Goal: Task Accomplishment & Management: Complete application form

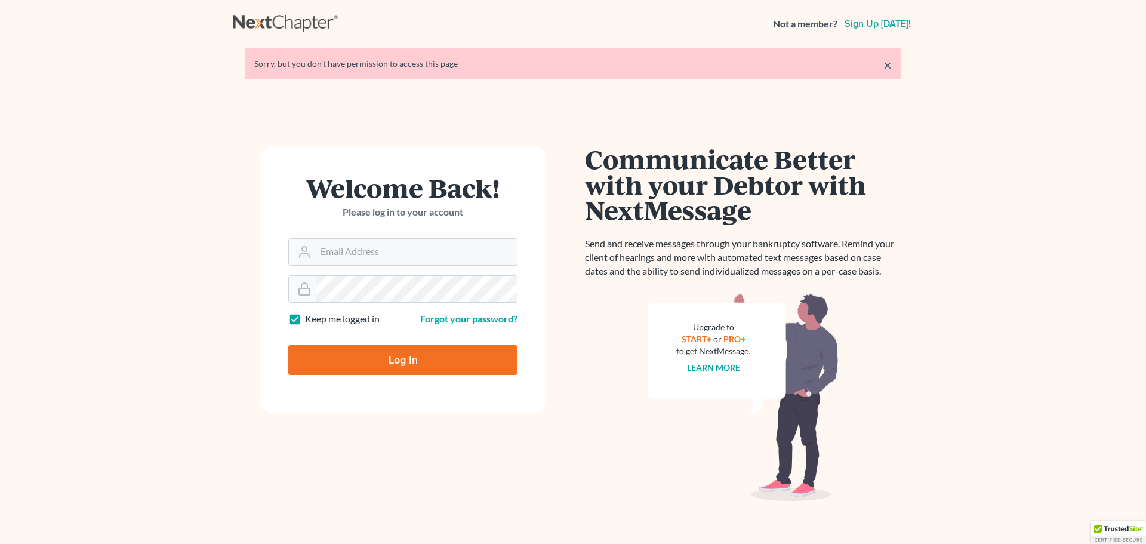
type input "[PERSON_NAME][EMAIL_ADDRESS][DOMAIN_NAME]"
click at [368, 366] on input "Log In" at bounding box center [402, 360] width 229 height 30
type input "Thinking..."
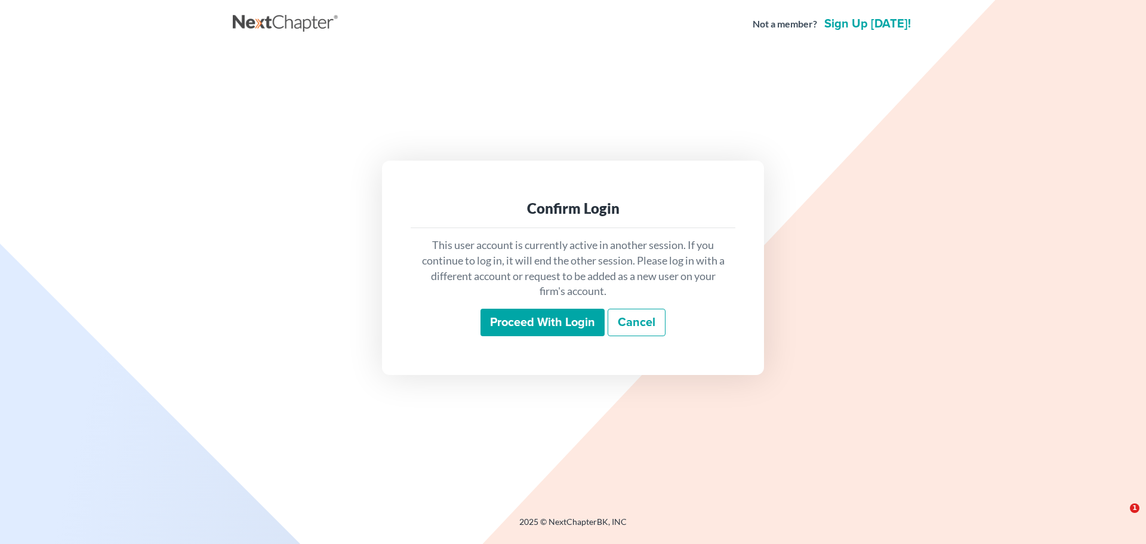
click at [533, 325] on input "Proceed with login" at bounding box center [542, 321] width 124 height 27
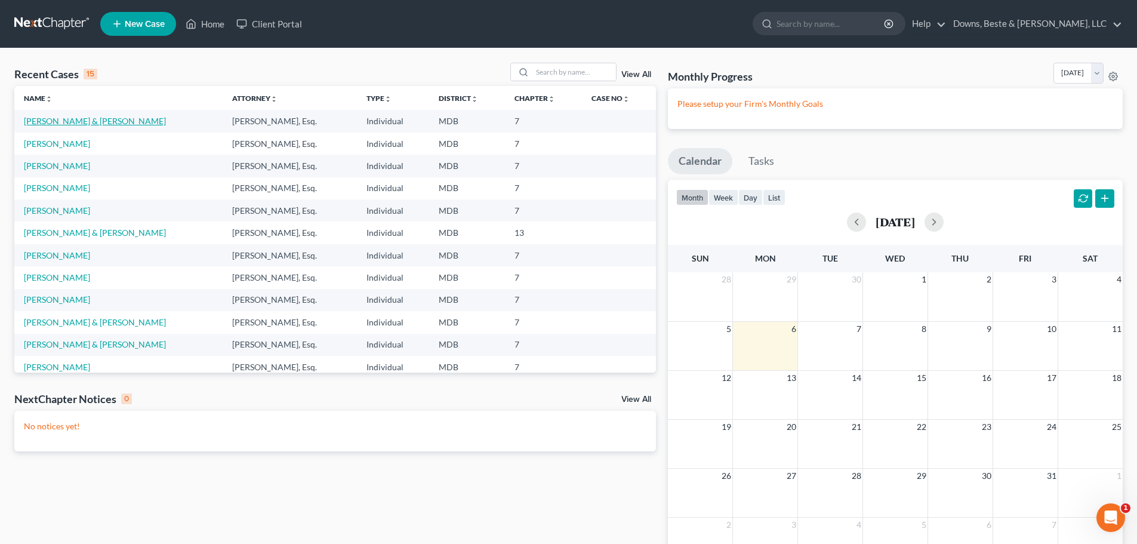
click at [62, 120] on link "Logullo, Jason & Johanna" at bounding box center [95, 121] width 142 height 10
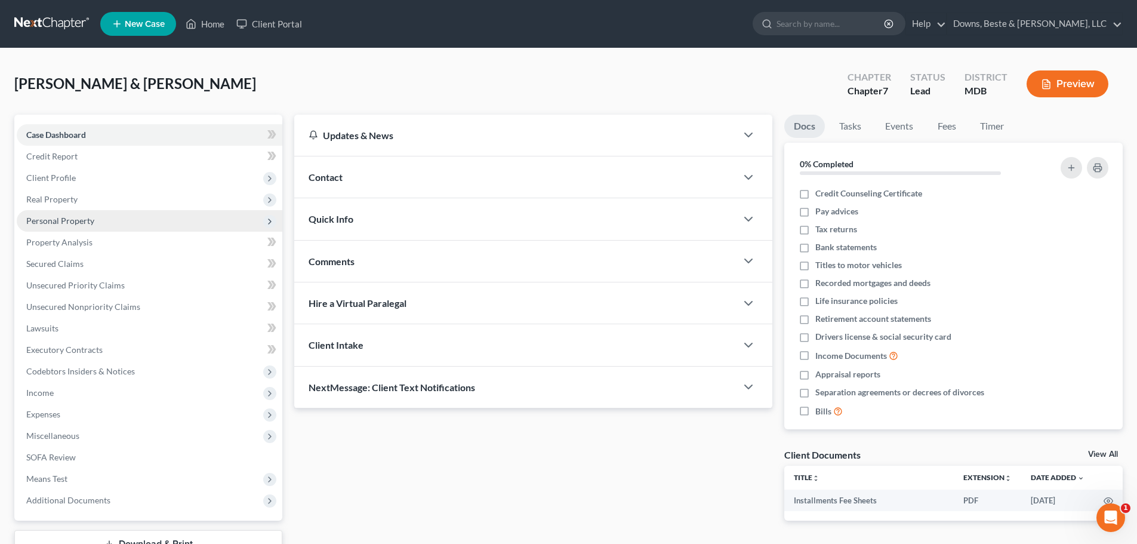
click at [70, 222] on span "Personal Property" at bounding box center [60, 220] width 68 height 10
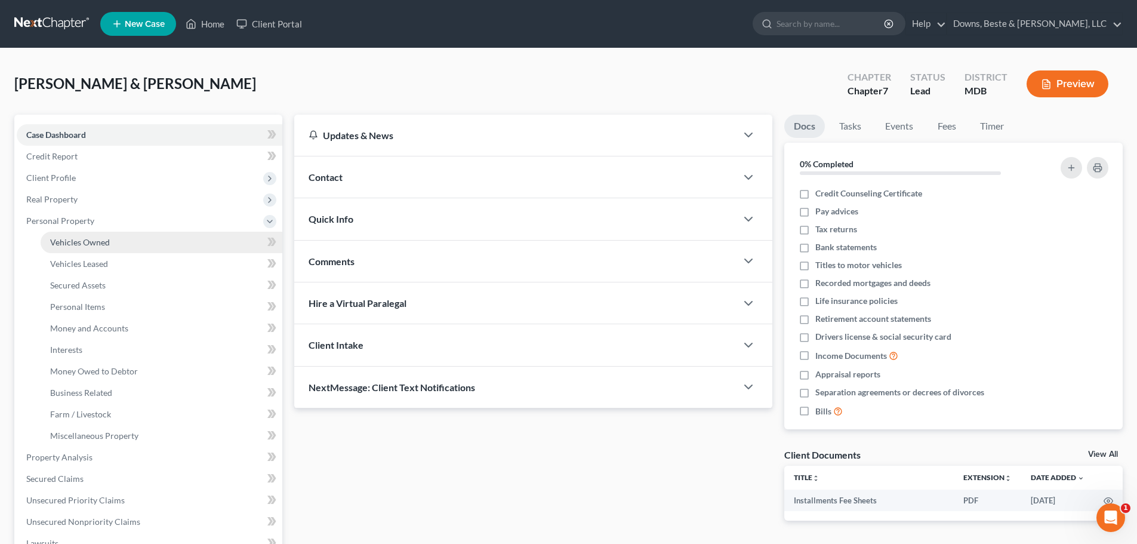
click at [94, 242] on span "Vehicles Owned" at bounding box center [80, 242] width 60 height 10
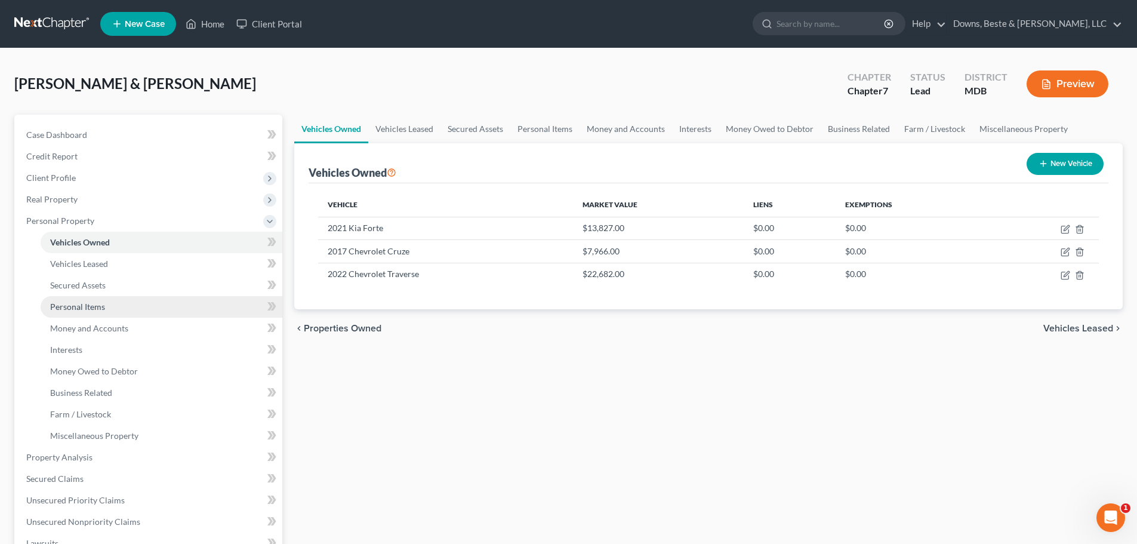
click at [73, 303] on span "Personal Items" at bounding box center [77, 306] width 55 height 10
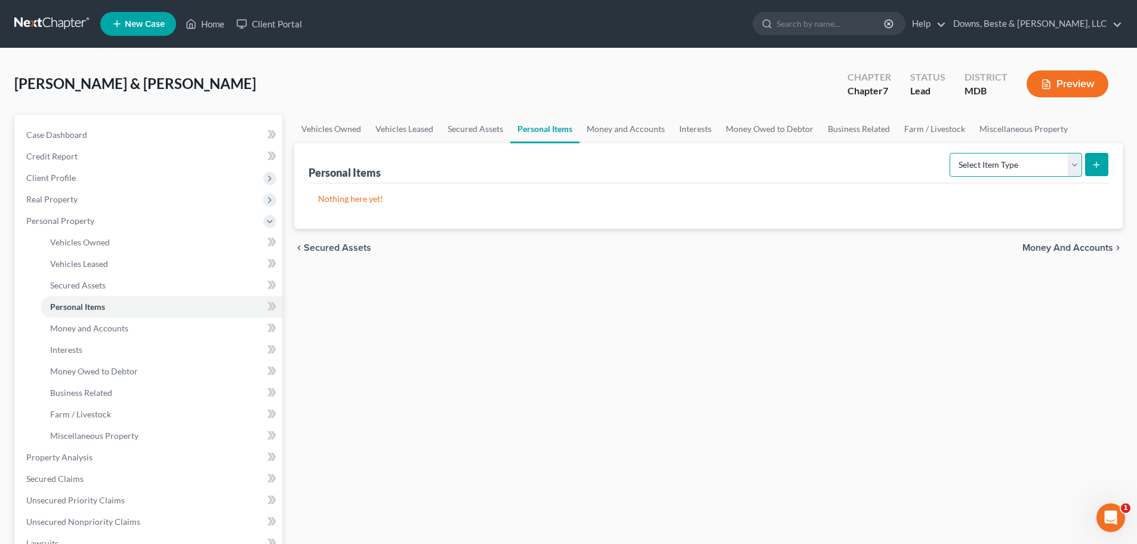
click at [979, 165] on select "Select Item Type Clothing Collectibles Of Value Electronics Firearms Household …" at bounding box center [1015, 165] width 132 height 24
click at [1074, 167] on select "Select Item Type Clothing Collectibles Of Value Electronics Firearms Household …" at bounding box center [1015, 165] width 132 height 24
select select "household_goods"
click at [950, 153] on select "Select Item Type Clothing Collectibles Of Value Electronics Firearms Household …" at bounding box center [1015, 165] width 132 height 24
click at [1098, 162] on icon "submit" at bounding box center [1096, 165] width 10 height 10
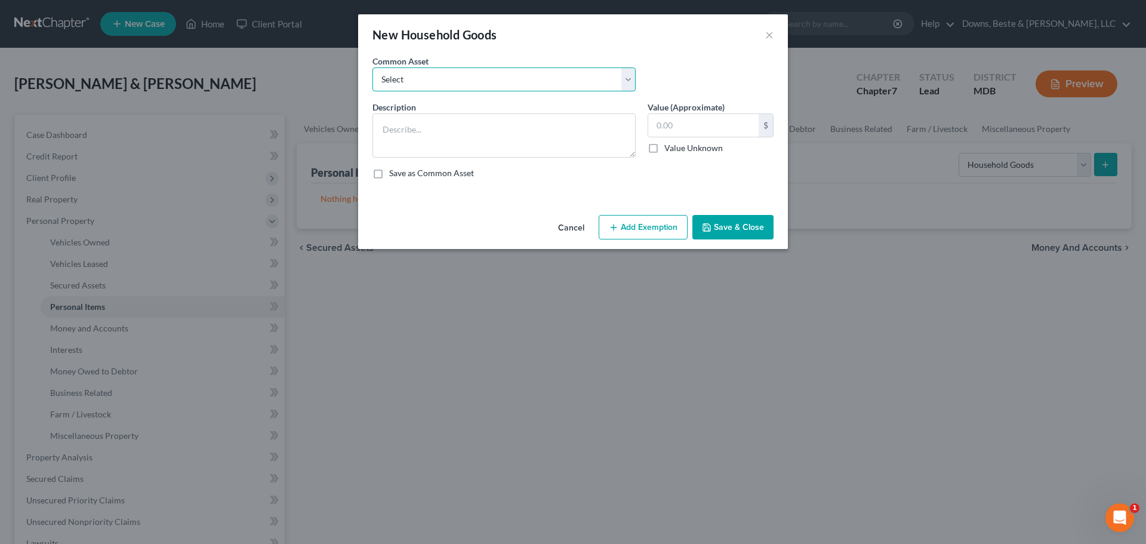
click at [408, 79] on select "Select Household goods and furnishings" at bounding box center [503, 79] width 263 height 24
select select "0"
click at [372, 67] on select "Select Household goods and furnishings" at bounding box center [503, 79] width 263 height 24
type textarea "Household goods and furnishings"
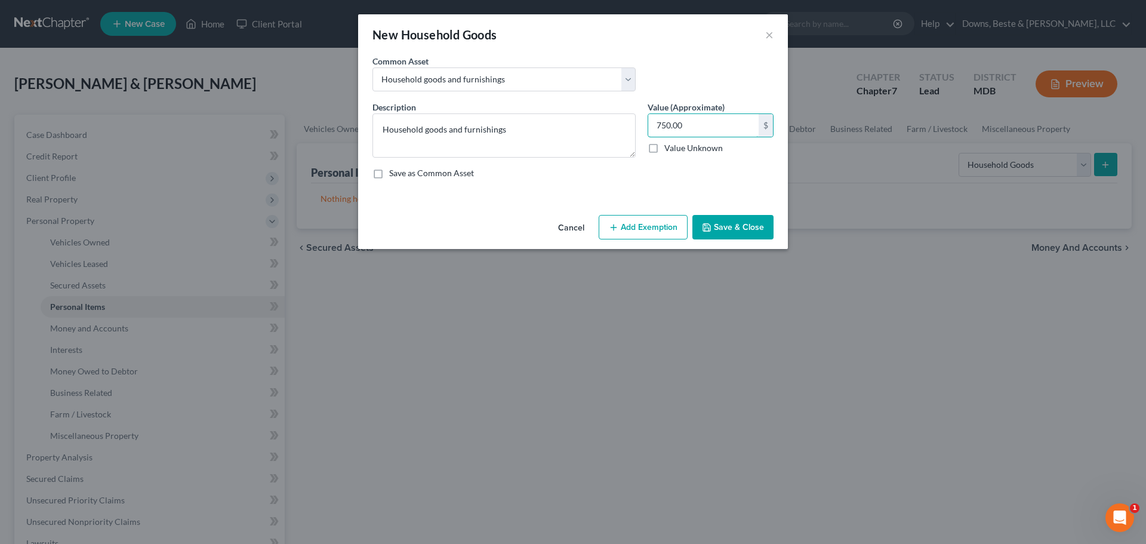
type input "750.00"
click at [626, 231] on button "Add Exemption" at bounding box center [642, 227] width 89 height 25
select select "2"
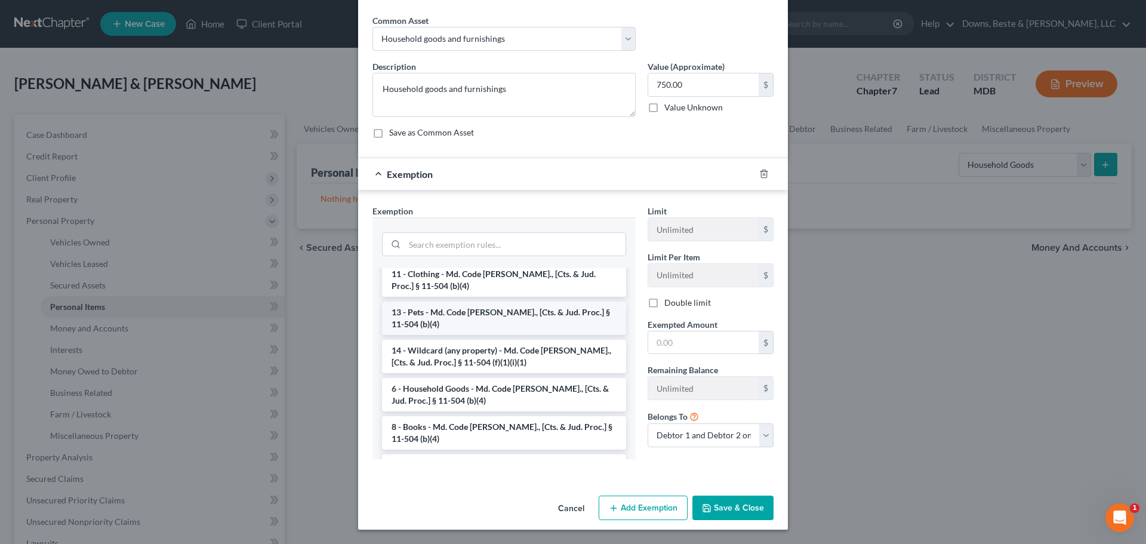
scroll to position [60, 0]
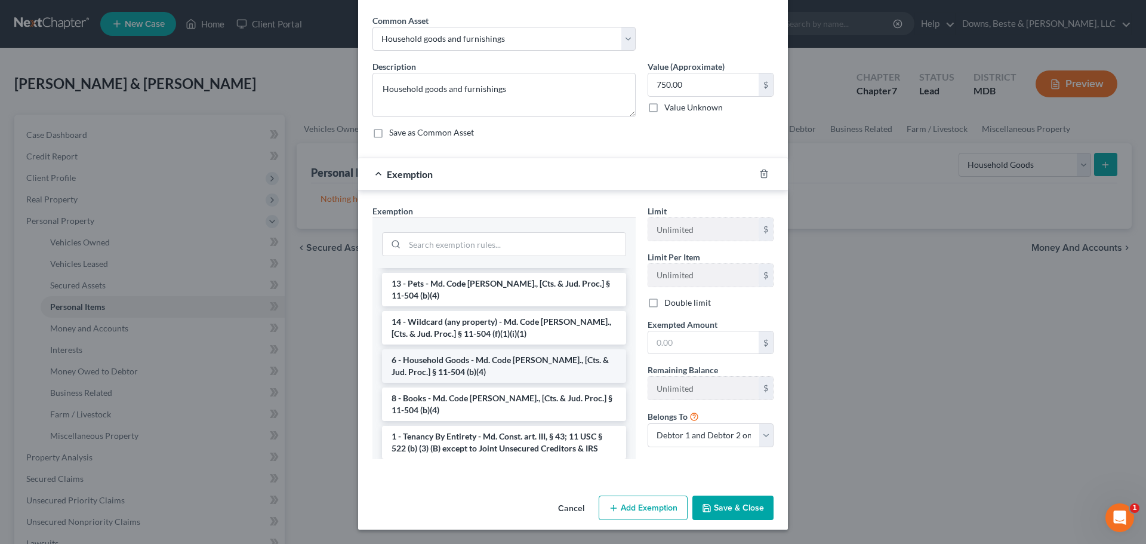
click at [447, 366] on li "6 - Household Goods - Md. Code Ann., [Cts. & Jud. Proc.] § 11-504 (b)(4)" at bounding box center [504, 365] width 244 height 33
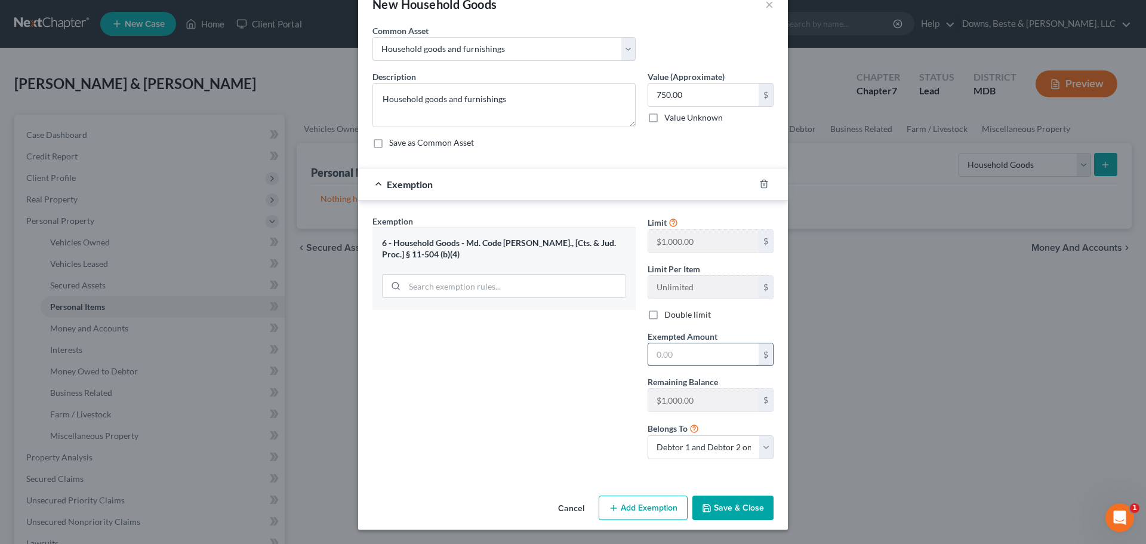
drag, startPoint x: 656, startPoint y: 360, endPoint x: 666, endPoint y: 366, distance: 11.8
click at [656, 360] on input "text" at bounding box center [703, 354] width 110 height 23
type input "750.00"
click at [715, 506] on button "Save & Close" at bounding box center [732, 507] width 81 height 25
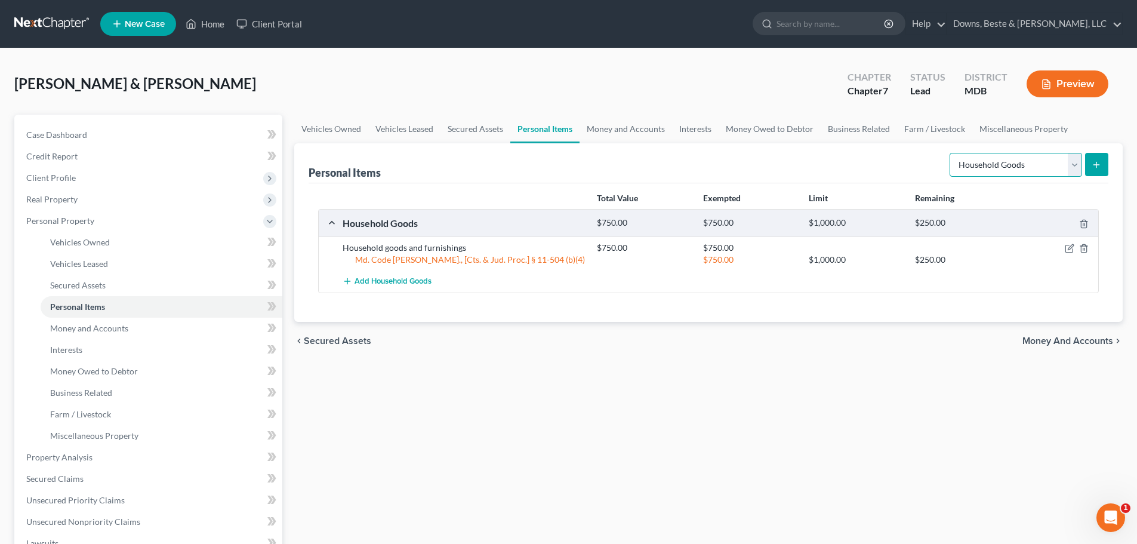
click at [1075, 165] on select "Select Item Type Clothing Collectibles Of Value Electronics Firearms Household …" at bounding box center [1015, 165] width 132 height 24
select select "clothing"
click at [950, 153] on select "Select Item Type Clothing Collectibles Of Value Electronics Firearms Household …" at bounding box center [1015, 165] width 132 height 24
click at [1073, 163] on select "Select Item Type Clothing Collectibles Of Value Electronics Firearms Household …" at bounding box center [1015, 165] width 132 height 24
click at [1094, 162] on icon "submit" at bounding box center [1096, 165] width 10 height 10
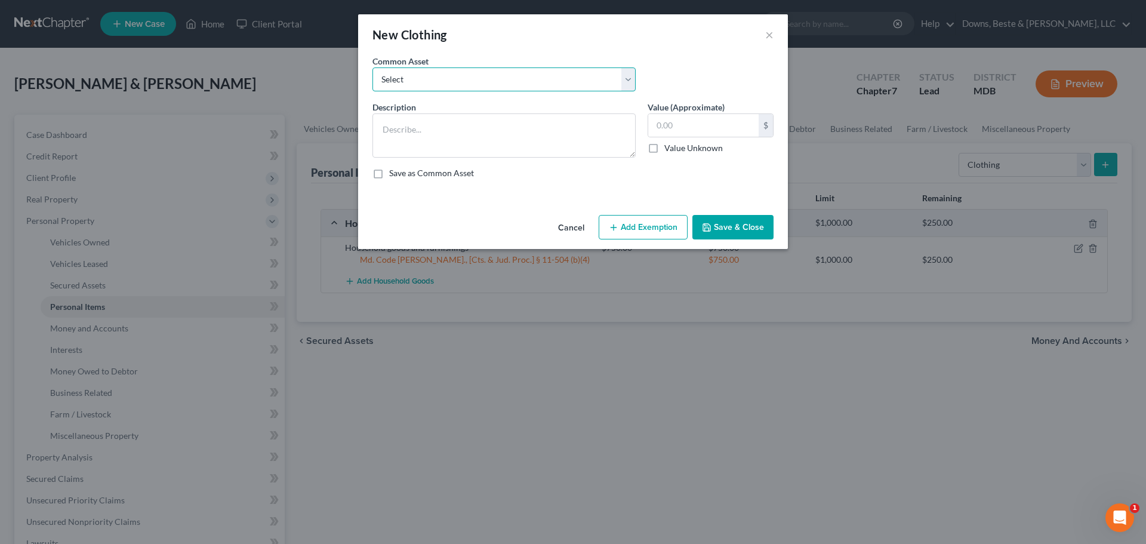
click at [486, 82] on select "Select Clothing" at bounding box center [503, 79] width 263 height 24
select select "0"
click at [372, 67] on select "Select Clothing" at bounding box center [503, 79] width 263 height 24
type textarea "Clothing"
type input "150.00"
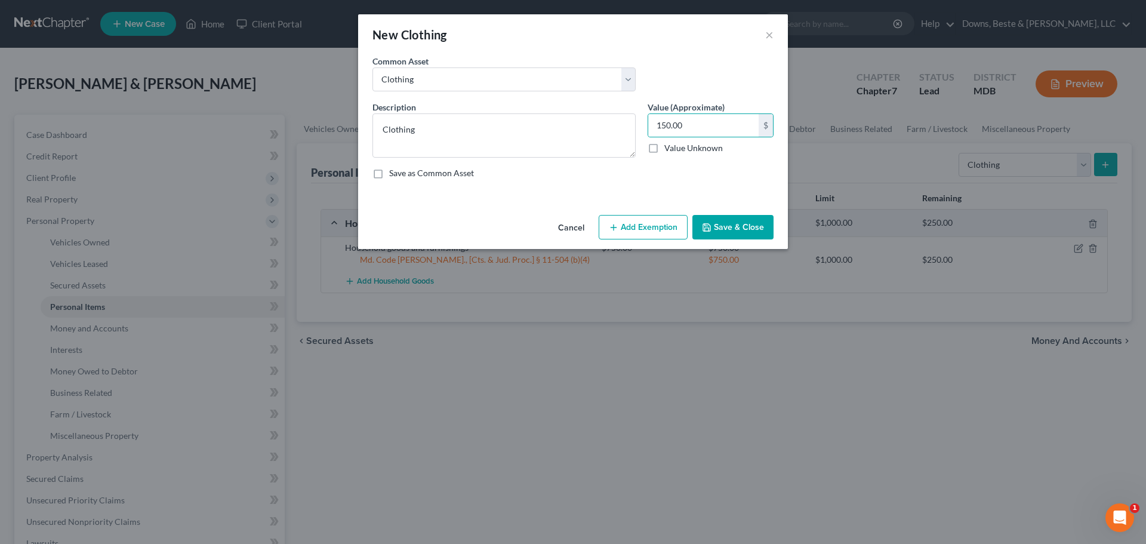
click at [638, 231] on button "Add Exemption" at bounding box center [642, 227] width 89 height 25
select select "2"
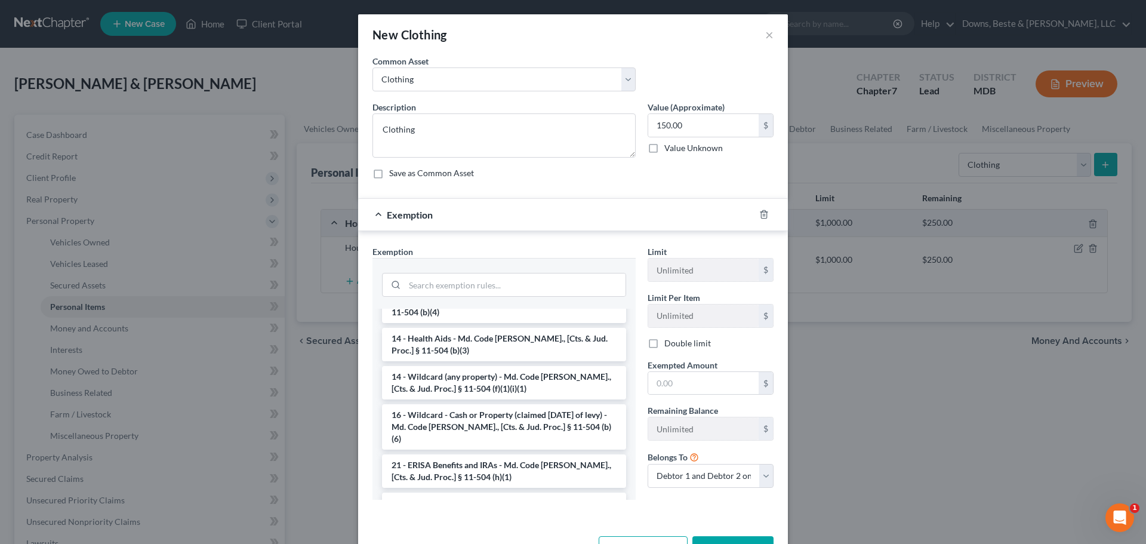
scroll to position [239, 0]
click at [452, 370] on li "14 - Wildcard (any property) - Md. Code Ann., [Cts. & Jud. Proc.] § 11-504 (f)(…" at bounding box center [504, 379] width 244 height 33
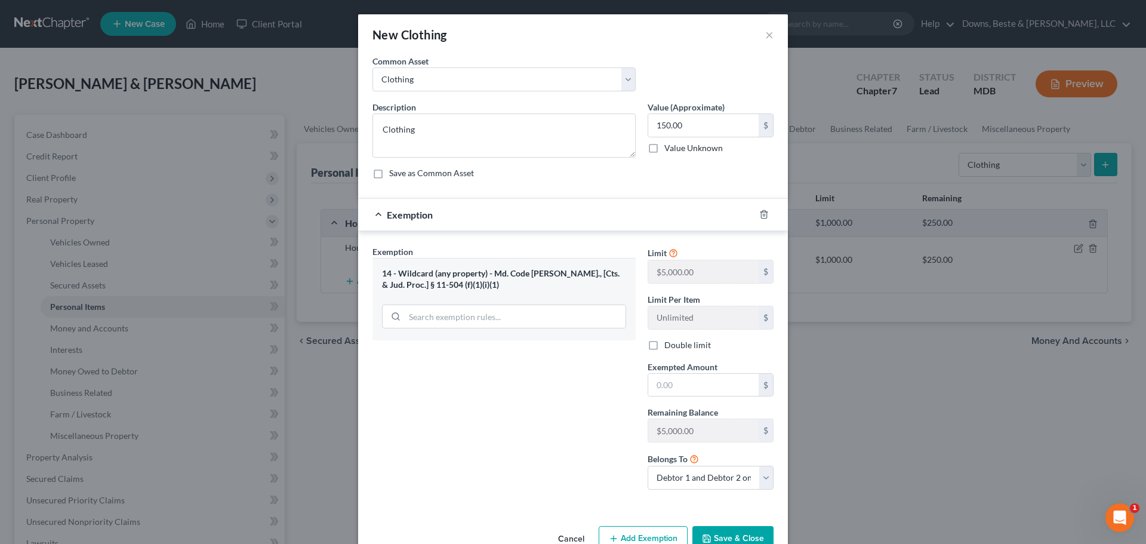
click at [664, 349] on label "Double limit" at bounding box center [687, 345] width 47 height 12
click at [669, 347] on input "Double limit" at bounding box center [673, 343] width 8 height 8
checkbox input "true"
click at [676, 383] on input "text" at bounding box center [703, 385] width 110 height 23
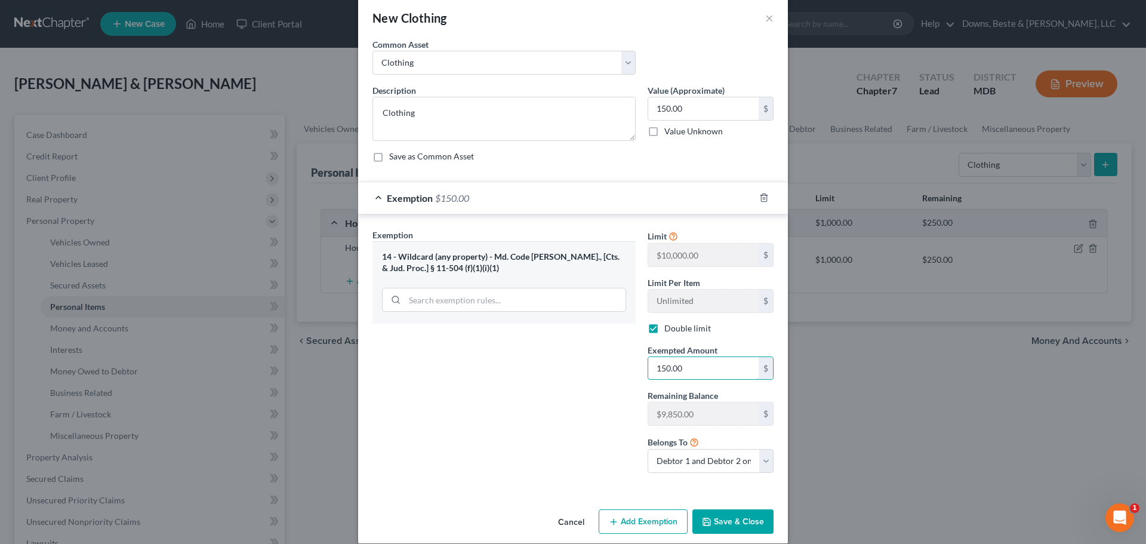
scroll to position [30, 0]
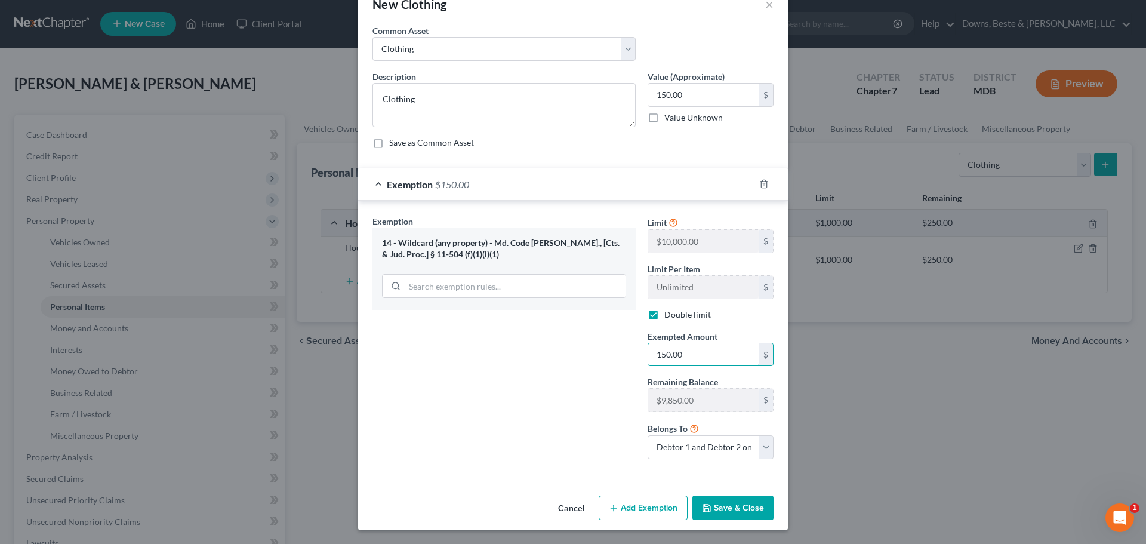
type input "150.00"
click at [714, 505] on button "Save & Close" at bounding box center [732, 507] width 81 height 25
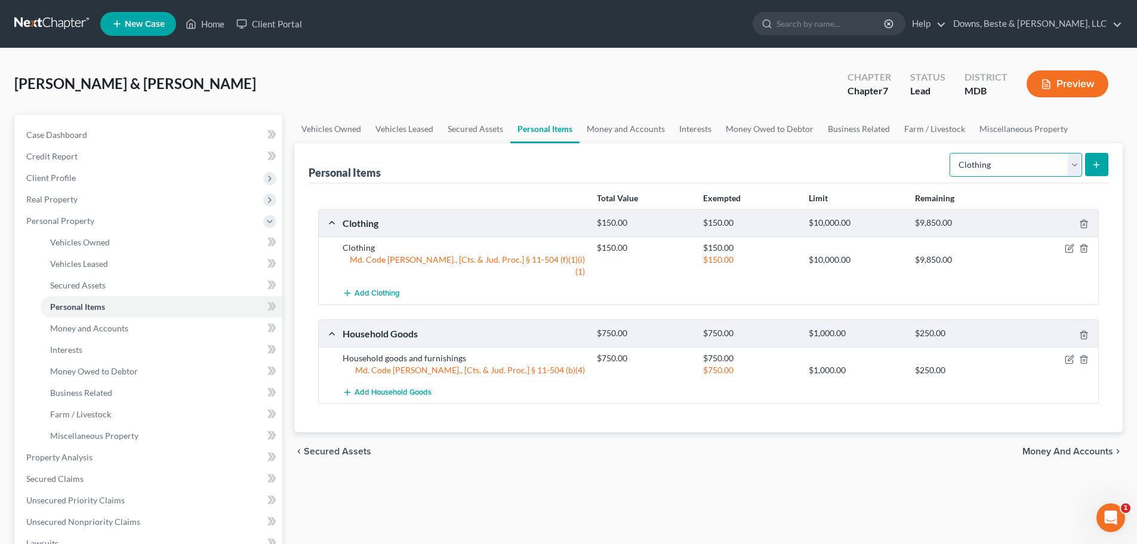
click at [1075, 165] on select "Select Item Type Clothing Collectibles Of Value Electronics Firearms Household …" at bounding box center [1015, 165] width 132 height 24
select select "electronics"
click at [950, 153] on select "Select Item Type Clothing Collectibles Of Value Electronics Firearms Household …" at bounding box center [1015, 165] width 132 height 24
click at [1100, 160] on icon "submit" at bounding box center [1096, 165] width 10 height 10
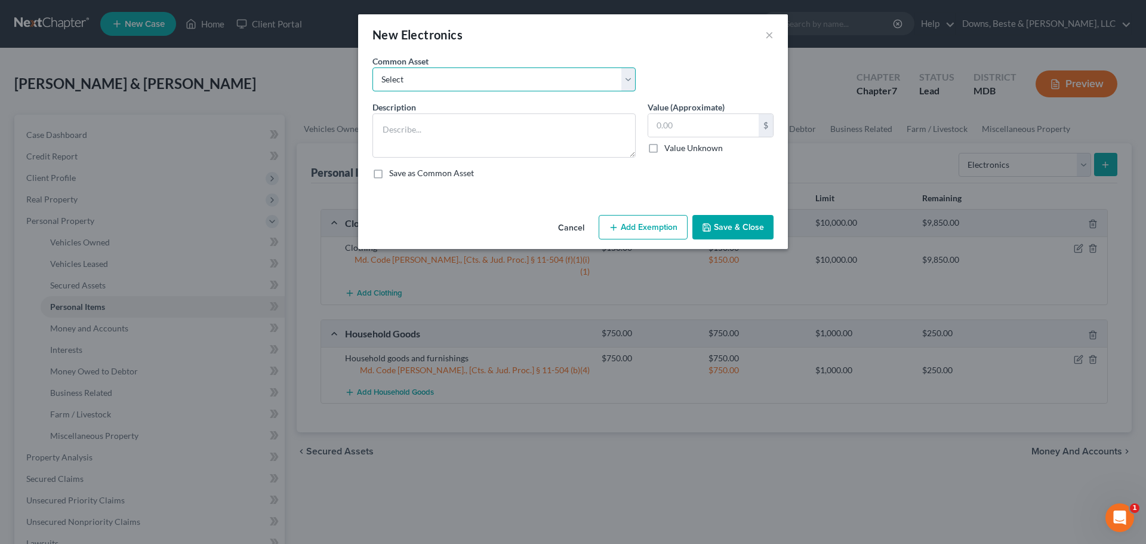
click at [430, 76] on select "Select Misc. Electronics" at bounding box center [503, 79] width 263 height 24
select select "0"
click at [372, 67] on select "Select Misc. Electronics" at bounding box center [503, 79] width 263 height 24
type textarea "Misc. Electronics"
type input "500.00"
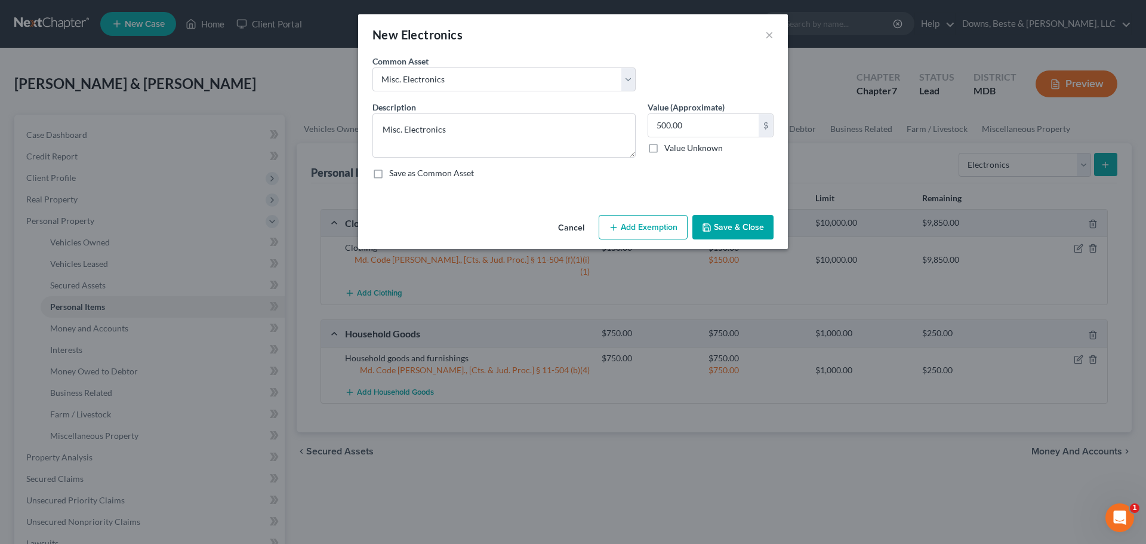
click at [629, 224] on button "Add Exemption" at bounding box center [642, 227] width 89 height 25
select select "2"
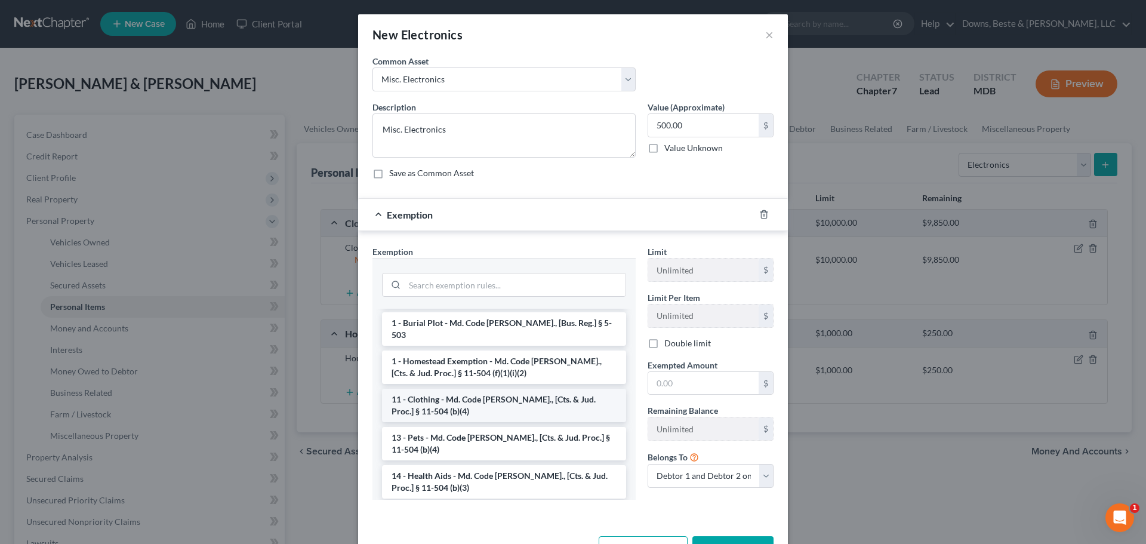
scroll to position [179, 0]
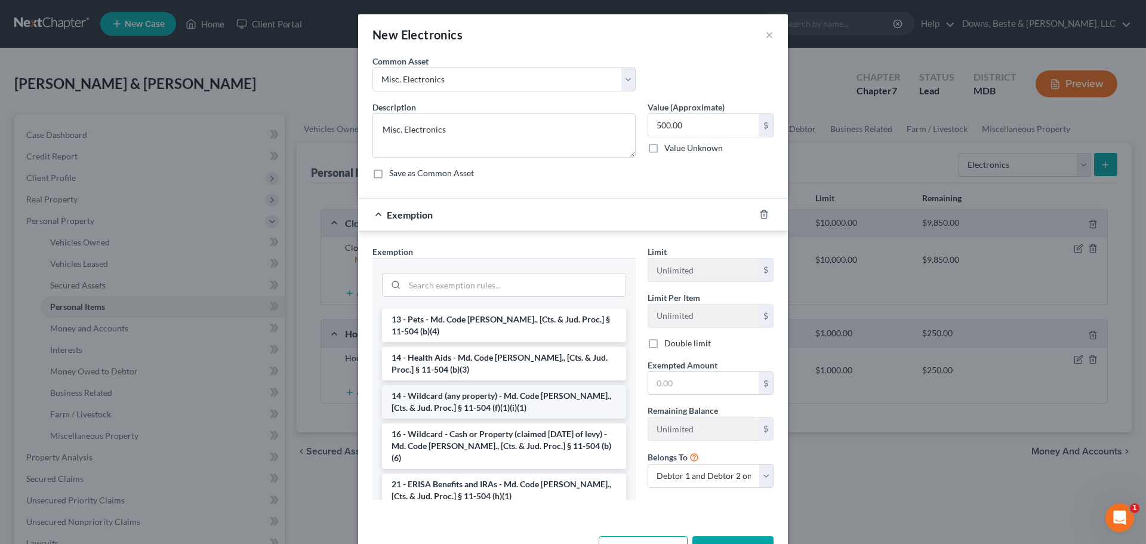
click at [452, 385] on li "14 - Wildcard (any property) - Md. Code Ann., [Cts. & Jud. Proc.] § 11-504 (f)(…" at bounding box center [504, 401] width 244 height 33
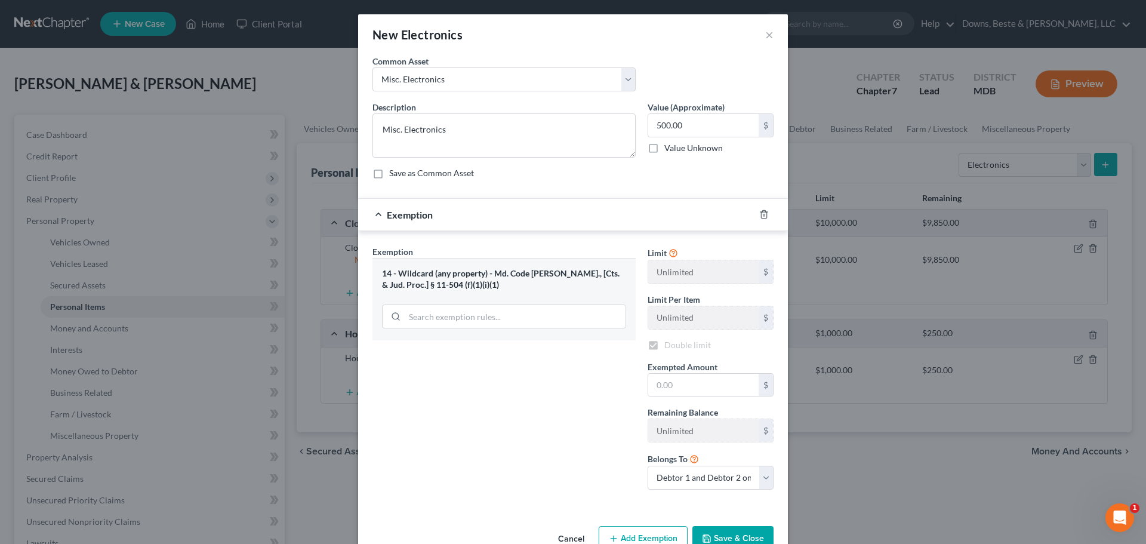
checkbox input "true"
click at [671, 382] on input "text" at bounding box center [703, 385] width 110 height 23
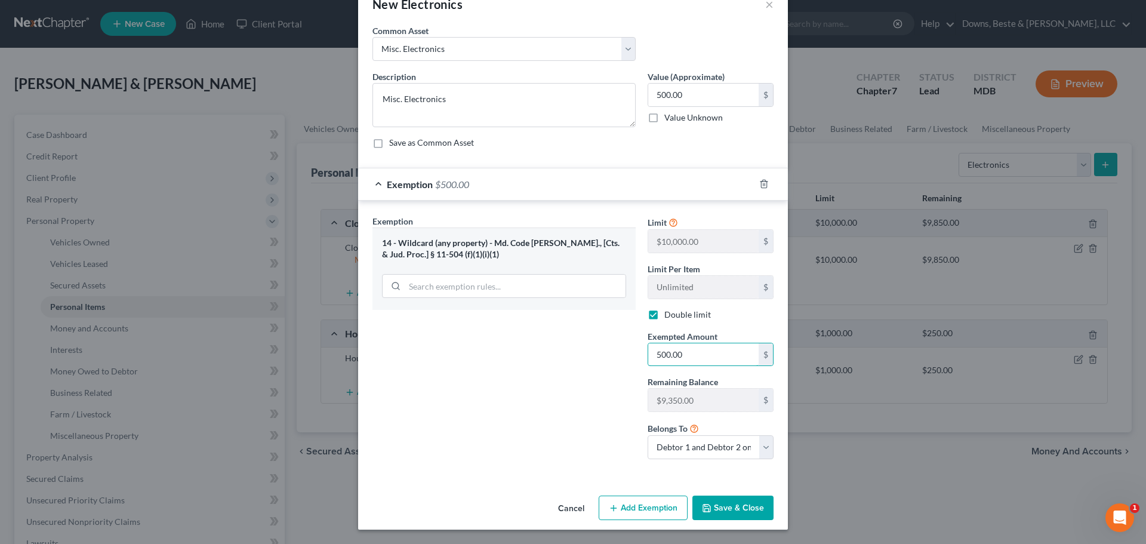
type input "500.00"
click at [725, 510] on button "Save & Close" at bounding box center [732, 507] width 81 height 25
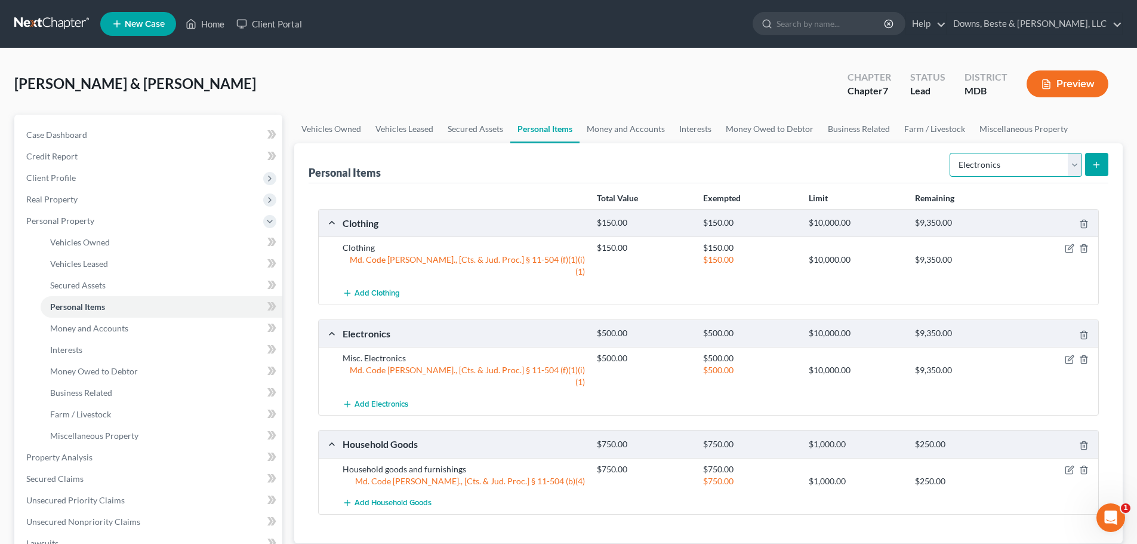
click at [1072, 164] on select "Select Item Type Clothing Collectibles Of Value Electronics Firearms Household …" at bounding box center [1015, 165] width 132 height 24
select select "firearms"
click at [950, 153] on select "Select Item Type Clothing Collectibles Of Value Electronics Firearms Household …" at bounding box center [1015, 165] width 132 height 24
click at [1095, 160] on icon "submit" at bounding box center [1096, 165] width 10 height 10
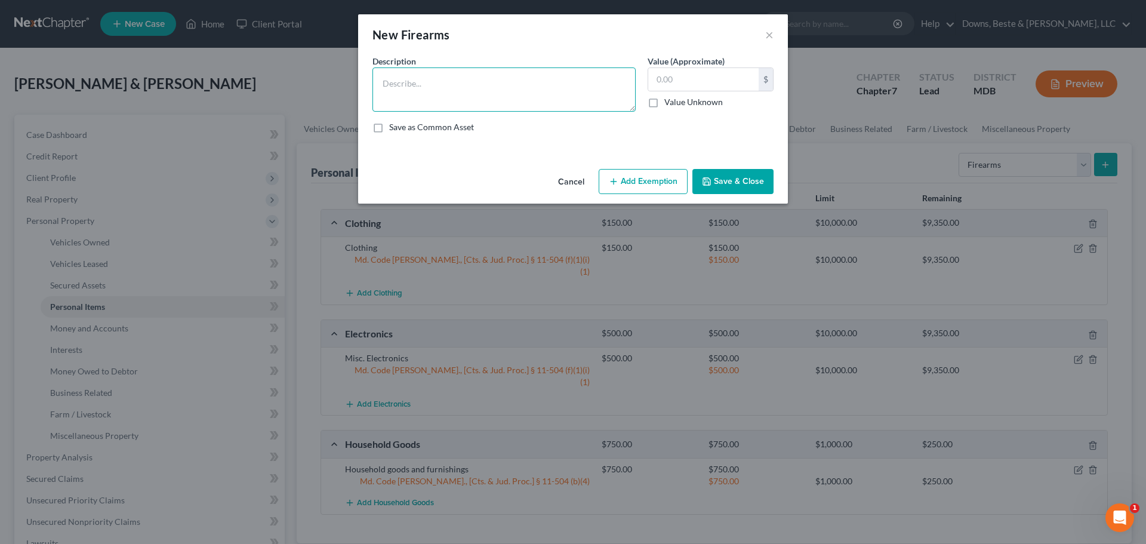
click at [380, 80] on textarea at bounding box center [503, 89] width 263 height 44
type textarea "Remington Shotgun"
click at [659, 82] on input "text" at bounding box center [703, 79] width 110 height 23
type input "50.00"
click at [634, 180] on button "Add Exemption" at bounding box center [642, 181] width 89 height 25
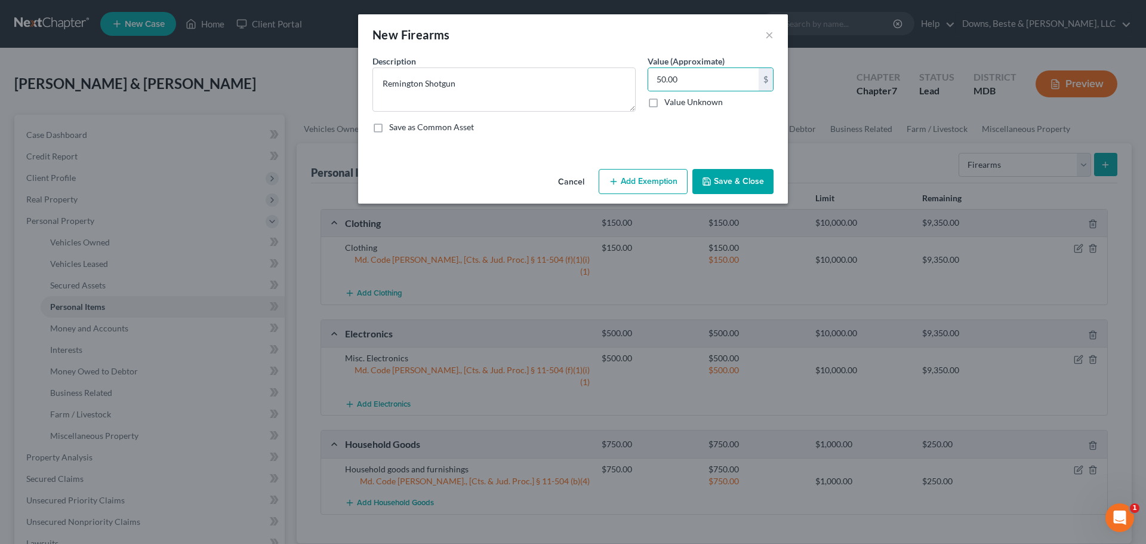
select select "2"
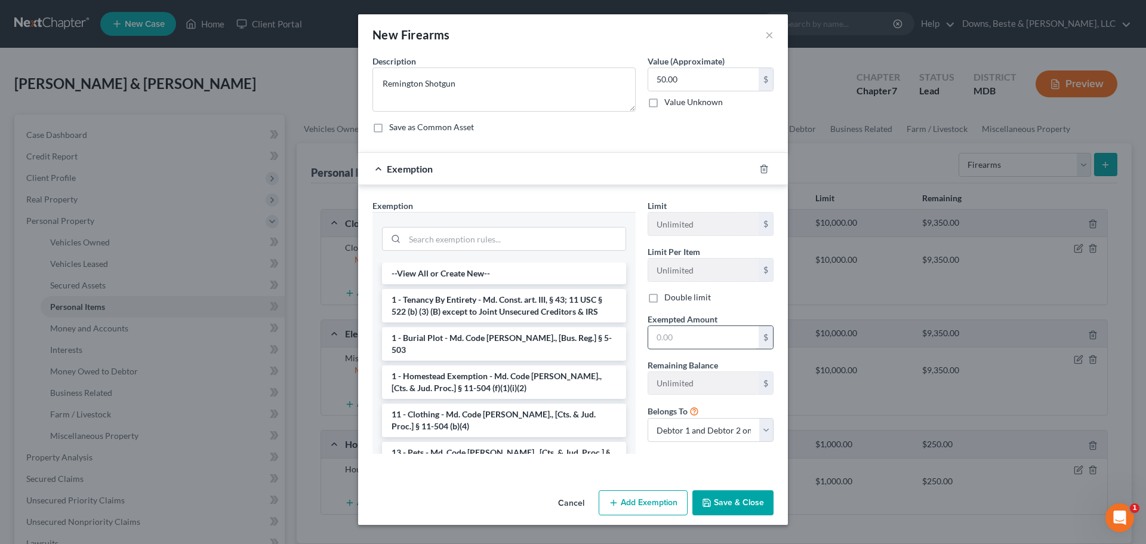
click at [666, 342] on input "text" at bounding box center [703, 337] width 110 height 23
type input "50.00"
click at [763, 435] on select "Debtor 1 only Debtor 2 only Debtor 1 and Debtor 2 only" at bounding box center [710, 430] width 126 height 24
select select "0"
click at [647, 418] on select "Debtor 1 only Debtor 2 only Debtor 1 and Debtor 2 only" at bounding box center [710, 430] width 126 height 24
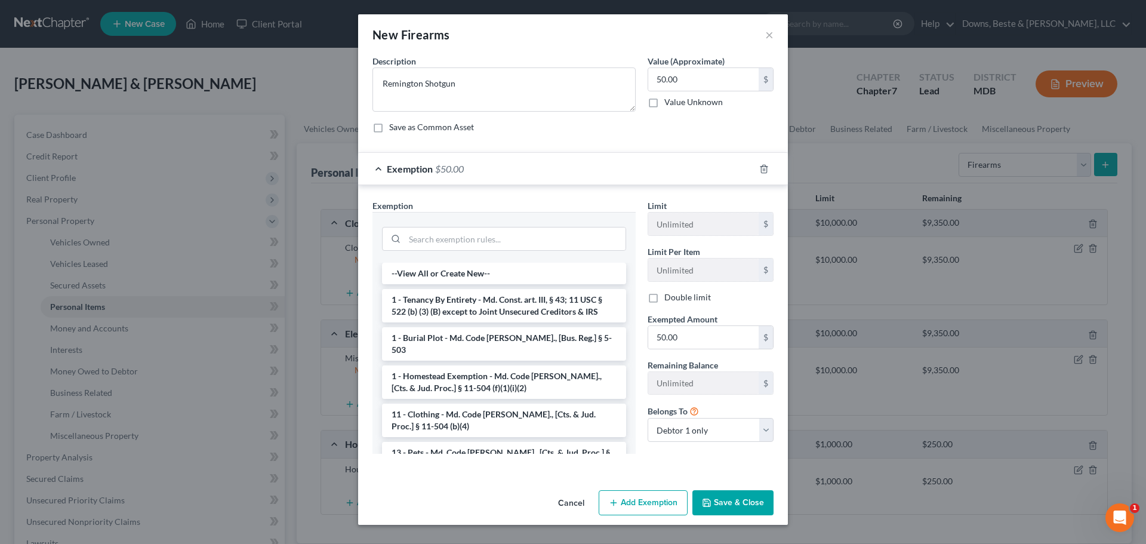
click at [729, 502] on button "Save & Close" at bounding box center [732, 502] width 81 height 25
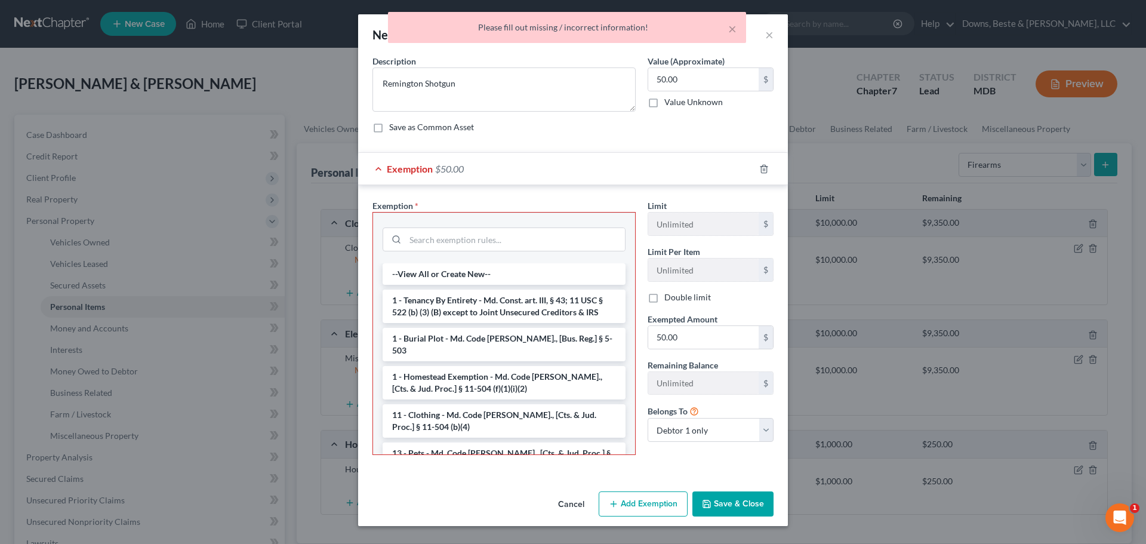
click at [561, 132] on div "Save as Common Asset" at bounding box center [572, 127] width 401 height 12
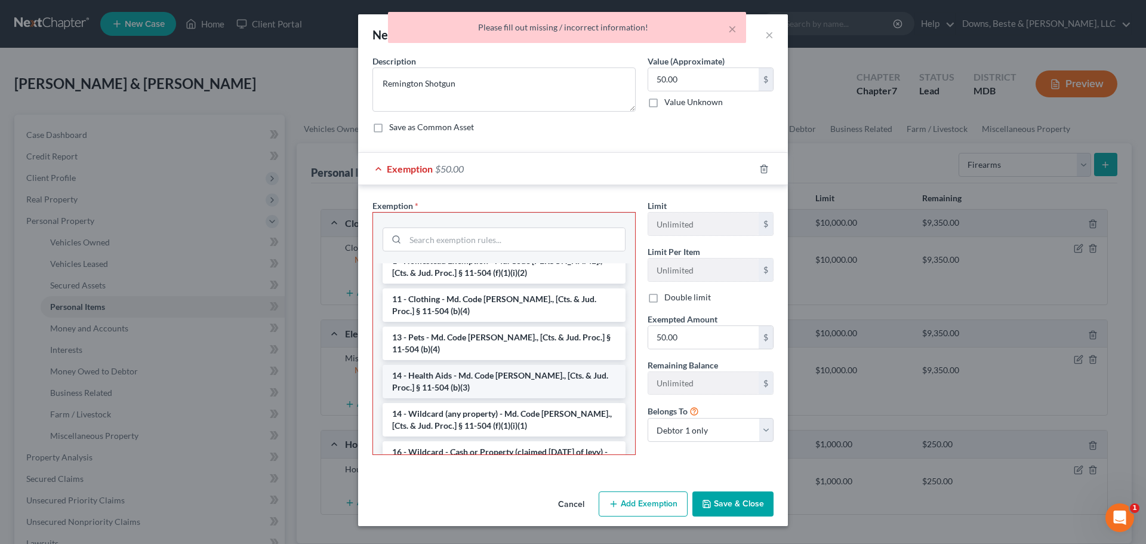
scroll to position [119, 0]
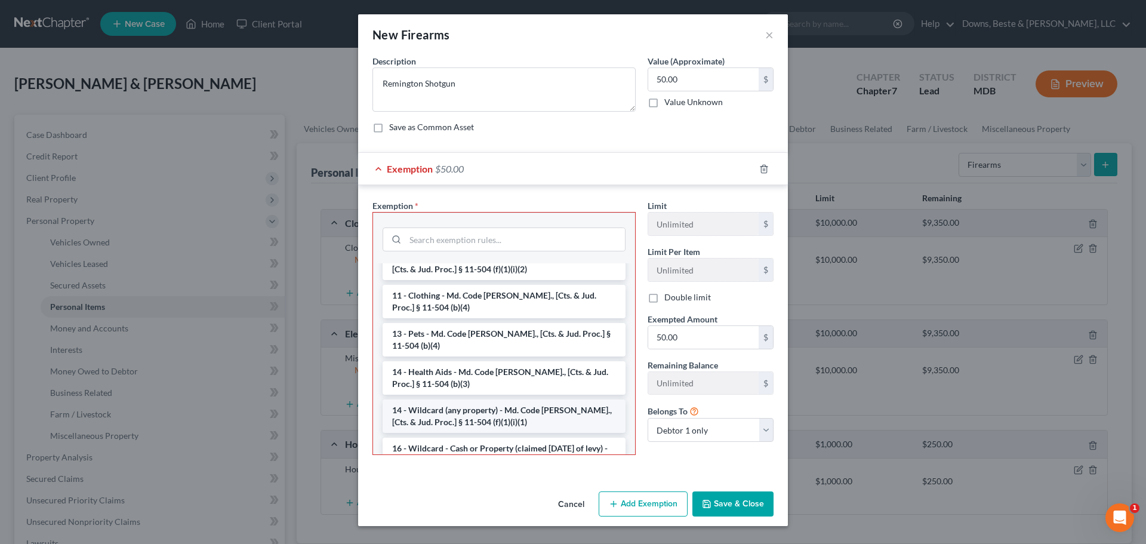
click at [440, 399] on li "14 - Wildcard (any property) - Md. Code Ann., [Cts. & Jud. Proc.] § 11-504 (f)(…" at bounding box center [503, 415] width 243 height 33
checkbox input "true"
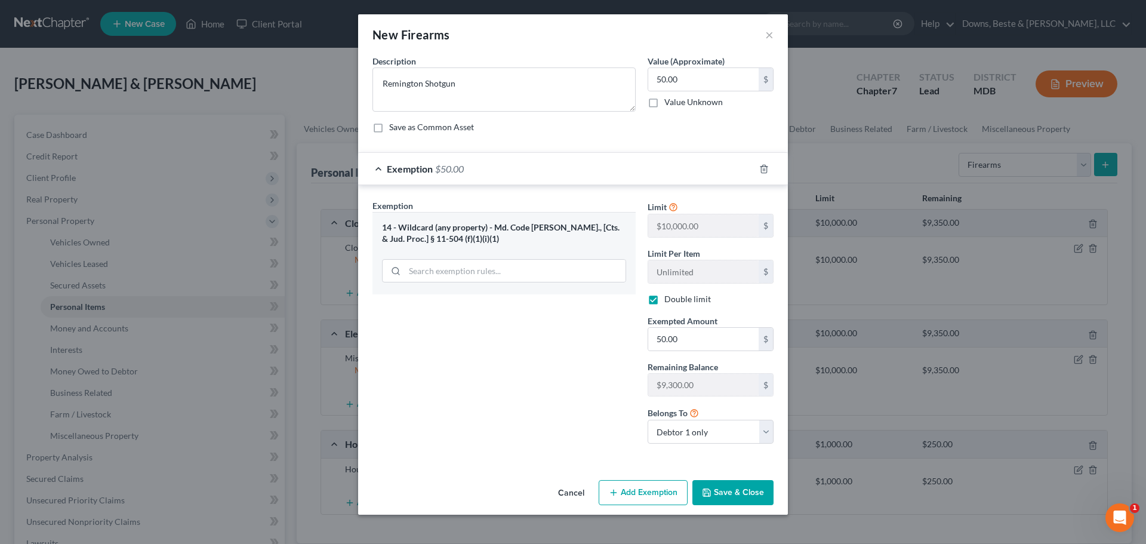
click at [723, 492] on button "Save & Close" at bounding box center [732, 492] width 81 height 25
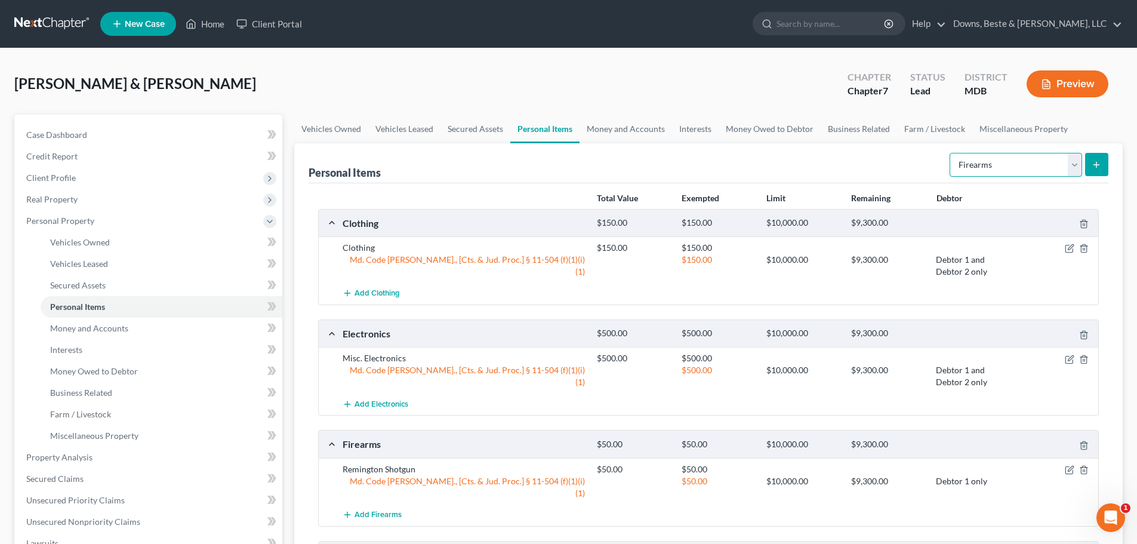
click at [1073, 167] on select "Select Item Type Clothing Collectibles Of Value Electronics Firearms Household …" at bounding box center [1015, 165] width 132 height 24
select select "jewelry"
click at [950, 153] on select "Select Item Type Clothing Collectibles Of Value Electronics Firearms Household …" at bounding box center [1015, 165] width 132 height 24
click at [1096, 167] on line "submit" at bounding box center [1096, 164] width 0 height 5
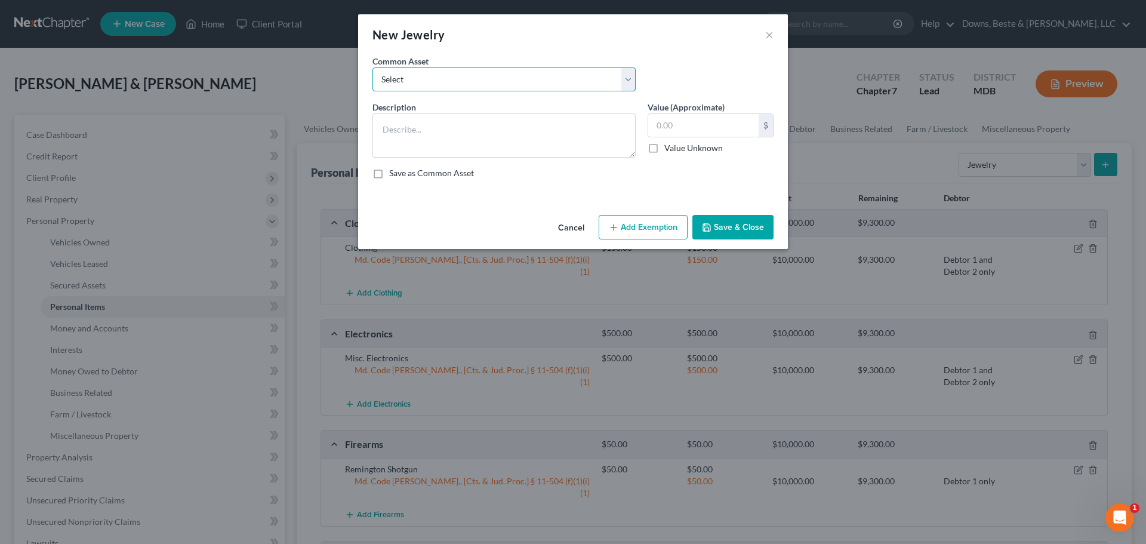
click at [421, 83] on select "Select Misc. Jewelry" at bounding box center [503, 79] width 263 height 24
select select "0"
click at [372, 67] on select "Select Misc. Jewelry" at bounding box center [503, 79] width 263 height 24
type textarea "Misc. Jewelry"
type input "150.00"
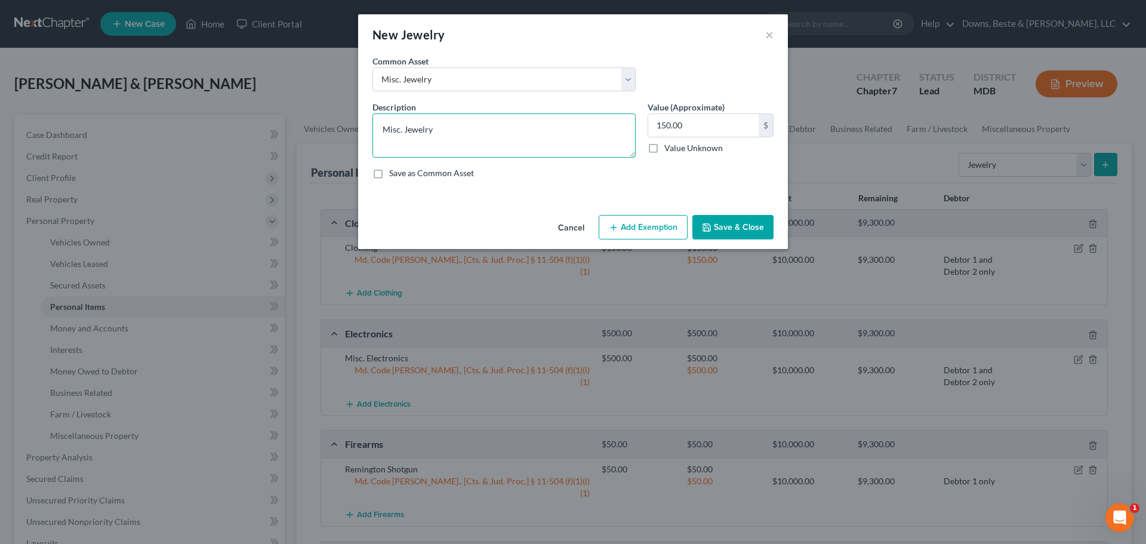
click at [440, 132] on textarea "Misc. Jewelry" at bounding box center [503, 135] width 263 height 44
type textarea "Misc. Jewelry - wedding ring"
type input "750.00"
click at [655, 226] on button "Add Exemption" at bounding box center [642, 227] width 89 height 25
select select "2"
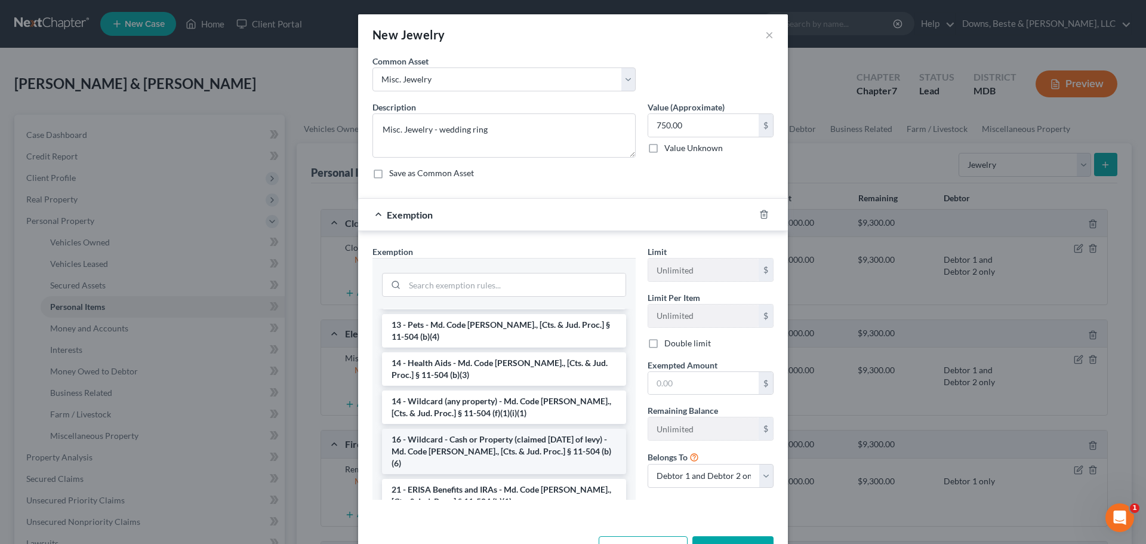
scroll to position [179, 0]
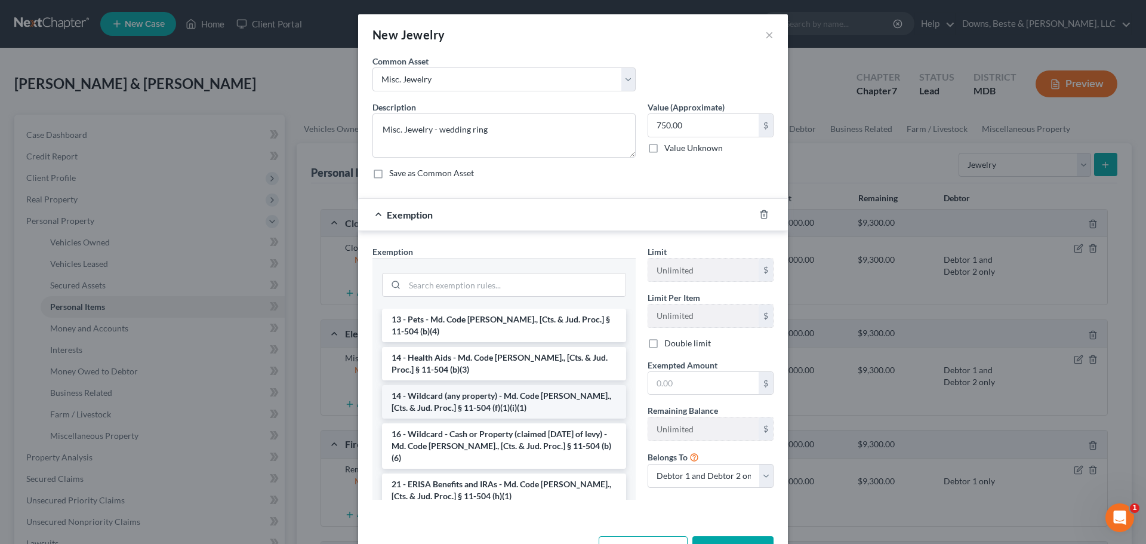
click at [455, 390] on li "14 - Wildcard (any property) - Md. Code Ann., [Cts. & Jud. Proc.] § 11-504 (f)(…" at bounding box center [504, 401] width 244 height 33
checkbox input "true"
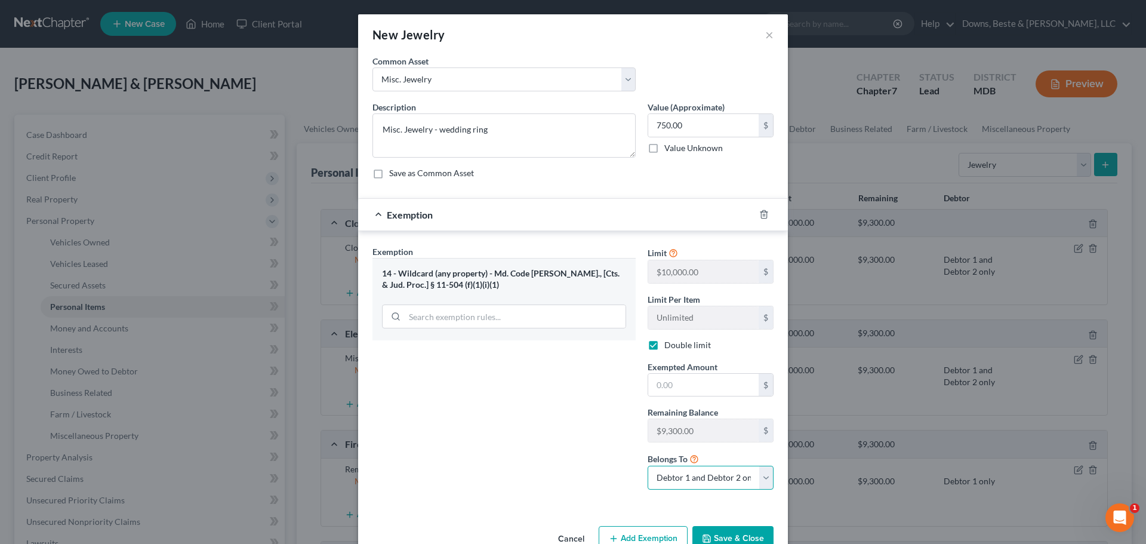
click at [761, 476] on select "Debtor 1 only Debtor 2 only Debtor 1 and Debtor 2 only" at bounding box center [710, 477] width 126 height 24
select select "1"
click at [647, 465] on select "Debtor 1 only Debtor 2 only Debtor 1 and Debtor 2 only" at bounding box center [710, 477] width 126 height 24
click at [673, 386] on input "text" at bounding box center [703, 385] width 110 height 23
type input "750.00"
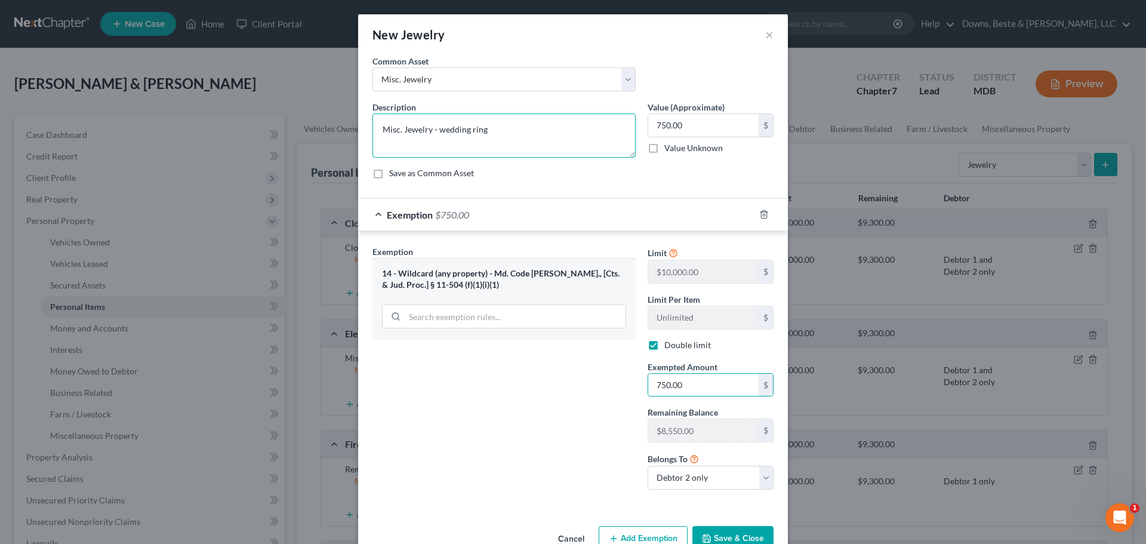
click at [484, 129] on textarea "Misc. Jewelry - wedding ring" at bounding box center [503, 135] width 263 height 44
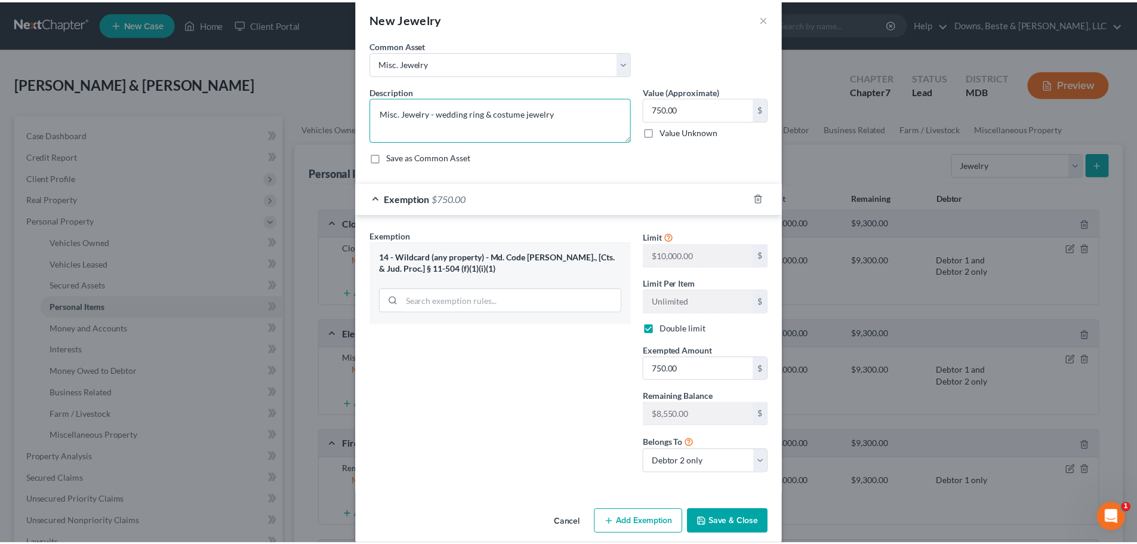
scroll to position [30, 0]
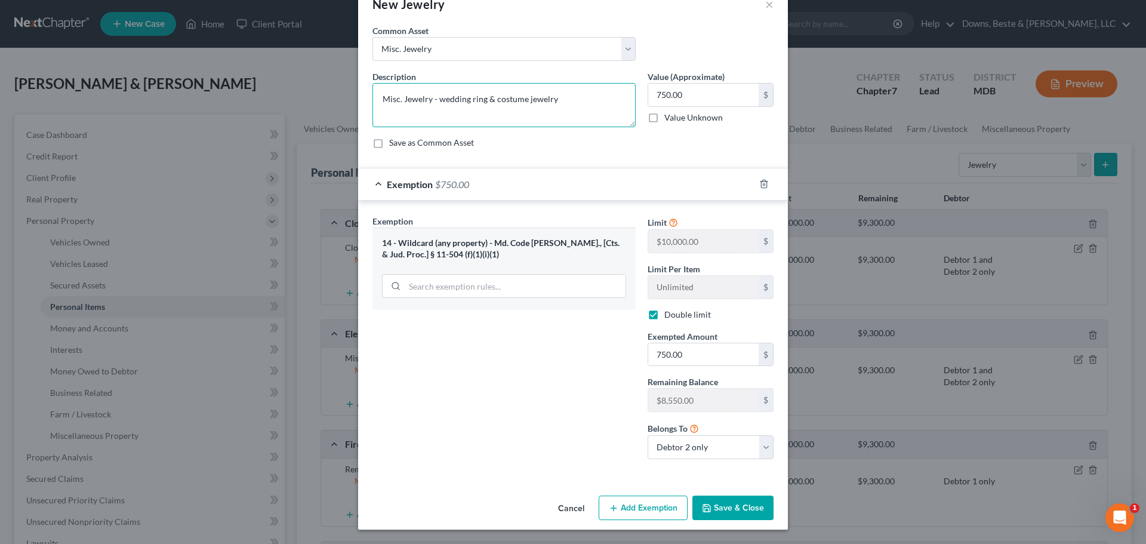
type textarea "Misc. Jewelry - wedding ring & costume jewelry"
click at [731, 507] on button "Save & Close" at bounding box center [732, 507] width 81 height 25
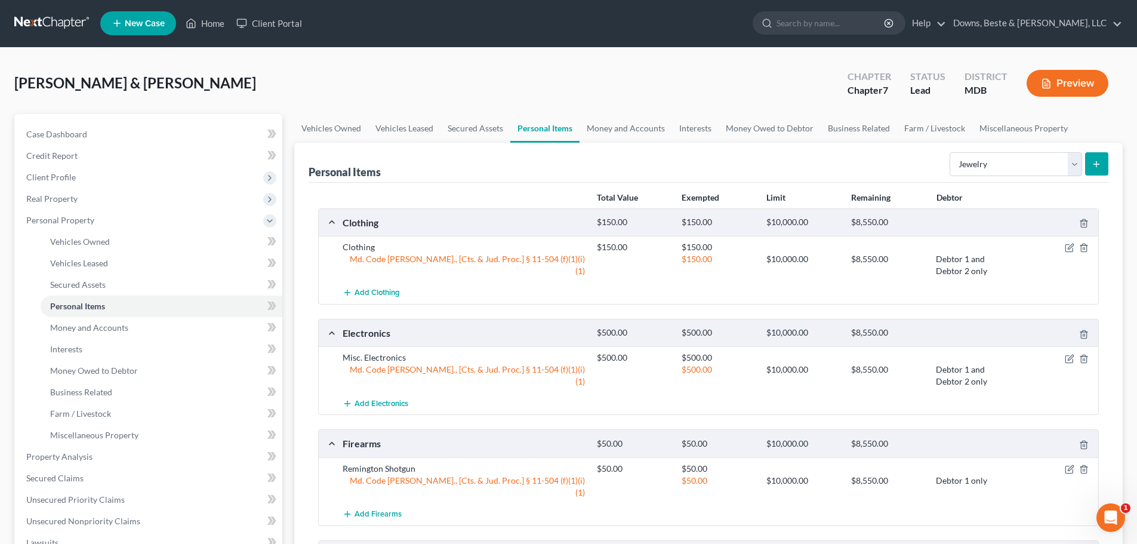
scroll to position [0, 0]
click at [1072, 166] on select "Select Item Type Clothing Collectibles Of Value Electronics Firearms Household …" at bounding box center [1015, 165] width 132 height 24
click at [1073, 165] on select "Select Item Type Clothing Collectibles Of Value Electronics Firearms Household …" at bounding box center [1015, 165] width 132 height 24
select select "pets"
click at [950, 153] on select "Select Item Type Clothing Collectibles Of Value Electronics Firearms Household …" at bounding box center [1015, 165] width 132 height 24
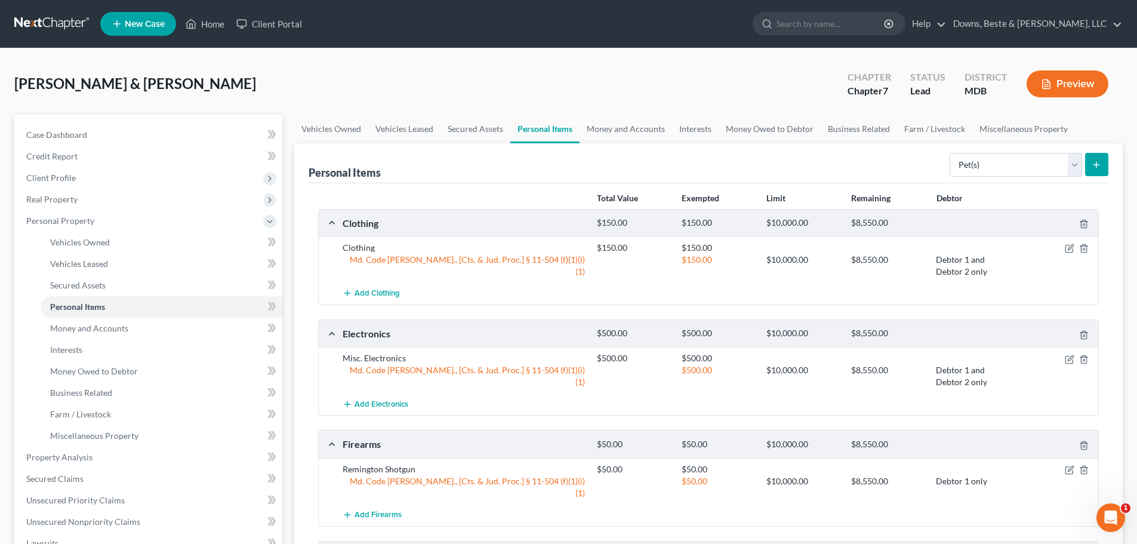
click at [1095, 168] on icon "submit" at bounding box center [1096, 165] width 10 height 10
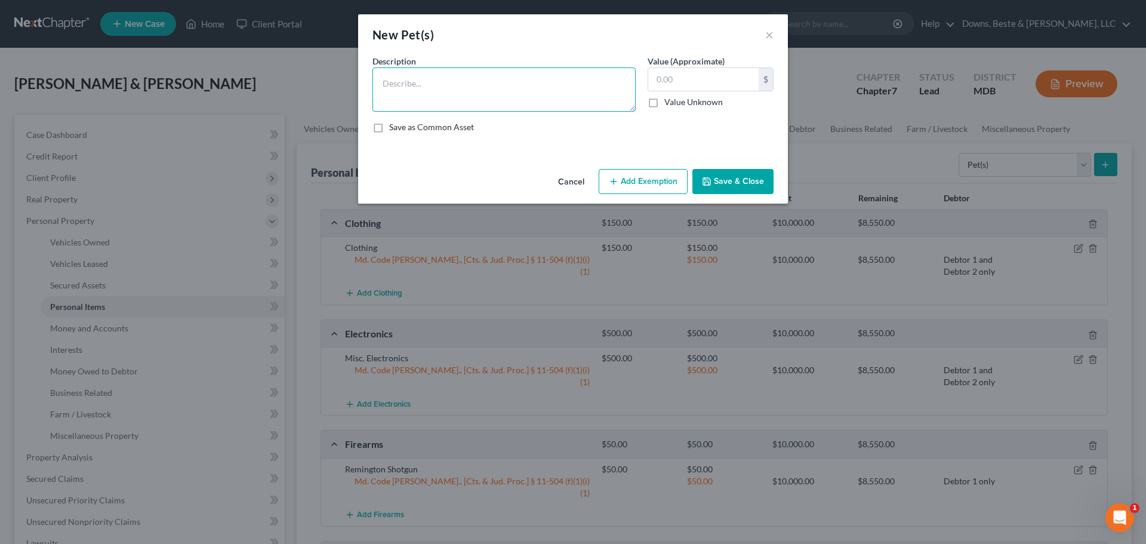
click at [402, 81] on textarea at bounding box center [503, 89] width 263 height 44
type textarea "1dog; mixed breed; 1year old"
click at [658, 78] on input "text" at bounding box center [703, 79] width 110 height 23
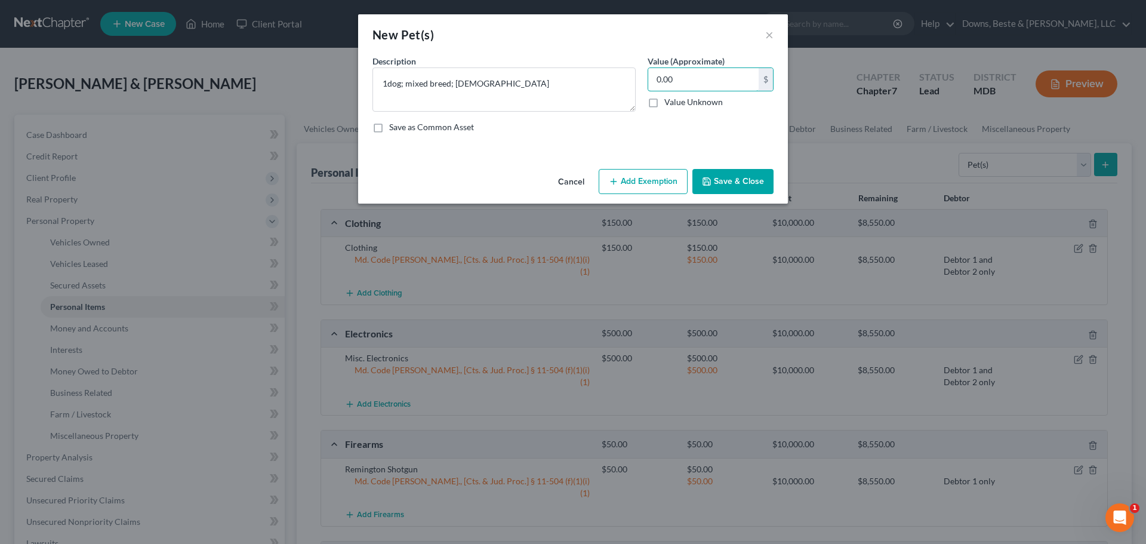
type input "0.00"
click at [730, 181] on button "Save & Close" at bounding box center [732, 181] width 81 height 25
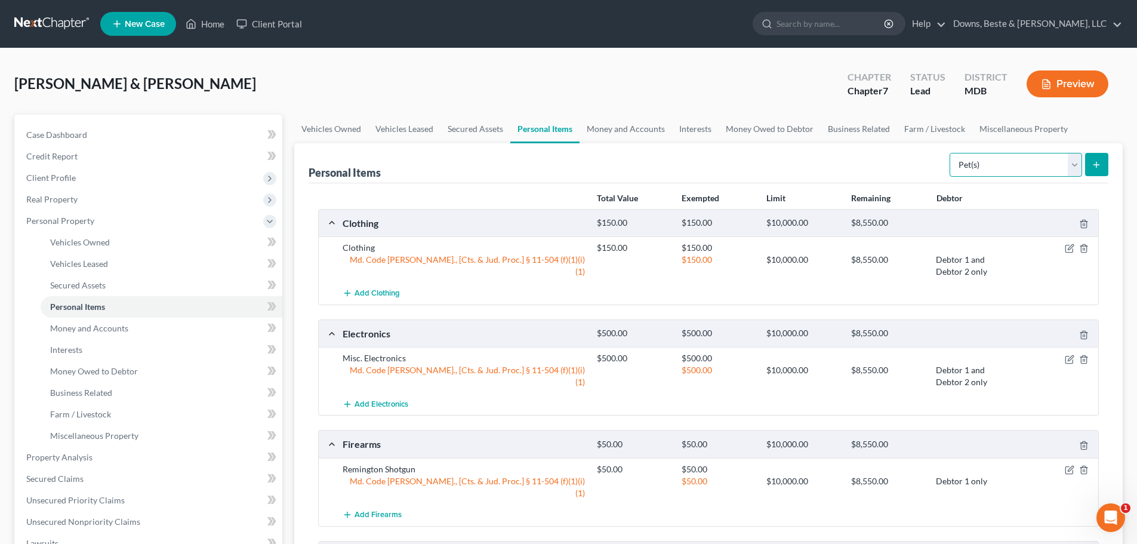
click at [1074, 166] on select "Select Item Type Clothing Collectibles Of Value Electronics Firearms Household …" at bounding box center [1015, 165] width 132 height 24
click at [950, 153] on select "Select Item Type Clothing Collectibles Of Value Electronics Firearms Household …" at bounding box center [1015, 165] width 132 height 24
click at [1100, 168] on icon "submit" at bounding box center [1096, 165] width 10 height 10
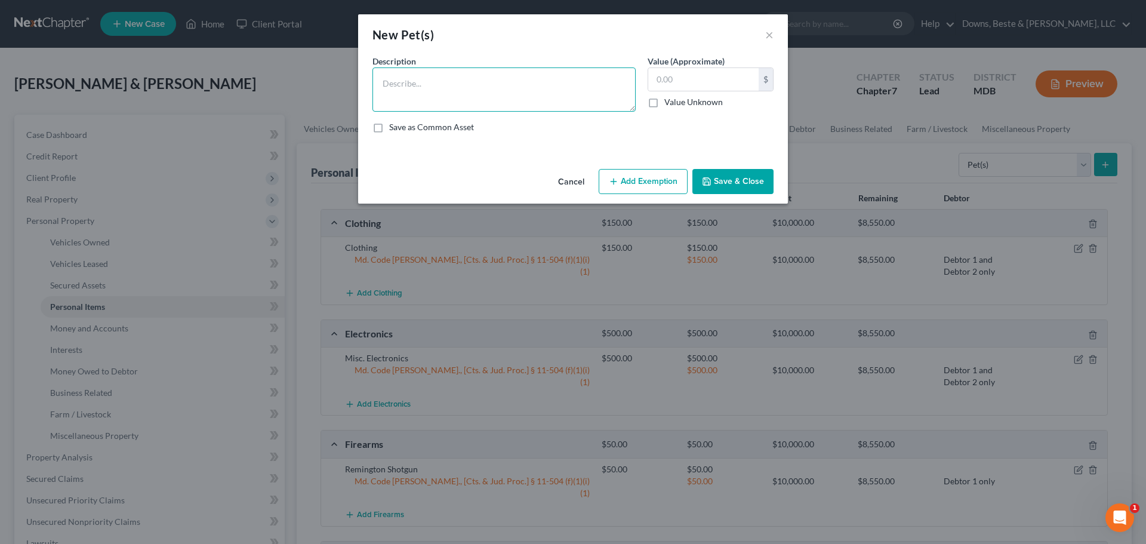
click at [413, 87] on textarea at bounding box center [503, 89] width 263 height 44
type textarea "2 farm cats - 1 3 years old & 1 10 years old"
click at [657, 81] on input "text" at bounding box center [703, 79] width 110 height 23
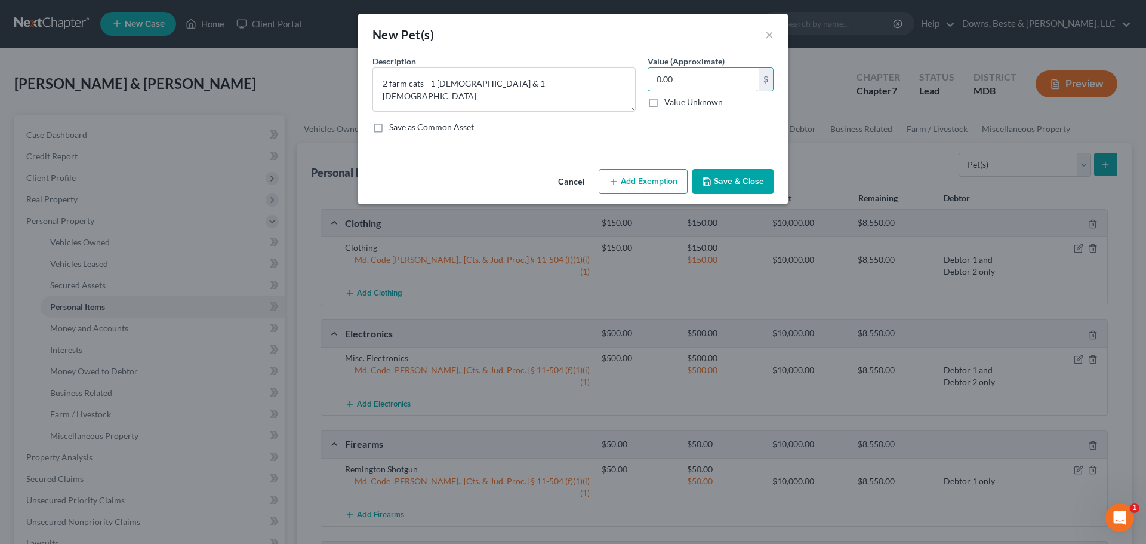
type input "0.00"
click at [720, 175] on button "Save & Close" at bounding box center [732, 181] width 81 height 25
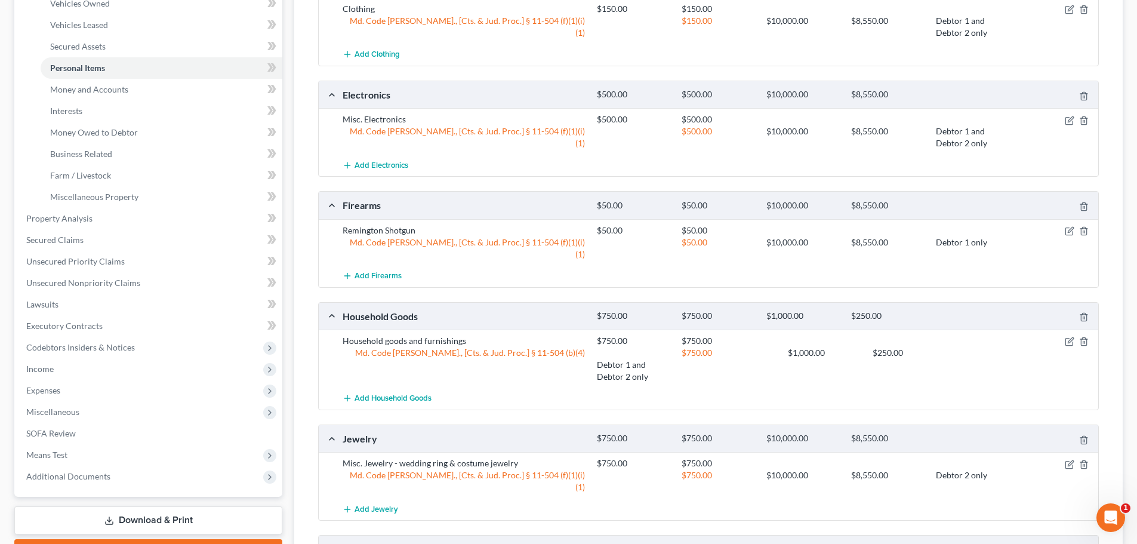
scroll to position [413, 0]
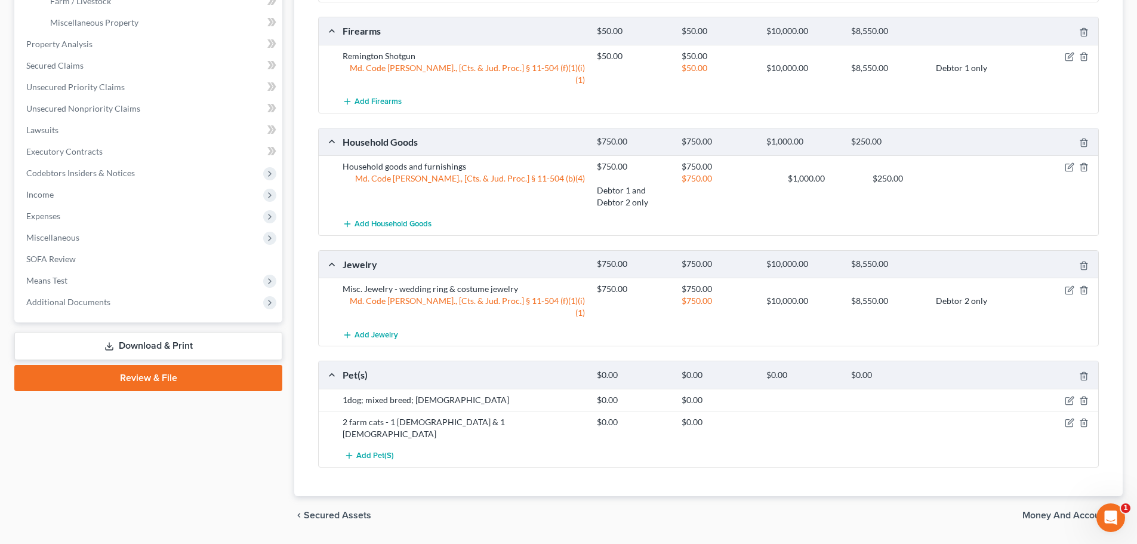
click at [1075, 510] on span "Money and Accounts" at bounding box center [1067, 515] width 91 height 10
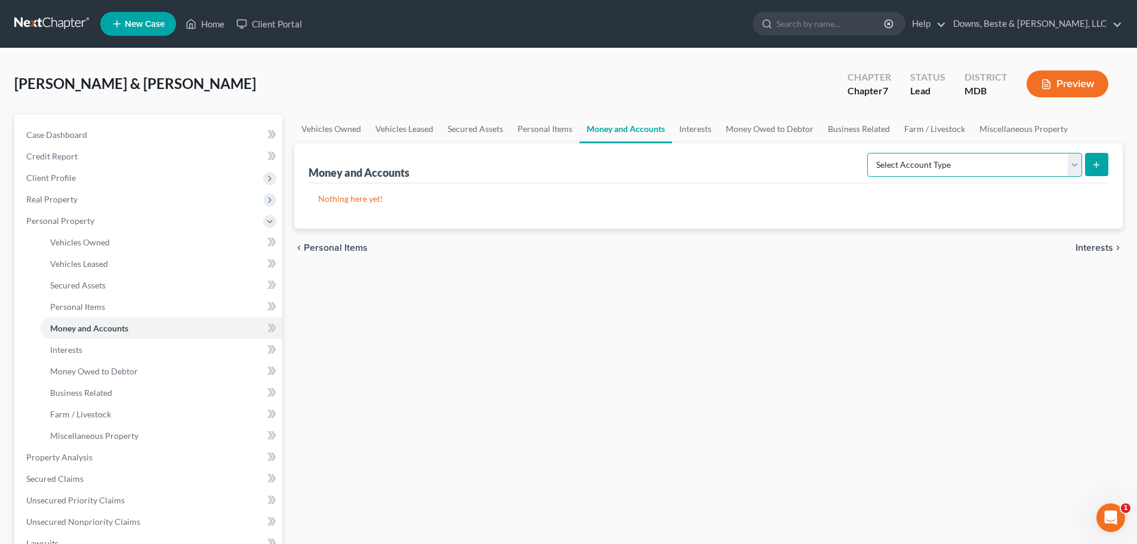
click at [1073, 165] on select "Select Account Type Brokerage Cash on Hand Certificates of Deposit Checking Acc…" at bounding box center [974, 165] width 215 height 24
select select "checking"
click at [869, 153] on select "Select Account Type Brokerage Cash on Hand Certificates of Deposit Checking Acc…" at bounding box center [974, 165] width 215 height 24
click at [1095, 163] on icon "submit" at bounding box center [1096, 165] width 10 height 10
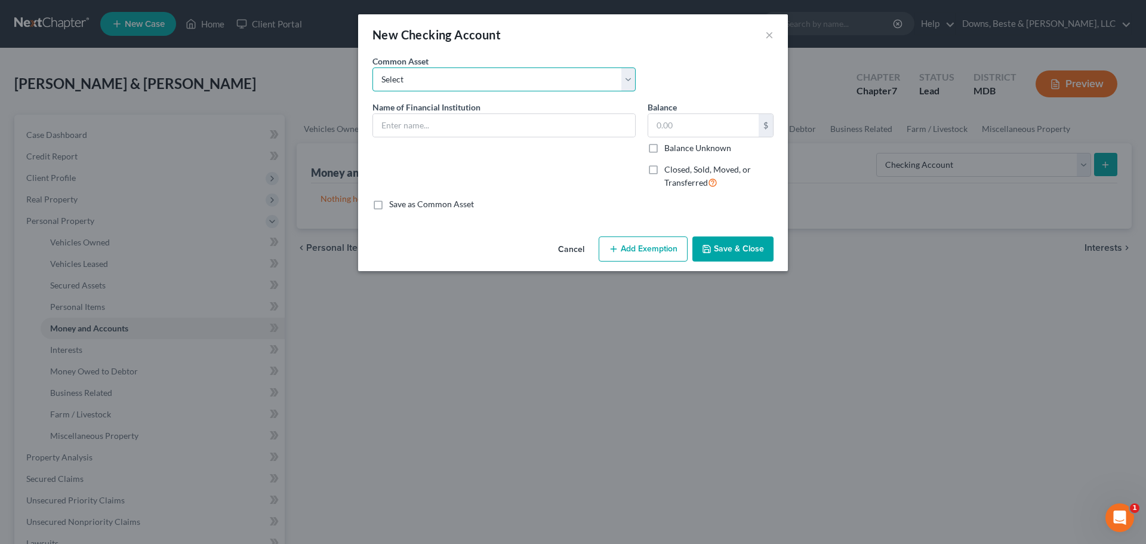
click at [415, 79] on select "Select Chase Bank Cecil County School Employees FCU" at bounding box center [503, 79] width 263 height 24
click at [440, 162] on div "Name of Financial Institution *" at bounding box center [503, 150] width 275 height 98
click at [405, 124] on input "text" at bounding box center [504, 125] width 262 height 23
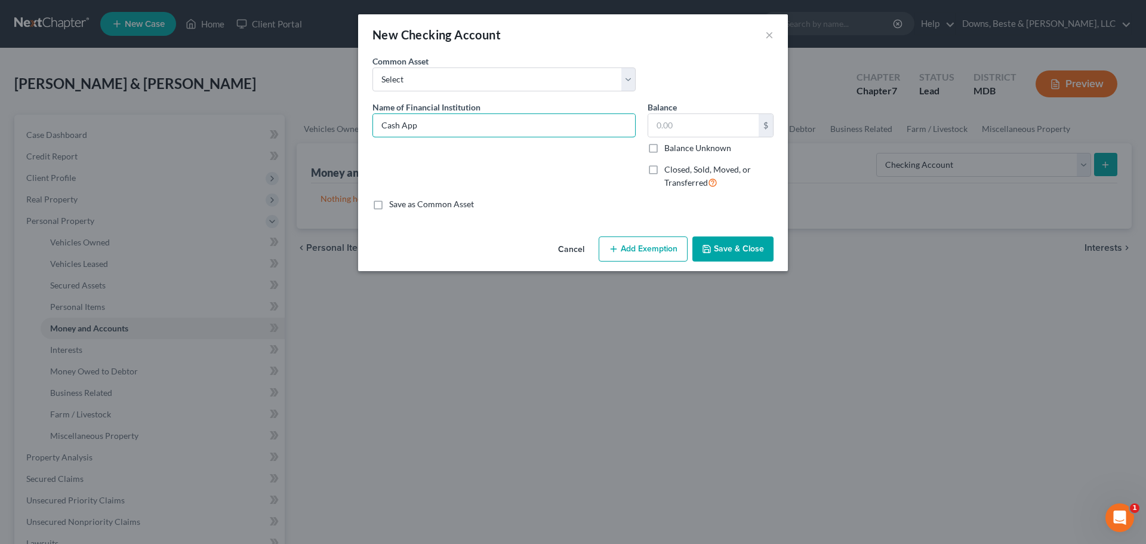
type input "Cash App"
click at [669, 129] on input "text" at bounding box center [703, 125] width 110 height 23
type input "2.16"
click at [629, 244] on button "Add Exemption" at bounding box center [642, 248] width 89 height 25
select select "2"
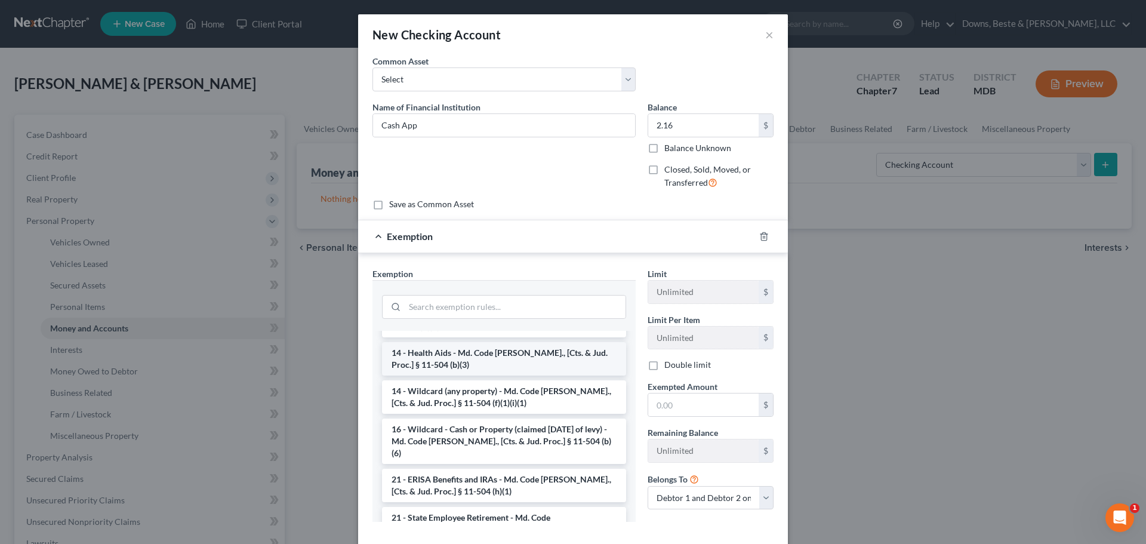
scroll to position [179, 0]
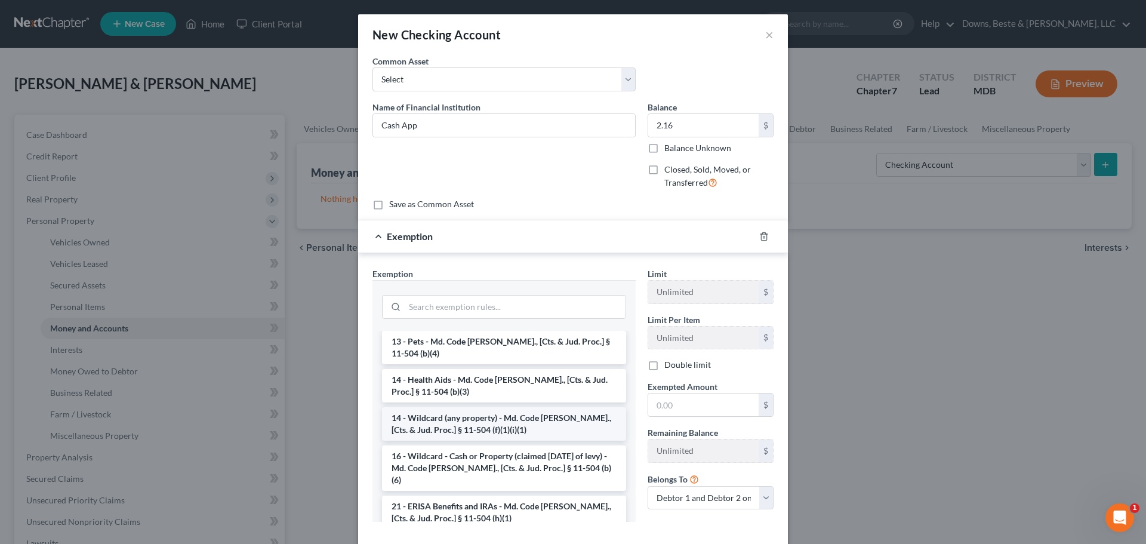
click at [437, 409] on li "14 - Wildcard (any property) - Md. Code Ann., [Cts. & Jud. Proc.] § 11-504 (f)(…" at bounding box center [504, 423] width 244 height 33
checkbox input "true"
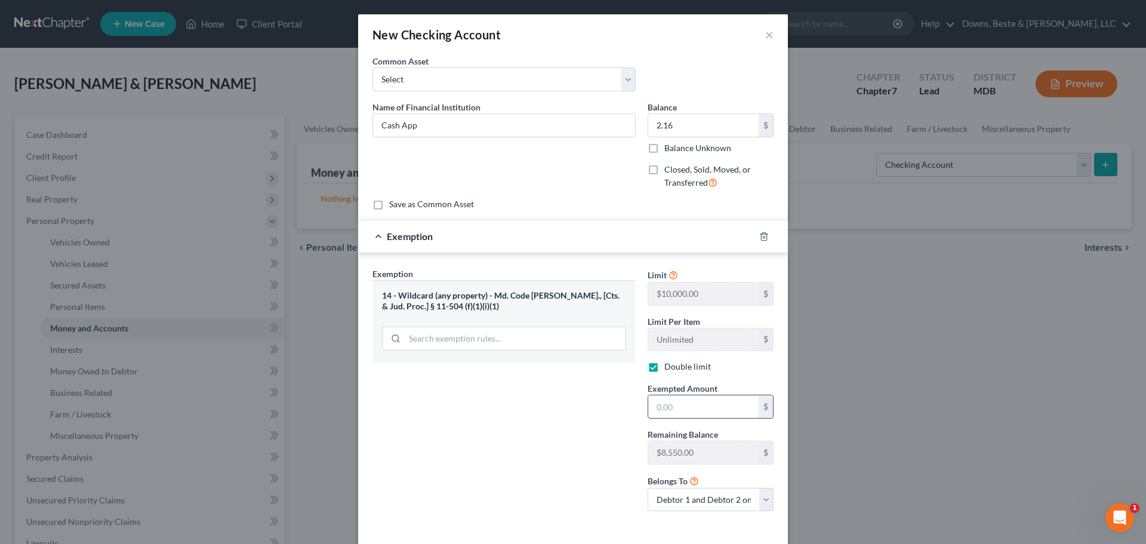
click at [667, 411] on input "text" at bounding box center [703, 406] width 110 height 23
type input "2.16"
click at [761, 501] on select "Debtor 1 only Debtor 2 only Debtor 1 and Debtor 2 only" at bounding box center [710, 499] width 126 height 24
select select "1"
click at [647, 487] on select "Debtor 1 only Debtor 2 only Debtor 1 and Debtor 2 only" at bounding box center [710, 499] width 126 height 24
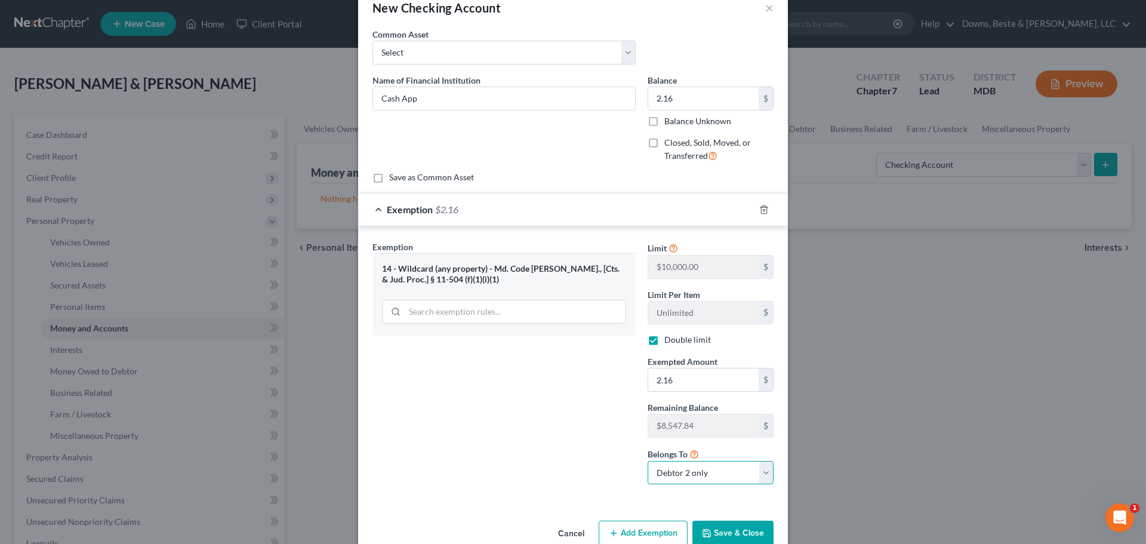
scroll to position [53, 0]
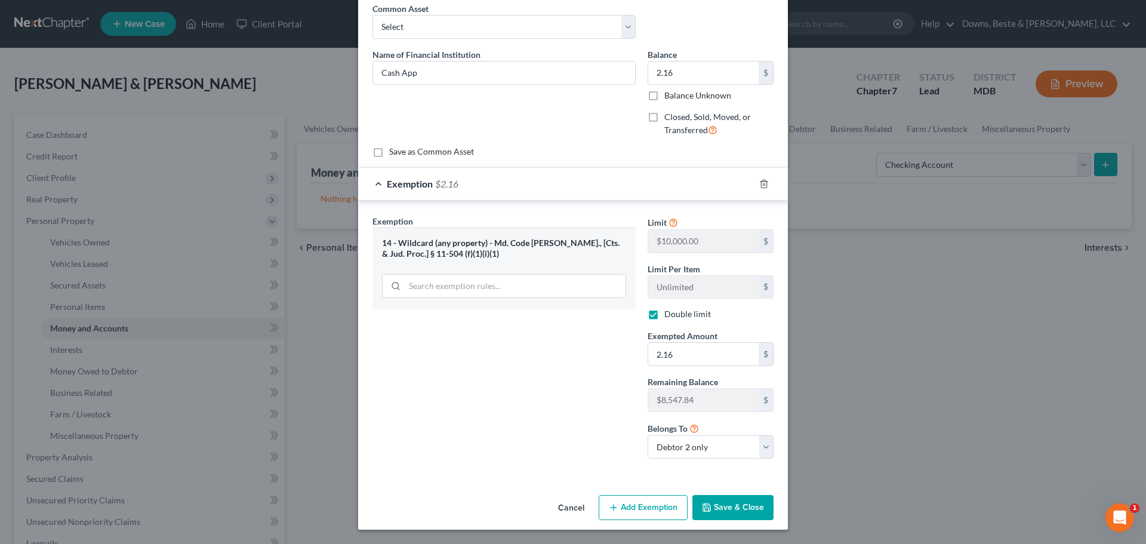
click at [729, 504] on button "Save & Close" at bounding box center [732, 507] width 81 height 25
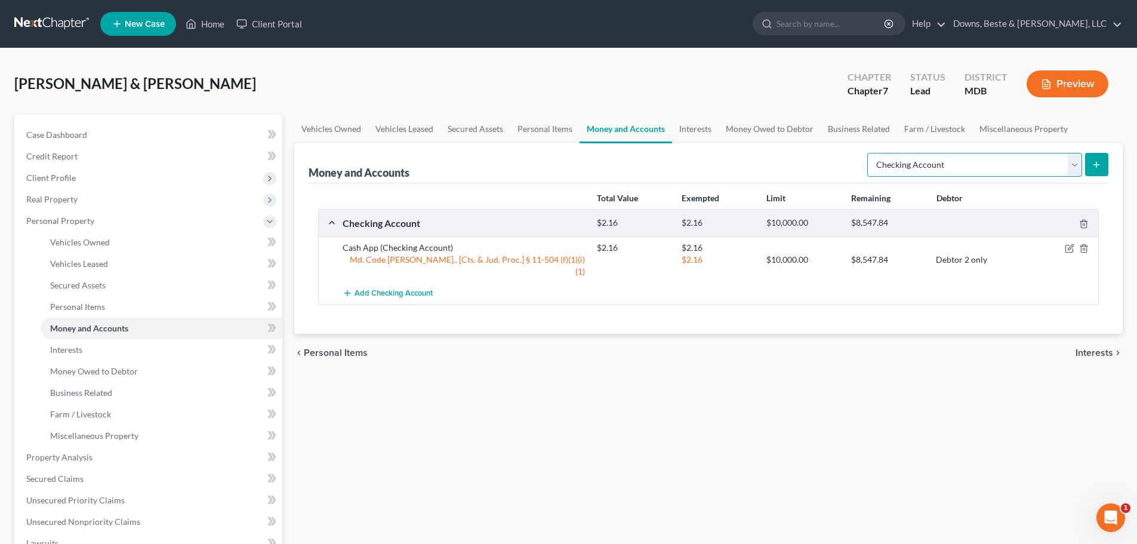
click at [1072, 166] on select "Select Account Type Brokerage Cash on Hand Certificates of Deposit Checking Acc…" at bounding box center [974, 165] width 215 height 24
click at [1105, 348] on span "Interests" at bounding box center [1094, 353] width 38 height 10
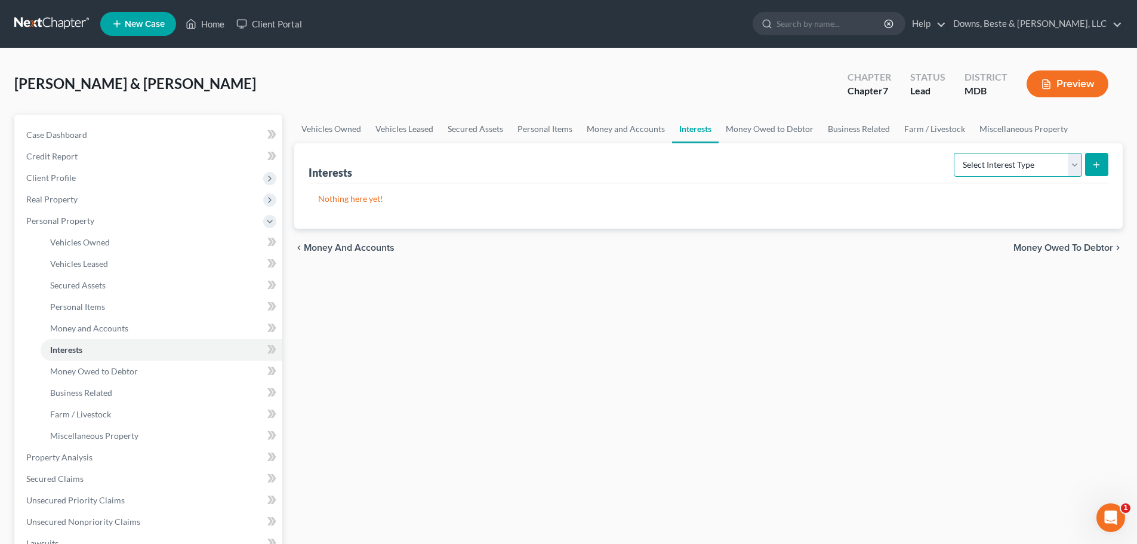
click at [1072, 163] on select "Select Interest Type 401K Annuity Bond Education IRA Government Bond Government…" at bounding box center [1017, 165] width 128 height 24
select select "401k"
click at [955, 153] on select "Select Interest Type 401K Annuity Bond Education IRA Government Bond Government…" at bounding box center [1017, 165] width 128 height 24
click at [1095, 160] on icon "submit" at bounding box center [1096, 165] width 10 height 10
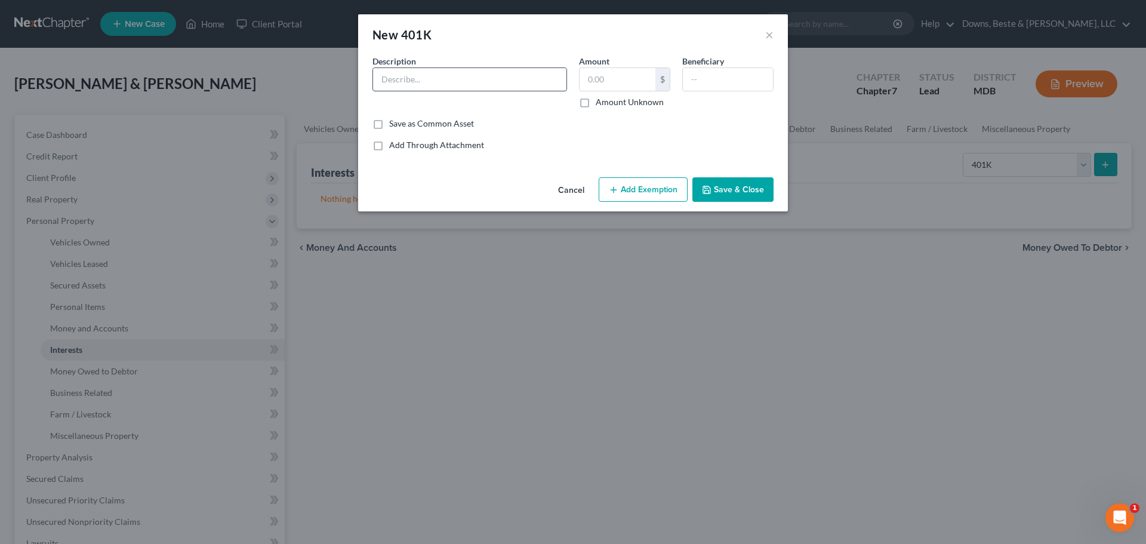
click at [429, 79] on input "text" at bounding box center [469, 79] width 193 height 23
click at [430, 81] on input "text" at bounding box center [469, 79] width 193 height 23
type input "DuPont 401K"
click at [600, 82] on input "text" at bounding box center [617, 79] width 76 height 23
type input "41,574.39"
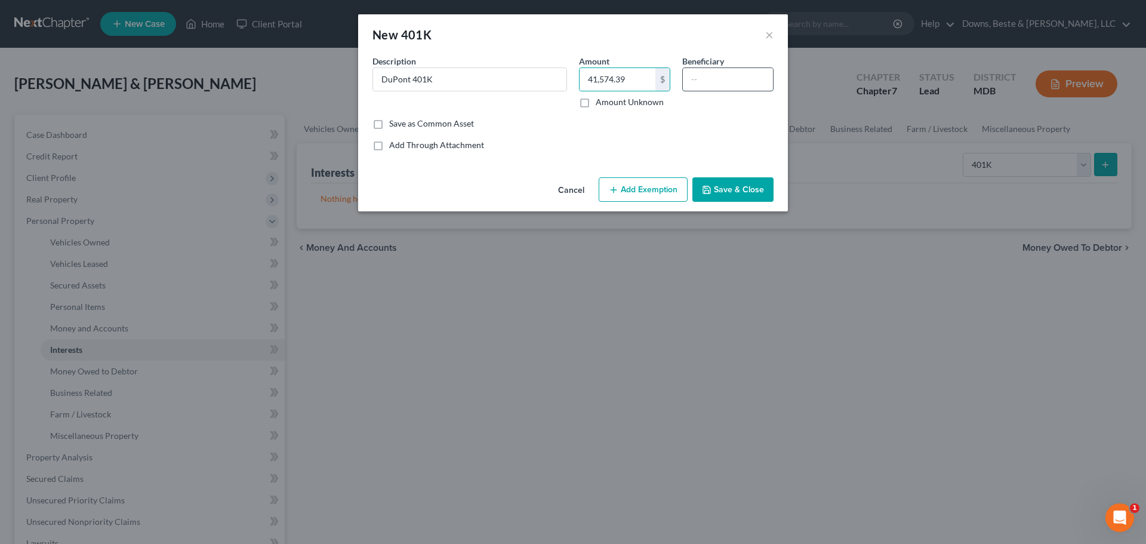
click at [701, 78] on input "text" at bounding box center [728, 79] width 90 height 23
type input "Spouse"
click at [635, 191] on button "Add Exemption" at bounding box center [642, 189] width 89 height 25
select select "2"
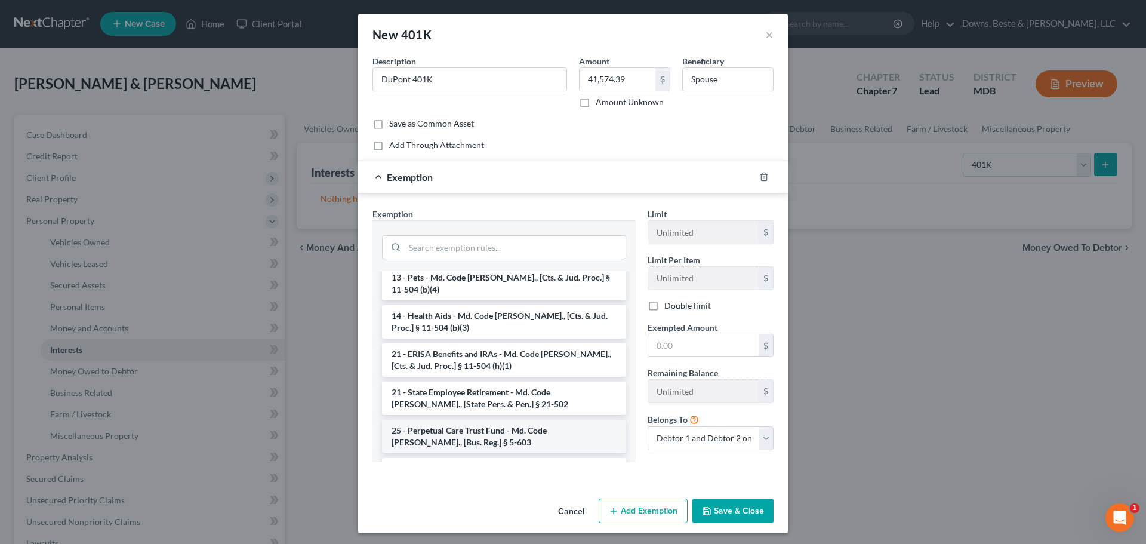
scroll to position [847, 0]
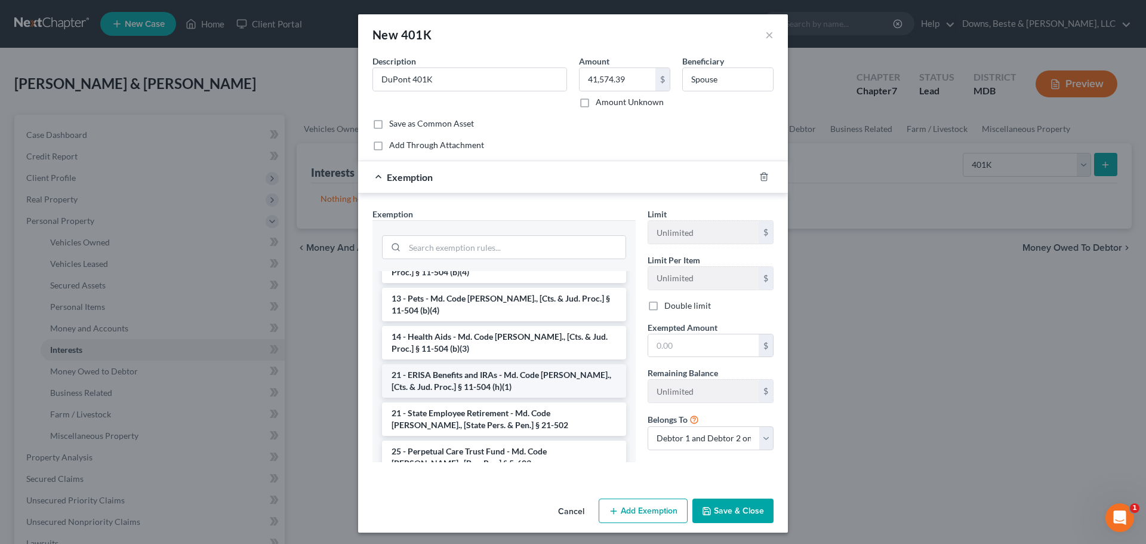
click at [433, 364] on li "21 - ERISA Benefits and IRAs - Md. Code Ann., [Cts. & Jud. Proc.] § 11-504 (h)(…" at bounding box center [504, 380] width 244 height 33
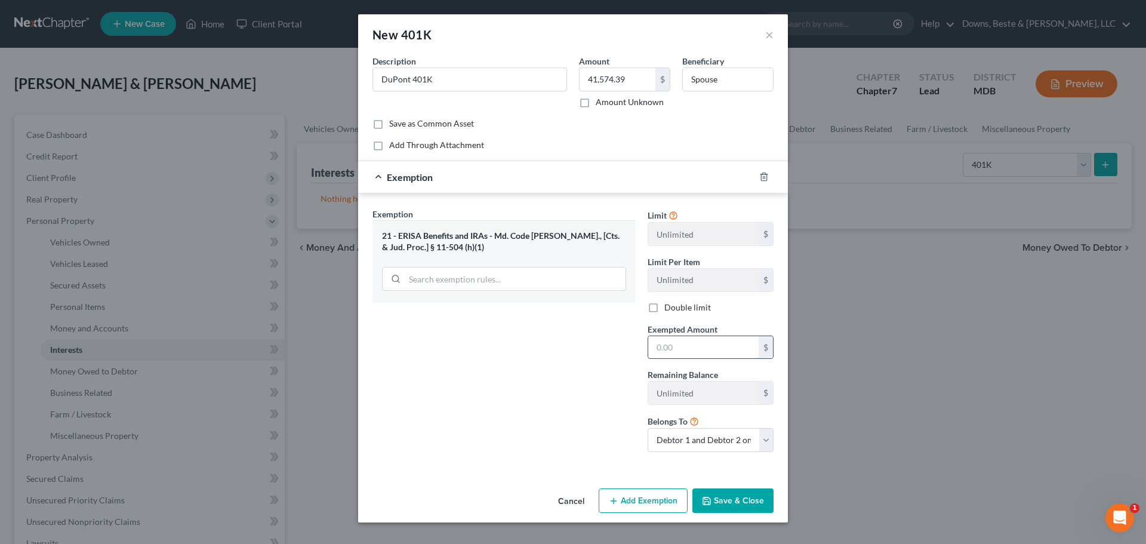
click at [671, 350] on input "text" at bounding box center [703, 347] width 110 height 23
type input "41,574.39"
click at [766, 438] on select "Debtor 1 only Debtor 2 only Debtor 1 and Debtor 2 only" at bounding box center [710, 440] width 126 height 24
select select "0"
click at [647, 428] on select "Debtor 1 only Debtor 2 only Debtor 1 and Debtor 2 only" at bounding box center [710, 440] width 126 height 24
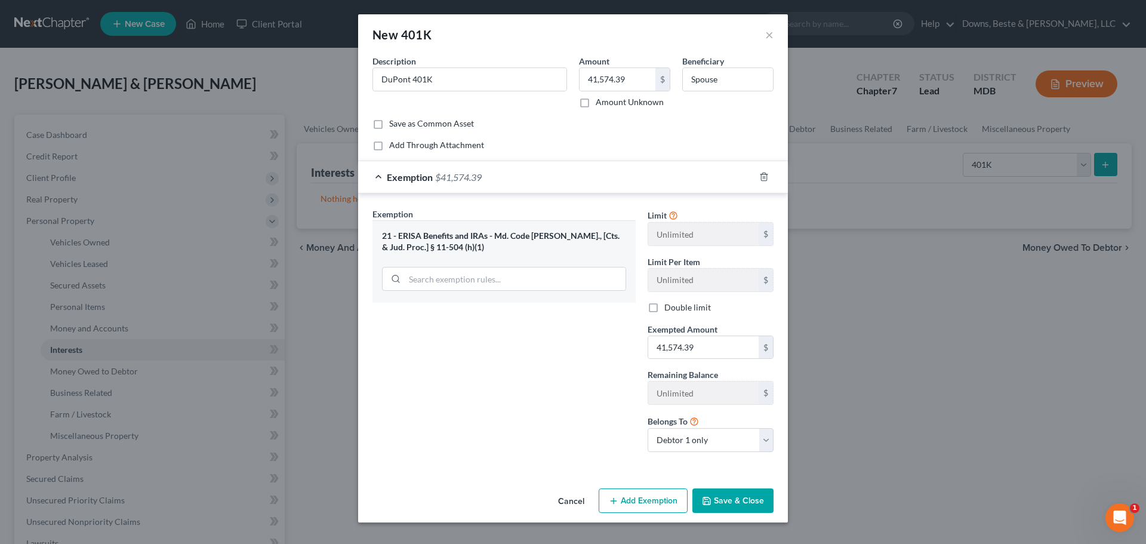
click at [730, 500] on button "Save & Close" at bounding box center [732, 500] width 81 height 25
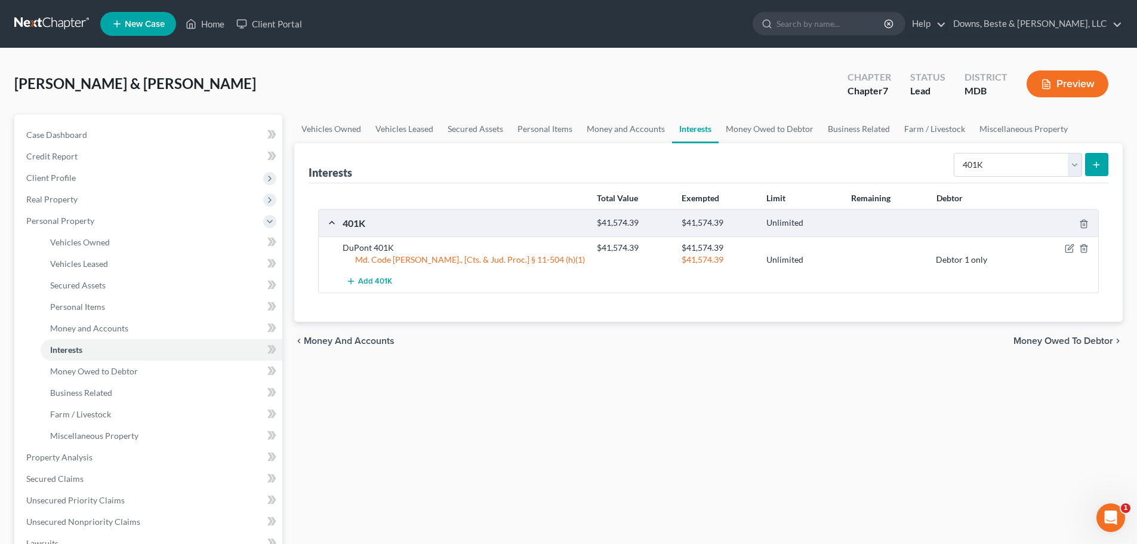
click at [1092, 166] on icon "submit" at bounding box center [1096, 165] width 10 height 10
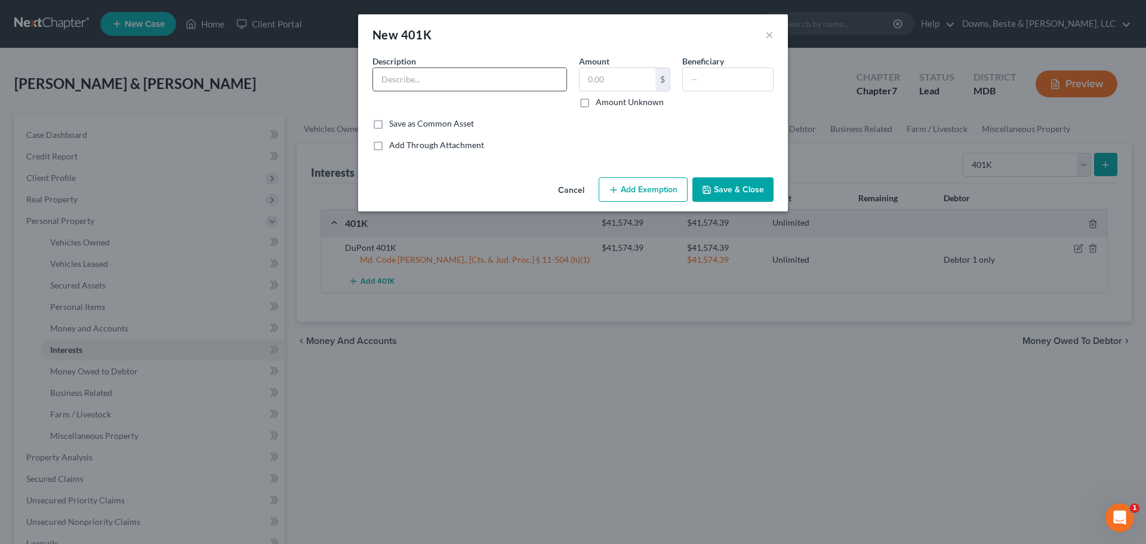
click at [420, 80] on input "text" at bounding box center [469, 79] width 193 height 23
click at [421, 78] on input "text" at bounding box center [469, 79] width 193 height 23
type input "Barclays 410K"
click at [588, 78] on input "text" at bounding box center [617, 79] width 76 height 23
type input "2,920.14"
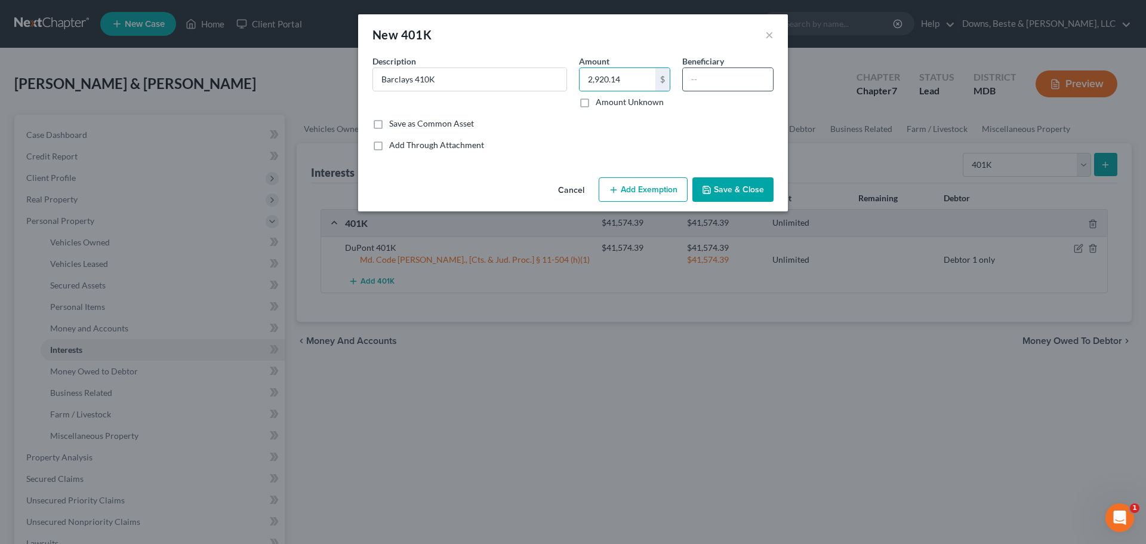
click at [700, 78] on input "text" at bounding box center [728, 79] width 90 height 23
type input "Spouse"
click at [632, 187] on button "Add Exemption" at bounding box center [642, 189] width 89 height 25
select select "2"
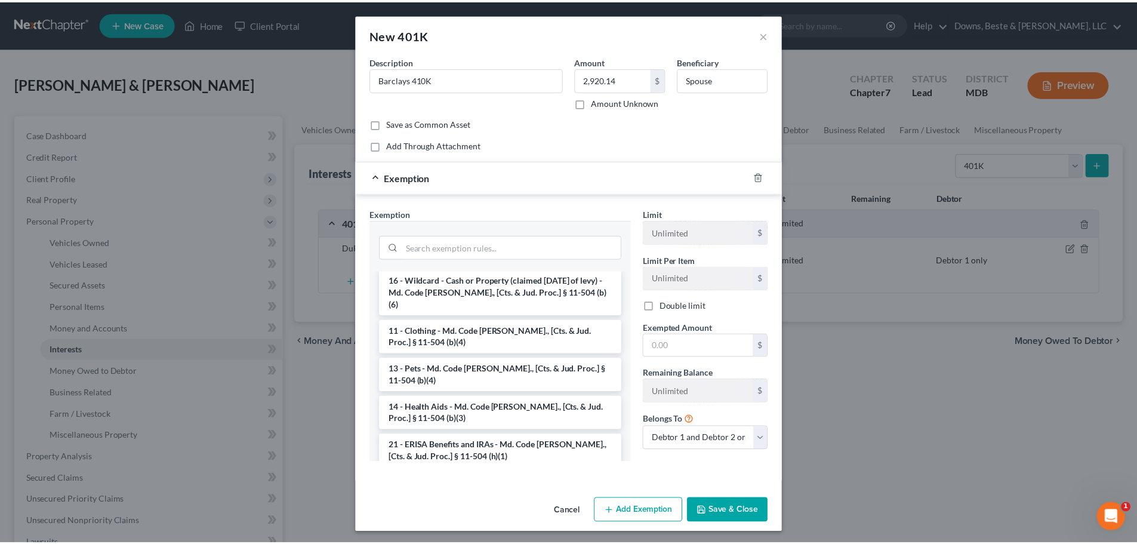
scroll to position [835, 0]
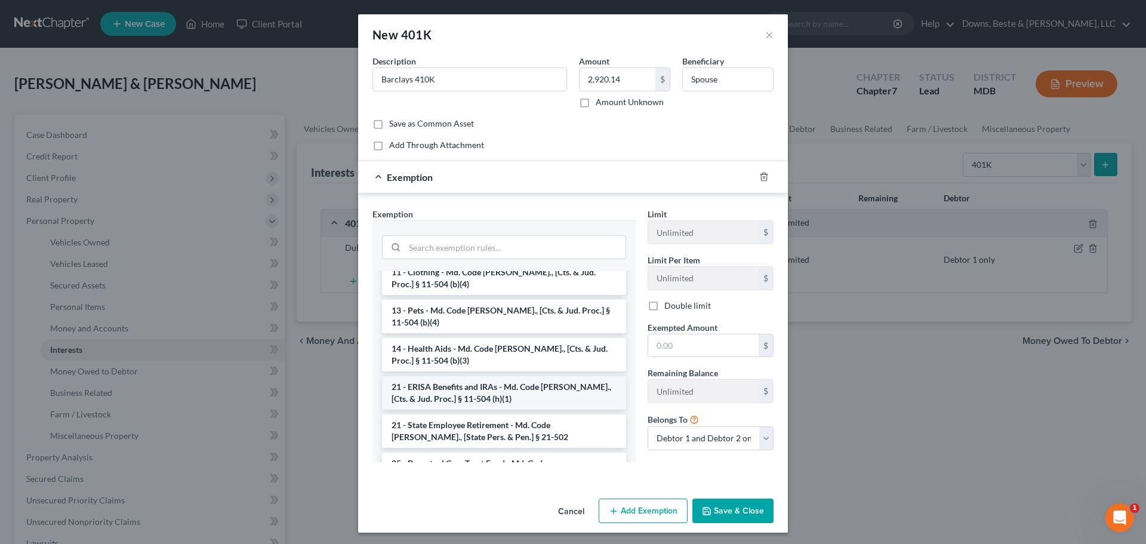
click at [442, 376] on li "21 - ERISA Benefits and IRAs - Md. Code Ann., [Cts. & Jud. Proc.] § 11-504 (h)(…" at bounding box center [504, 392] width 244 height 33
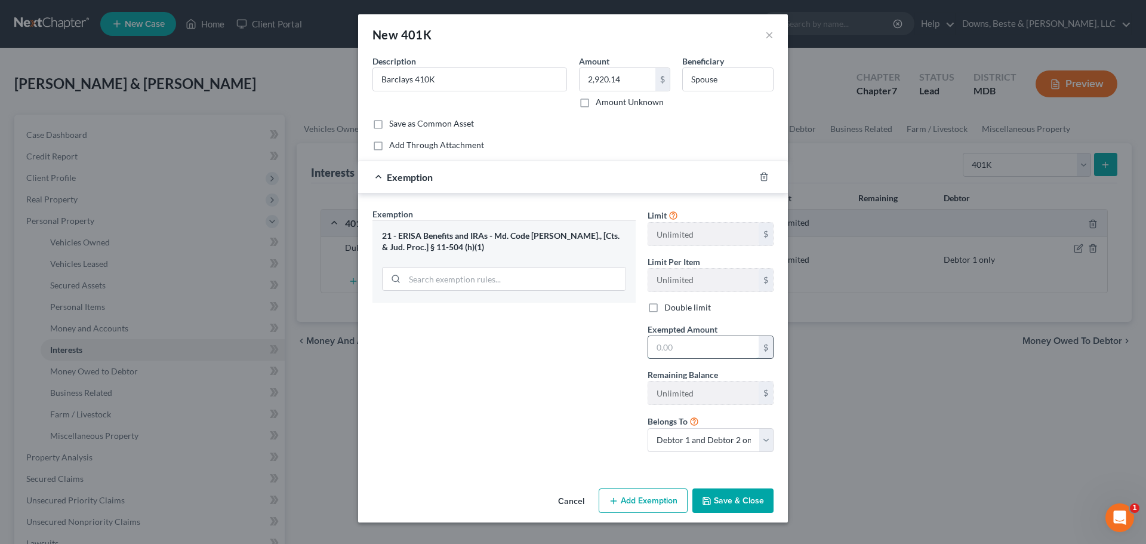
click at [666, 349] on input "text" at bounding box center [703, 347] width 110 height 23
type input "2,920.14"
drag, startPoint x: 764, startPoint y: 444, endPoint x: 749, endPoint y: 427, distance: 22.8
click at [764, 444] on select "Debtor 1 only Debtor 2 only Debtor 1 and Debtor 2 only" at bounding box center [710, 440] width 126 height 24
select select "1"
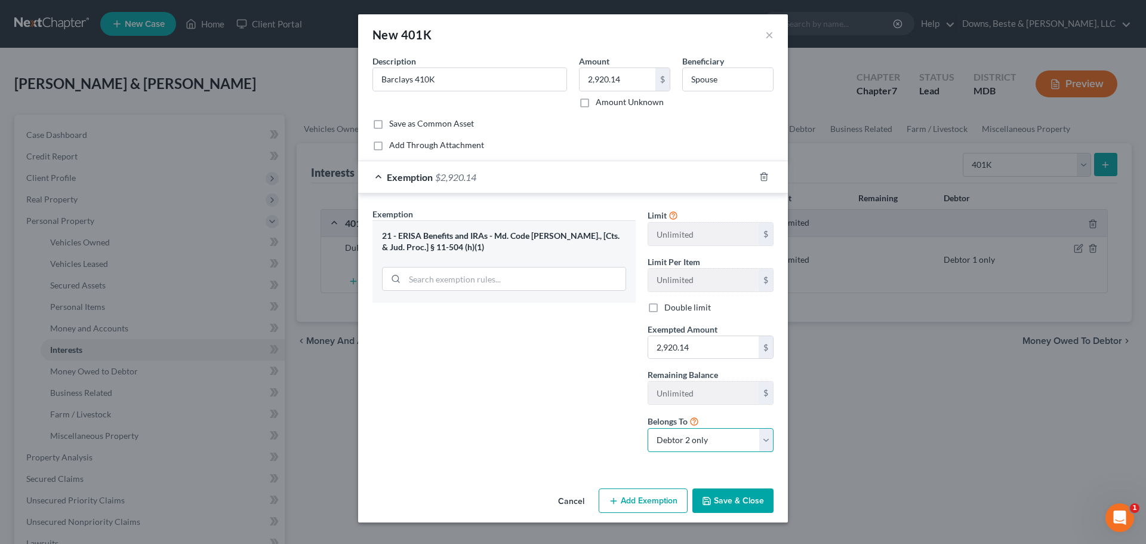
click at [647, 428] on select "Debtor 1 only Debtor 2 only Debtor 1 and Debtor 2 only" at bounding box center [710, 440] width 126 height 24
click at [724, 502] on button "Save & Close" at bounding box center [732, 500] width 81 height 25
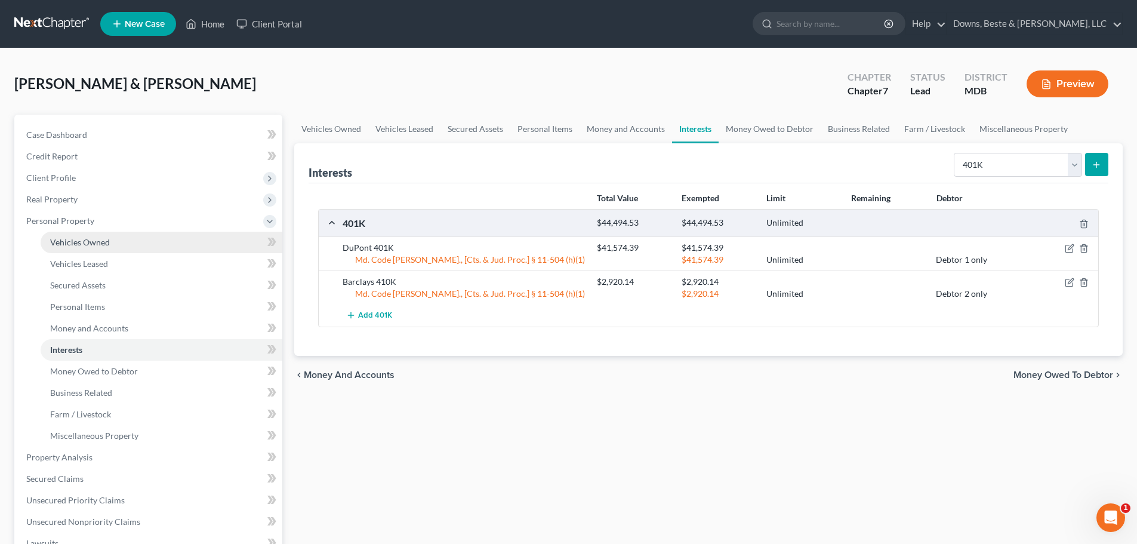
click at [116, 240] on link "Vehicles Owned" at bounding box center [162, 241] width 242 height 21
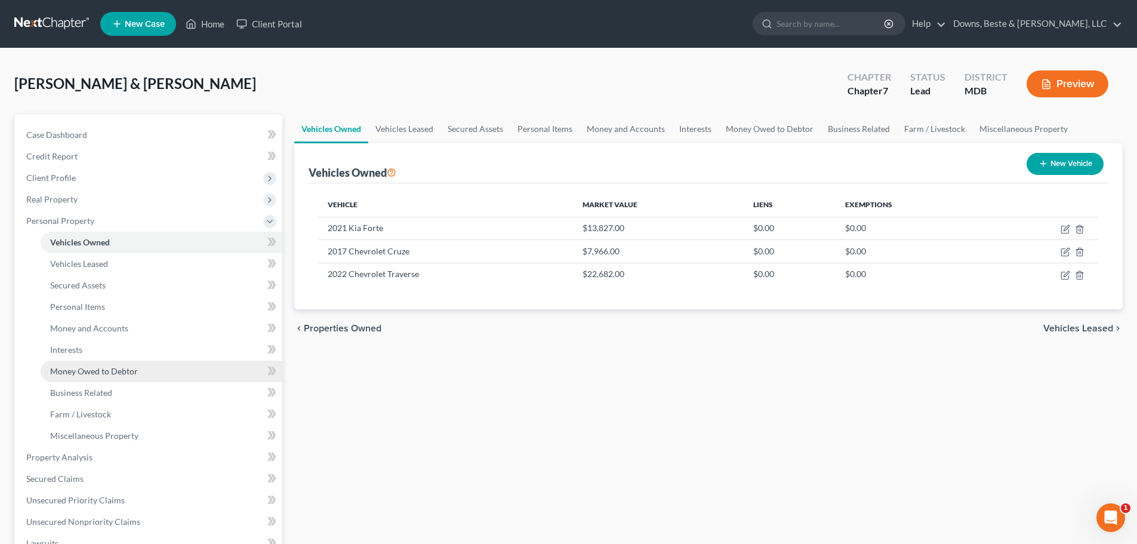
click at [126, 369] on span "Money Owed to Debtor" at bounding box center [94, 371] width 88 height 10
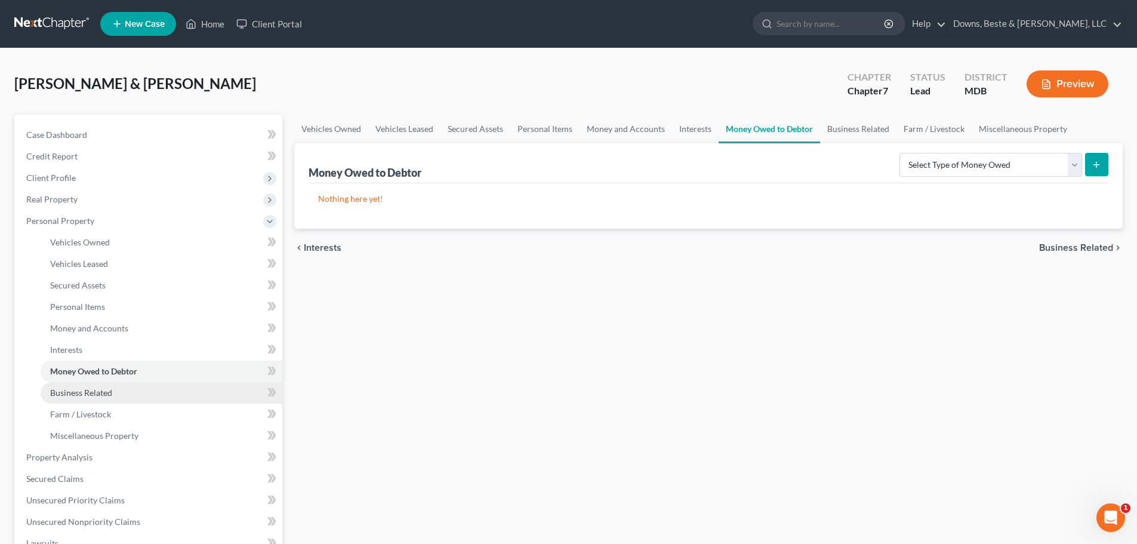
click at [104, 393] on span "Business Related" at bounding box center [81, 392] width 62 height 10
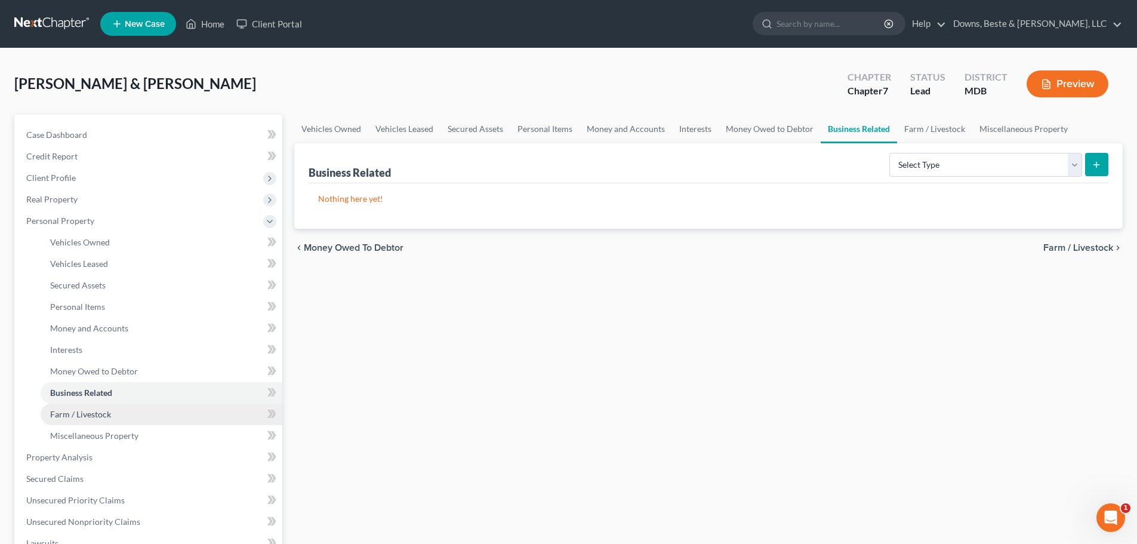
click at [106, 415] on span "Farm / Livestock" at bounding box center [80, 414] width 61 height 10
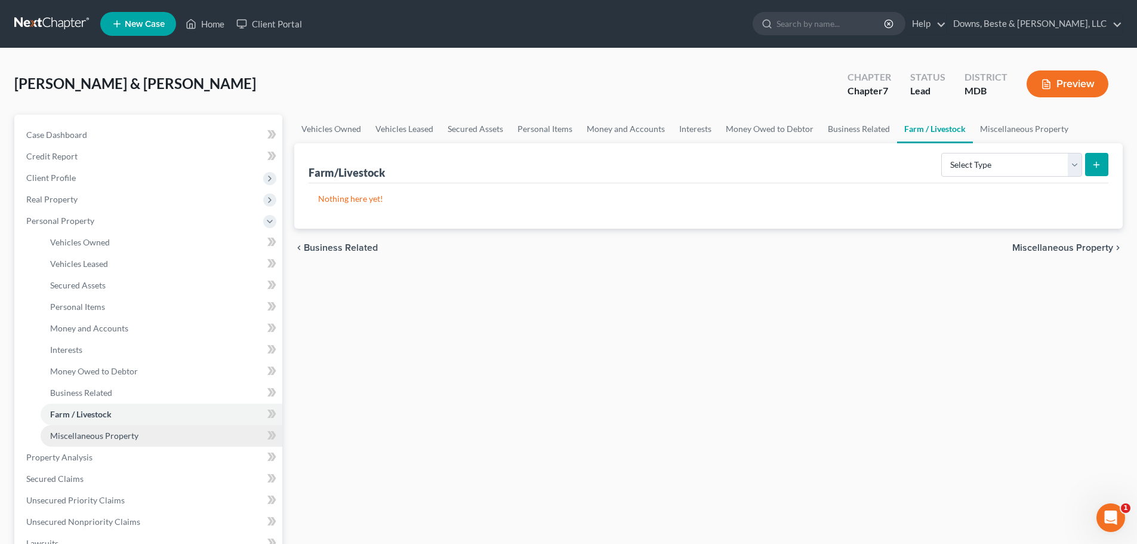
click at [117, 437] on span "Miscellaneous Property" at bounding box center [94, 435] width 88 height 10
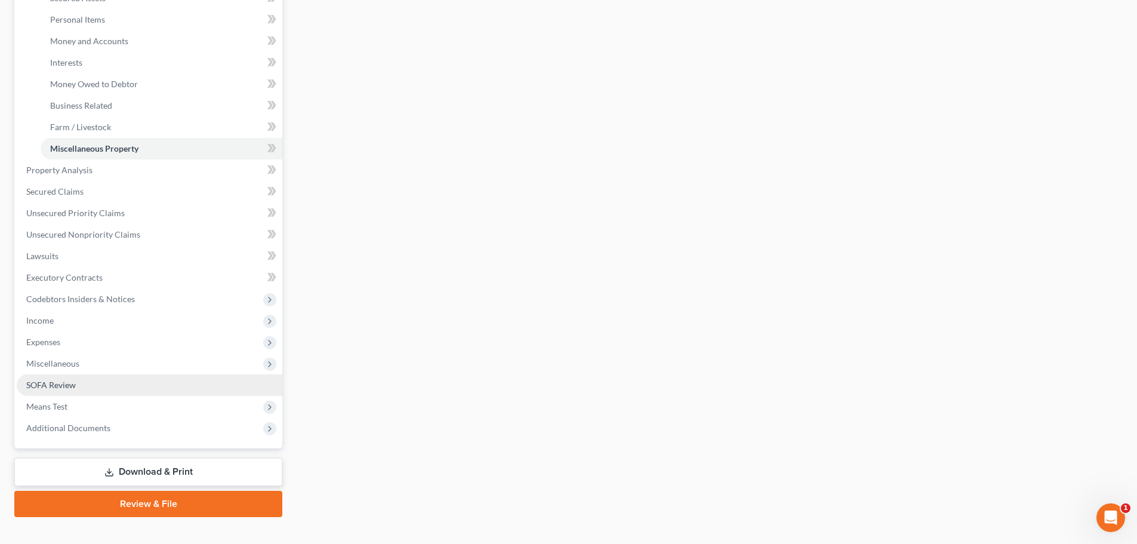
scroll to position [298, 0]
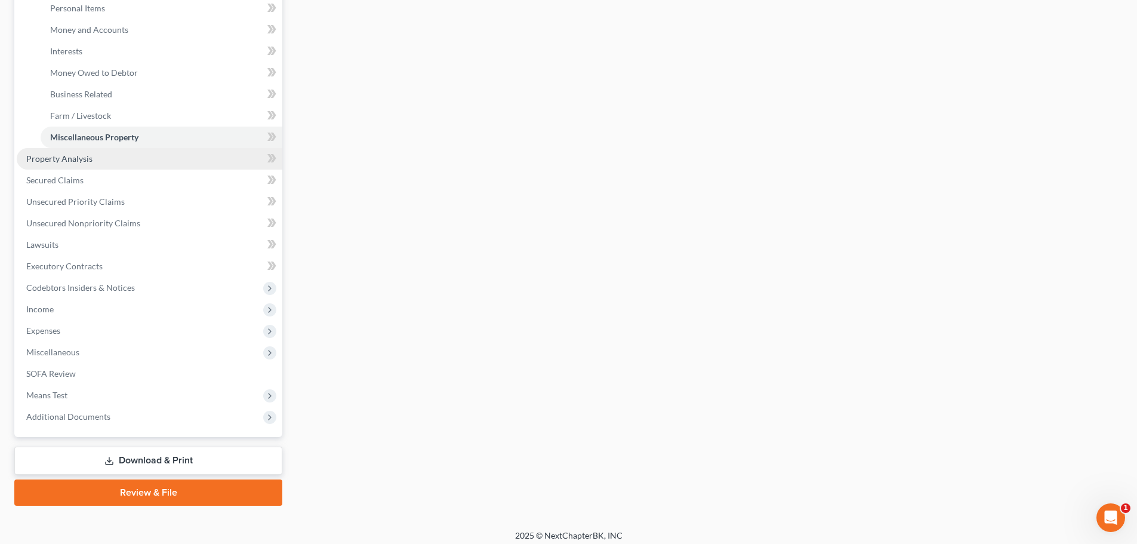
click at [84, 159] on span "Property Analysis" at bounding box center [59, 158] width 66 height 10
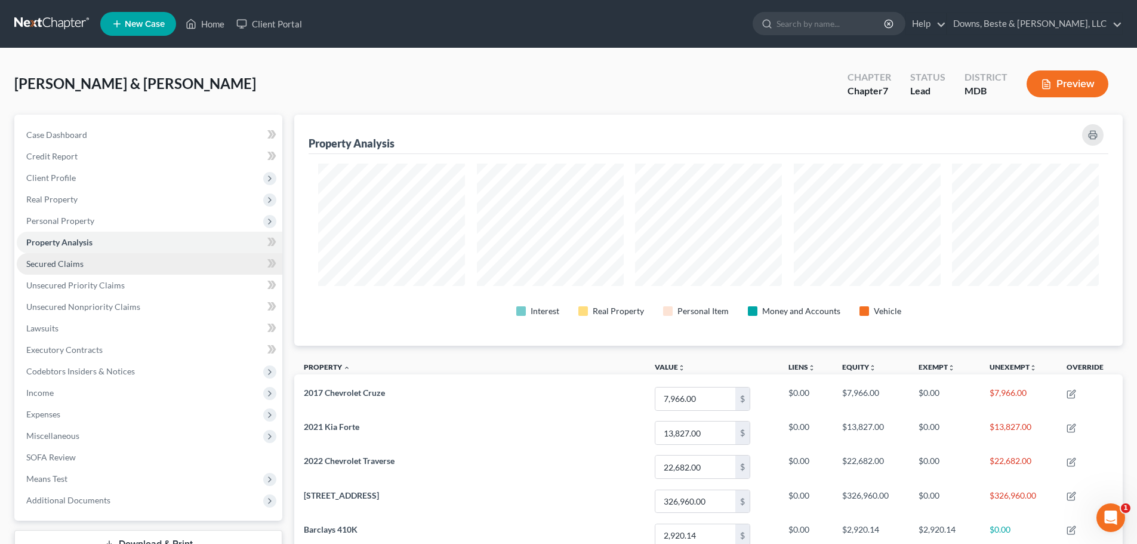
click at [41, 264] on span "Secured Claims" at bounding box center [54, 263] width 57 height 10
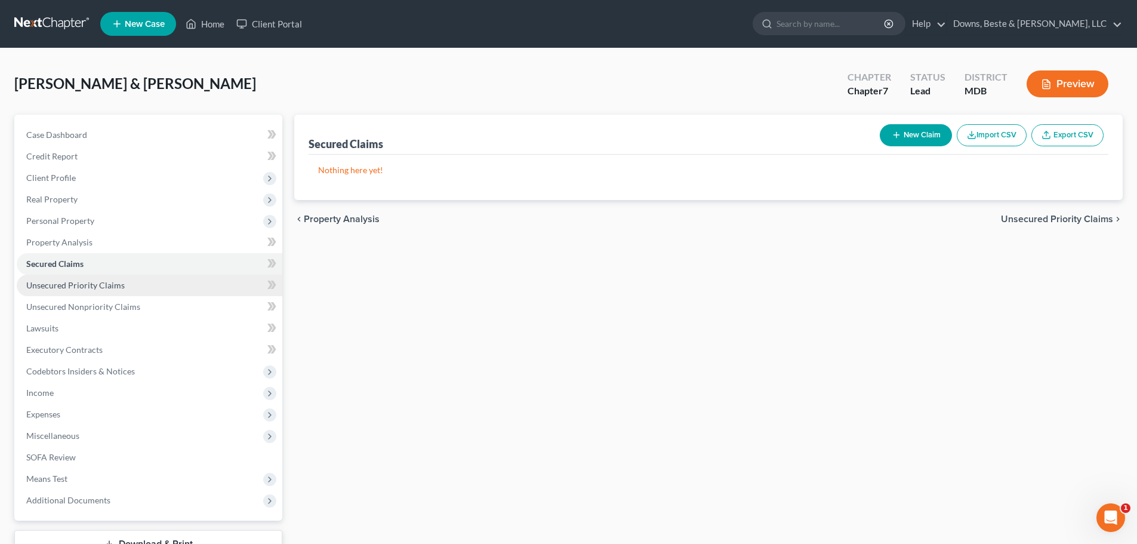
click at [61, 288] on span "Unsecured Priority Claims" at bounding box center [75, 285] width 98 height 10
click at [916, 140] on button "New Claim" at bounding box center [915, 135] width 72 height 22
select select "2"
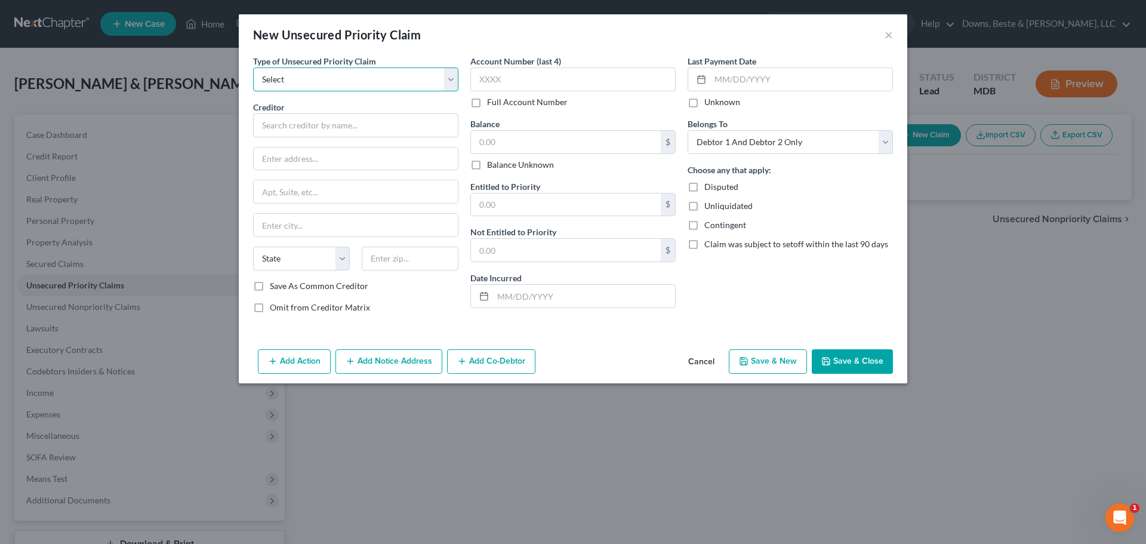
click at [297, 84] on select "Select Taxes & Other Government Units Domestic Support Obligations Extensions o…" at bounding box center [355, 79] width 205 height 24
select select "0"
click at [253, 67] on select "Select Taxes & Other Government Units Domestic Support Obligations Extensions o…" at bounding box center [355, 79] width 205 height 24
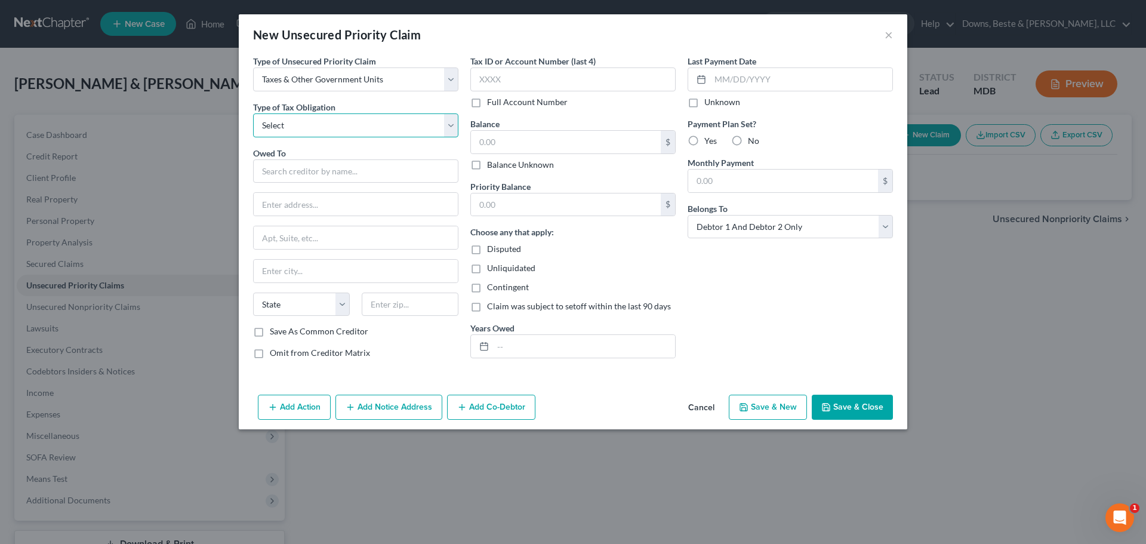
click at [289, 126] on select "Select Federal City State Franchise Tax Board Other" at bounding box center [355, 125] width 205 height 24
select select "0"
click at [253, 113] on select "Select Federal City State Franchise Tax Board Other" at bounding box center [355, 125] width 205 height 24
click at [282, 172] on input "text" at bounding box center [355, 171] width 205 height 24
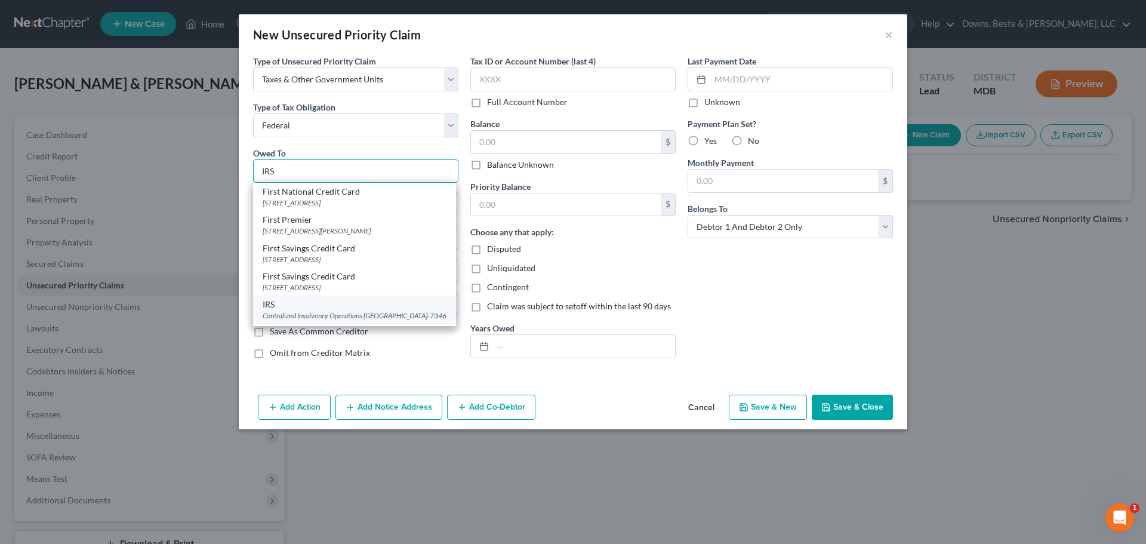
type input "IRS"
click at [290, 316] on div "Centralized Insolvency Operations PO Box 7346, Philadelphia, PA 19101-7346" at bounding box center [355, 315] width 184 height 10
type input "Centralized Insolvency Operations"
type input "PO Box 7346"
type input "Philadelphia"
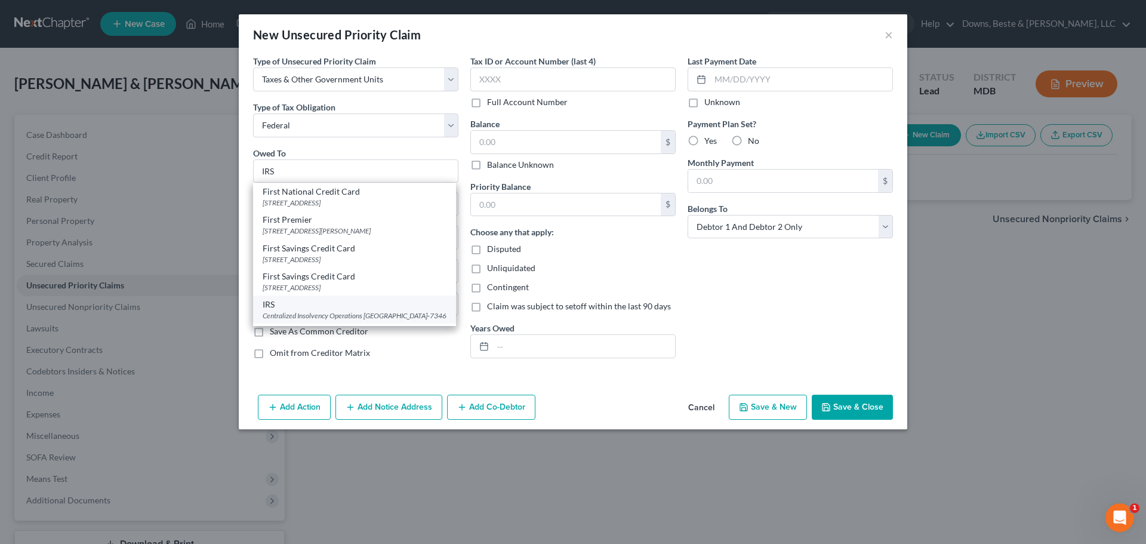
select select "39"
type input "19101-7346"
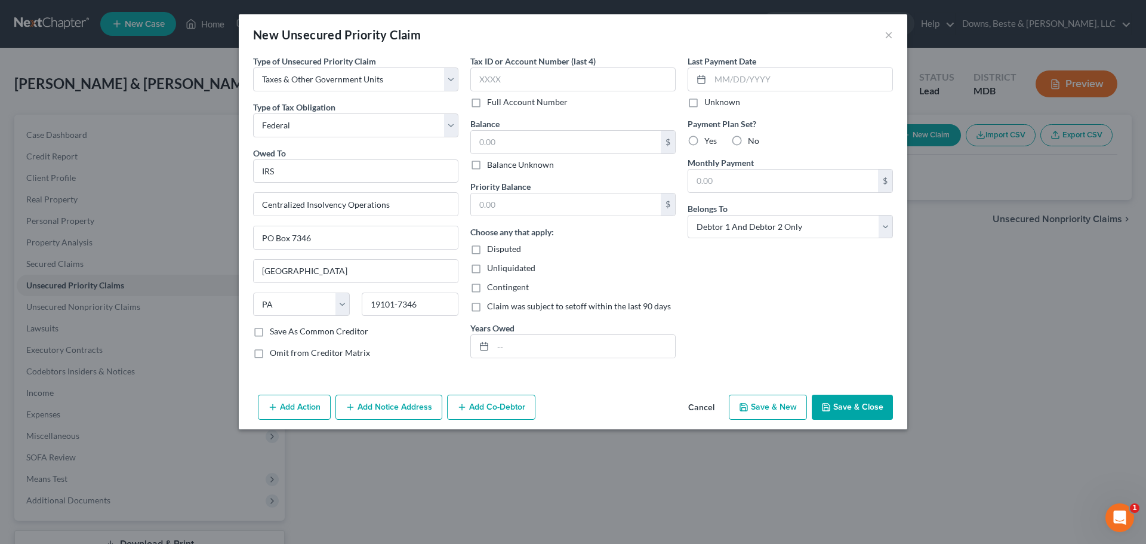
click at [751, 405] on button "Save & New" at bounding box center [768, 406] width 78 height 25
select select "2"
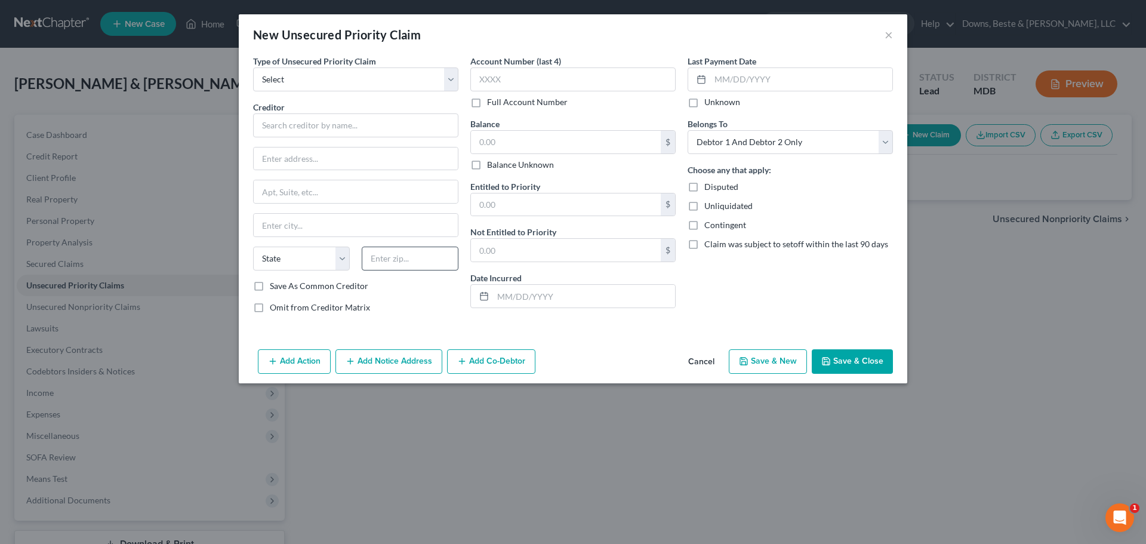
type input "0.00"
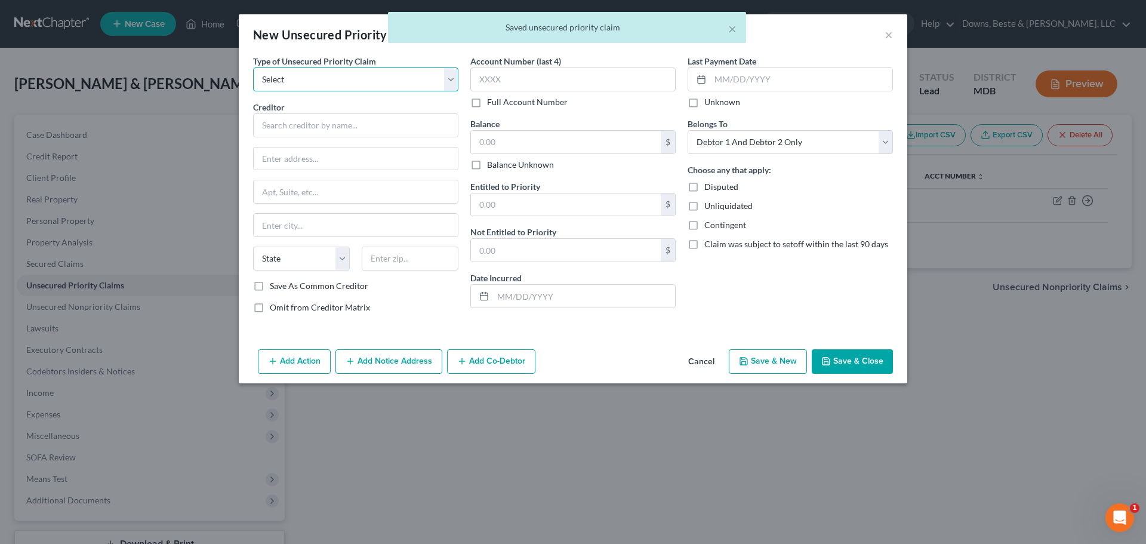
click at [284, 85] on select "Select Taxes & Other Government Units Domestic Support Obligations Extensions o…" at bounding box center [355, 79] width 205 height 24
select select "0"
click at [253, 67] on select "Select Taxes & Other Government Units Domestic Support Obligations Extensions o…" at bounding box center [355, 79] width 205 height 24
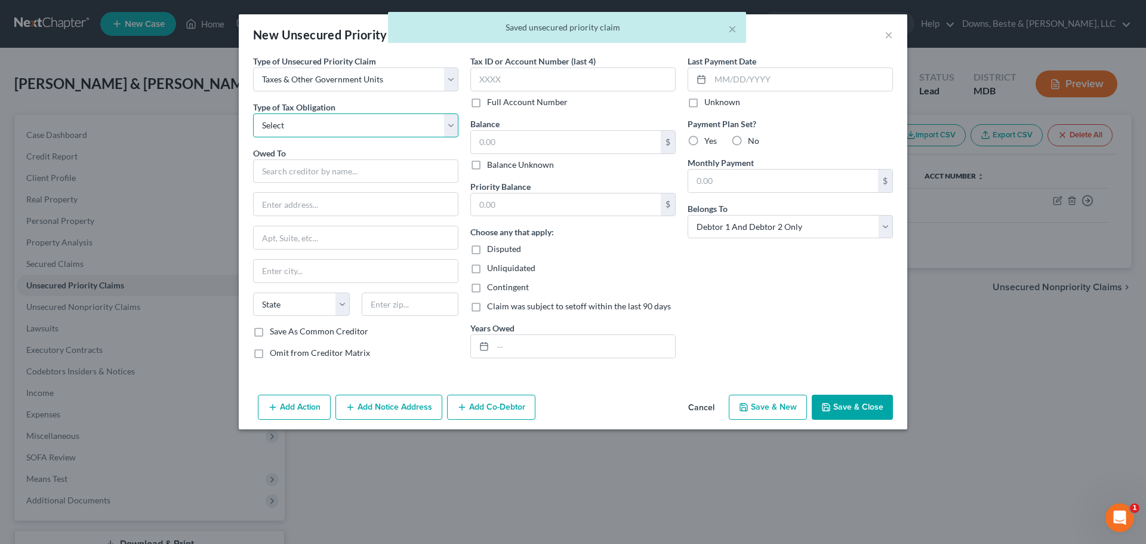
click at [288, 130] on select "Select Federal City State Franchise Tax Board Other" at bounding box center [355, 125] width 205 height 24
select select "2"
click at [253, 113] on select "Select Federal City State Franchise Tax Board Other" at bounding box center [355, 125] width 205 height 24
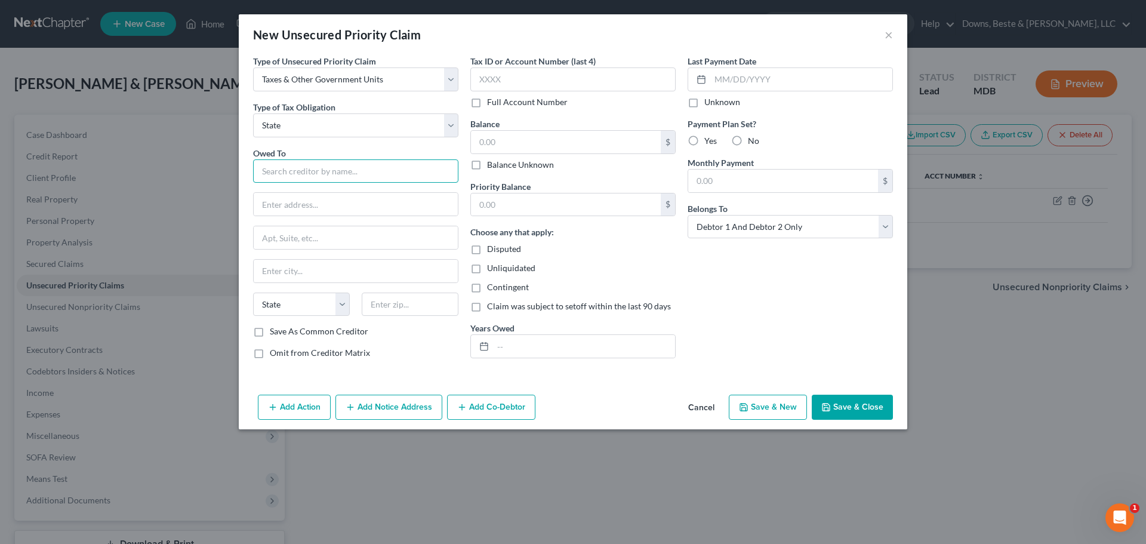
click at [279, 170] on input "text" at bounding box center [355, 171] width 205 height 24
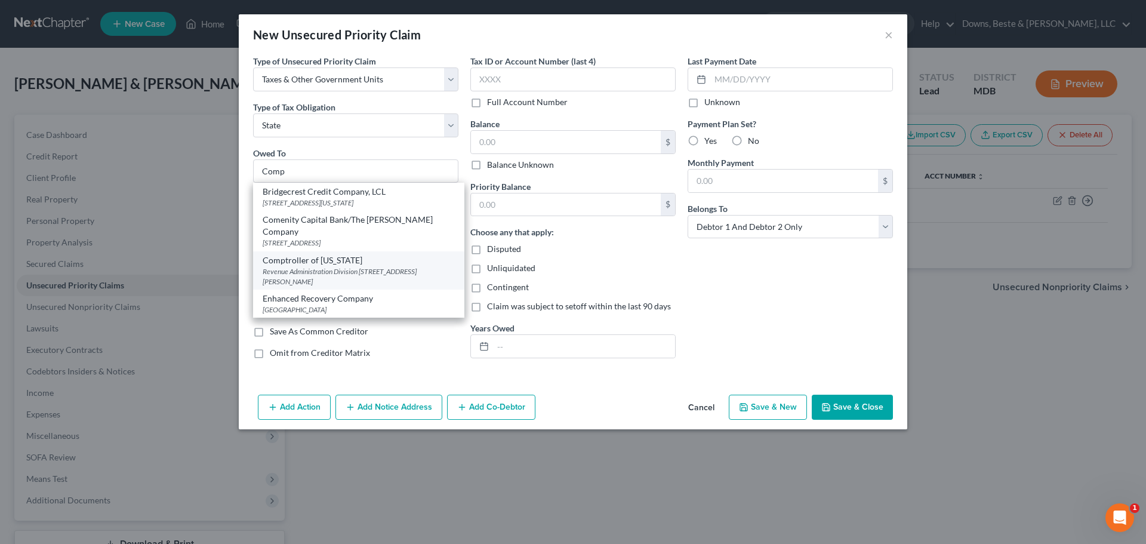
click at [291, 264] on div "Comptroller of Maryland" at bounding box center [359, 260] width 192 height 12
type input "Comptroller of Maryland"
type input "Revenue Administration Division"
type input "110 Carroll Street"
type input "Annapolis"
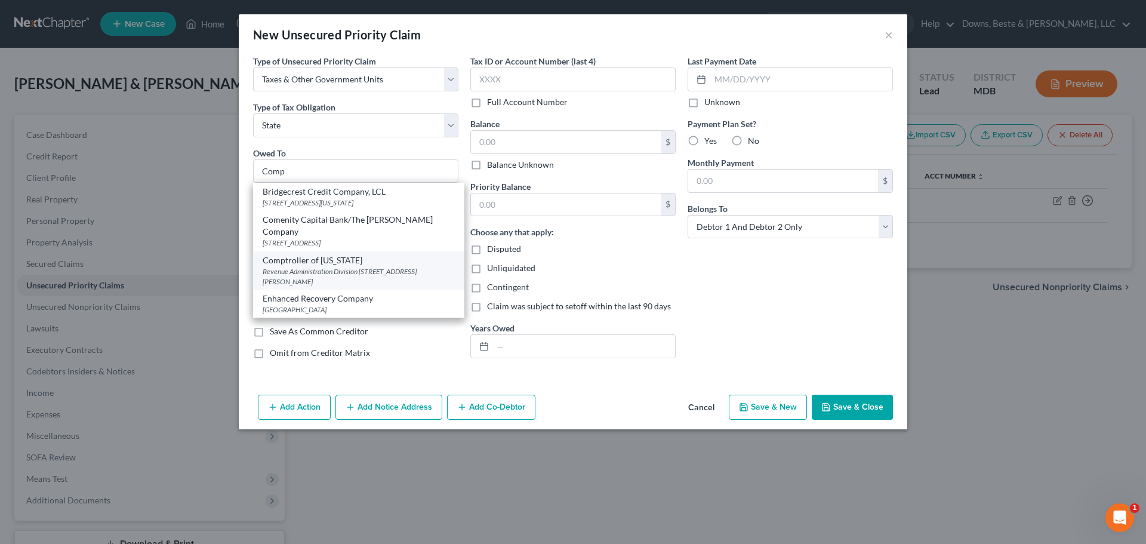
select select "21"
type input "21411-0001"
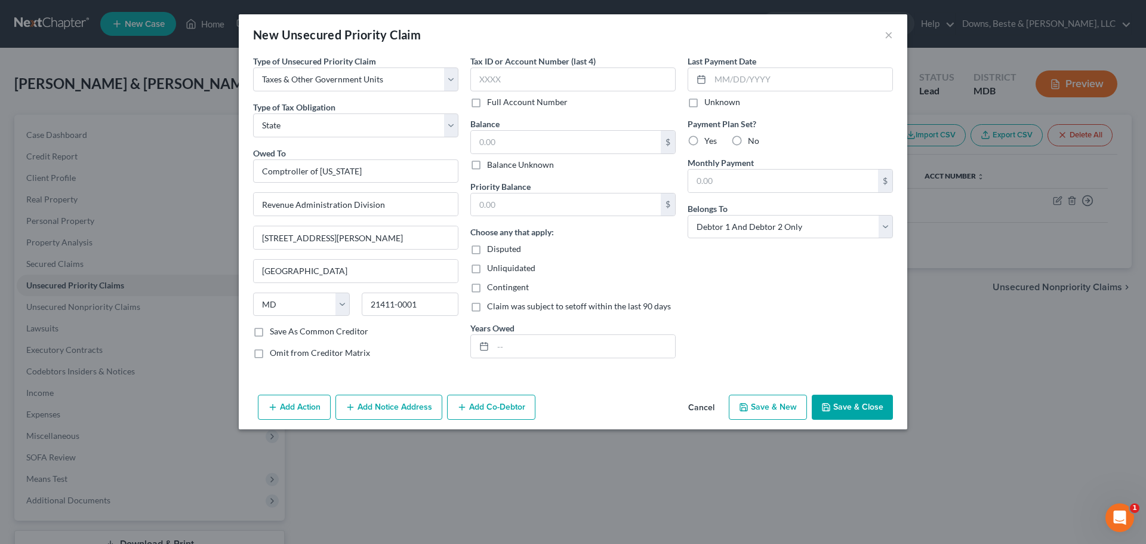
click at [763, 408] on button "Save & New" at bounding box center [768, 406] width 78 height 25
select select "2"
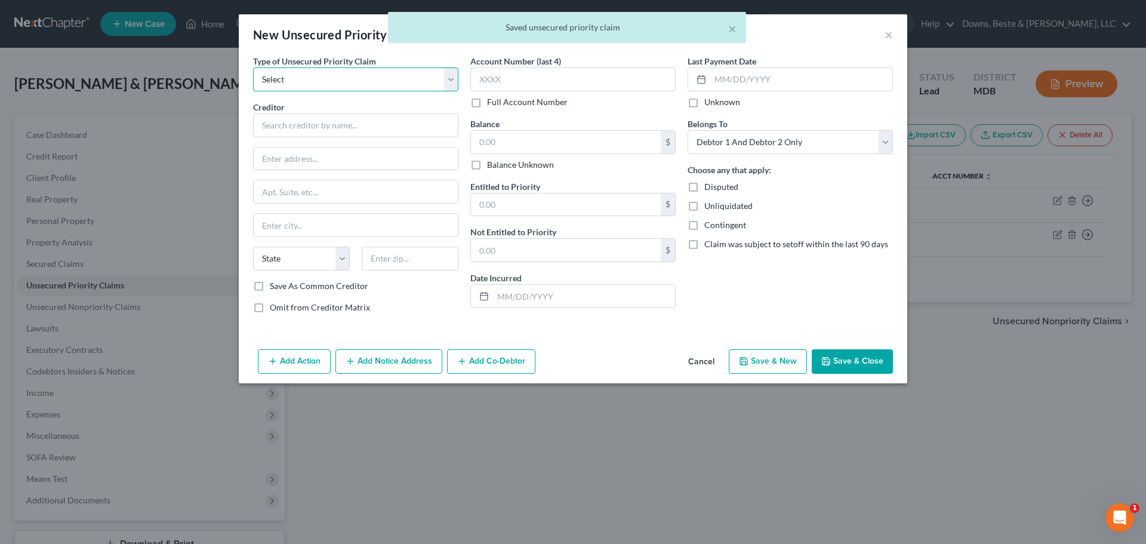
click at [273, 73] on select "Select Taxes & Other Government Units Domestic Support Obligations Extensions o…" at bounding box center [355, 79] width 205 height 24
select select "0"
click at [253, 67] on select "Select Taxes & Other Government Units Domestic Support Obligations Extensions o…" at bounding box center [355, 79] width 205 height 24
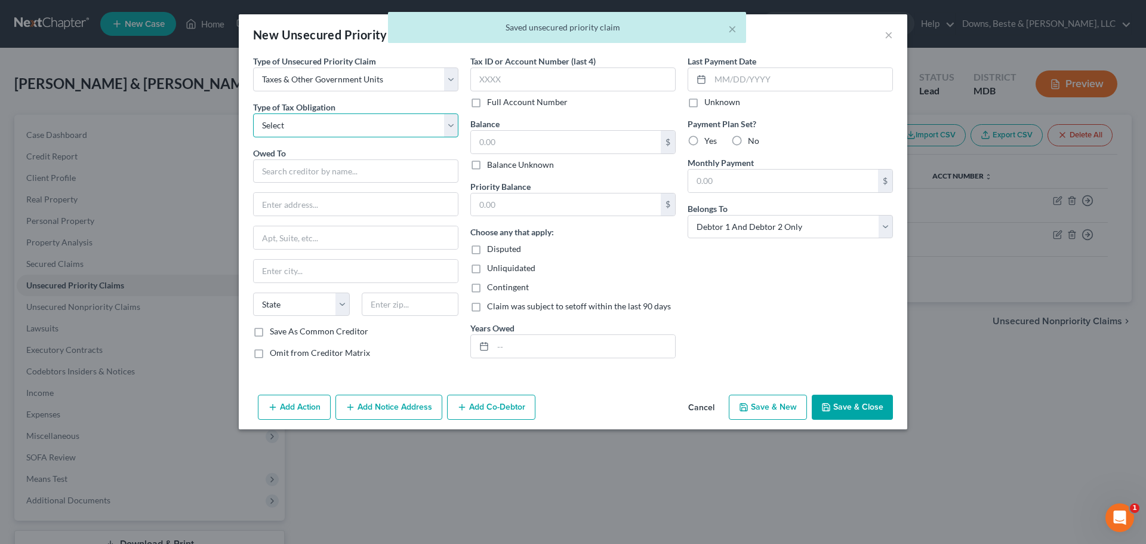
click at [271, 124] on select "Select Federal City State Franchise Tax Board Other" at bounding box center [355, 125] width 205 height 24
select select "2"
click at [253, 113] on select "Select Federal City State Franchise Tax Board Other" at bounding box center [355, 125] width 205 height 24
click at [259, 169] on input "text" at bounding box center [355, 171] width 205 height 24
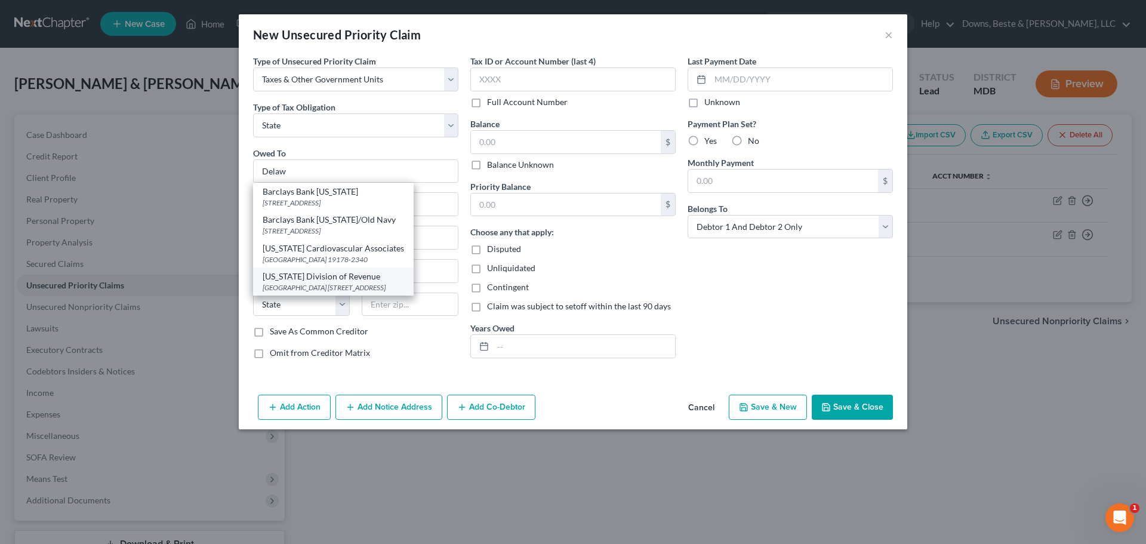
click at [346, 284] on div "Carvel State Office Building 820 N French St,, Wilmington, DE 19801" at bounding box center [333, 287] width 141 height 10
type input "Delaware Division of Revenue"
type input "Carvel State Office Building"
type input "820 N French St,"
type input "Wilmington"
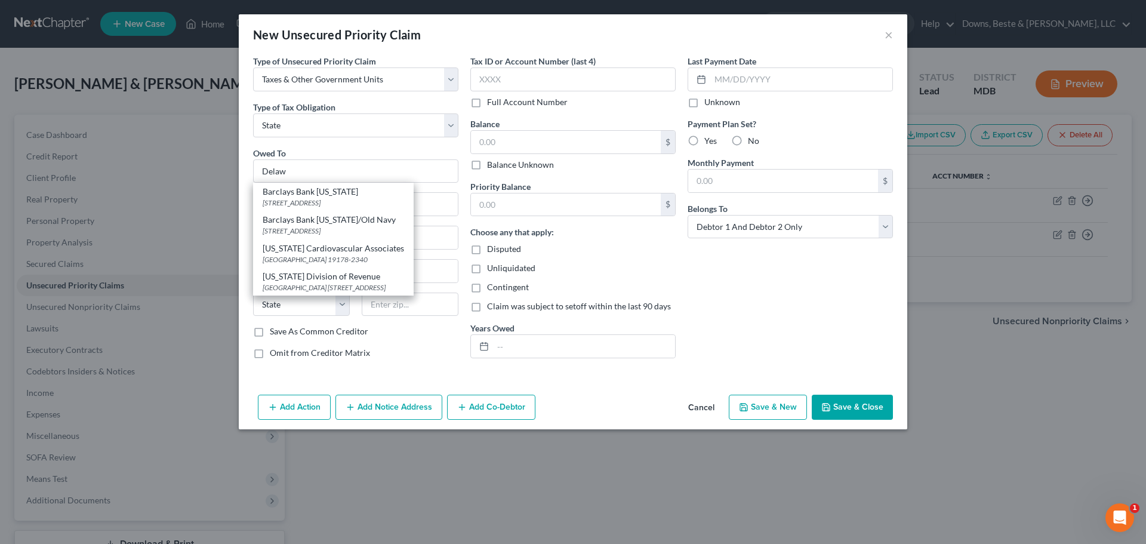
select select "7"
type input "19801"
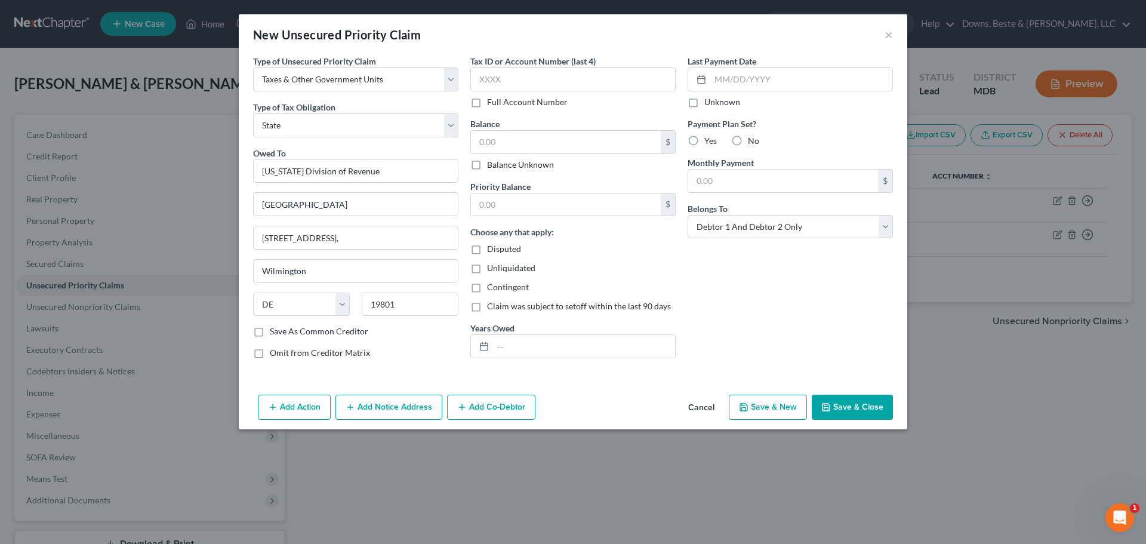
click at [865, 406] on button "Save & Close" at bounding box center [851, 406] width 81 height 25
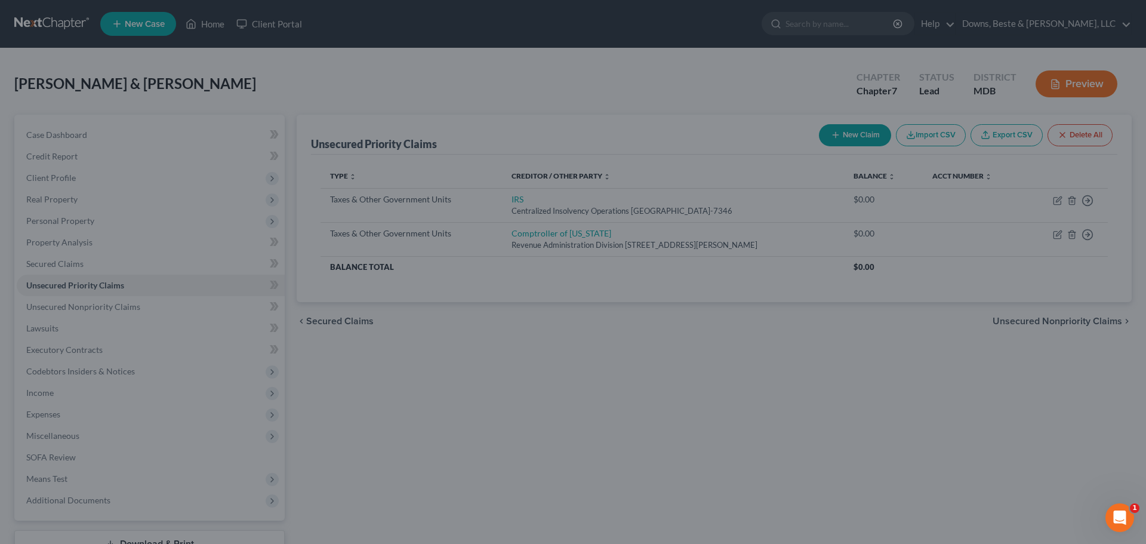
type input "0.00"
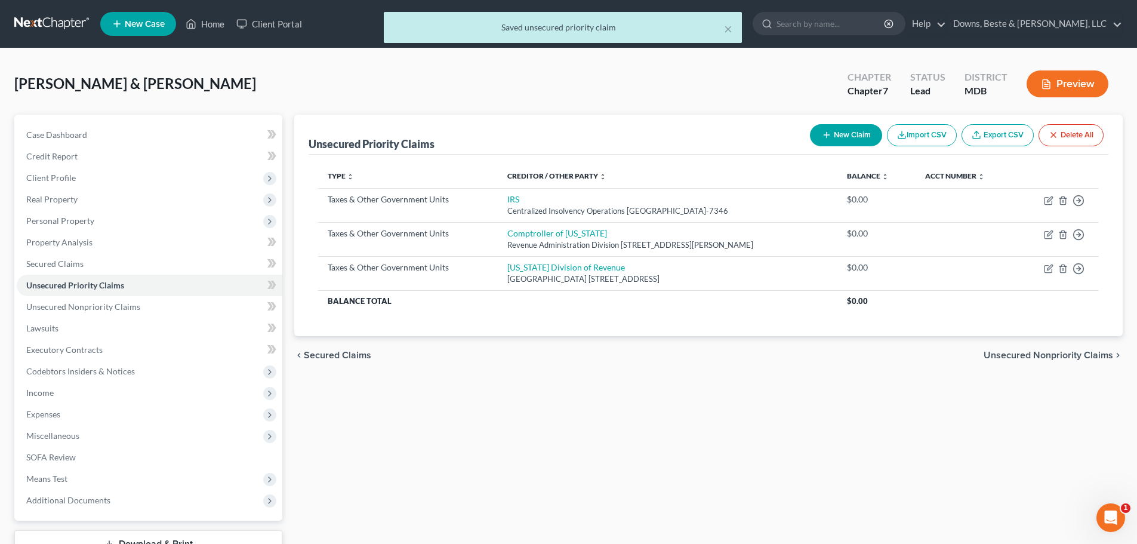
click at [1041, 356] on span "Unsecured Nonpriority Claims" at bounding box center [1047, 355] width 129 height 10
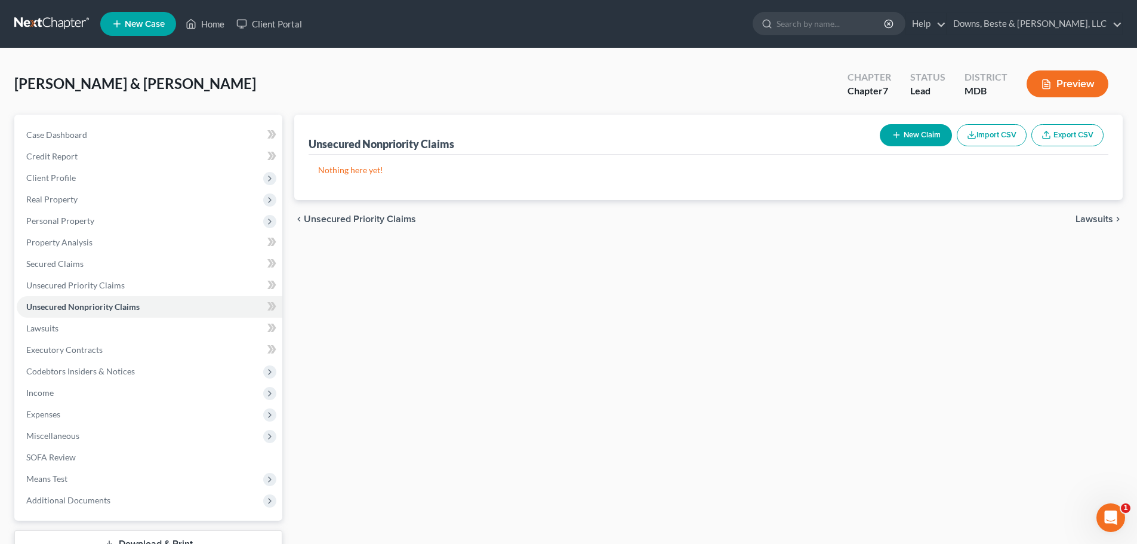
click at [916, 132] on button "New Claim" at bounding box center [915, 135] width 72 height 22
select select "2"
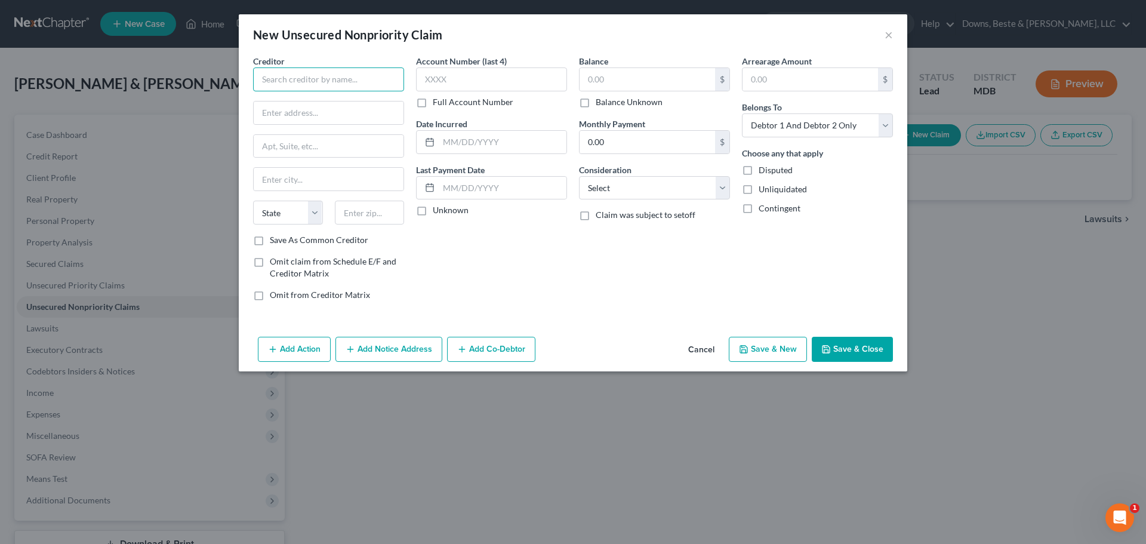
click at [283, 82] on input "text" at bounding box center [328, 79] width 151 height 24
type input "Achieve Personal Loans"
type input "2114 East Freedom Way"
type input "Tempe"
select select "3"
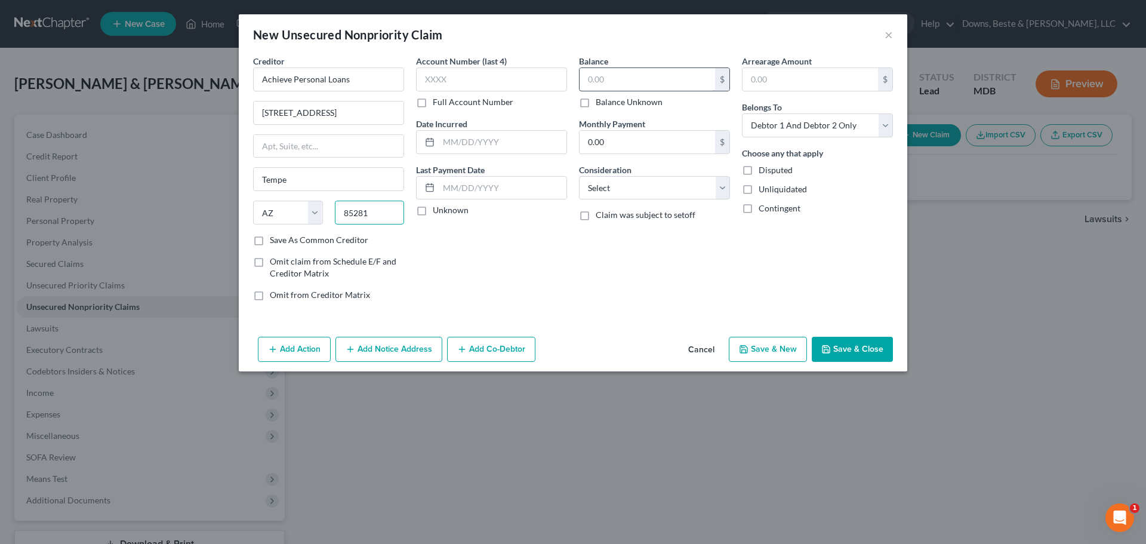
type input "85281"
click at [606, 81] on input "text" at bounding box center [646, 79] width 135 height 23
click at [591, 76] on input "text" at bounding box center [646, 79] width 135 height 23
type input "14,279.00"
click at [721, 191] on select "Select Cable / Satellite Services Collection Agency Credit Card Debt Debt Couns…" at bounding box center [654, 188] width 151 height 24
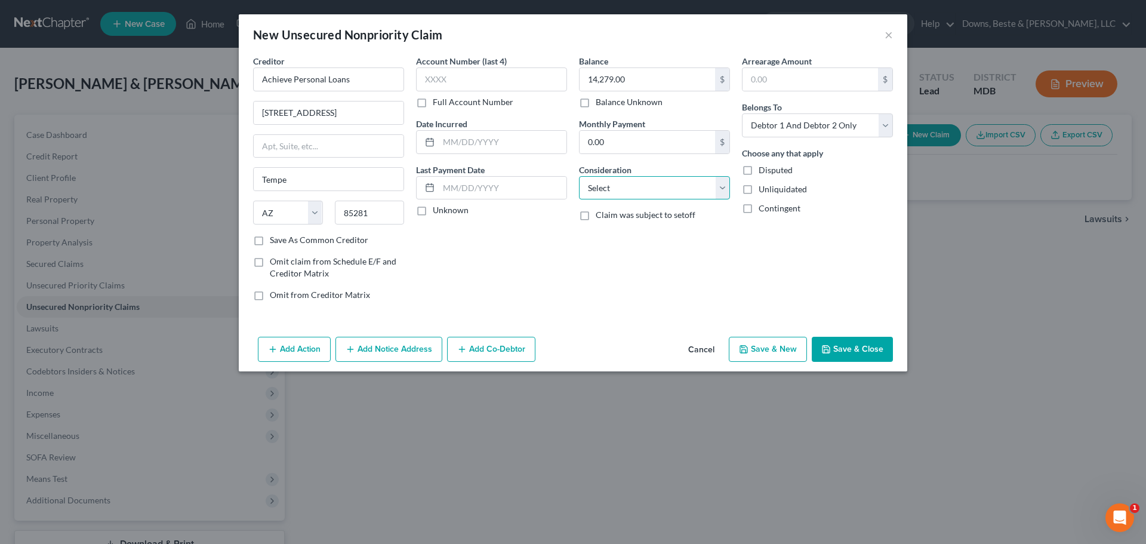
select select "10"
click at [579, 176] on select "Select Cable / Satellite Services Collection Agency Credit Card Debt Debt Couns…" at bounding box center [654, 188] width 151 height 24
click at [767, 350] on button "Save & New" at bounding box center [768, 349] width 78 height 25
select select "2"
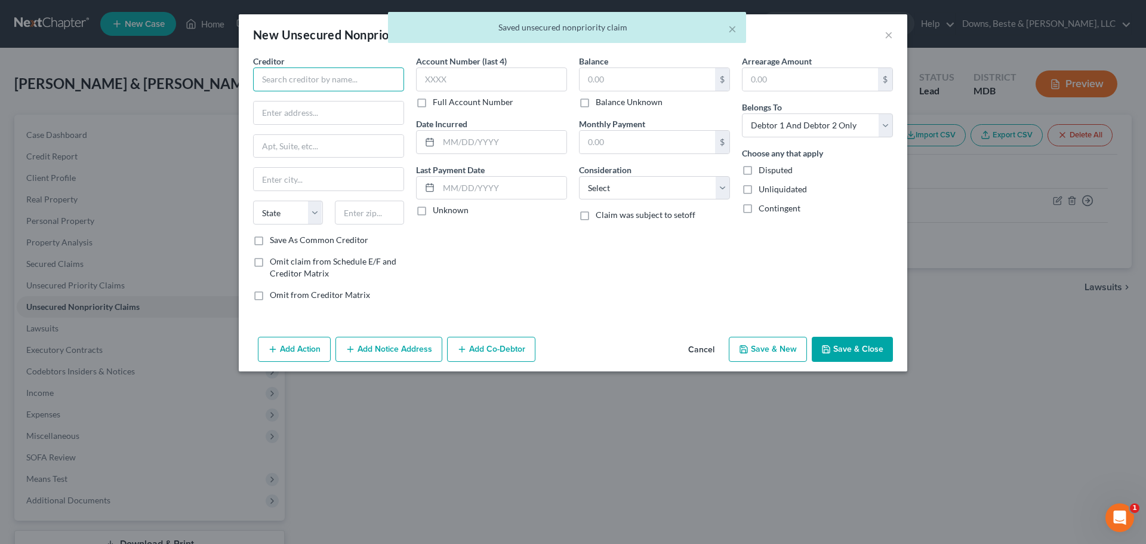
click at [269, 76] on input "text" at bounding box center [328, 79] width 151 height 24
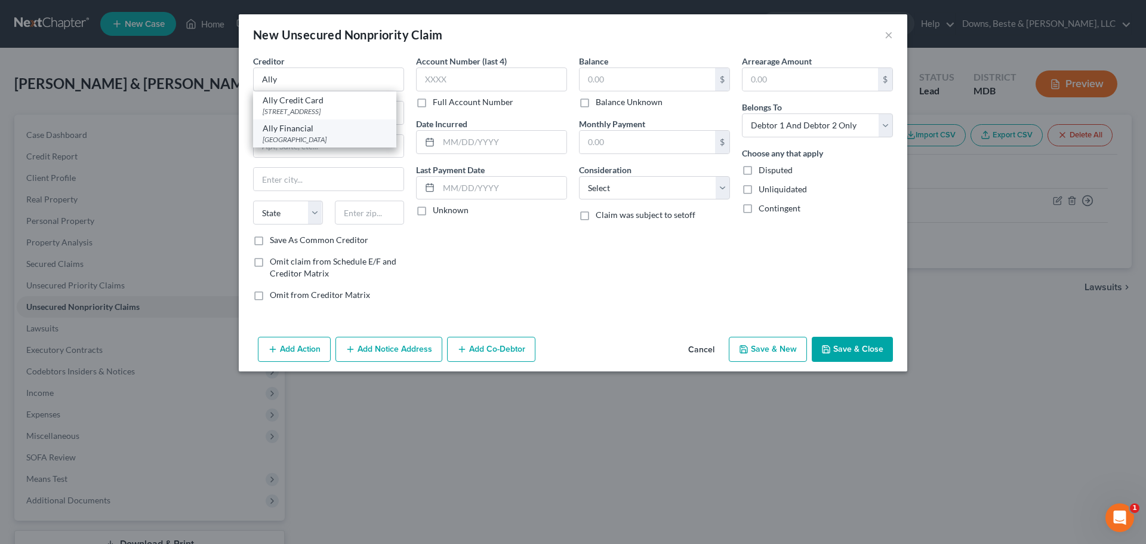
click at [334, 139] on div "PO Box 380901, Minneapolis, MN 55438" at bounding box center [325, 139] width 124 height 10
type input "Ally Financial"
type input "PO Box 380901"
type input "Minneapolis"
select select "24"
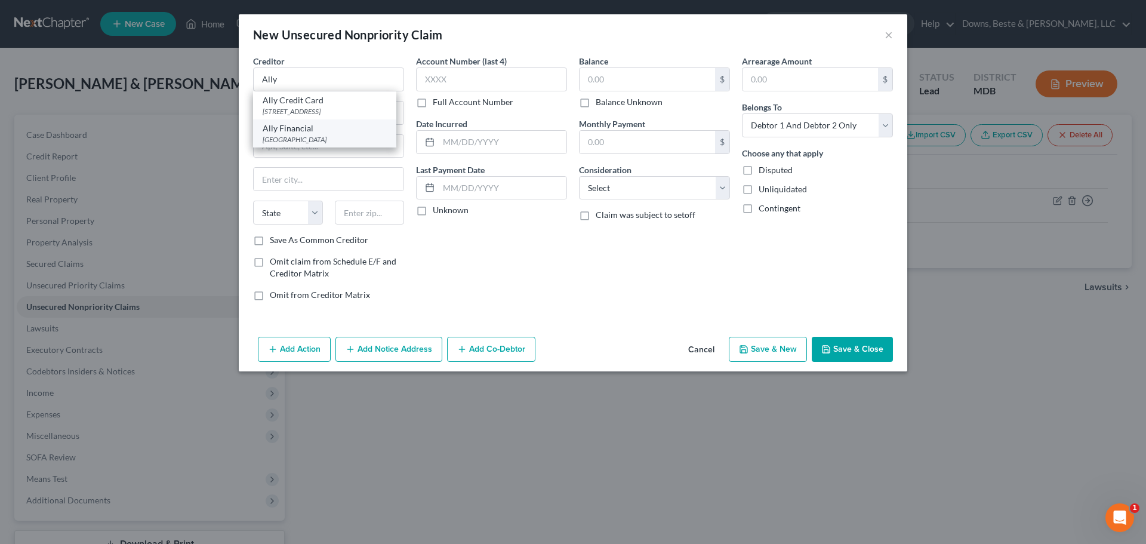
type input "55438"
drag, startPoint x: 311, startPoint y: 179, endPoint x: 239, endPoint y: 186, distance: 72.5
click at [239, 186] on div "Creditor * Ally Financial PO Box 380901 Minneapolis State AL AK AR AZ CA CO CT …" at bounding box center [573, 193] width 668 height 277
type input "Bloomington"
click at [598, 76] on input "text" at bounding box center [646, 79] width 135 height 23
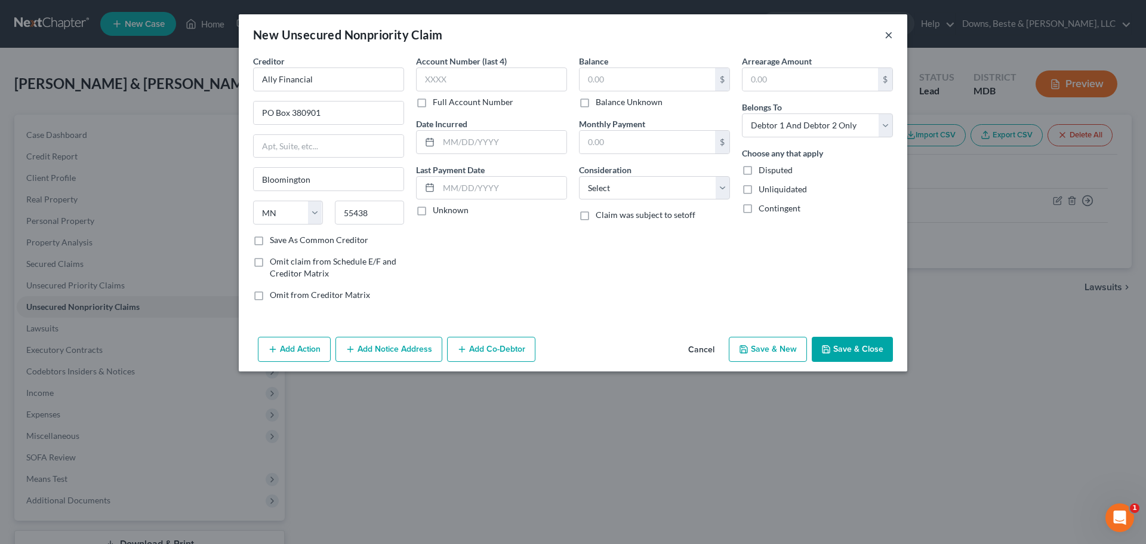
click at [889, 36] on button "×" at bounding box center [888, 34] width 8 height 14
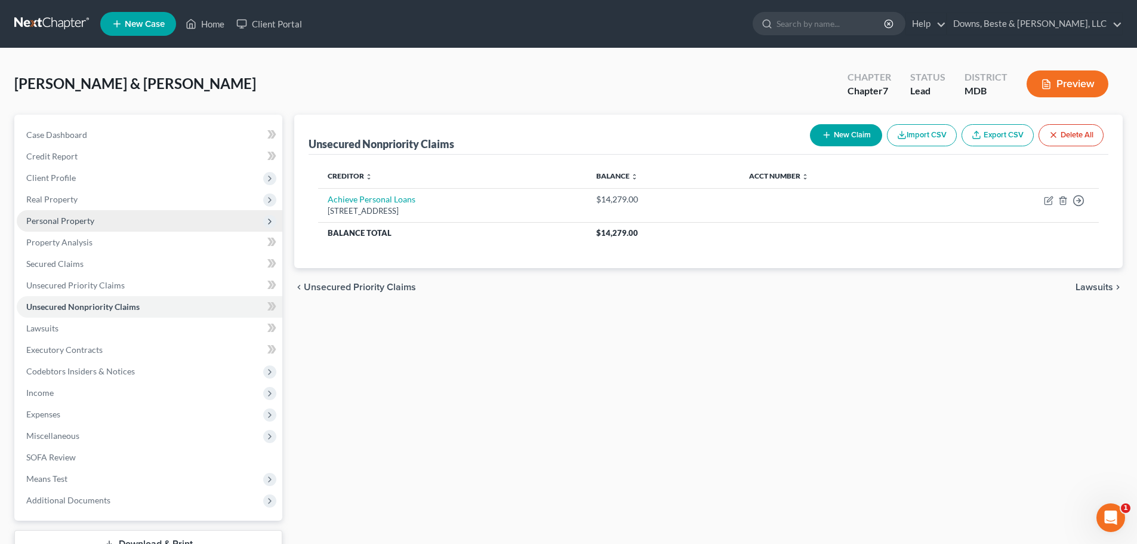
click at [53, 222] on span "Personal Property" at bounding box center [60, 220] width 68 height 10
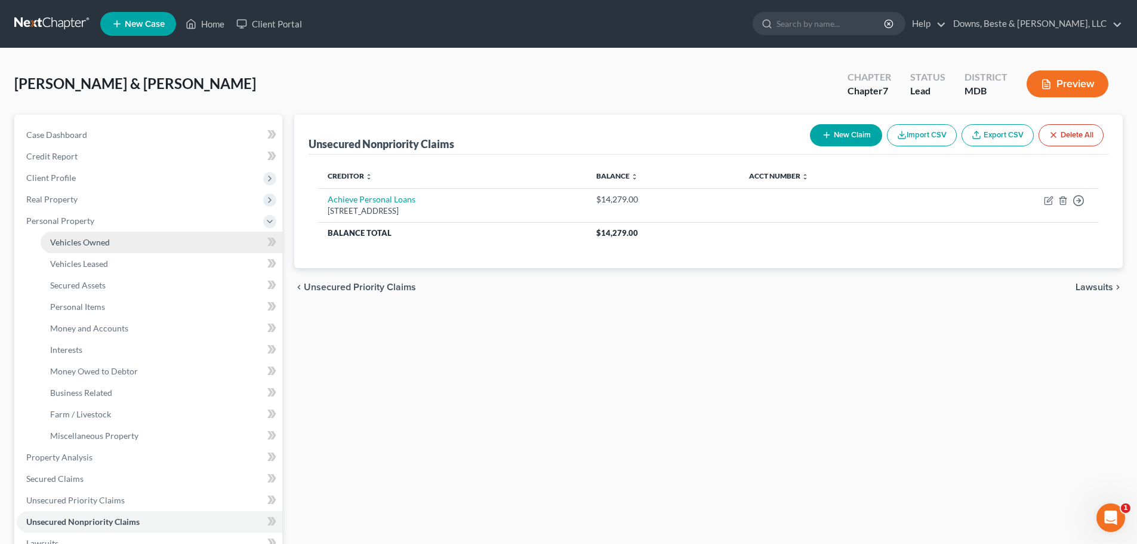
click at [76, 246] on span "Vehicles Owned" at bounding box center [80, 242] width 60 height 10
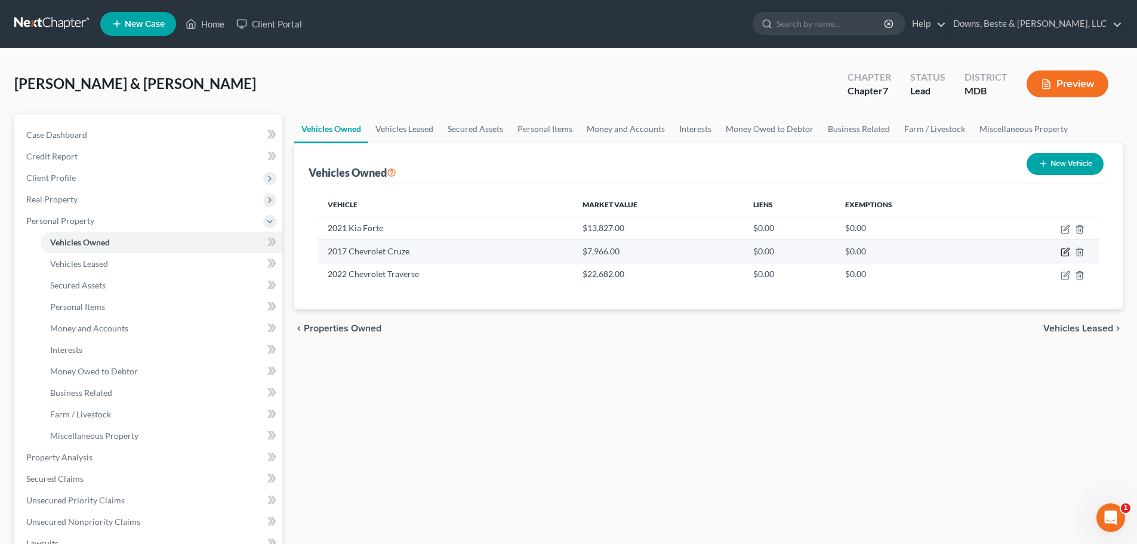
click at [1063, 254] on icon "button" at bounding box center [1065, 252] width 10 height 10
select select "0"
select select "9"
select select "2"
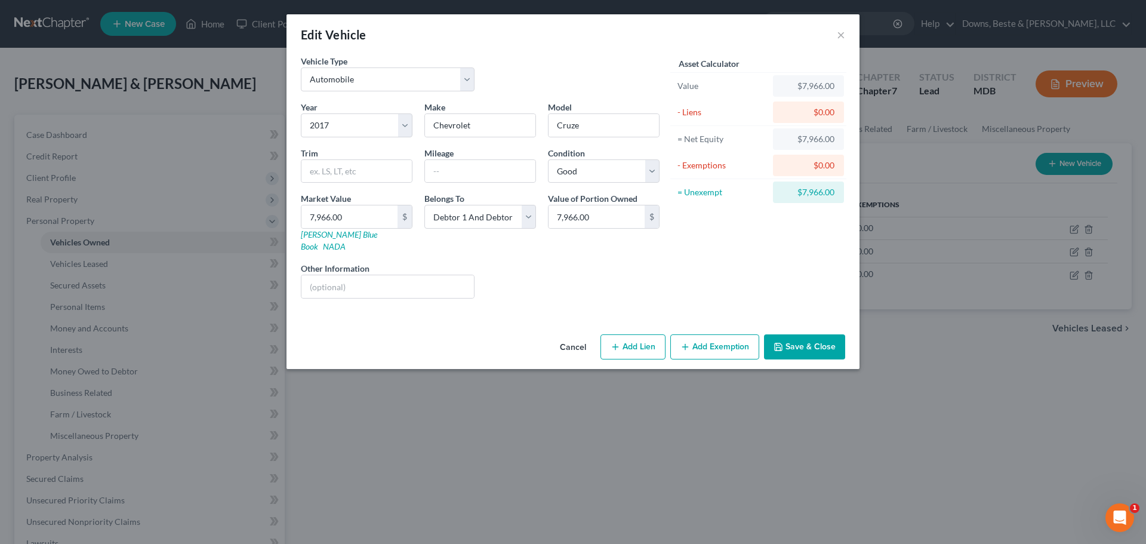
click at [632, 334] on button "Add Lien" at bounding box center [632, 346] width 65 height 25
select select "2"
select select "0"
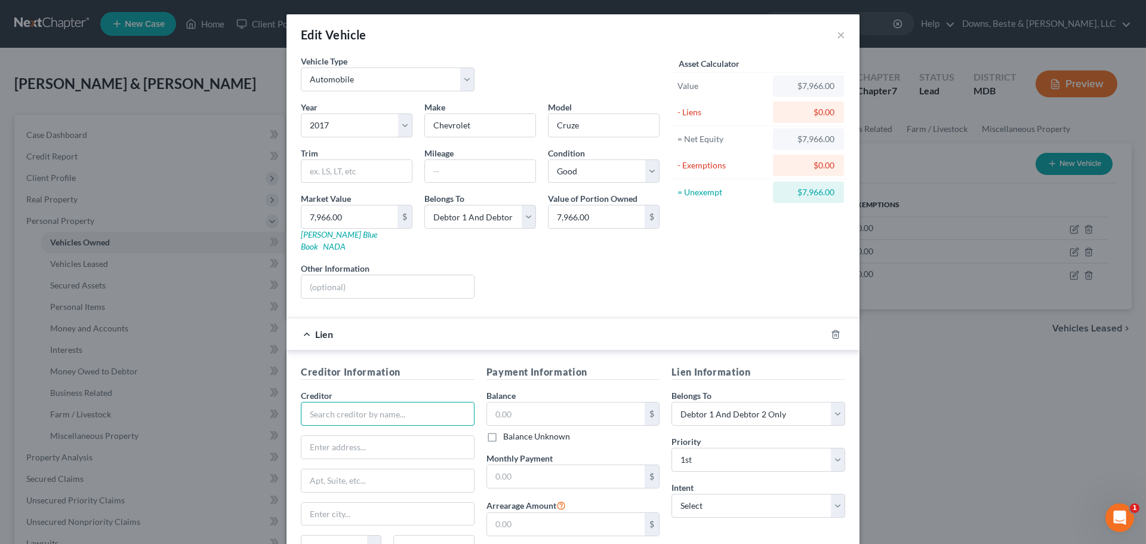
click at [357, 405] on input "text" at bounding box center [388, 414] width 174 height 24
click at [343, 446] on div "Ally Financial" at bounding box center [372, 452] width 124 height 12
type input "Ally Financial"
type input "PO Box 380901"
type input "Minneapolis"
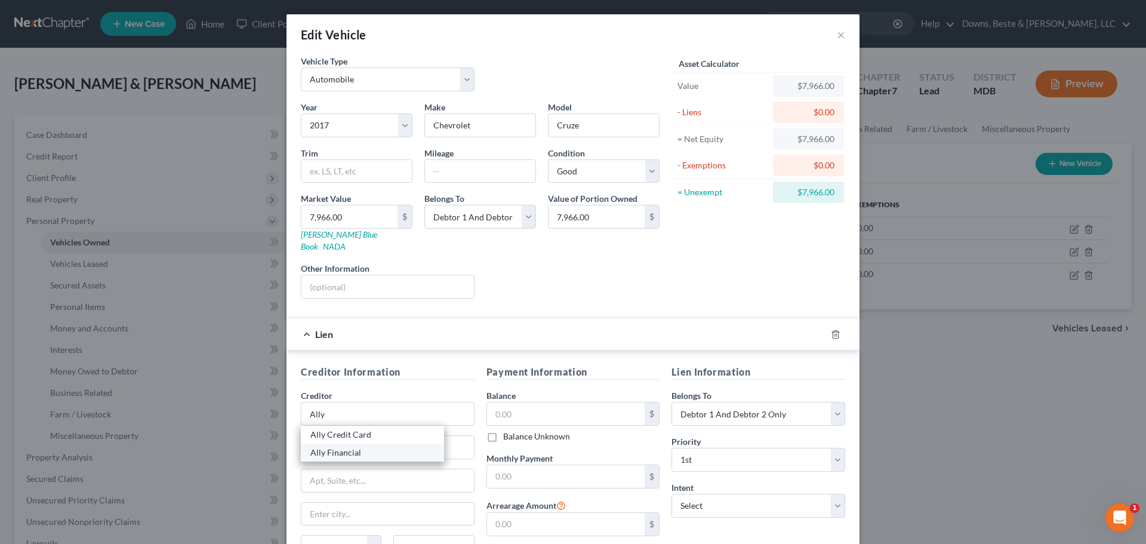
select select "24"
type input "55438"
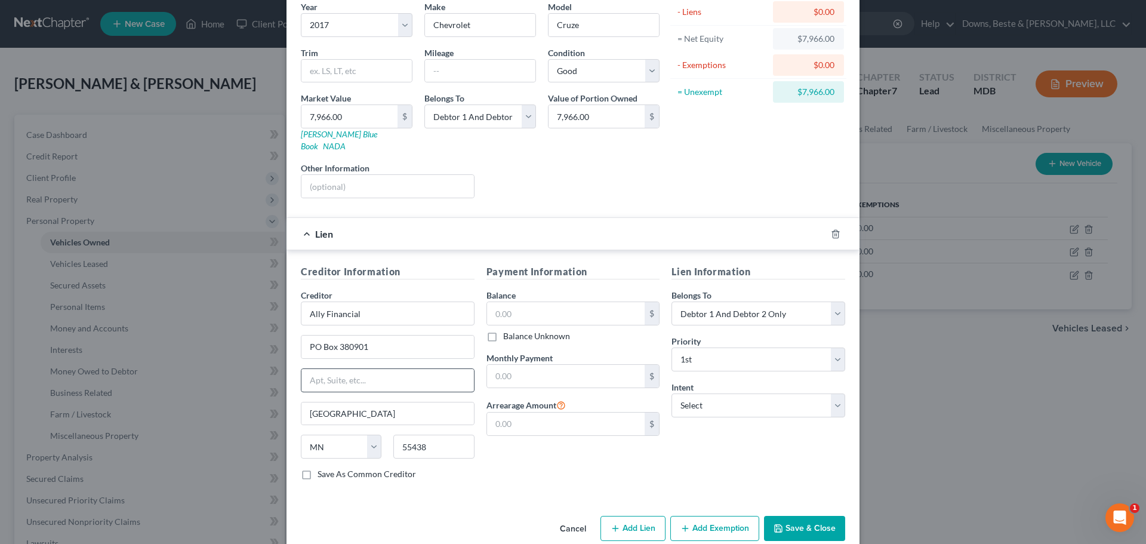
scroll to position [109, 0]
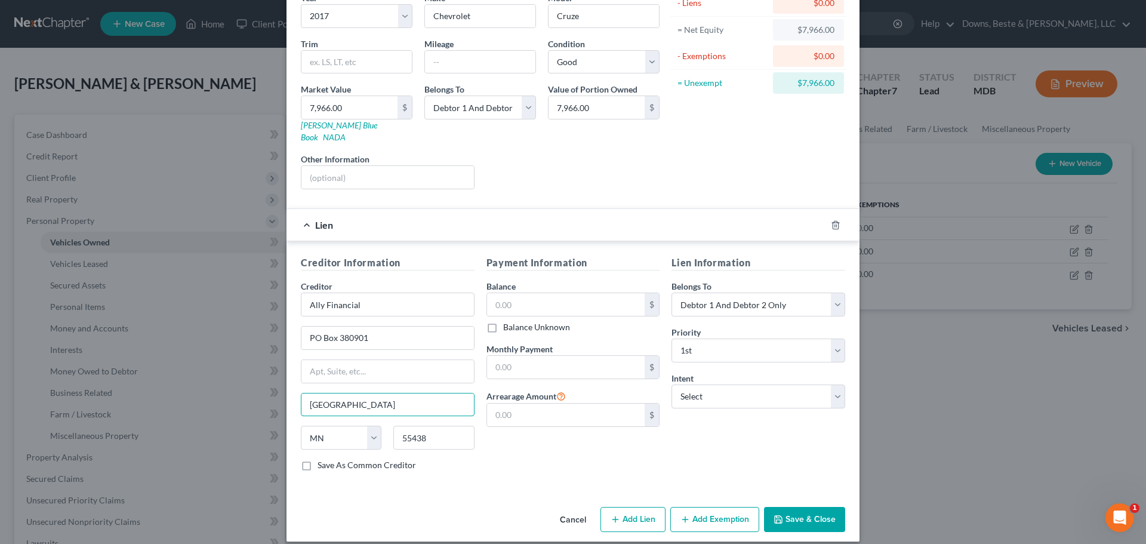
drag, startPoint x: 353, startPoint y: 393, endPoint x: 283, endPoint y: 394, distance: 69.8
click at [286, 394] on div "Creditor Information Creditor * Ally Financial PO Box 380901 Minneapolis State …" at bounding box center [572, 365] width 573 height 249
type input "Bloomington"
click at [495, 295] on input "text" at bounding box center [566, 304] width 158 height 23
type input "18,133.00"
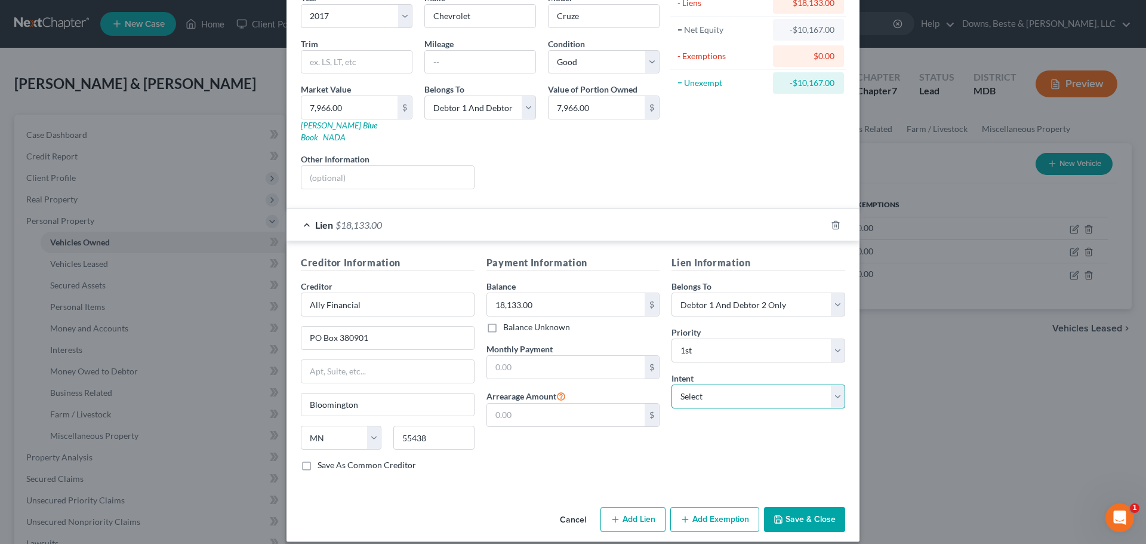
click at [690, 387] on select "Select Surrender Redeem Reaffirm Avoid Other" at bounding box center [758, 396] width 174 height 24
select select "4"
click at [671, 384] on select "Select Surrender Redeem Reaffirm Avoid Other" at bounding box center [758, 396] width 174 height 24
click at [687, 431] on input "text" at bounding box center [758, 442] width 174 height 24
type input "Retain and maintain payments"
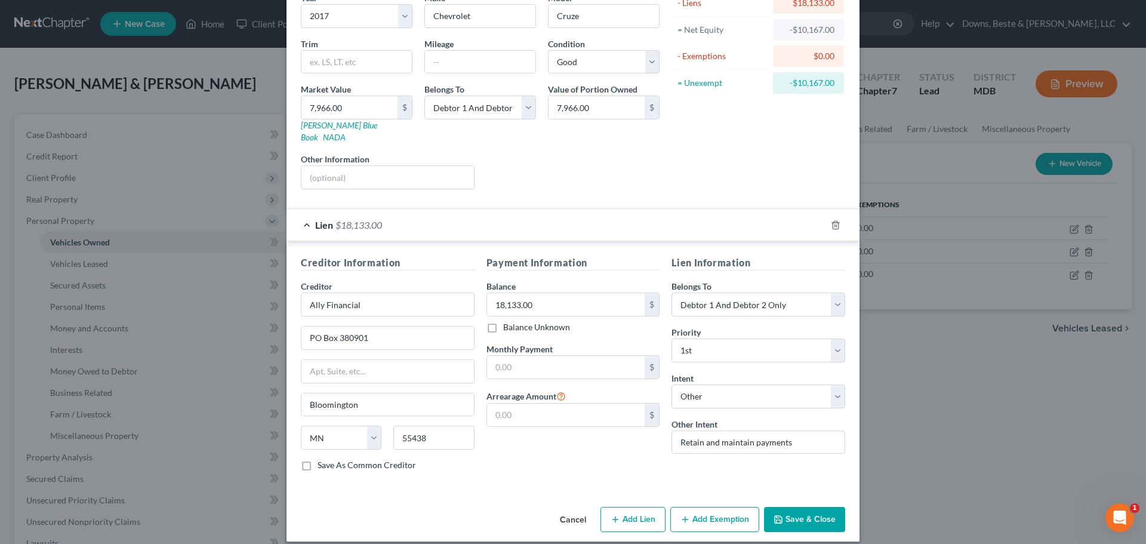
click at [799, 512] on button "Save & Close" at bounding box center [804, 519] width 81 height 25
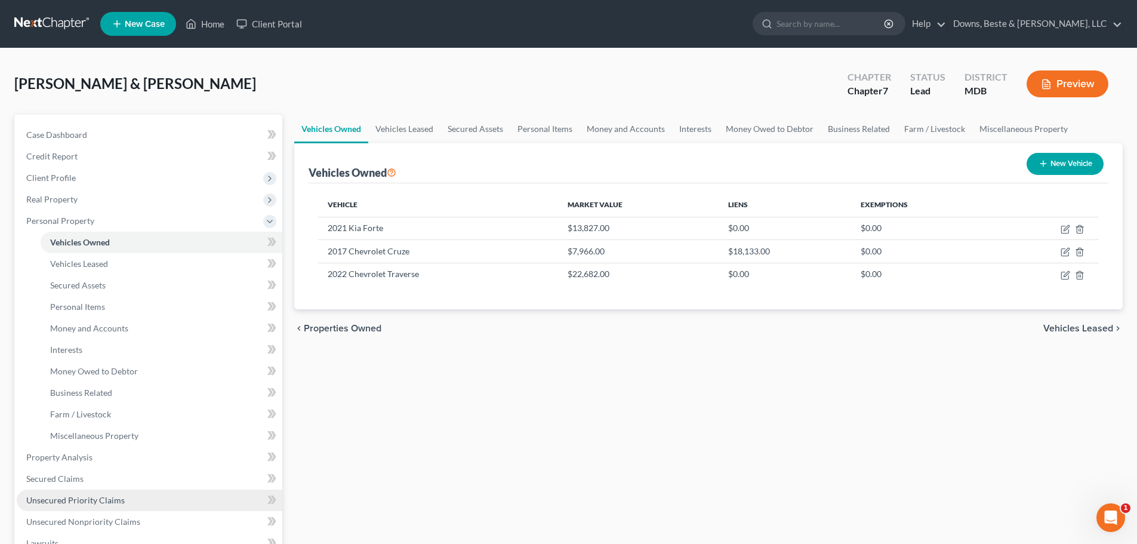
click at [79, 499] on span "Unsecured Priority Claims" at bounding box center [75, 500] width 98 height 10
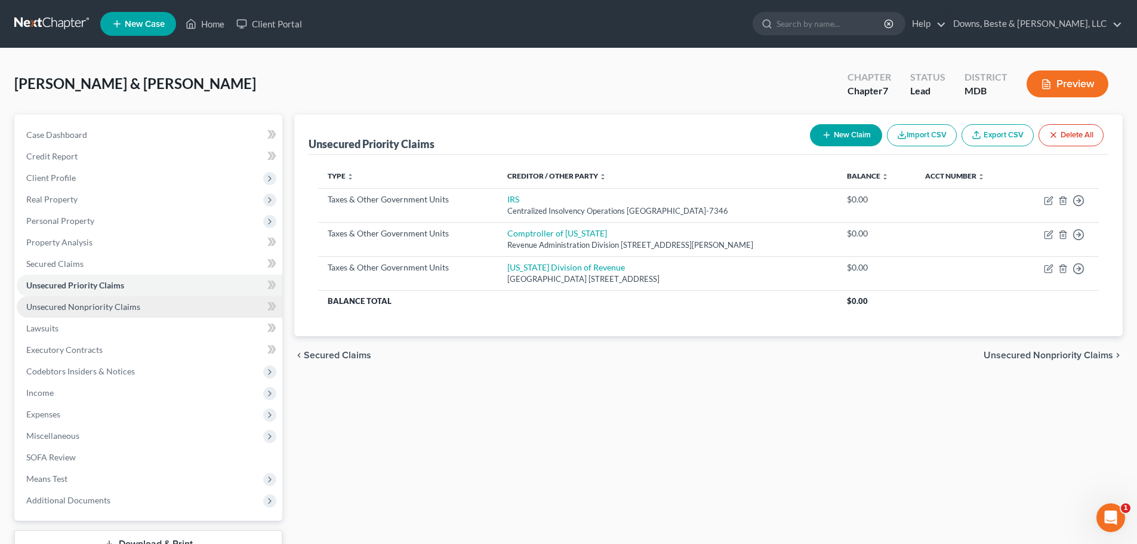
click at [61, 308] on span "Unsecured Nonpriority Claims" at bounding box center [83, 306] width 114 height 10
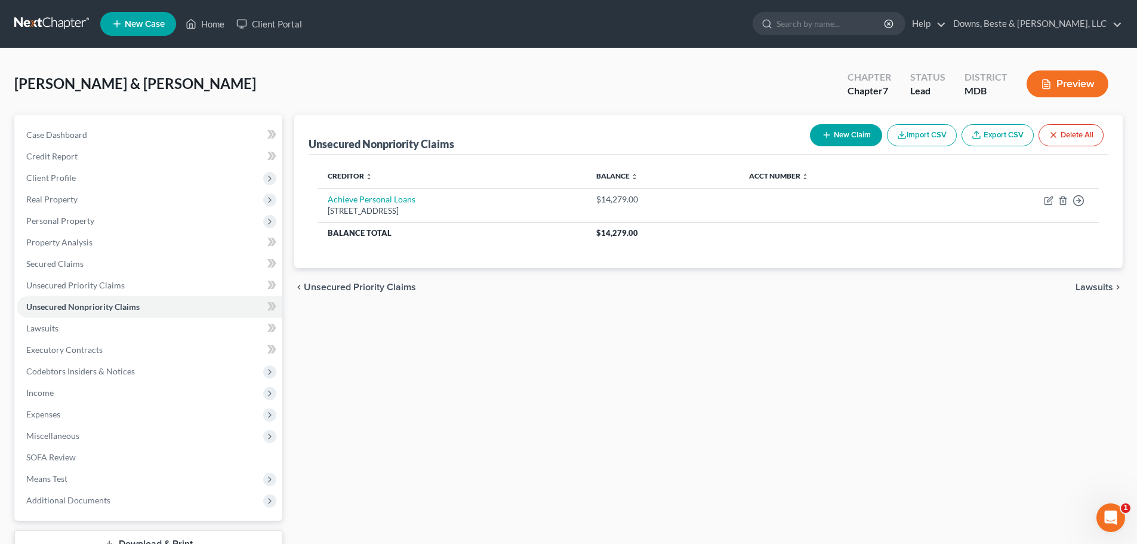
click at [843, 132] on button "New Claim" at bounding box center [846, 135] width 72 height 22
select select "2"
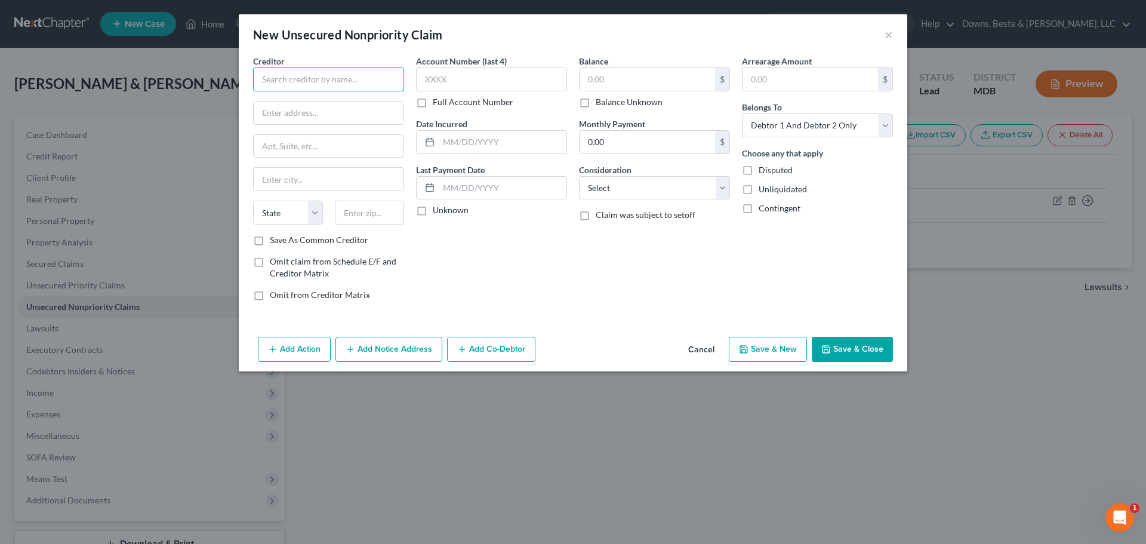
click at [295, 85] on input "text" at bounding box center [328, 79] width 151 height 24
type input "CitizensOne"
click at [274, 112] on input "text" at bounding box center [329, 112] width 150 height 23
type input "One Citizens Way"
type input "Johnston"
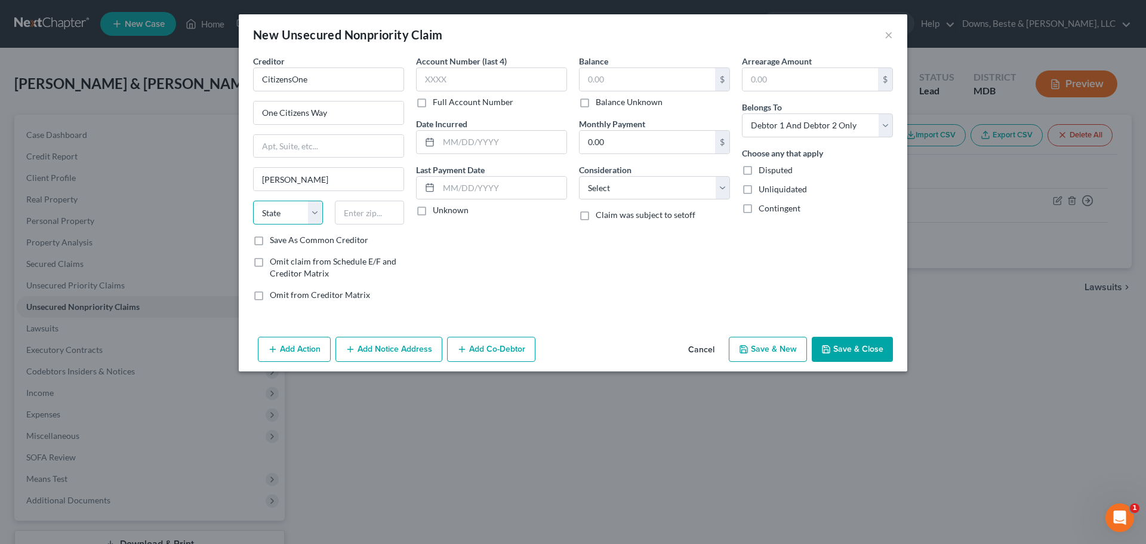
select select "41"
type input "02919"
click at [595, 74] on input "text" at bounding box center [646, 79] width 135 height 23
click at [638, 81] on input "text" at bounding box center [646, 79] width 135 height 23
type input "901.00"
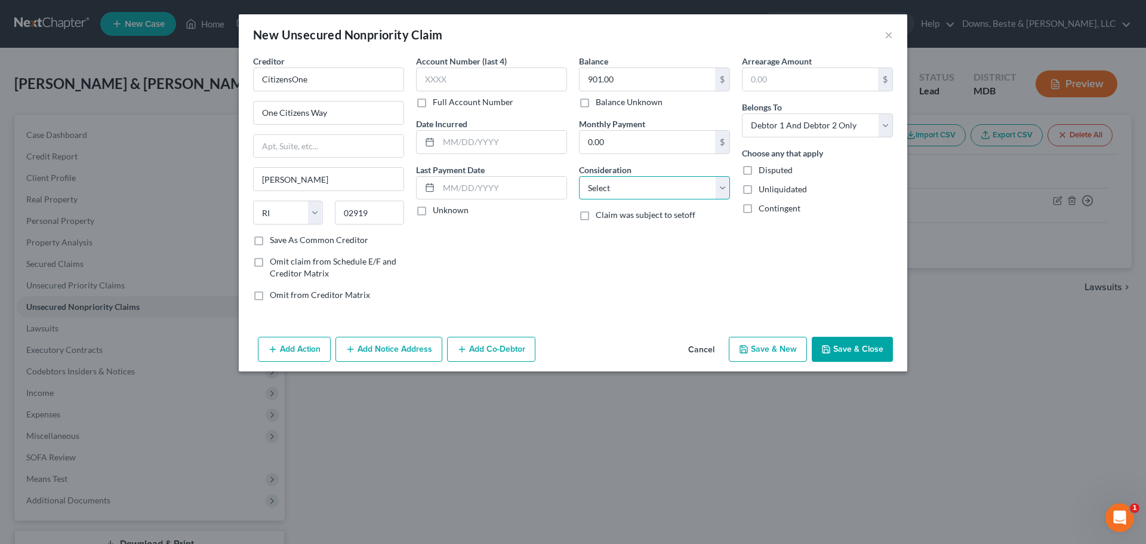
click at [672, 192] on select "Select Cable / Satellite Services Collection Agency Credit Card Debt Debt Couns…" at bounding box center [654, 188] width 151 height 24
select select "2"
click at [579, 176] on select "Select Cable / Satellite Services Collection Agency Credit Card Debt Debt Couns…" at bounding box center [654, 188] width 151 height 24
click at [885, 132] on select "Select Debtor 1 Only Debtor 2 Only Debtor 1 And Debtor 2 Only At Least One Of T…" at bounding box center [817, 125] width 151 height 24
select select "0"
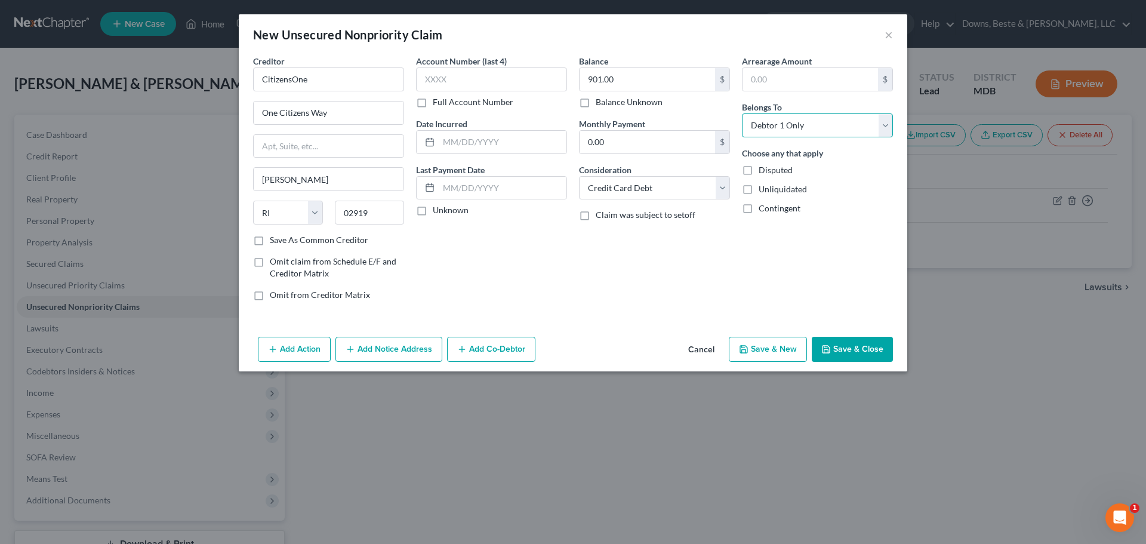
click at [742, 113] on select "Select Debtor 1 Only Debtor 2 Only Debtor 1 And Debtor 2 Only At Least One Of T…" at bounding box center [817, 125] width 151 height 24
click at [857, 345] on button "Save & Close" at bounding box center [851, 349] width 81 height 25
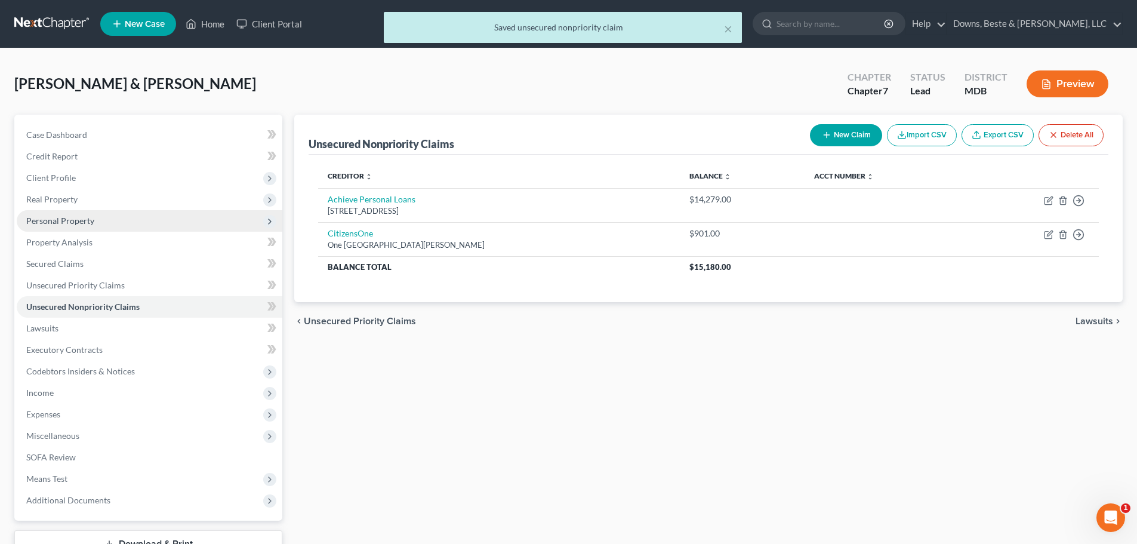
click at [60, 222] on span "Personal Property" at bounding box center [60, 220] width 68 height 10
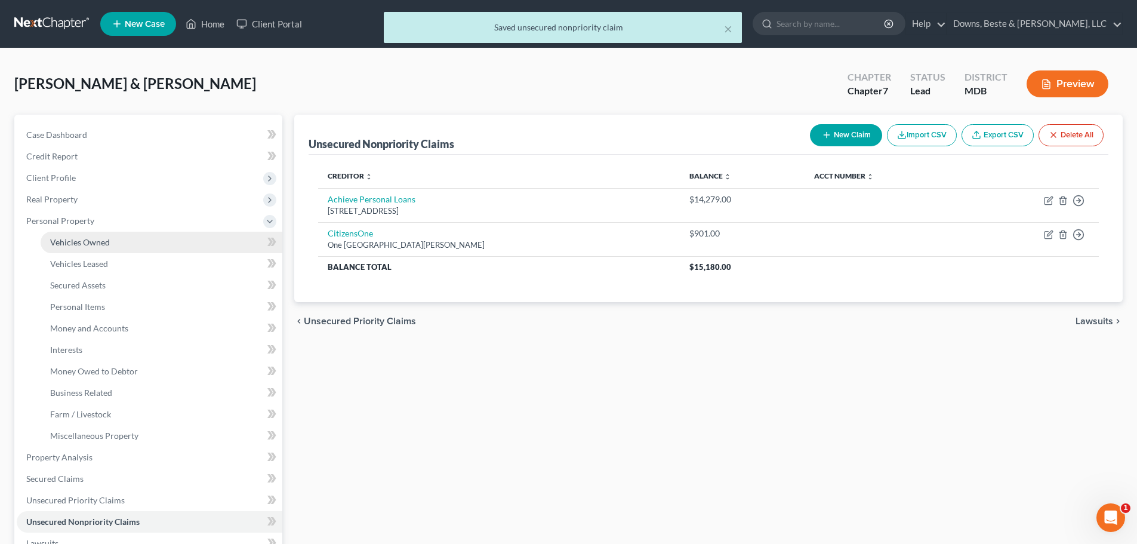
click at [85, 246] on span "Vehicles Owned" at bounding box center [80, 242] width 60 height 10
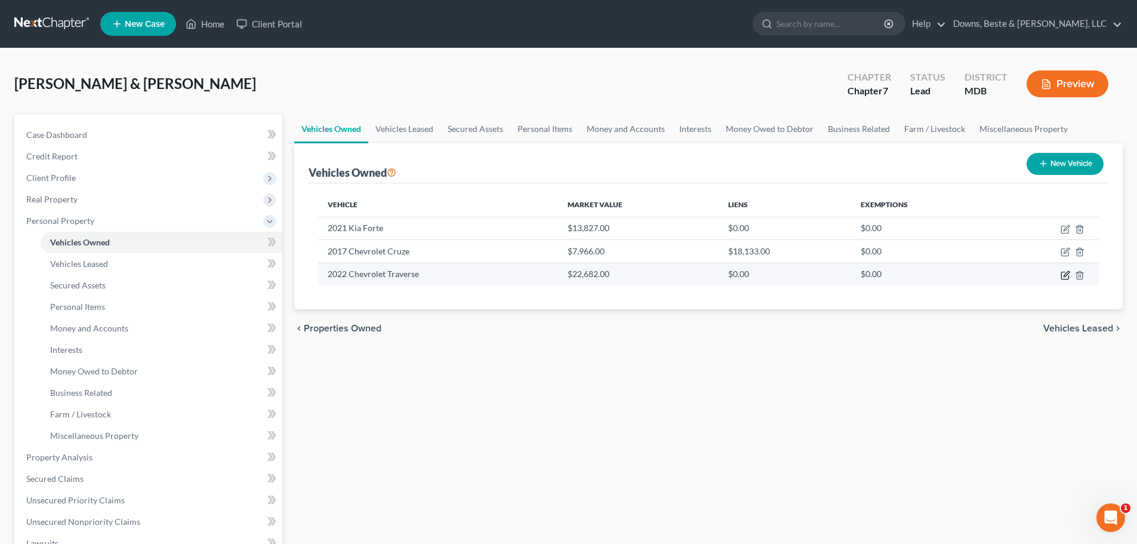
click at [1064, 276] on icon "button" at bounding box center [1065, 273] width 5 height 5
select select "0"
select select "4"
select select "2"
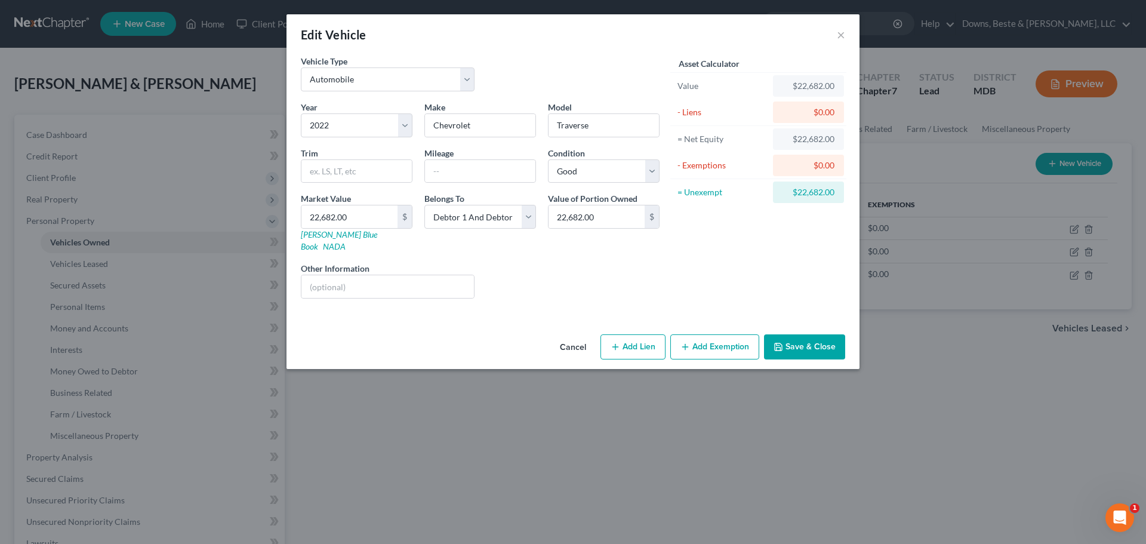
click at [635, 338] on button "Add Lien" at bounding box center [632, 346] width 65 height 25
select select "2"
select select "0"
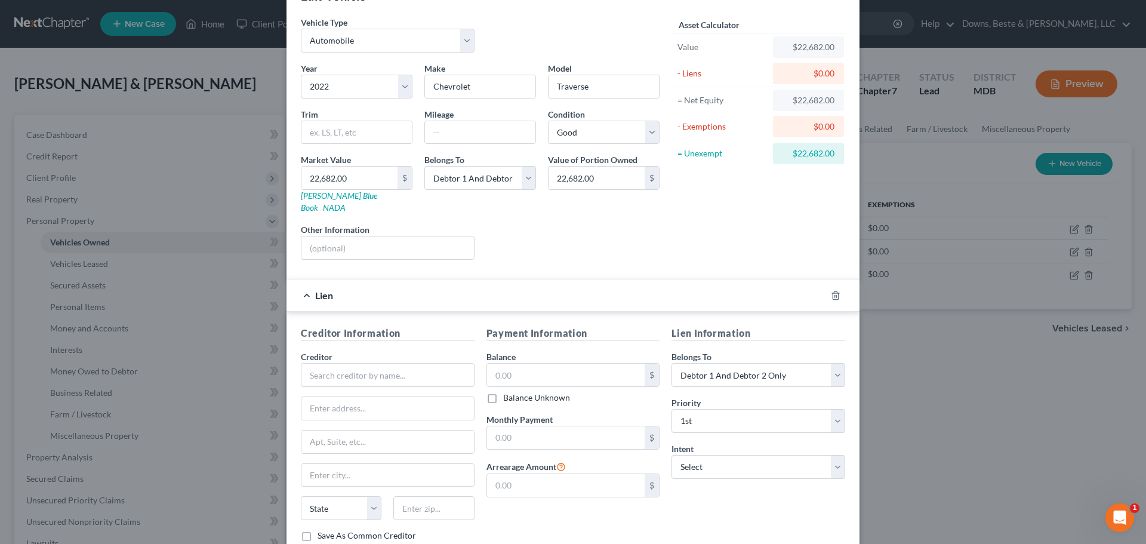
scroll to position [60, 0]
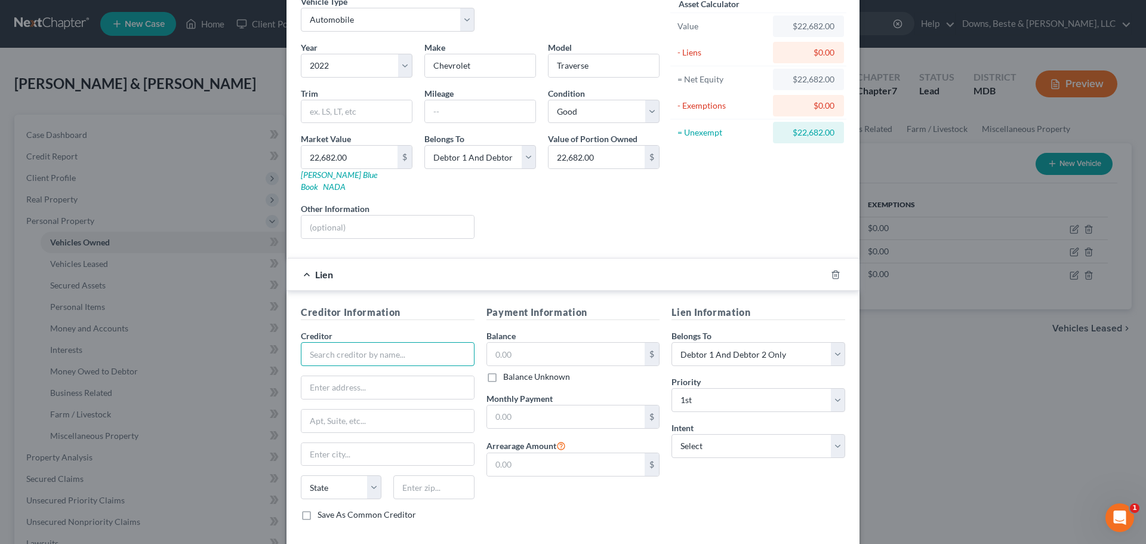
click at [308, 347] on input "text" at bounding box center [388, 354] width 174 height 24
type input "Dexsta FCU"
type input "300 Foulk Road"
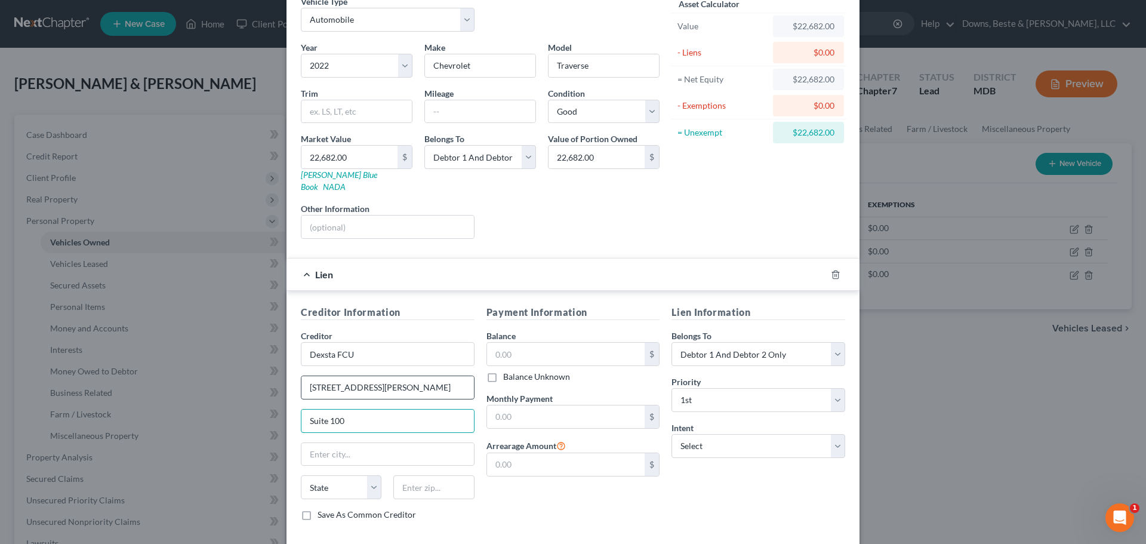
type input "Suite 100"
type input "Wilmington"
select select "7"
type input "19803"
click at [503, 342] on input "text" at bounding box center [566, 353] width 158 height 23
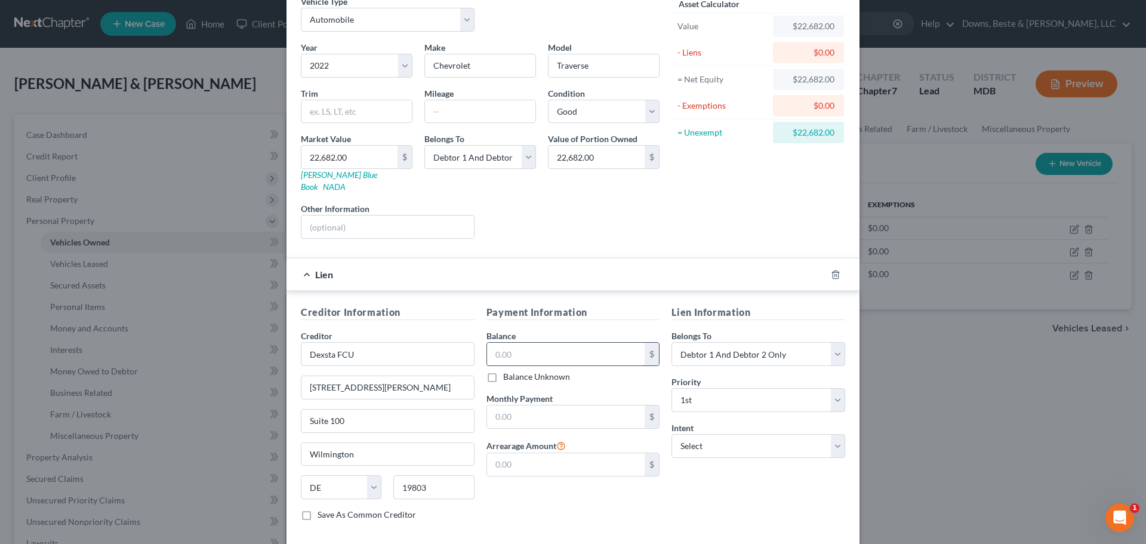
click at [513, 342] on input "text" at bounding box center [566, 353] width 158 height 23
type input "33,692.00"
click at [676, 437] on select "Select Surrender Redeem Reaffirm Avoid Other" at bounding box center [758, 446] width 174 height 24
select select "4"
click at [671, 434] on select "Select Surrender Redeem Reaffirm Avoid Other" at bounding box center [758, 446] width 174 height 24
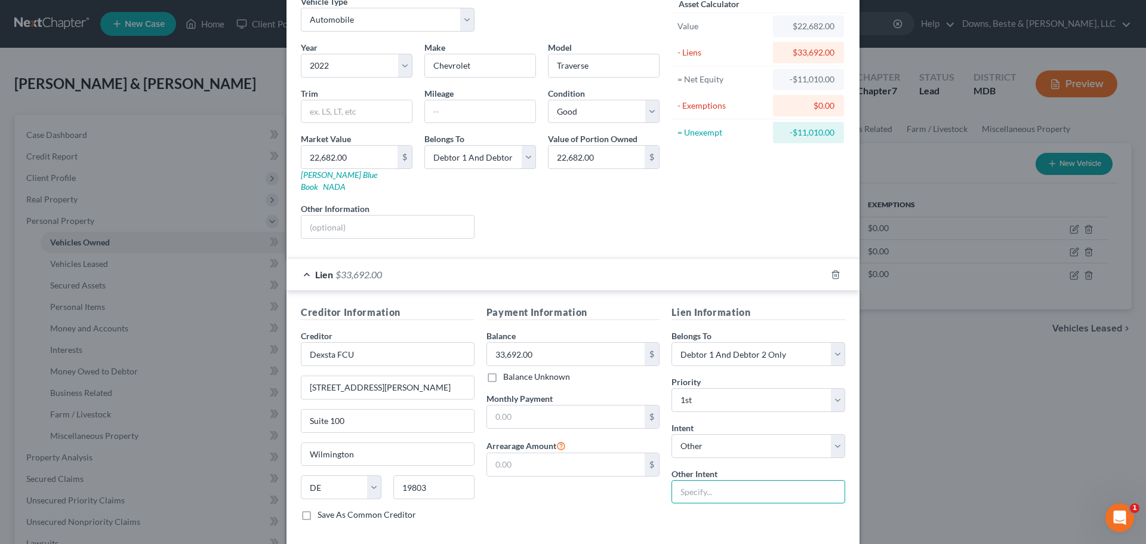
click at [692, 481] on input "text" at bounding box center [758, 492] width 174 height 24
type input "Retain and maintain payments"
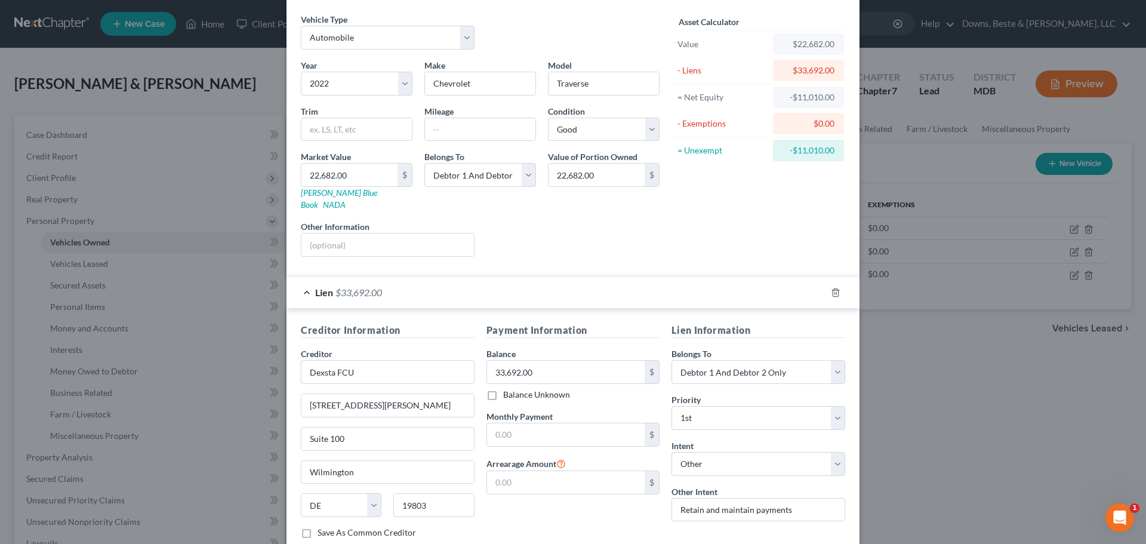
scroll to position [109, 0]
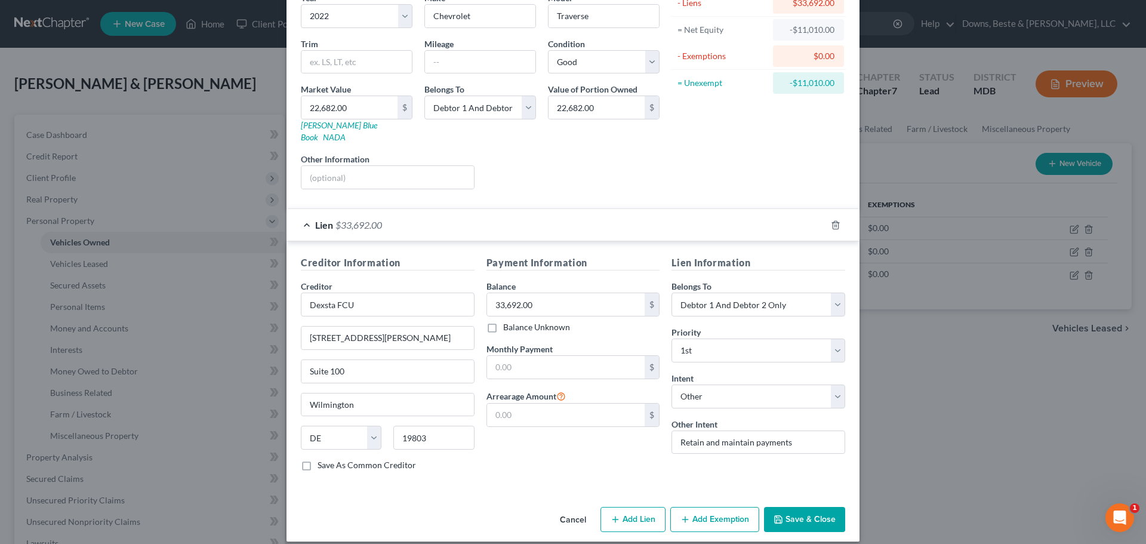
click at [802, 507] on button "Save & Close" at bounding box center [804, 519] width 81 height 25
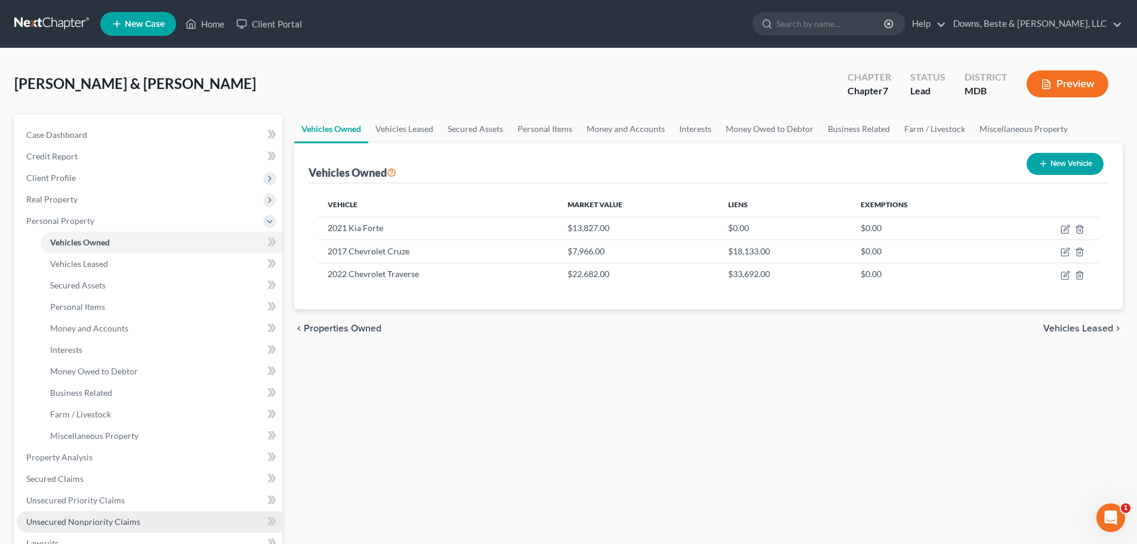
click at [93, 521] on span "Unsecured Nonpriority Claims" at bounding box center [83, 521] width 114 height 10
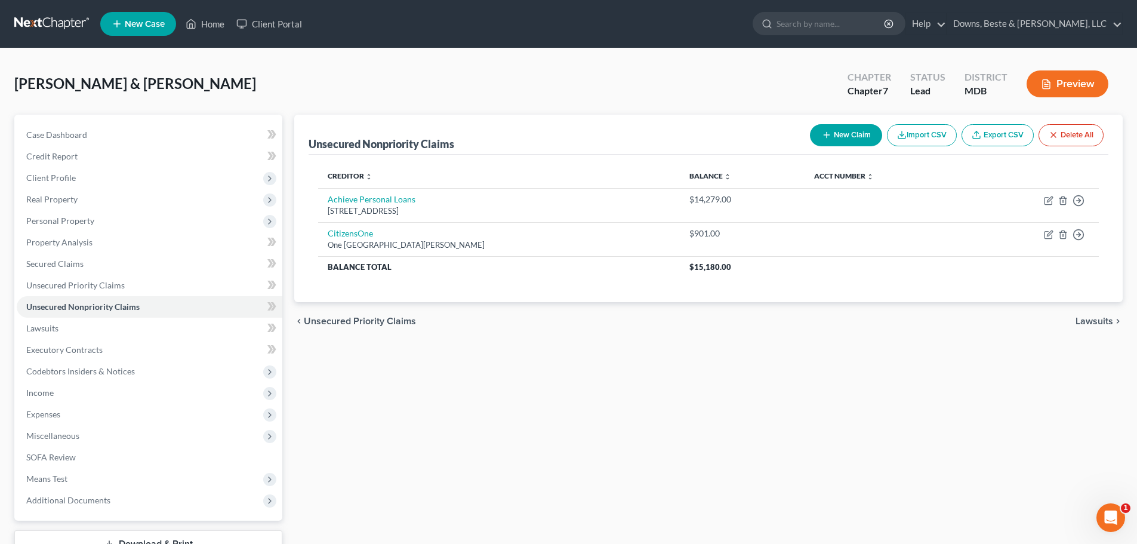
click at [853, 136] on button "New Claim" at bounding box center [846, 135] width 72 height 22
select select "2"
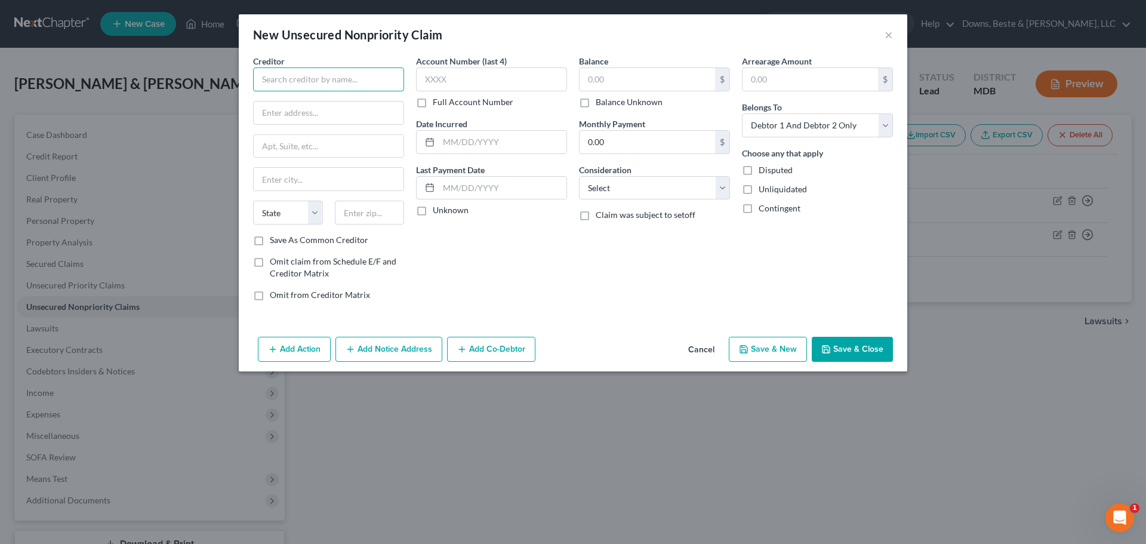
click at [309, 82] on input "text" at bounding box center [328, 79] width 151 height 24
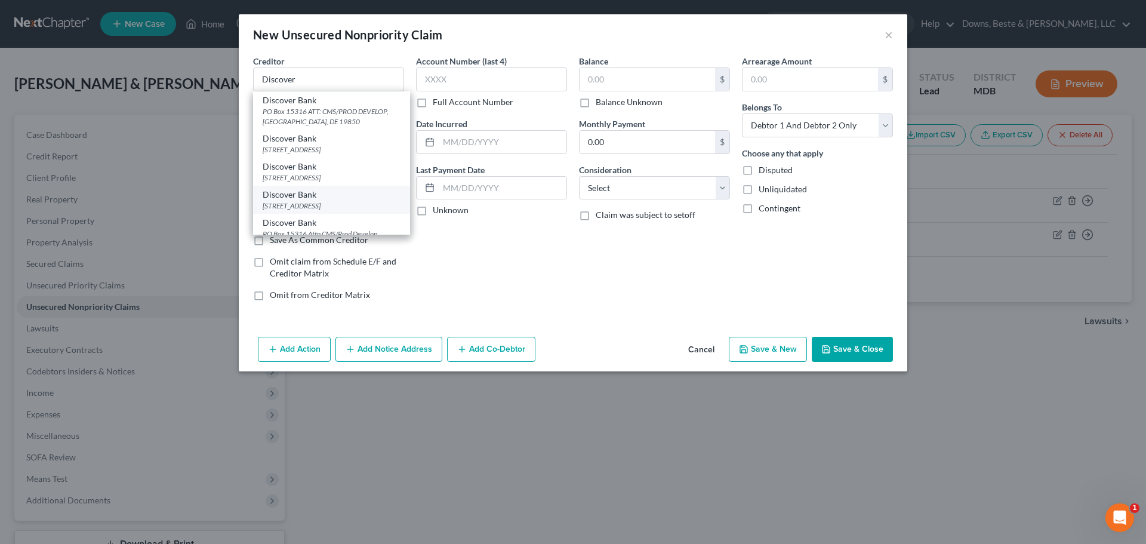
click at [305, 211] on div "Po Box 30939, Salt Lake City, UT 84130" at bounding box center [332, 205] width 138 height 10
type input "Discover Bank"
type input "Po Box 30939"
type input "Salt Lake City"
select select "46"
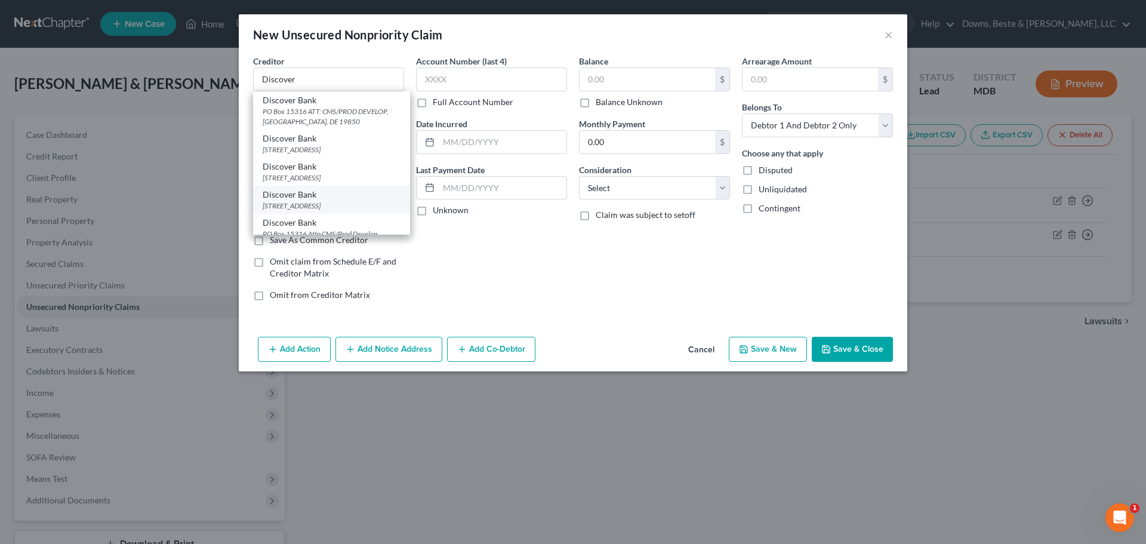
type input "84130"
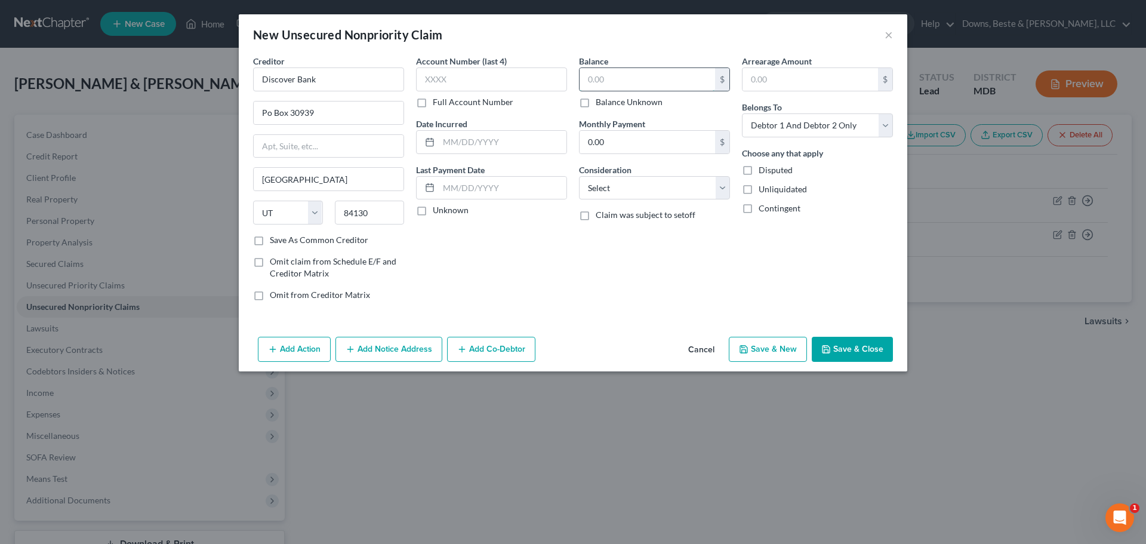
click at [630, 81] on input "text" at bounding box center [646, 79] width 135 height 23
type input "11,195.00"
click at [627, 184] on select "Select Cable / Satellite Services Collection Agency Credit Card Debt Debt Couns…" at bounding box center [654, 188] width 151 height 24
select select "2"
click at [579, 176] on select "Select Cable / Satellite Services Collection Agency Credit Card Debt Debt Couns…" at bounding box center [654, 188] width 151 height 24
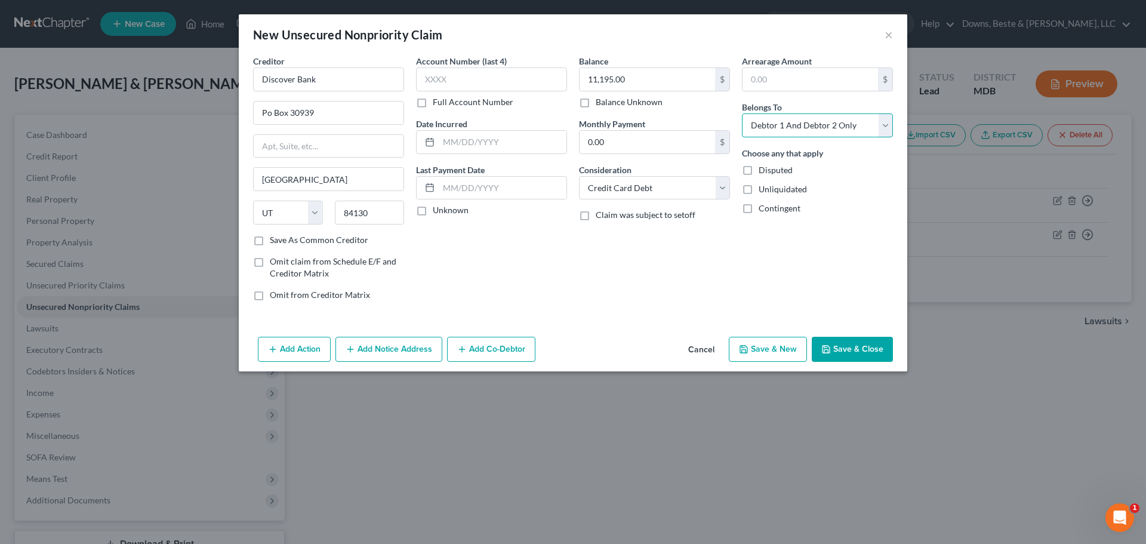
click at [882, 129] on select "Select Debtor 1 Only Debtor 2 Only Debtor 1 And Debtor 2 Only At Least One Of T…" at bounding box center [817, 125] width 151 height 24
select select "0"
click at [742, 113] on select "Select Debtor 1 Only Debtor 2 Only Debtor 1 And Debtor 2 Only At Least One Of T…" at bounding box center [817, 125] width 151 height 24
click at [779, 350] on button "Save & New" at bounding box center [768, 349] width 78 height 25
select select "2"
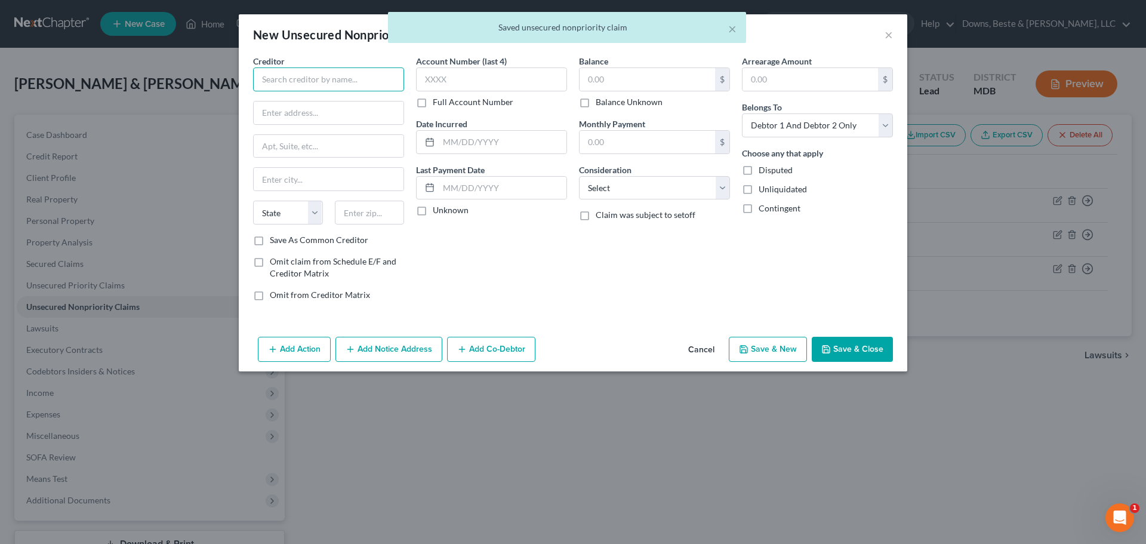
click at [274, 81] on input "text" at bounding box center [328, 79] width 151 height 24
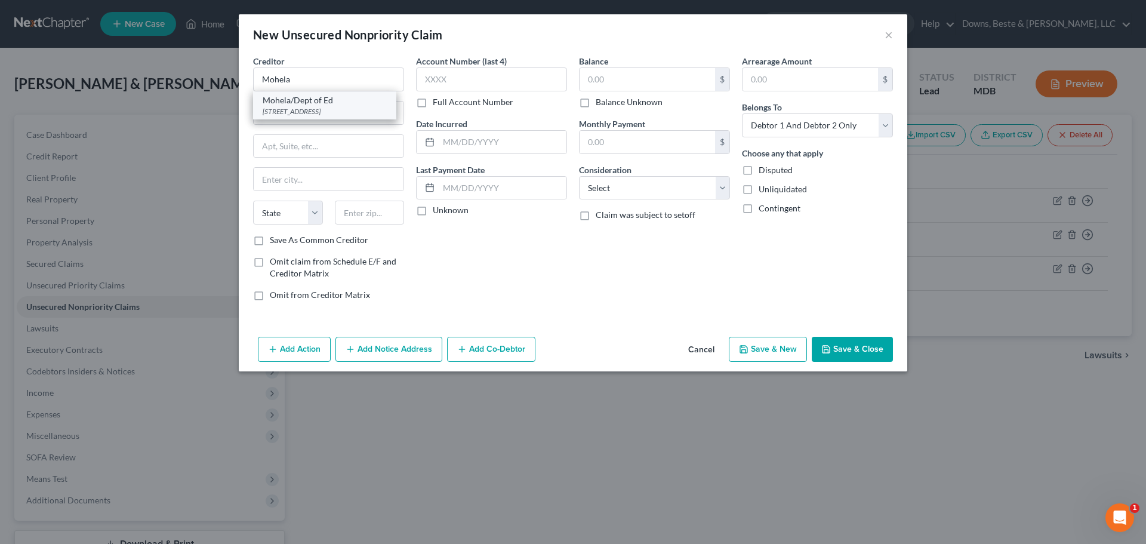
click at [329, 107] on div "633 Spirit Drive, Chesterfield, MO 63005" at bounding box center [325, 111] width 124 height 10
type input "Mohela/Dept of Ed"
type input "633 Spirit Drive"
type input "Chesterfield"
select select "26"
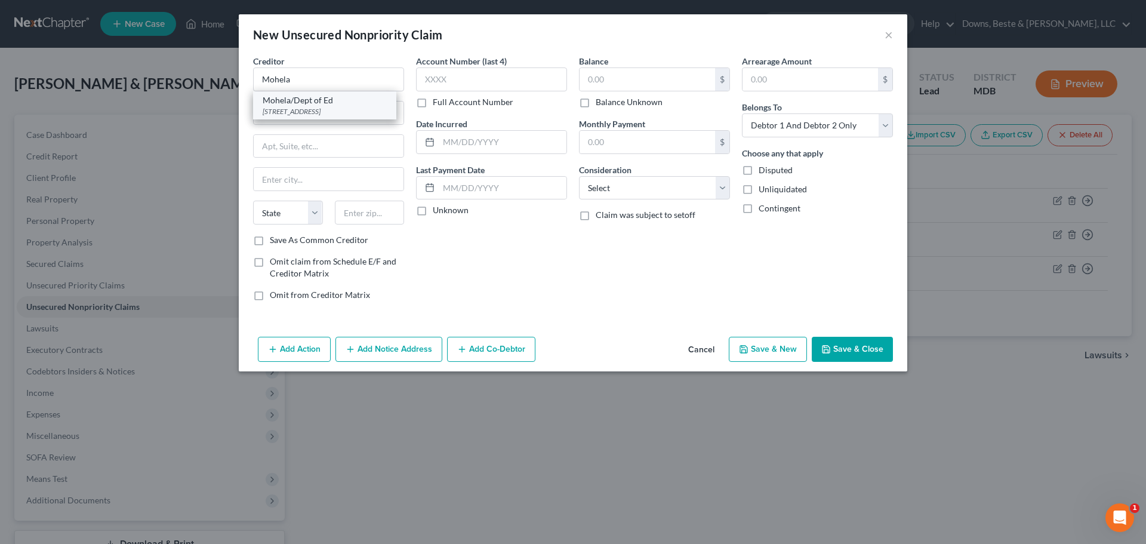
type input "63005"
click at [589, 82] on input "text" at bounding box center [646, 79] width 135 height 23
click at [594, 76] on input "text" at bounding box center [646, 79] width 135 height 23
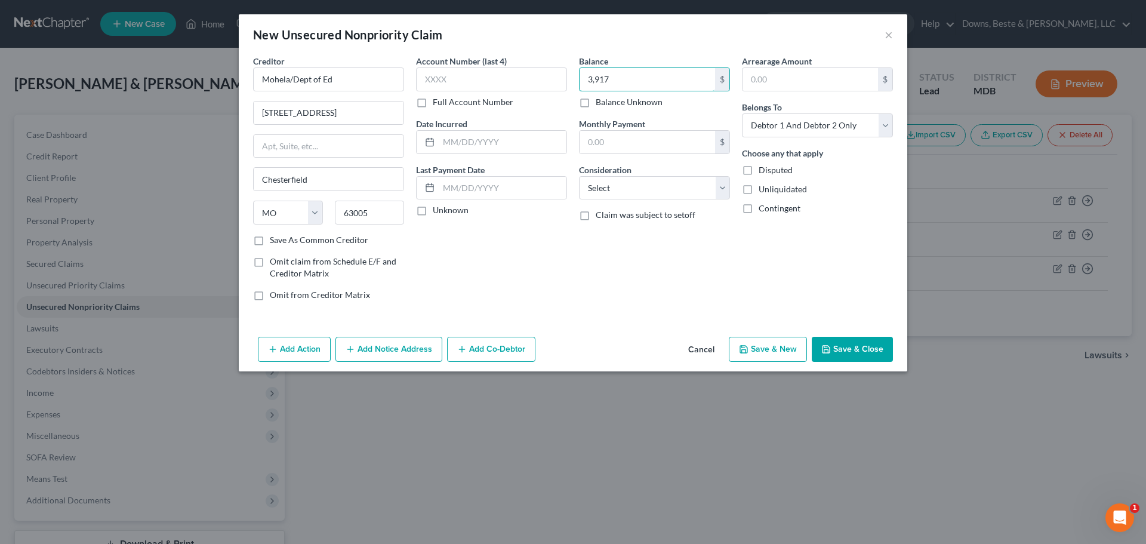
type input "0"
type input "17,812"
click at [886, 122] on select "Select Debtor 1 Only Debtor 2 Only Debtor 1 And Debtor 2 Only At Least One Of T…" at bounding box center [817, 125] width 151 height 24
select select "0"
click at [742, 113] on select "Select Debtor 1 Only Debtor 2 Only Debtor 1 And Debtor 2 Only At Least One Of T…" at bounding box center [817, 125] width 151 height 24
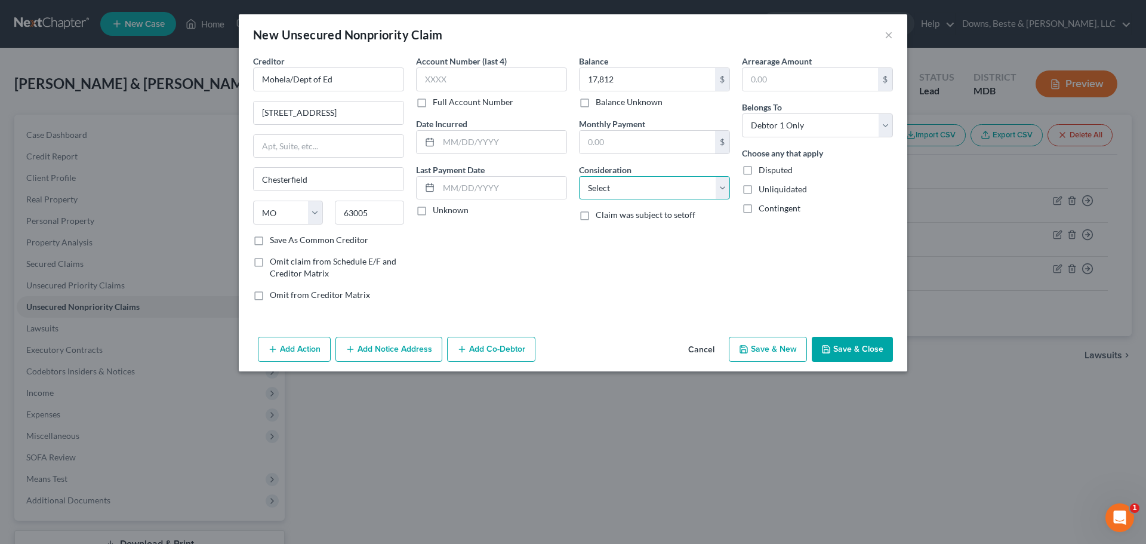
click at [721, 186] on select "Select Cable / Satellite Services Collection Agency Credit Card Debt Debt Couns…" at bounding box center [654, 188] width 151 height 24
select select "17"
click at [579, 176] on select "Select Cable / Satellite Services Collection Agency Credit Card Debt Debt Couns…" at bounding box center [654, 188] width 151 height 24
click at [775, 352] on button "Save & New" at bounding box center [768, 349] width 78 height 25
select select "2"
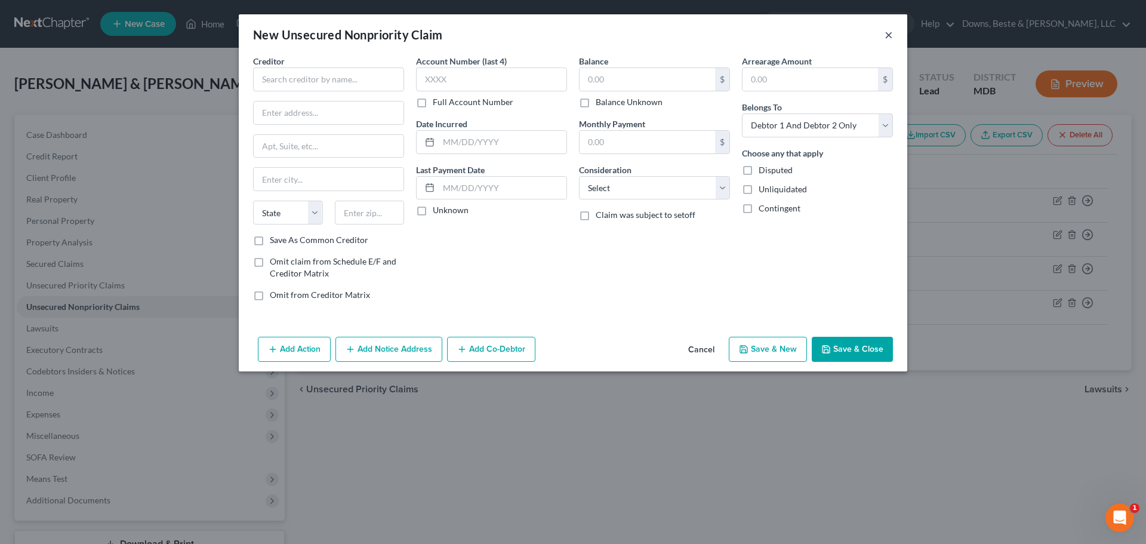
click at [890, 35] on button "×" at bounding box center [888, 34] width 8 height 14
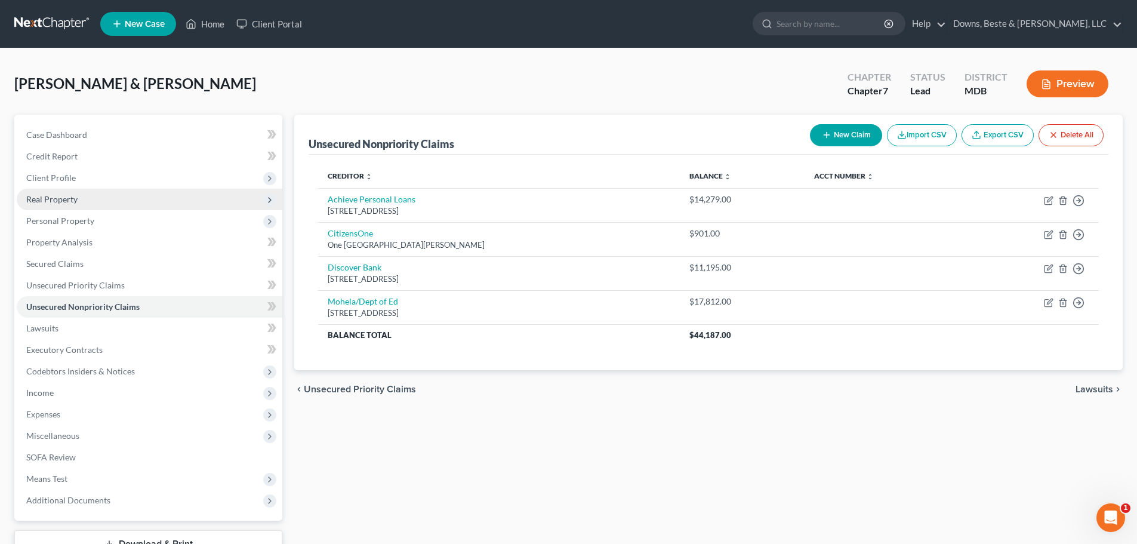
click at [59, 198] on span "Real Property" at bounding box center [51, 199] width 51 height 10
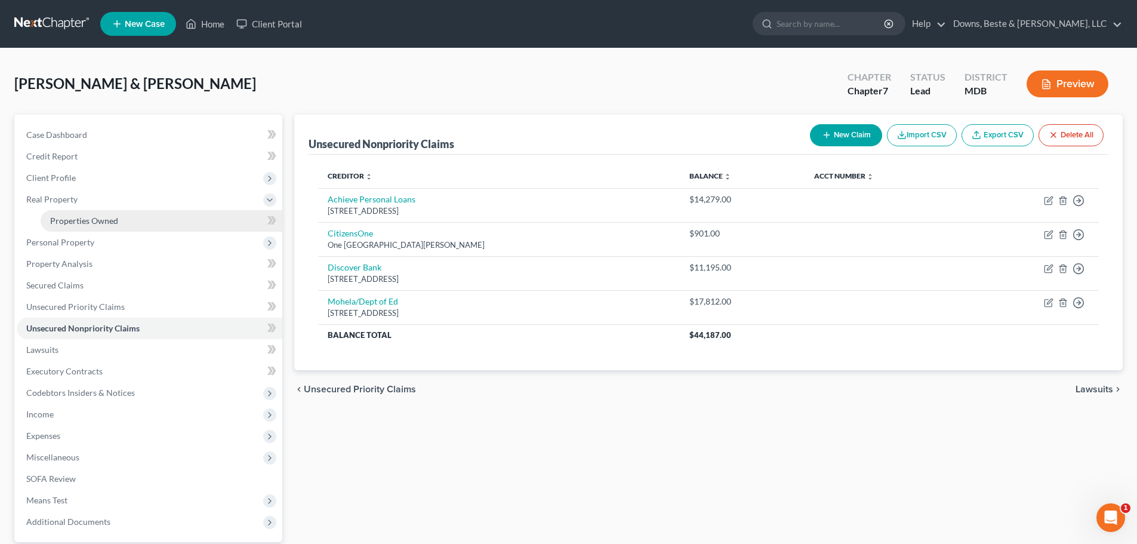
click at [100, 219] on span "Properties Owned" at bounding box center [84, 220] width 68 height 10
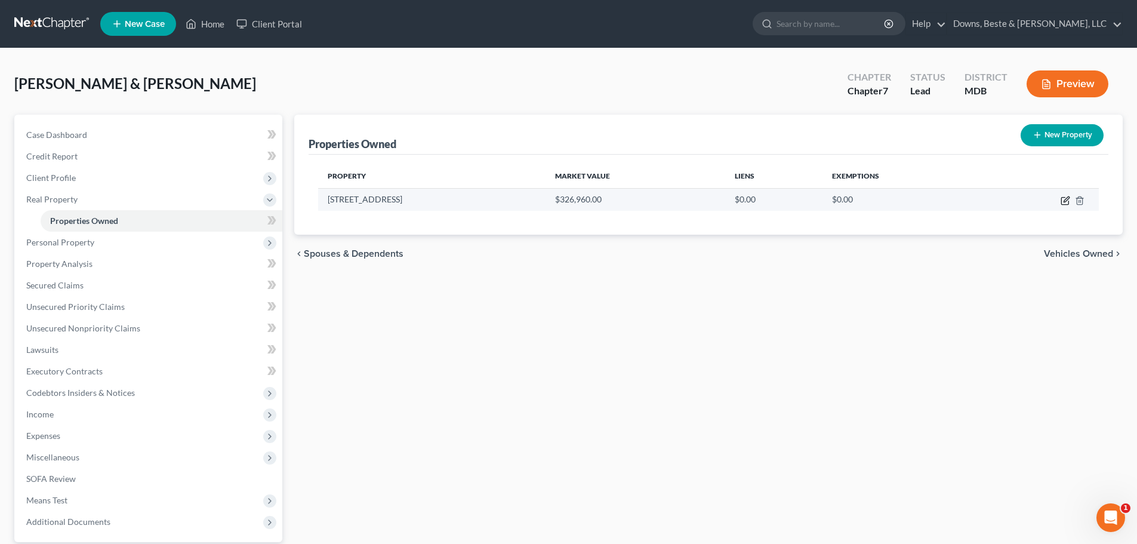
click at [1064, 202] on icon "button" at bounding box center [1065, 198] width 5 height 5
select select "21"
select select "2"
select select "5"
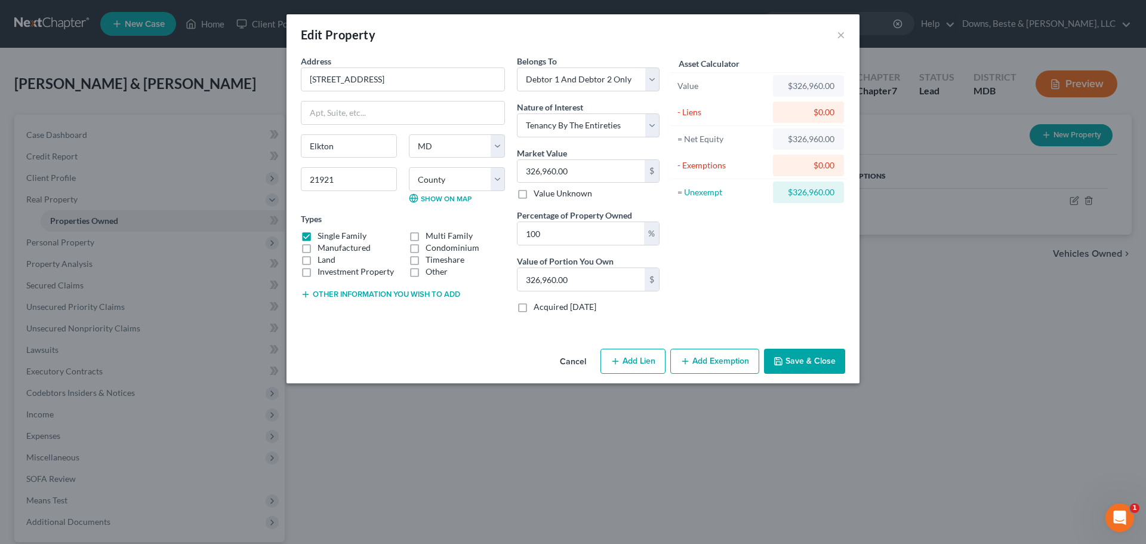
click at [629, 362] on button "Add Lien" at bounding box center [632, 360] width 65 height 25
select select "2"
select select "0"
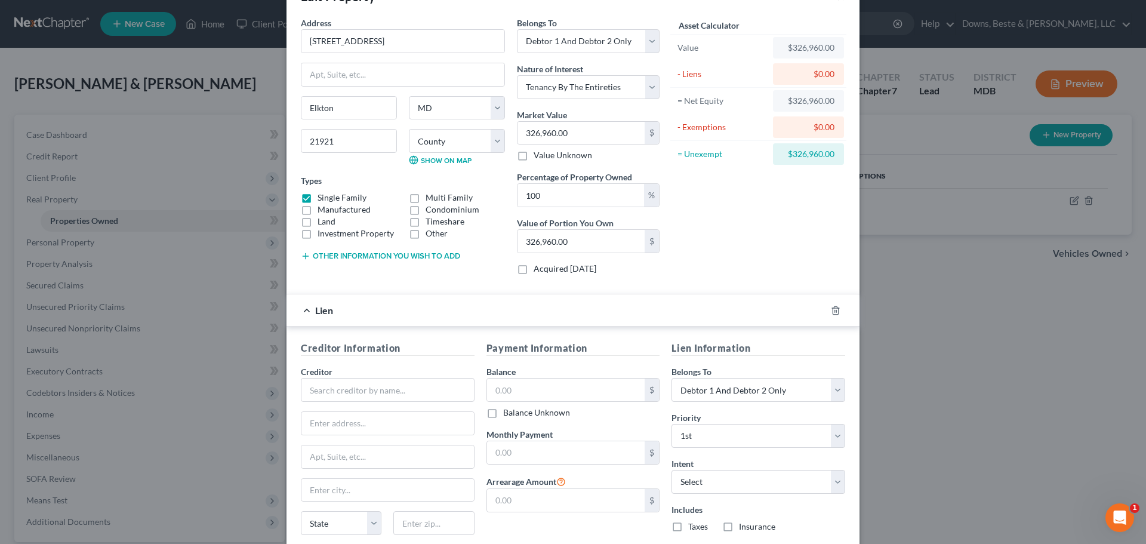
scroll to position [119, 0]
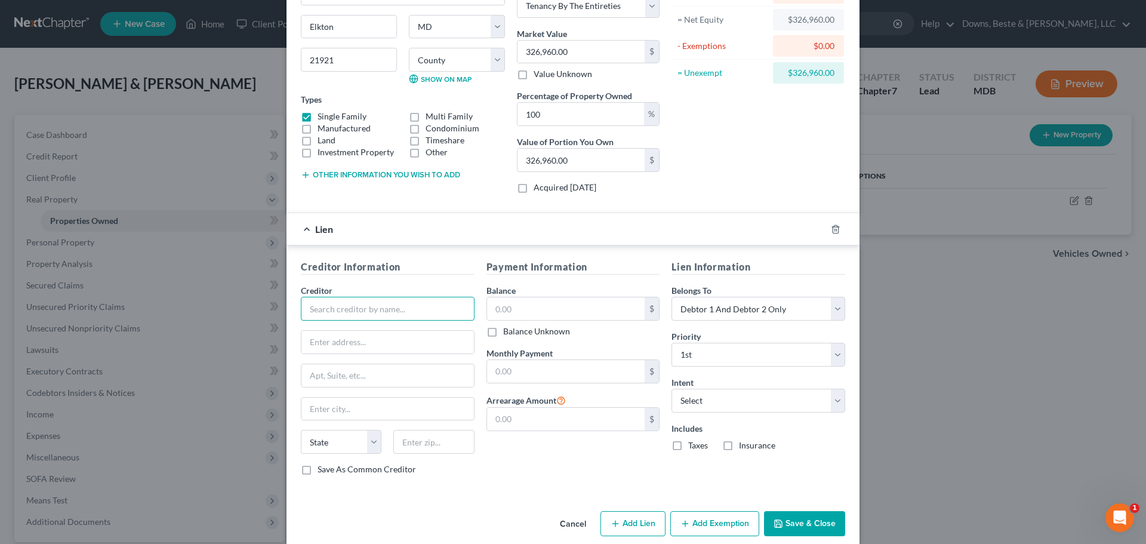
click at [314, 309] on input "text" at bounding box center [388, 309] width 174 height 24
type input "US Bank Home Mortgage"
type input "PO Box 21844"
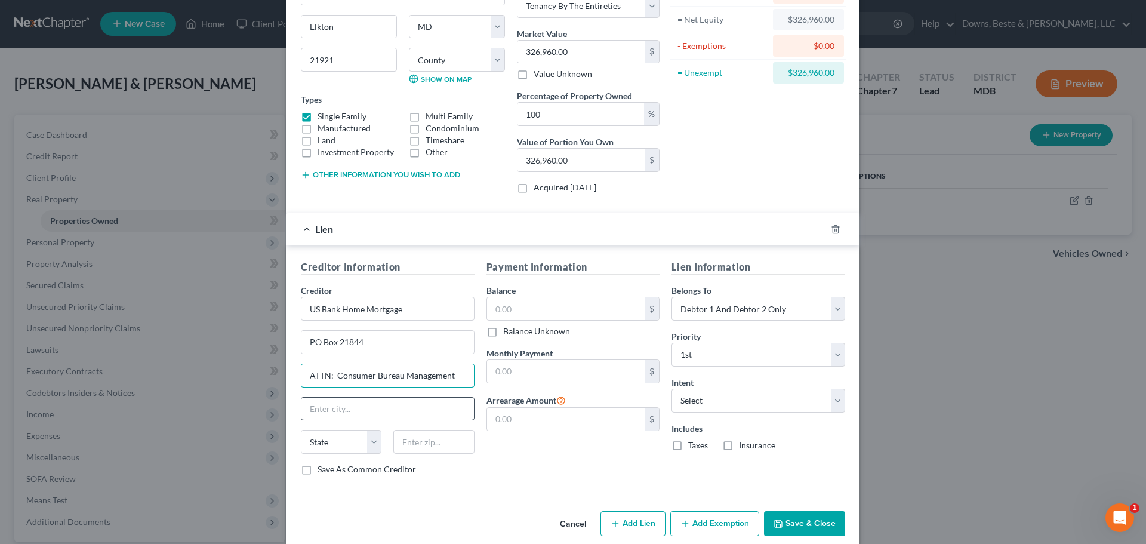
type input "ATTN: Consumer Bureau Management"
click at [312, 411] on input "text" at bounding box center [387, 408] width 172 height 23
type input "Eagan"
select select "24"
type input "55121"
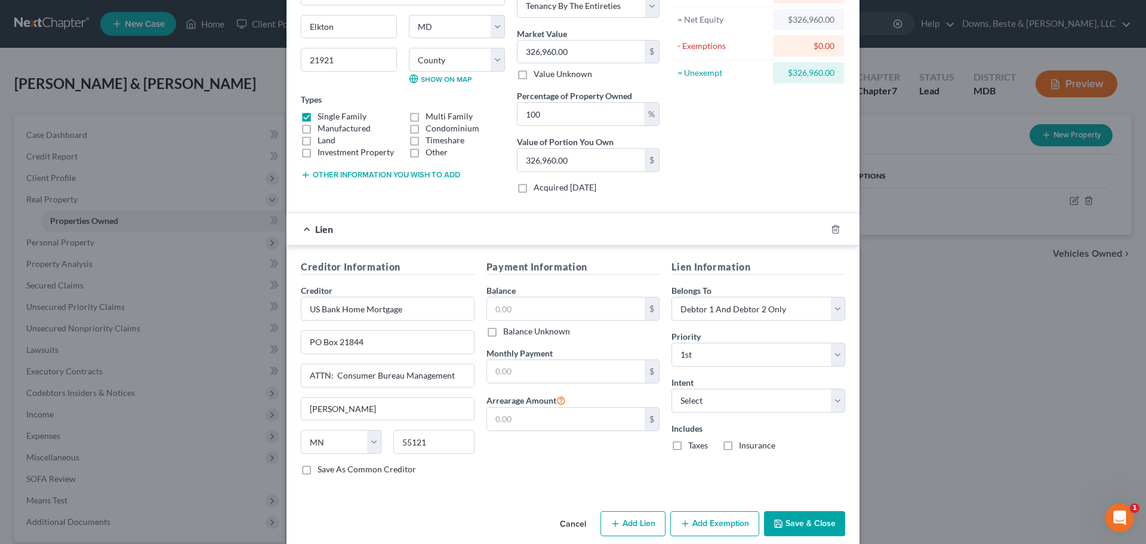
click at [317, 469] on label "Save As Common Creditor" at bounding box center [366, 469] width 98 height 12
click at [322, 469] on input "Save As Common Creditor" at bounding box center [326, 467] width 8 height 8
checkbox input "true"
type input "Saint Paul"
click at [495, 310] on input "text" at bounding box center [566, 308] width 158 height 23
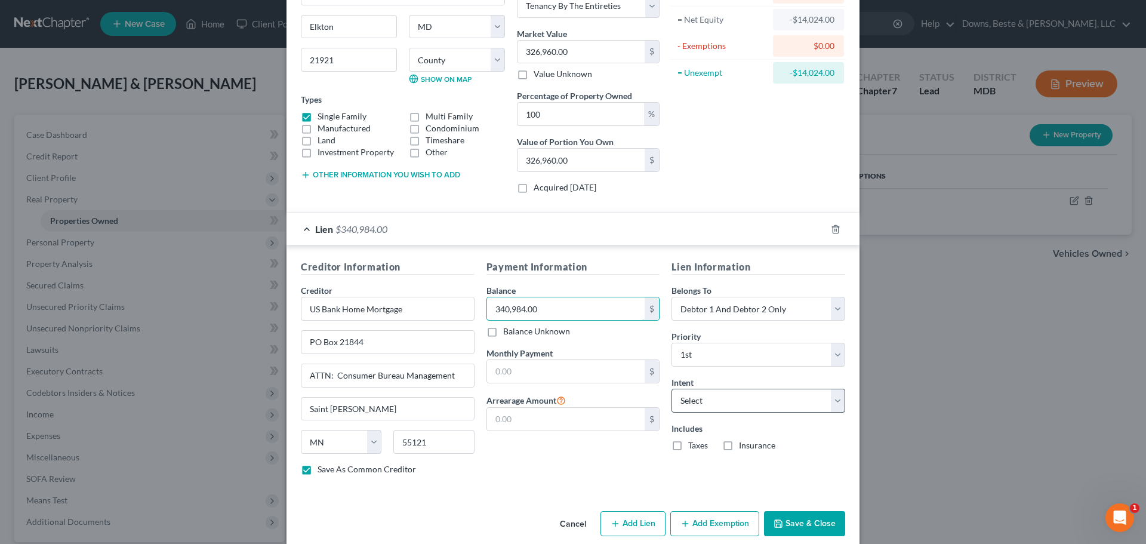
type input "340,984.00"
click at [681, 406] on select "Select Surrender Redeem Reaffirm Avoid Other" at bounding box center [758, 400] width 174 height 24
select select "4"
click at [671, 388] on select "Select Surrender Redeem Reaffirm Avoid Other" at bounding box center [758, 400] width 174 height 24
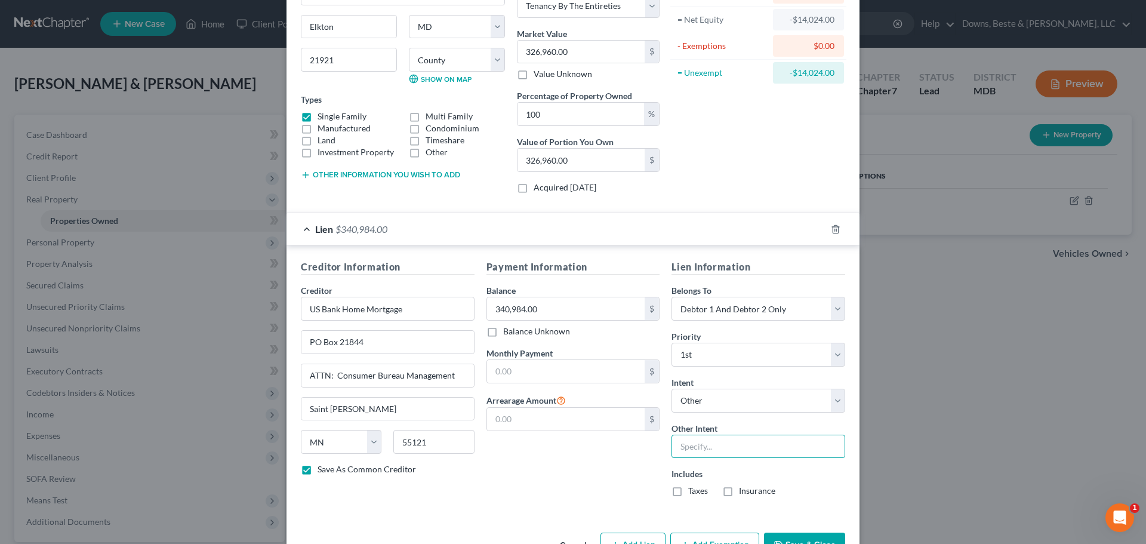
click at [697, 449] on input "text" at bounding box center [758, 446] width 174 height 24
type input "Retain and maintain payments"
click at [688, 490] on label "Taxes" at bounding box center [698, 490] width 20 height 12
click at [693, 490] on input "Taxes" at bounding box center [697, 488] width 8 height 8
checkbox input "true"
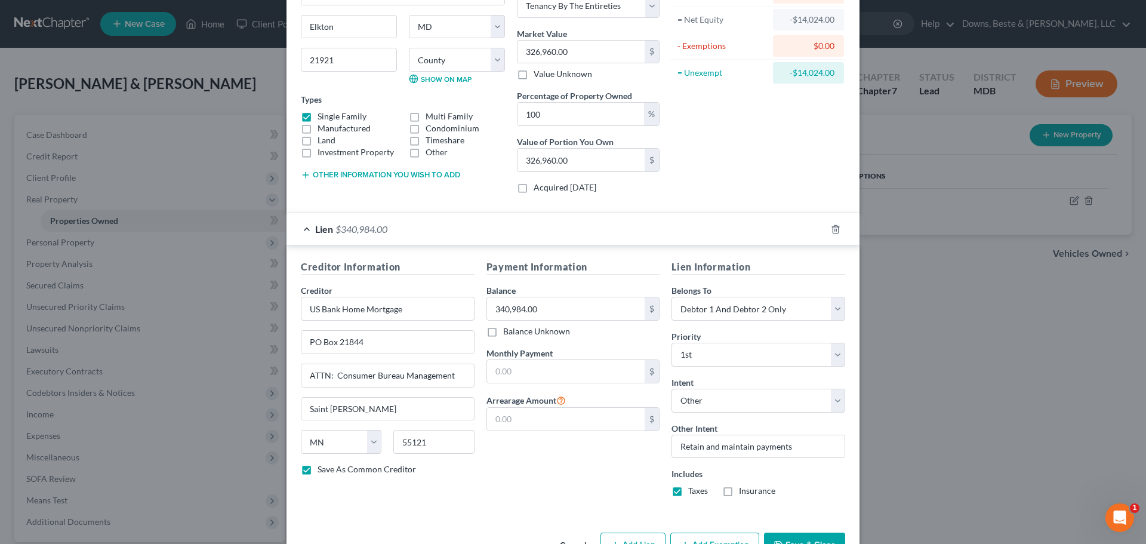
click at [739, 492] on label "Insurance" at bounding box center [757, 490] width 36 height 12
click at [743, 492] on input "Insurance" at bounding box center [747, 488] width 8 height 8
checkbox input "true"
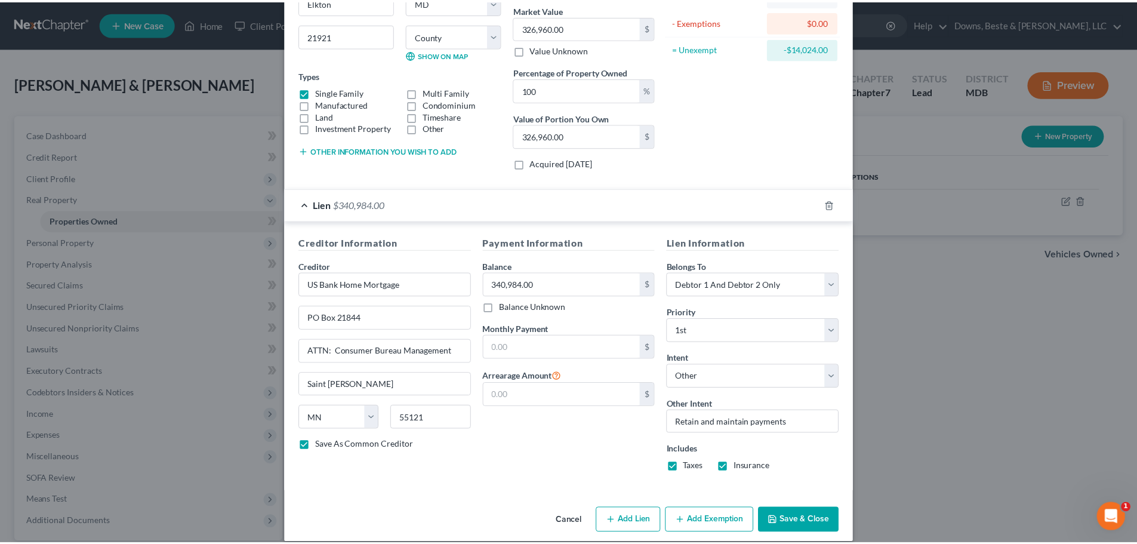
scroll to position [157, 0]
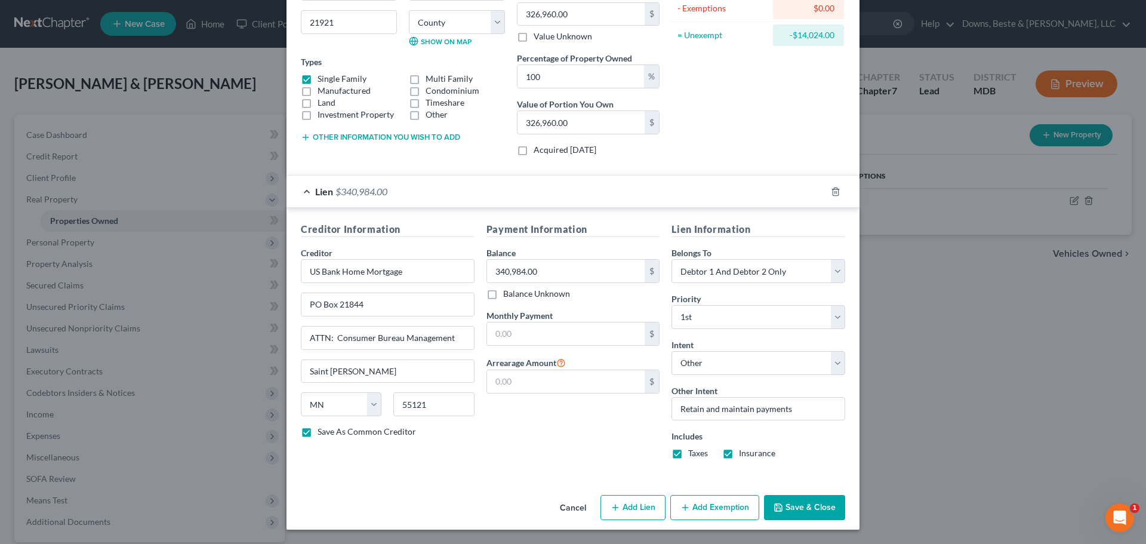
click at [794, 508] on button "Save & Close" at bounding box center [804, 507] width 81 height 25
checkbox input "false"
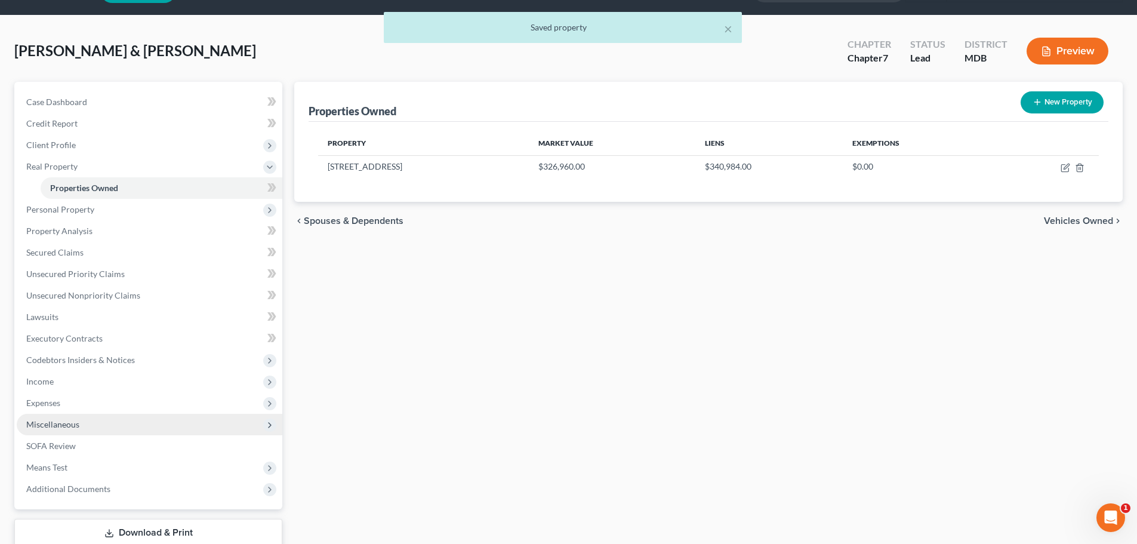
scroll to position [60, 0]
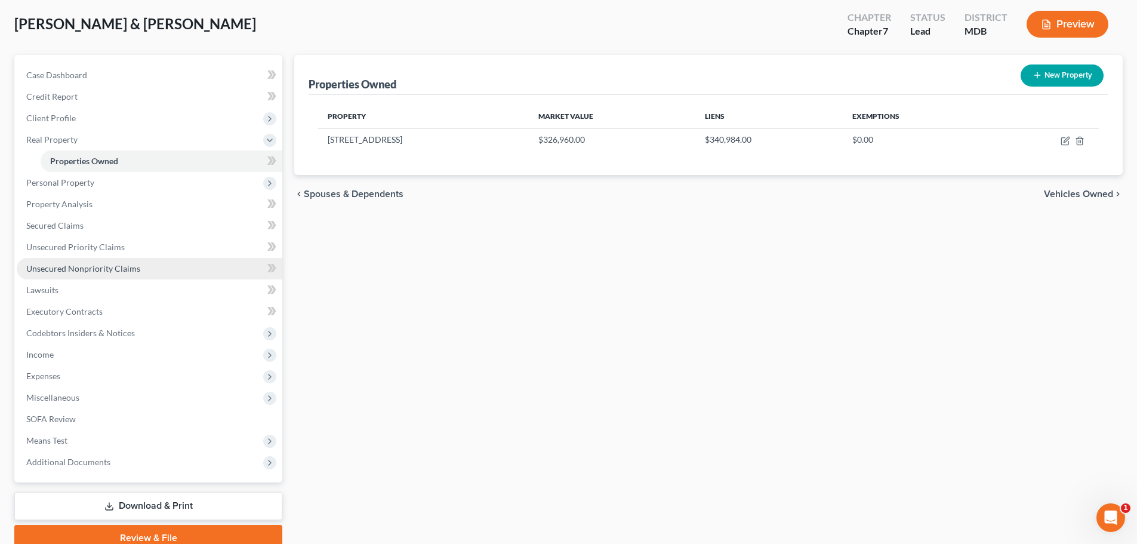
click at [65, 267] on span "Unsecured Nonpriority Claims" at bounding box center [83, 268] width 114 height 10
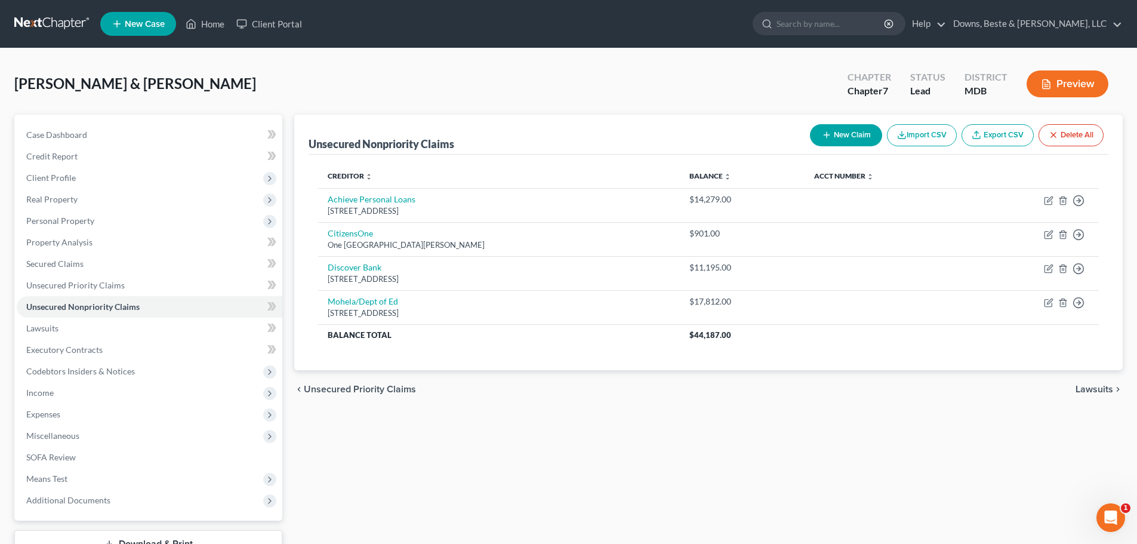
click at [837, 135] on button "New Claim" at bounding box center [846, 135] width 72 height 22
select select "2"
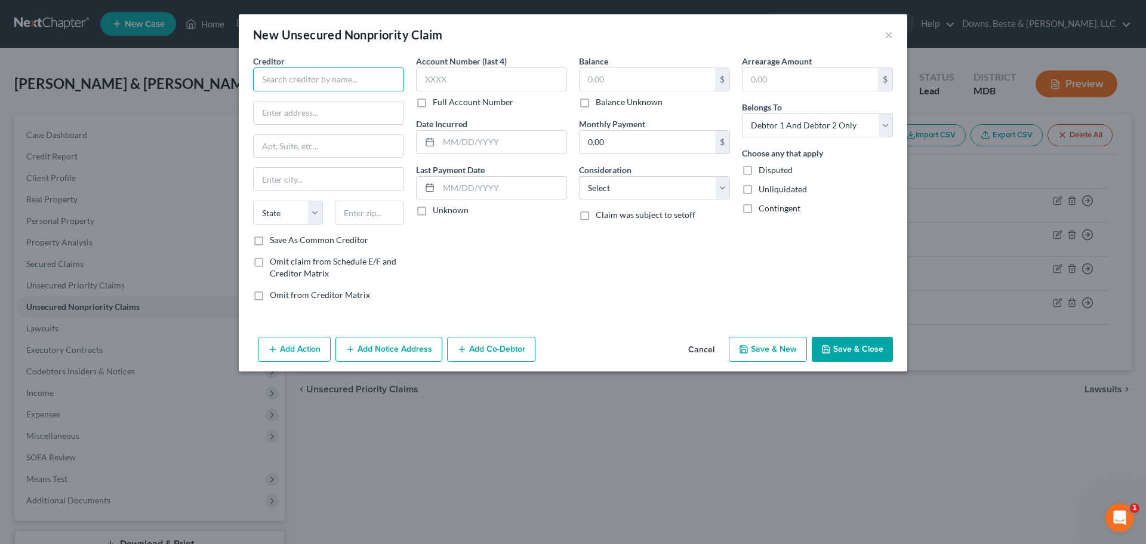
click at [273, 83] on input "text" at bounding box center [328, 79] width 151 height 24
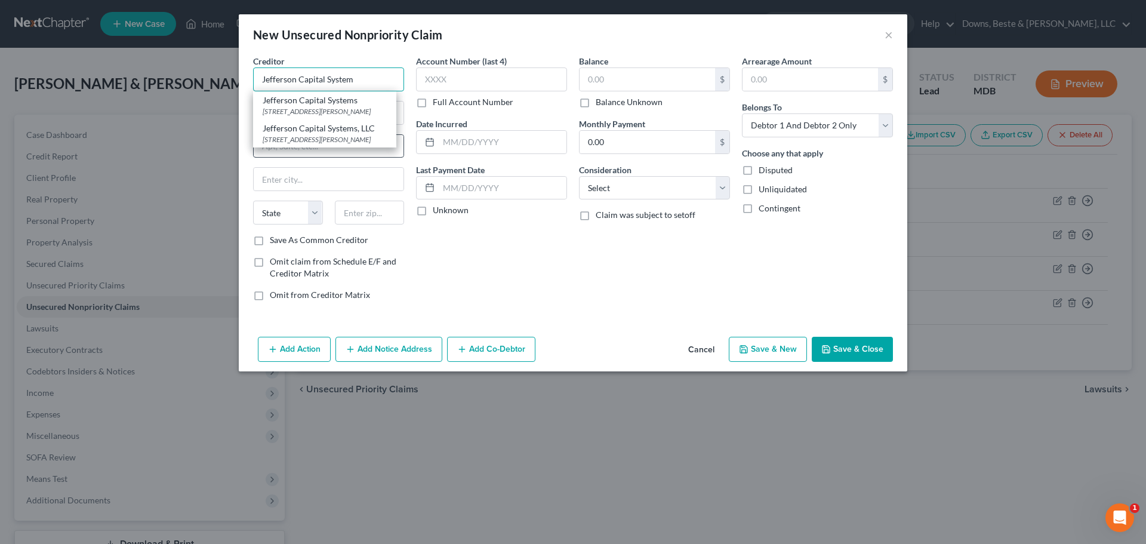
type input "Jefferson Capital Systems, LLC"
type input "16 McLeLand Road"
type input "Saint Cloud"
select select "24"
type input "56303"
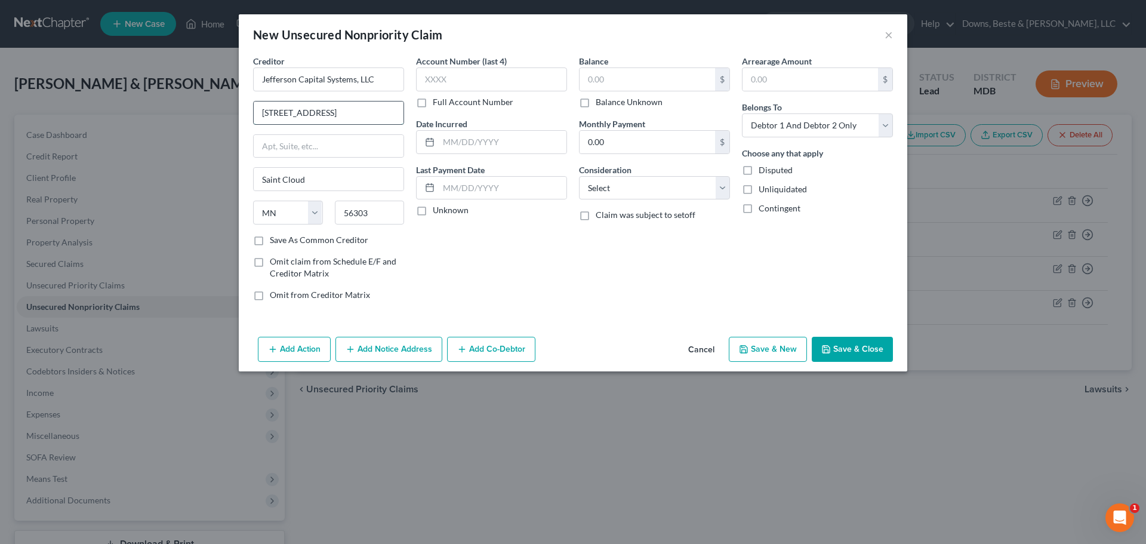
type input "200 14th Avenue East"
type input "Sartell"
select select "24"
type input "56377"
click at [598, 85] on input "text" at bounding box center [646, 79] width 135 height 23
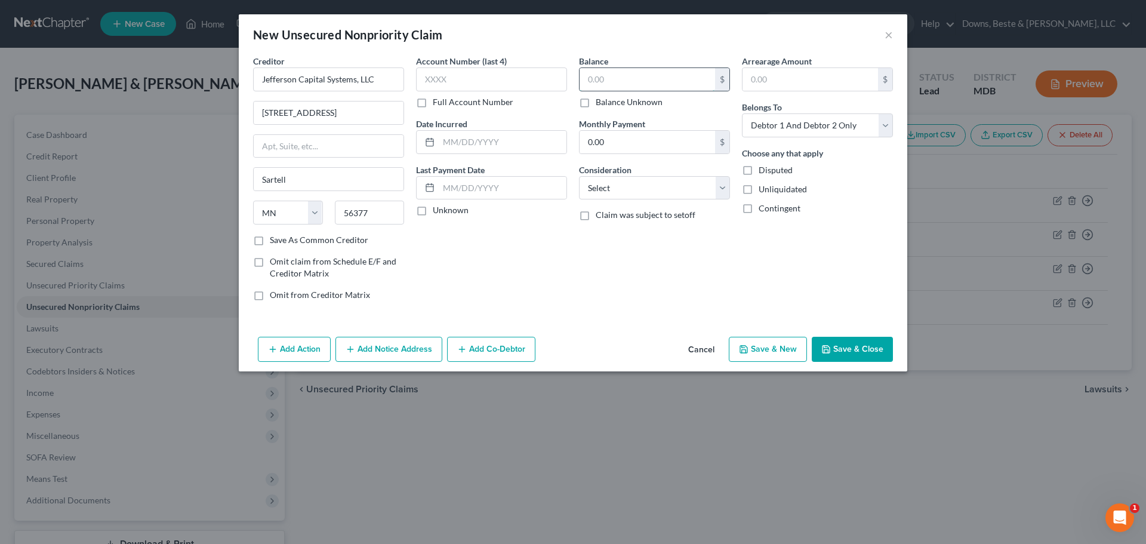
click at [585, 81] on input "text" at bounding box center [646, 79] width 135 height 23
type input "2,485."
click at [720, 188] on select "Select Cable / Satellite Services Collection Agency Credit Card Debt Debt Couns…" at bounding box center [654, 188] width 151 height 24
select select "1"
click at [579, 176] on select "Select Cable / Satellite Services Collection Agency Credit Card Debt Debt Couns…" at bounding box center [654, 188] width 151 height 24
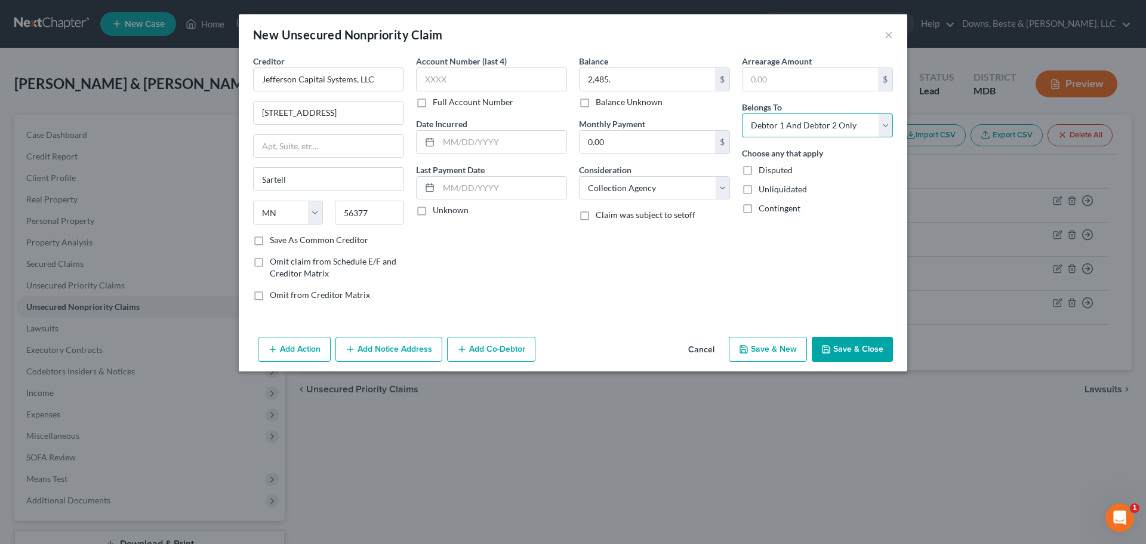
click at [884, 122] on select "Select Debtor 1 Only Debtor 2 Only Debtor 1 And Debtor 2 Only At Least One Of T…" at bounding box center [817, 125] width 151 height 24
select select "0"
click at [742, 113] on select "Select Debtor 1 Only Debtor 2 Only Debtor 1 And Debtor 2 Only At Least One Of T…" at bounding box center [817, 125] width 151 height 24
click at [760, 347] on button "Save & New" at bounding box center [768, 349] width 78 height 25
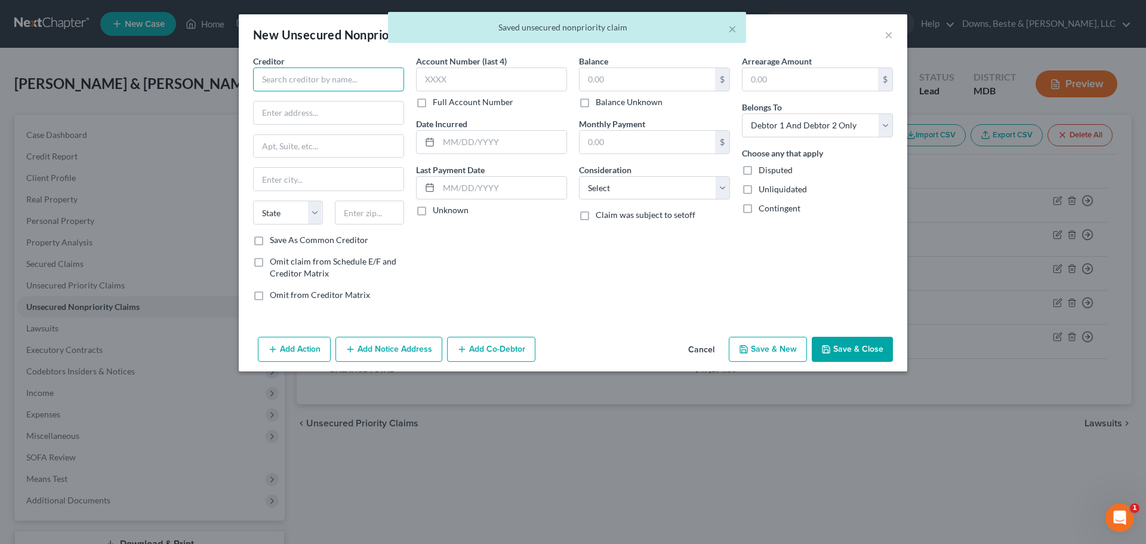
click at [291, 82] on input "text" at bounding box center [328, 79] width 151 height 24
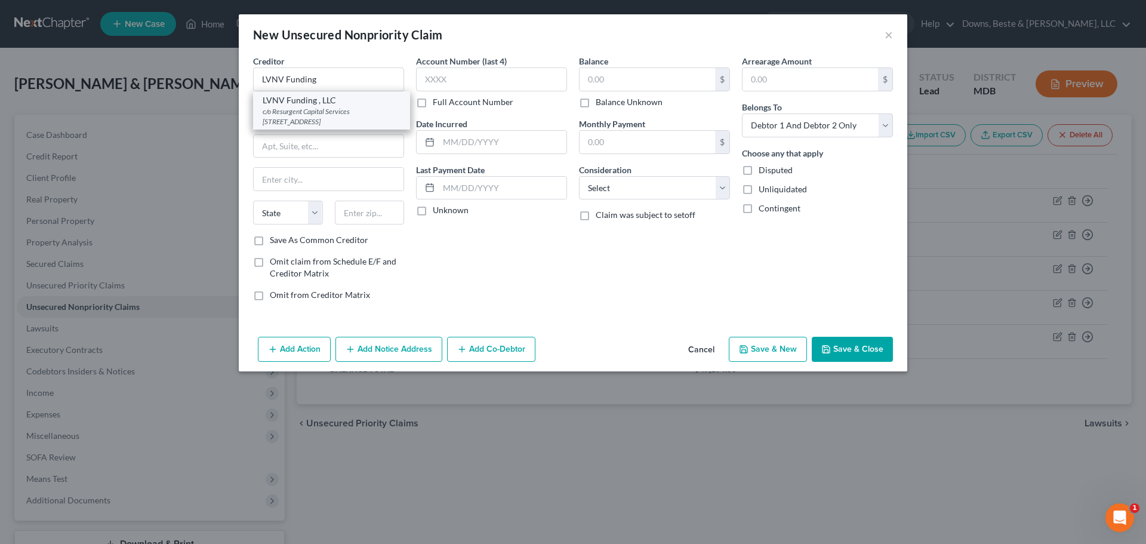
click at [305, 111] on div "c/o Resurgent Capital Services PO Box 1269, Greenville, SC 29603" at bounding box center [332, 116] width 138 height 20
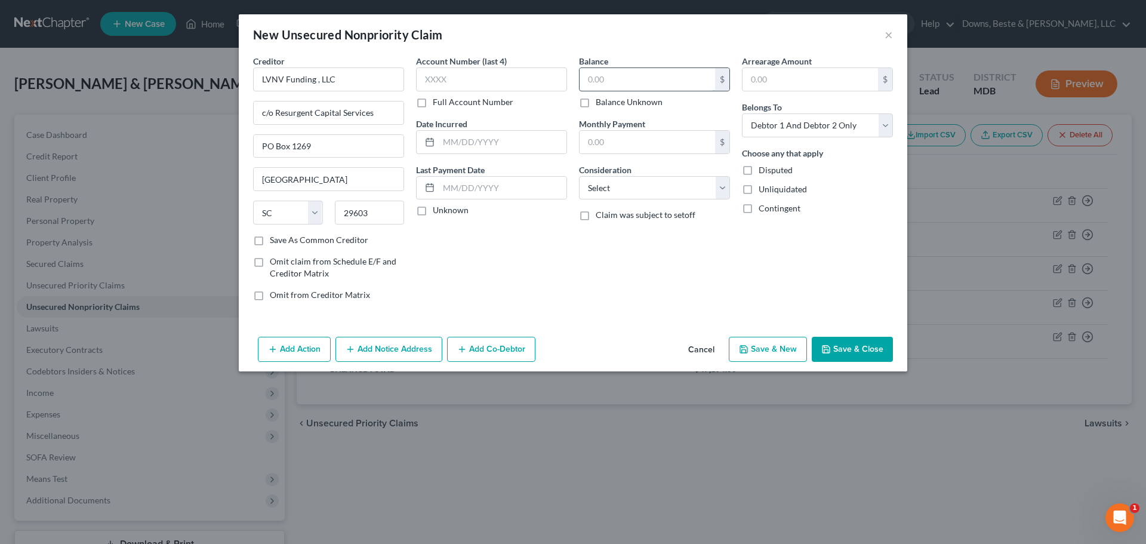
click at [597, 78] on input "text" at bounding box center [646, 79] width 135 height 23
click at [601, 81] on input "text" at bounding box center [646, 79] width 135 height 23
click at [723, 186] on select "Select Cable / Satellite Services Collection Agency Credit Card Debt Debt Couns…" at bounding box center [654, 188] width 151 height 24
click at [579, 176] on select "Select Cable / Satellite Services Collection Agency Credit Card Debt Debt Couns…" at bounding box center [654, 188] width 151 height 24
click at [866, 350] on button "Save & Close" at bounding box center [851, 349] width 81 height 25
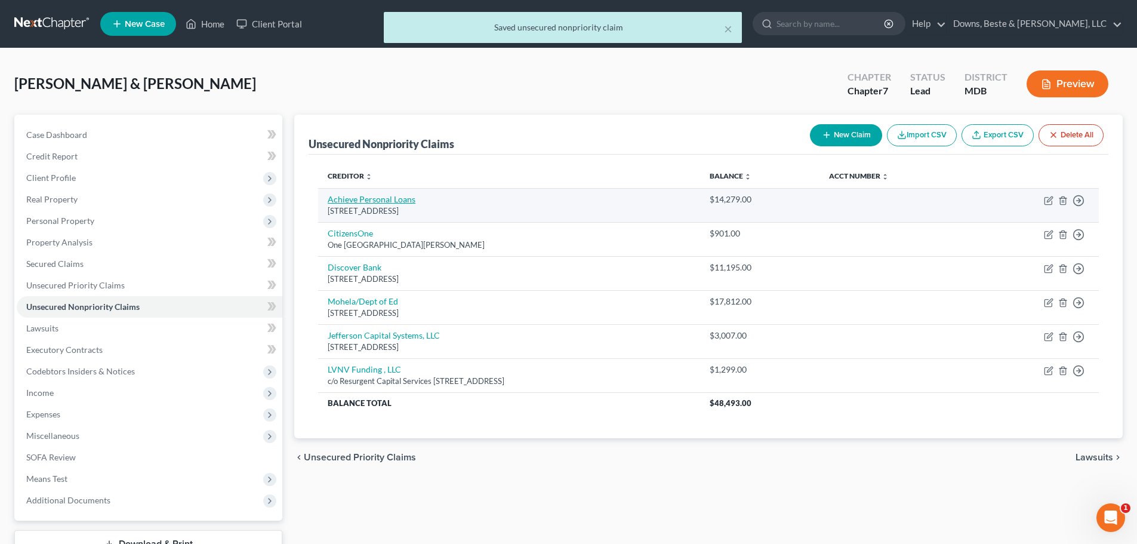
click at [377, 199] on link "Achieve Personal Loans" at bounding box center [372, 199] width 88 height 10
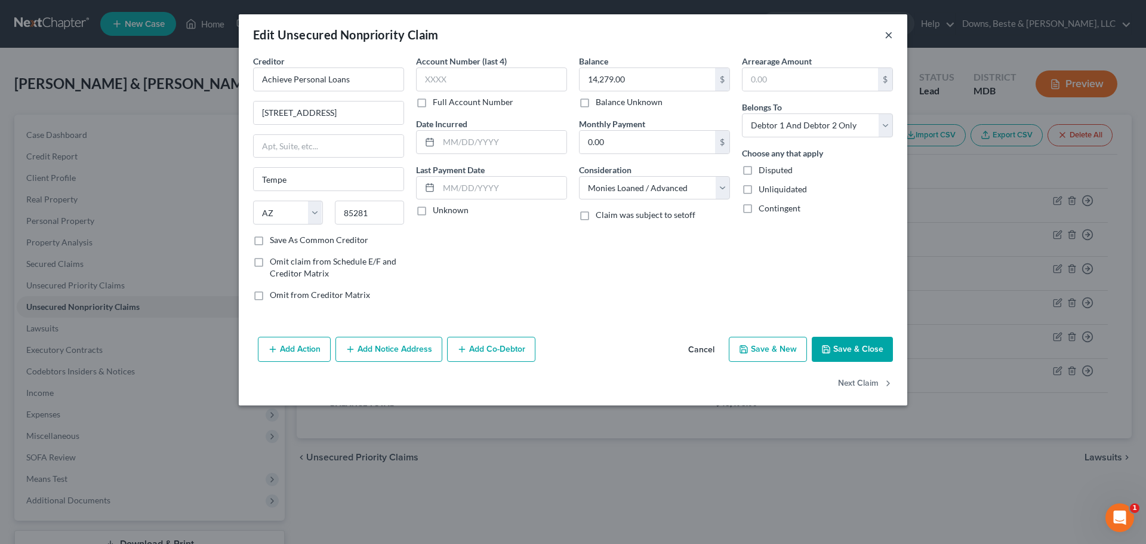
click at [889, 34] on button "×" at bounding box center [888, 34] width 8 height 14
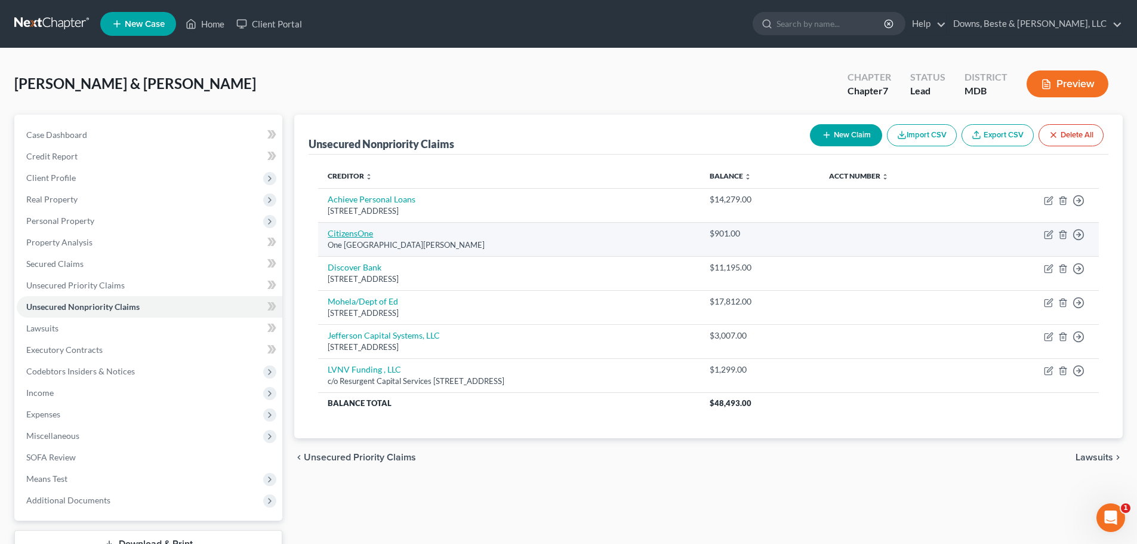
click at [358, 235] on link "CitizensOne" at bounding box center [350, 233] width 45 height 10
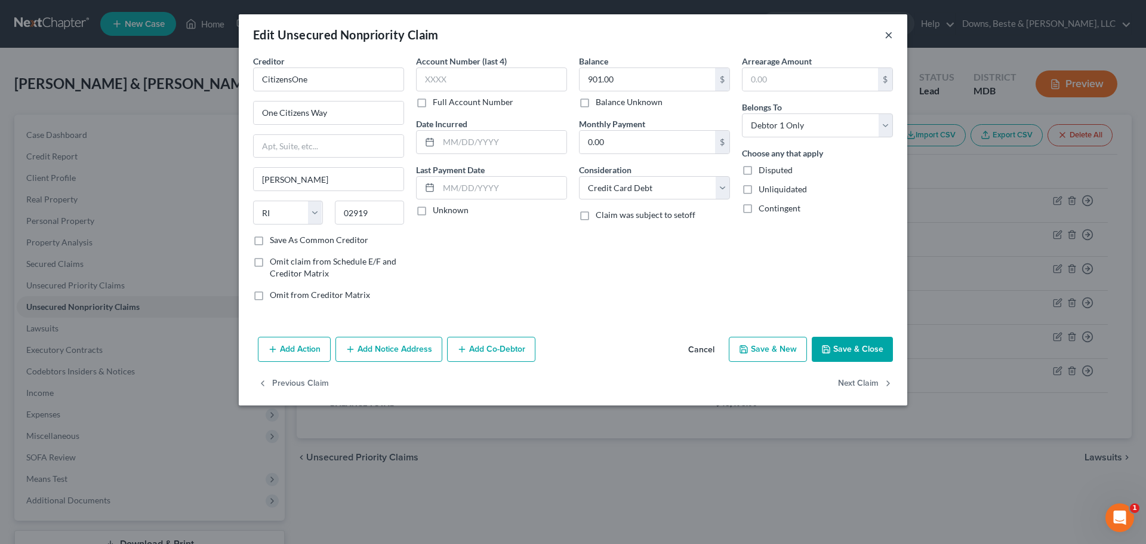
click at [890, 33] on button "×" at bounding box center [888, 34] width 8 height 14
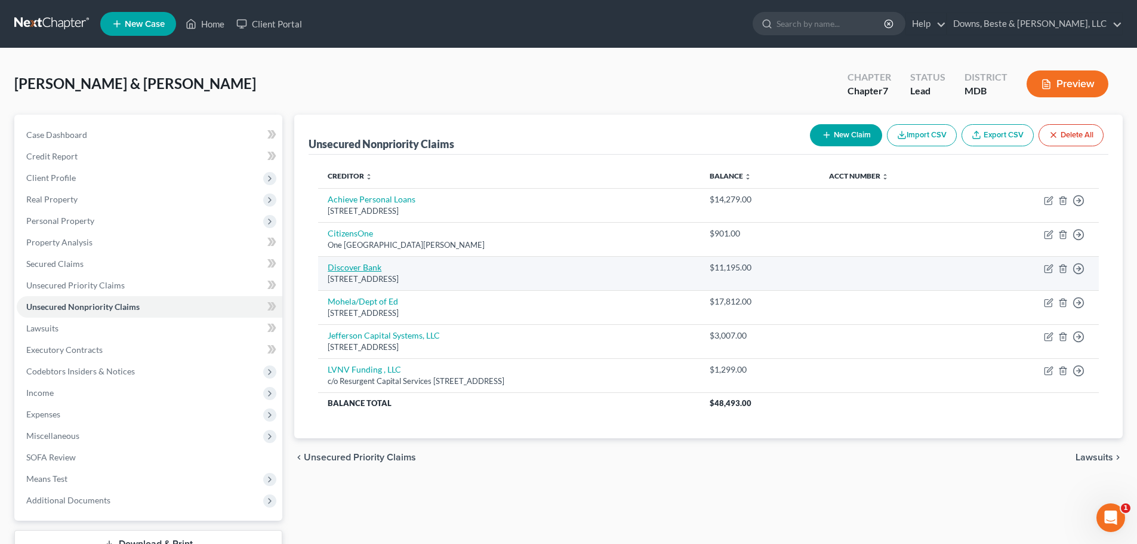
click at [372, 268] on link "Discover Bank" at bounding box center [355, 267] width 54 height 10
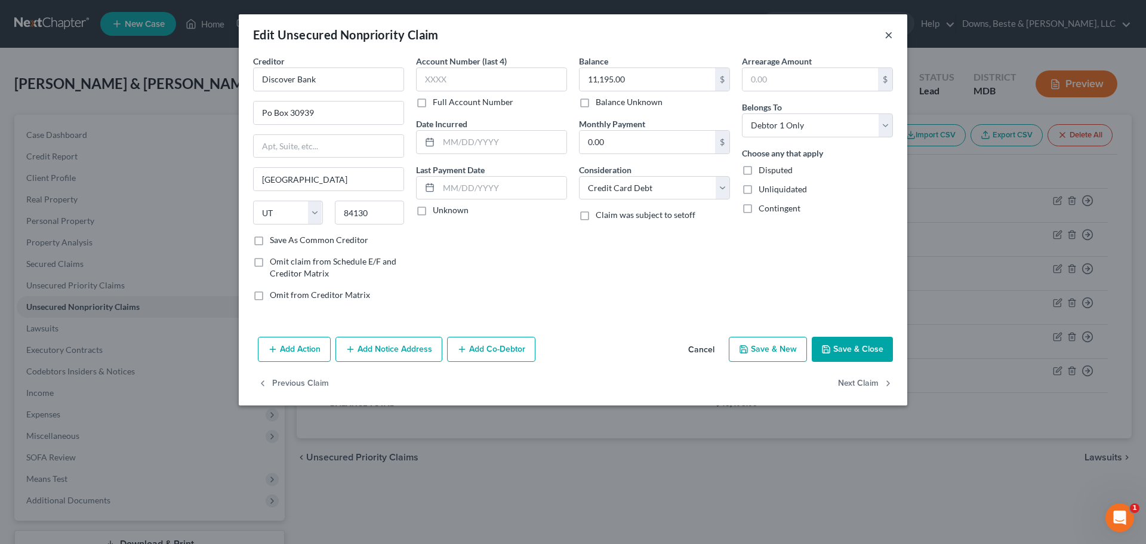
click at [887, 35] on button "×" at bounding box center [888, 34] width 8 height 14
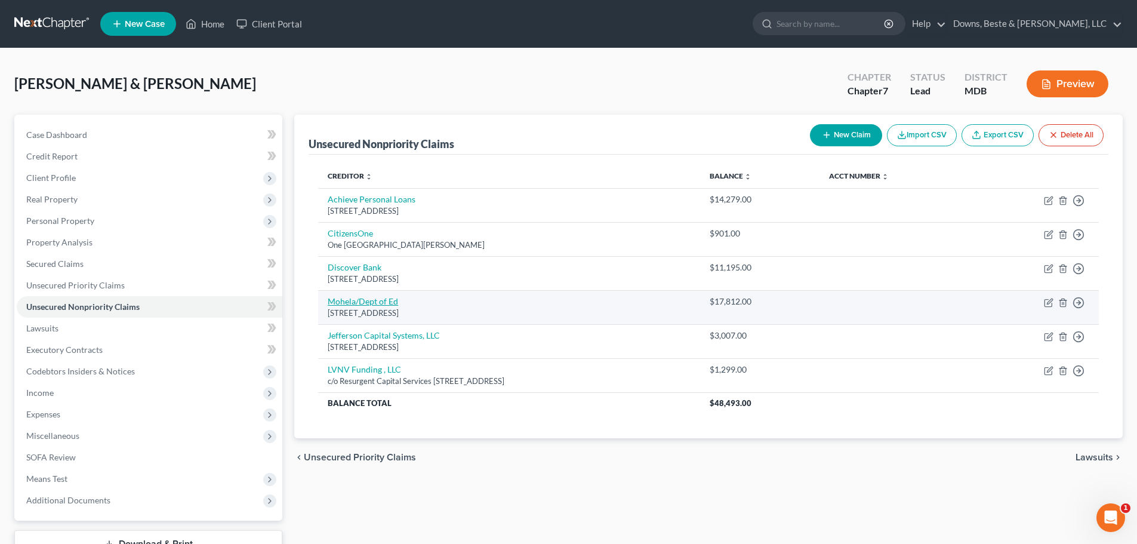
click at [358, 301] on link "Mohela/Dept of Ed" at bounding box center [363, 301] width 70 height 10
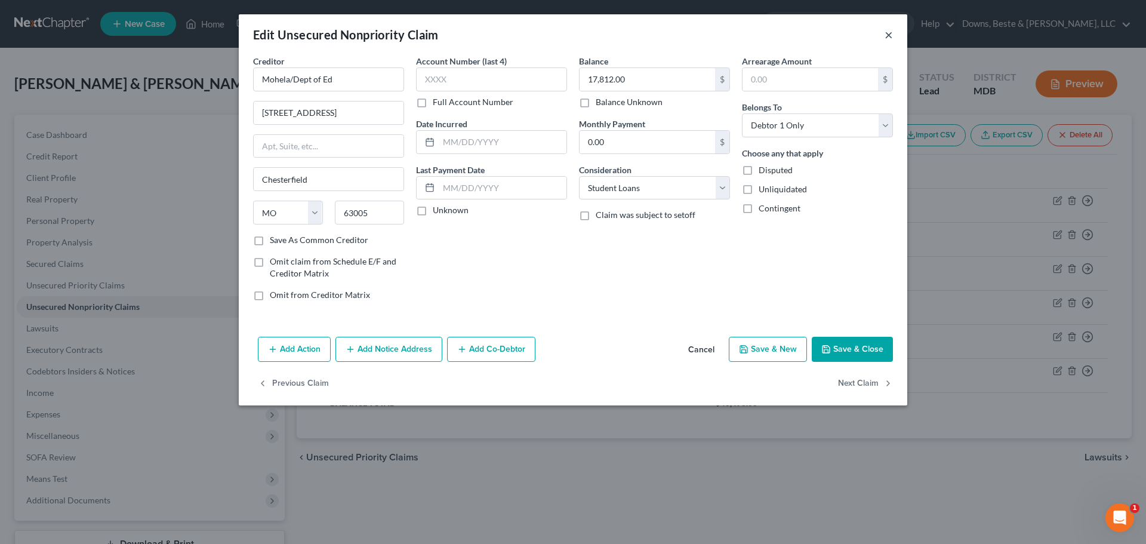
click at [888, 34] on button "×" at bounding box center [888, 34] width 8 height 14
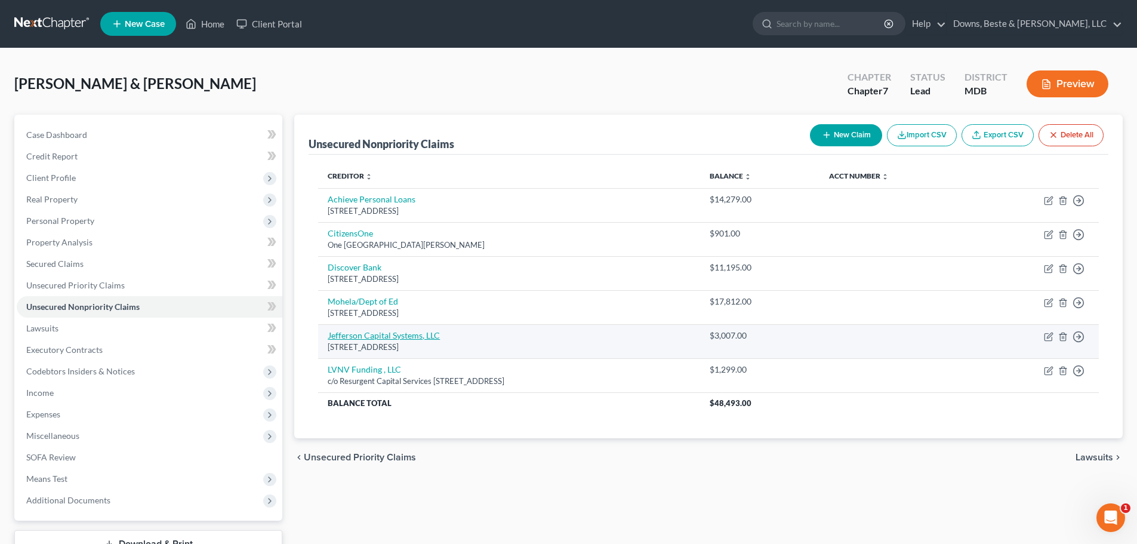
click at [369, 333] on link "Jefferson Capital Systems, LLC" at bounding box center [384, 335] width 112 height 10
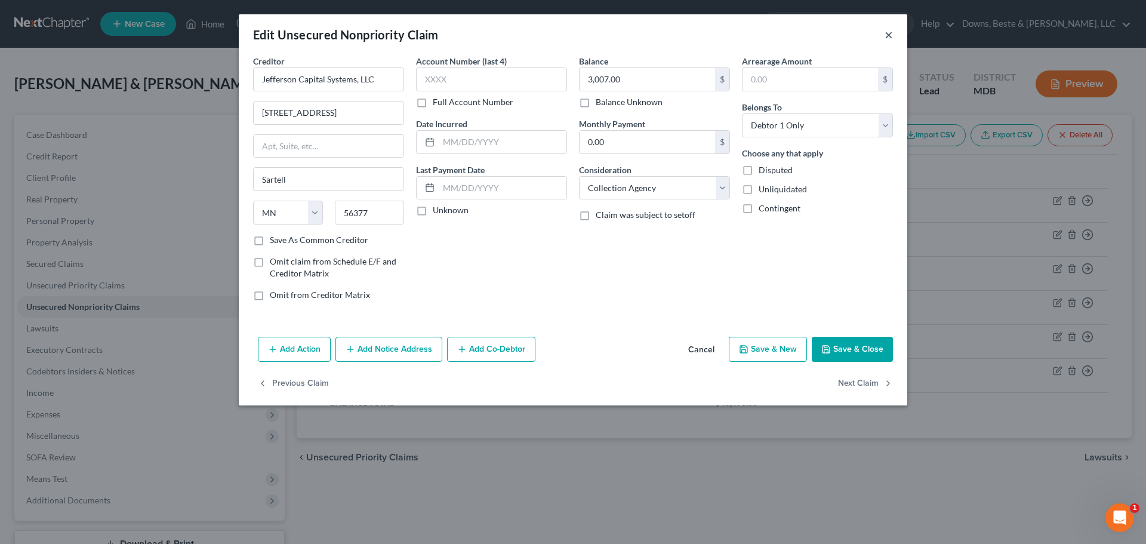
click at [891, 35] on button "×" at bounding box center [888, 34] width 8 height 14
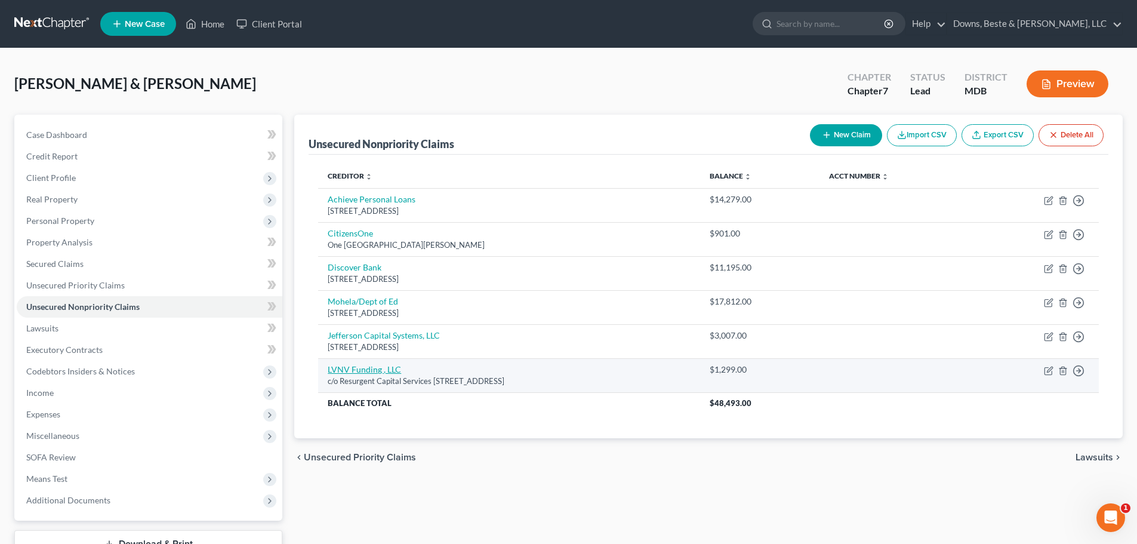
click at [359, 369] on link "LVNV Funding , LLC" at bounding box center [364, 369] width 73 height 10
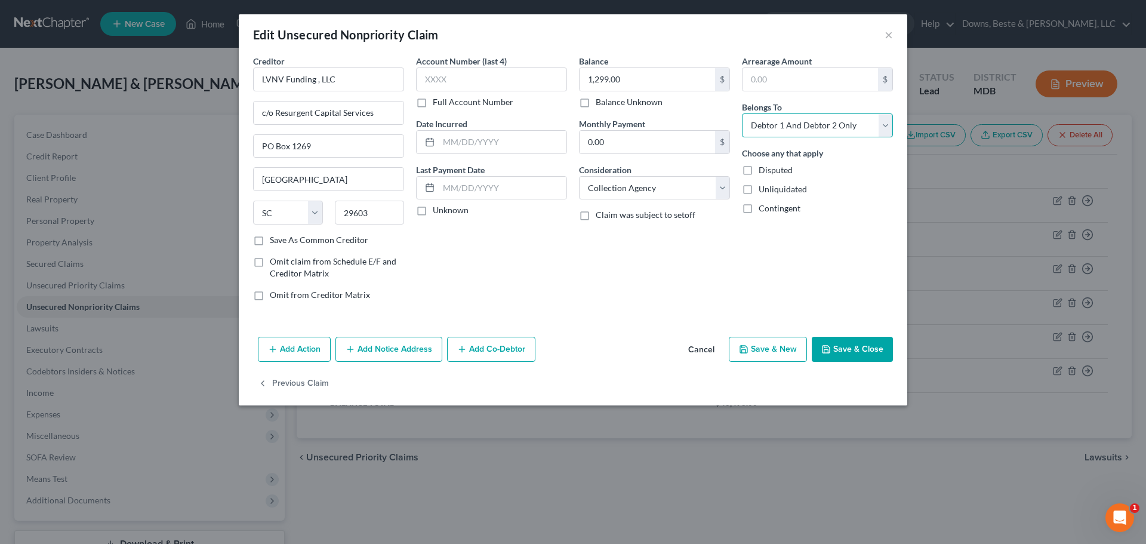
click at [885, 129] on select "Select Debtor 1 Only Debtor 2 Only Debtor 1 And Debtor 2 Only At Least One Of T…" at bounding box center [817, 125] width 151 height 24
click at [742, 113] on select "Select Debtor 1 Only Debtor 2 Only Debtor 1 And Debtor 2 Only At Least One Of T…" at bounding box center [817, 125] width 151 height 24
click at [785, 350] on button "Save & New" at bounding box center [768, 349] width 78 height 25
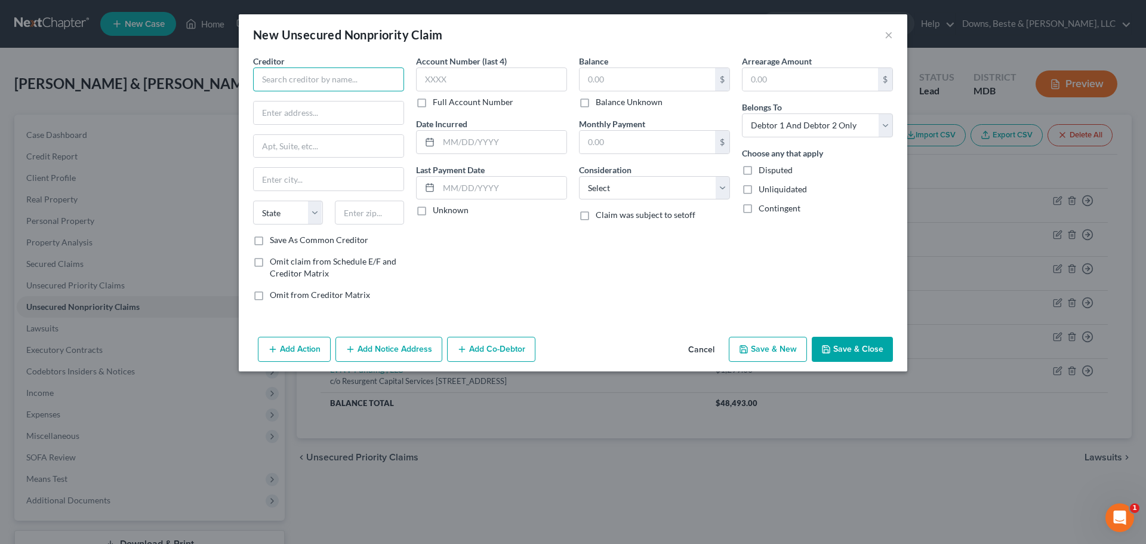
click at [284, 79] on input "text" at bounding box center [328, 79] width 151 height 24
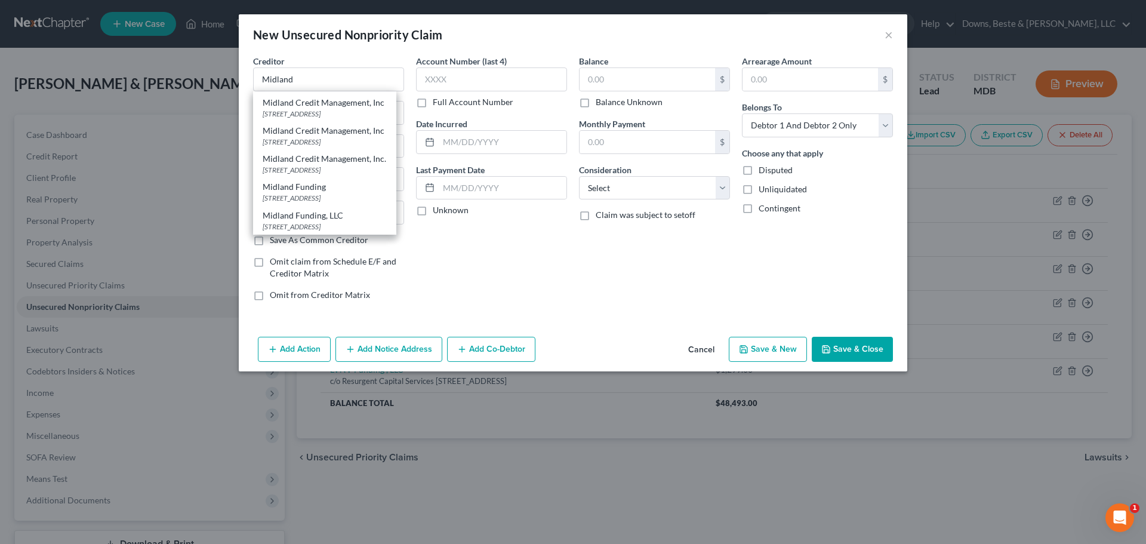
scroll to position [104, 0]
click at [314, 153] on div "Midland Credit Management, Inc." at bounding box center [325, 159] width 124 height 12
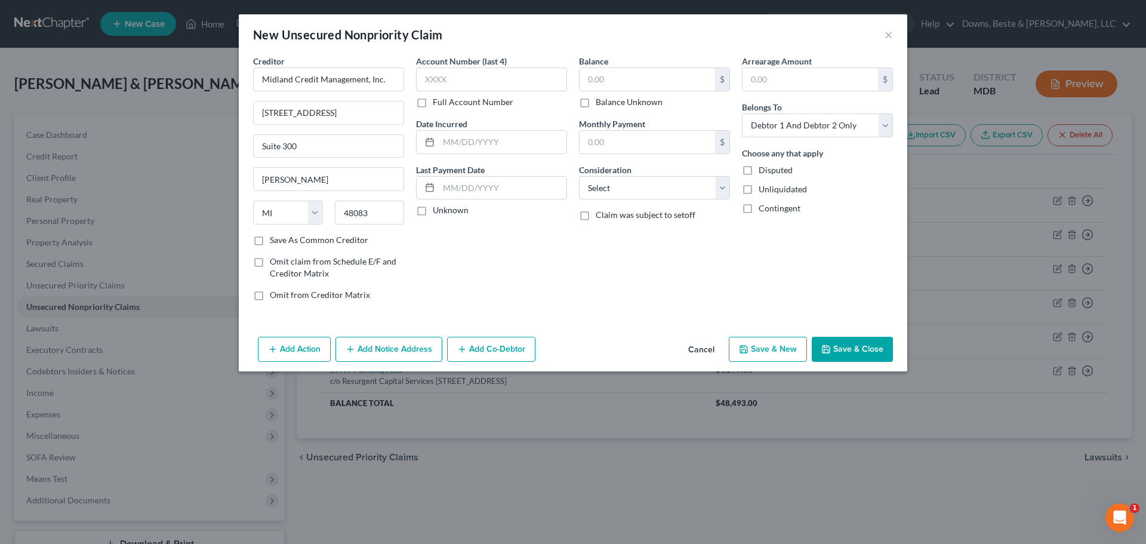
scroll to position [0, 0]
drag, startPoint x: 335, startPoint y: 114, endPoint x: 260, endPoint y: 116, distance: 74.6
click at [260, 116] on input "320 East Big Beaver" at bounding box center [329, 112] width 150 height 23
click at [606, 81] on input "text" at bounding box center [646, 79] width 135 height 23
click at [597, 194] on select "Select Cable / Satellite Services Collection Agency Credit Card Debt Debt Couns…" at bounding box center [654, 188] width 151 height 24
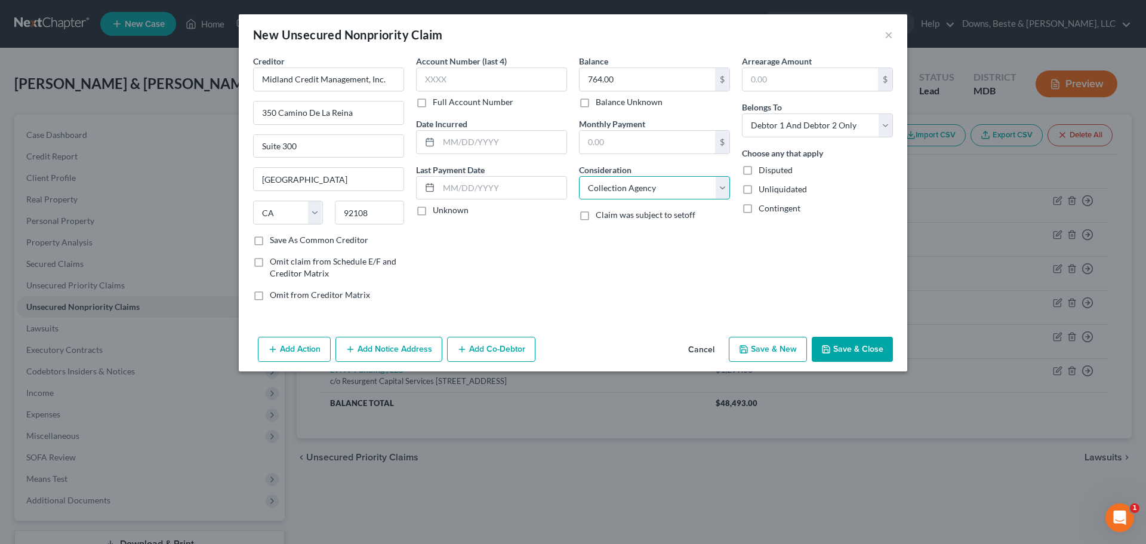
click at [579, 176] on select "Select Cable / Satellite Services Collection Agency Credit Card Debt Debt Couns…" at bounding box center [654, 188] width 151 height 24
drag, startPoint x: 887, startPoint y: 128, endPoint x: 881, endPoint y: 134, distance: 8.9
click at [887, 128] on select "Select Debtor 1 Only Debtor 2 Only Debtor 1 And Debtor 2 Only At Least One Of T…" at bounding box center [817, 125] width 151 height 24
click at [742, 113] on select "Select Debtor 1 Only Debtor 2 Only Debtor 1 And Debtor 2 Only At Least One Of T…" at bounding box center [817, 125] width 151 height 24
click at [763, 350] on button "Save & New" at bounding box center [768, 349] width 78 height 25
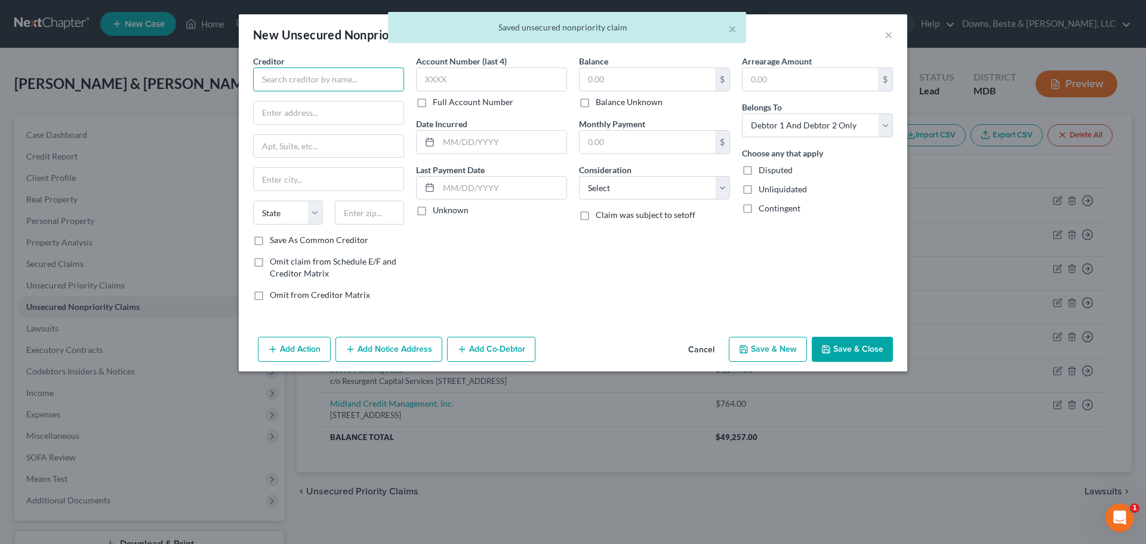
click at [273, 82] on input "text" at bounding box center [328, 79] width 151 height 24
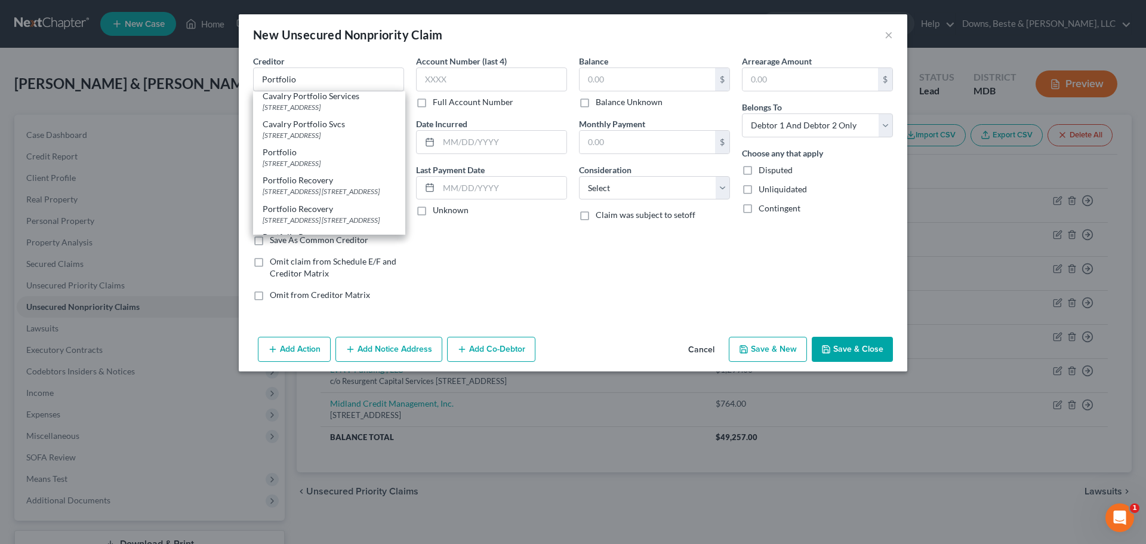
scroll to position [72, 0]
click at [307, 185] on div "120 Corporate Blvd. Ste. 100, Norfolk, VA 23502" at bounding box center [329, 180] width 133 height 10
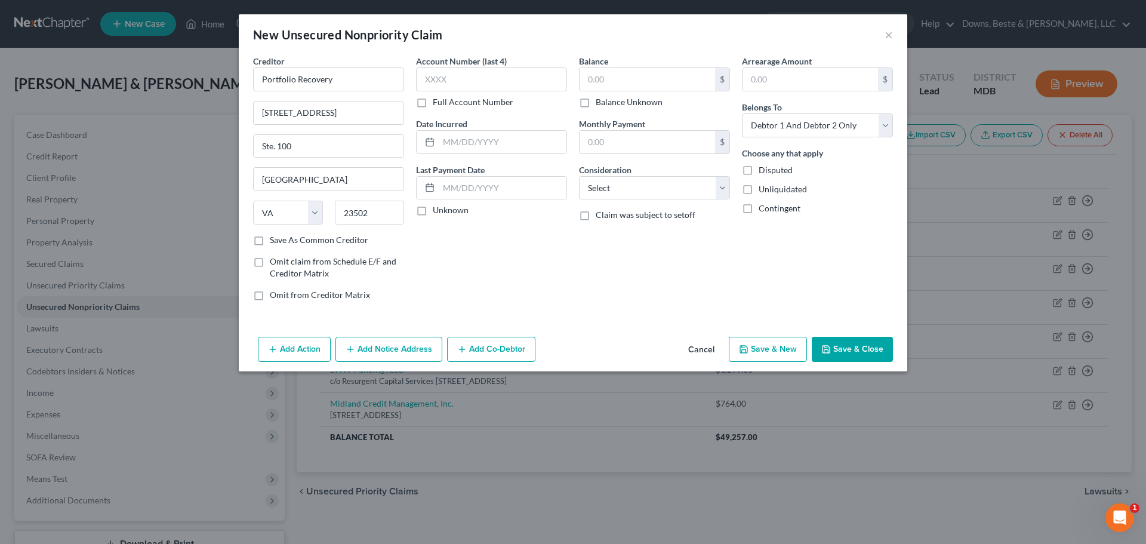
scroll to position [0, 0]
click at [600, 84] on input "text" at bounding box center [646, 79] width 135 height 23
click at [606, 75] on input "text" at bounding box center [646, 79] width 135 height 23
click at [609, 193] on select "Select Cable / Satellite Services Collection Agency Credit Card Debt Debt Couns…" at bounding box center [654, 188] width 151 height 24
click at [579, 176] on select "Select Cable / Satellite Services Collection Agency Credit Card Debt Debt Couns…" at bounding box center [654, 188] width 151 height 24
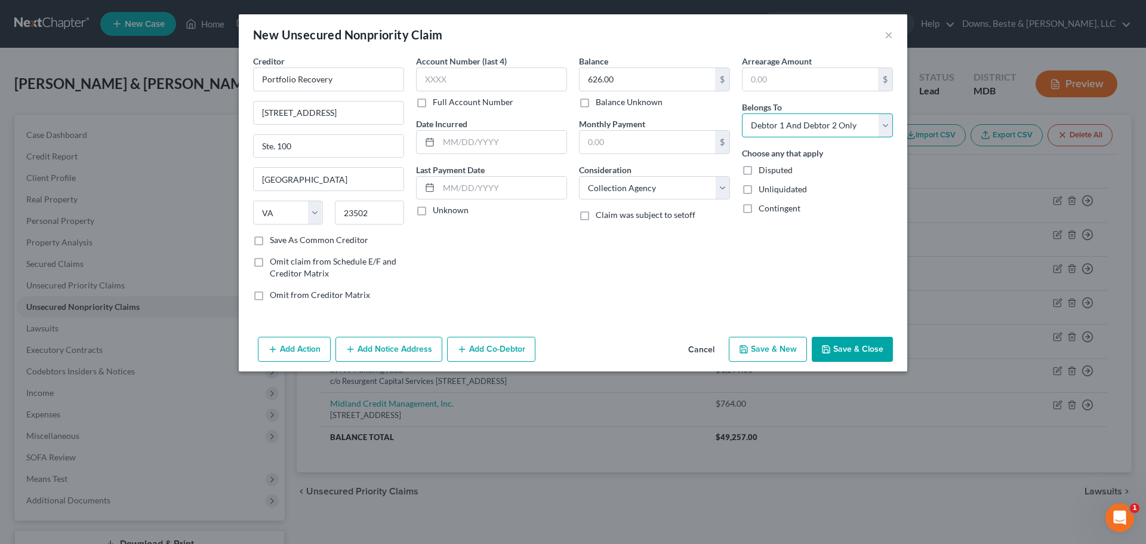
click at [884, 131] on select "Select Debtor 1 Only Debtor 2 Only Debtor 1 And Debtor 2 Only At Least One Of T…" at bounding box center [817, 125] width 151 height 24
click at [742, 113] on select "Select Debtor 1 Only Debtor 2 Only Debtor 1 And Debtor 2 Only At Least One Of T…" at bounding box center [817, 125] width 151 height 24
click at [758, 346] on button "Save & New" at bounding box center [768, 349] width 78 height 25
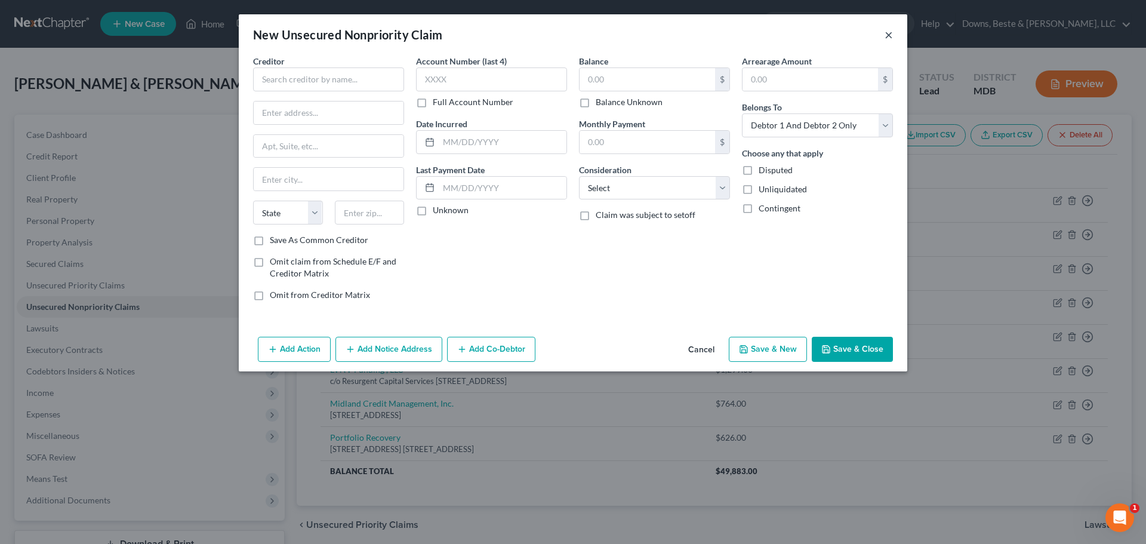
click at [891, 34] on button "×" at bounding box center [888, 34] width 8 height 14
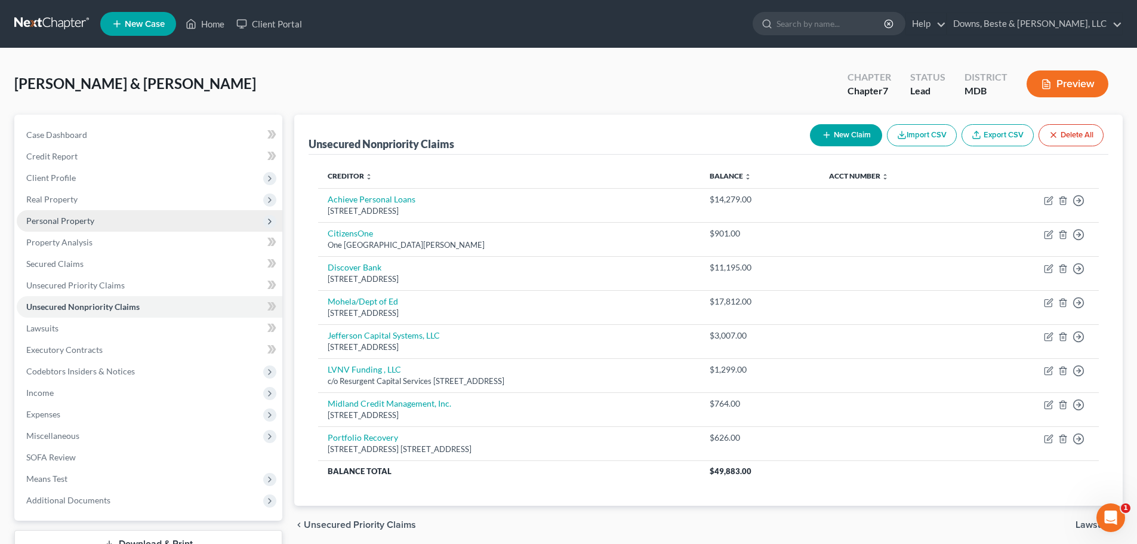
click at [81, 221] on span "Personal Property" at bounding box center [60, 220] width 68 height 10
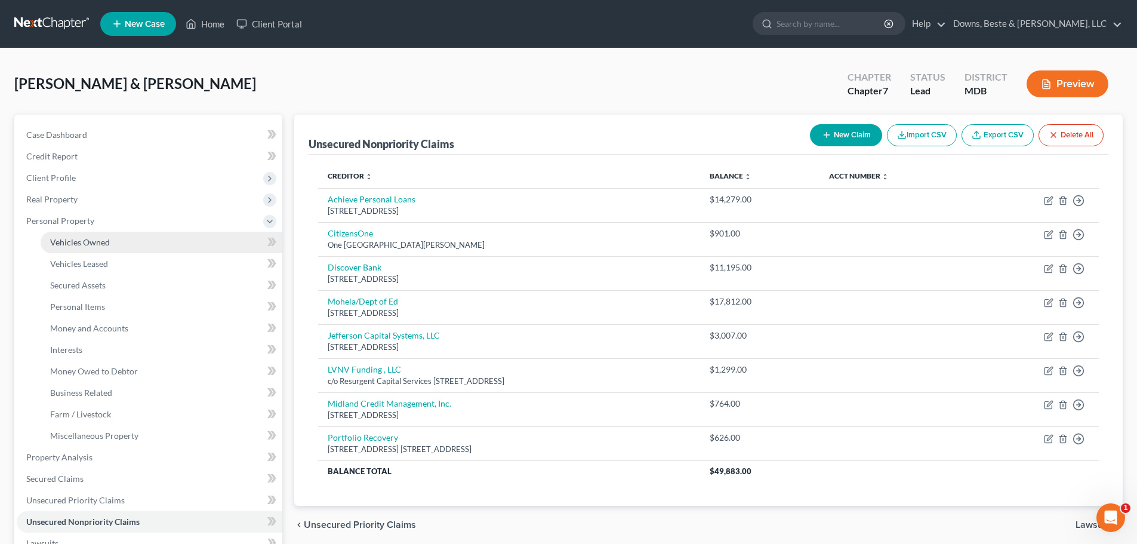
click at [88, 244] on span "Vehicles Owned" at bounding box center [80, 242] width 60 height 10
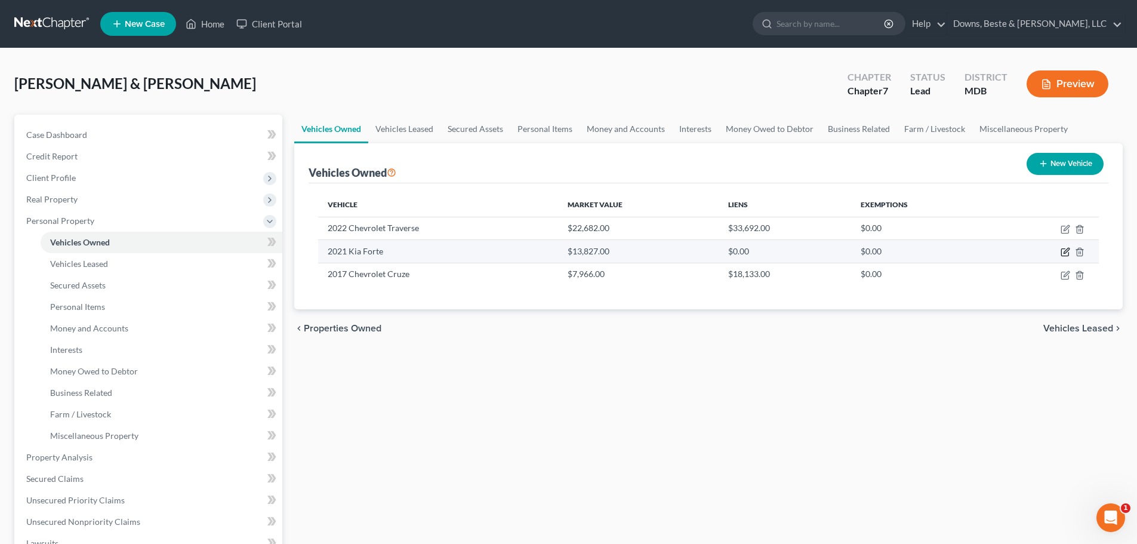
click at [1061, 254] on icon "button" at bounding box center [1064, 252] width 7 height 7
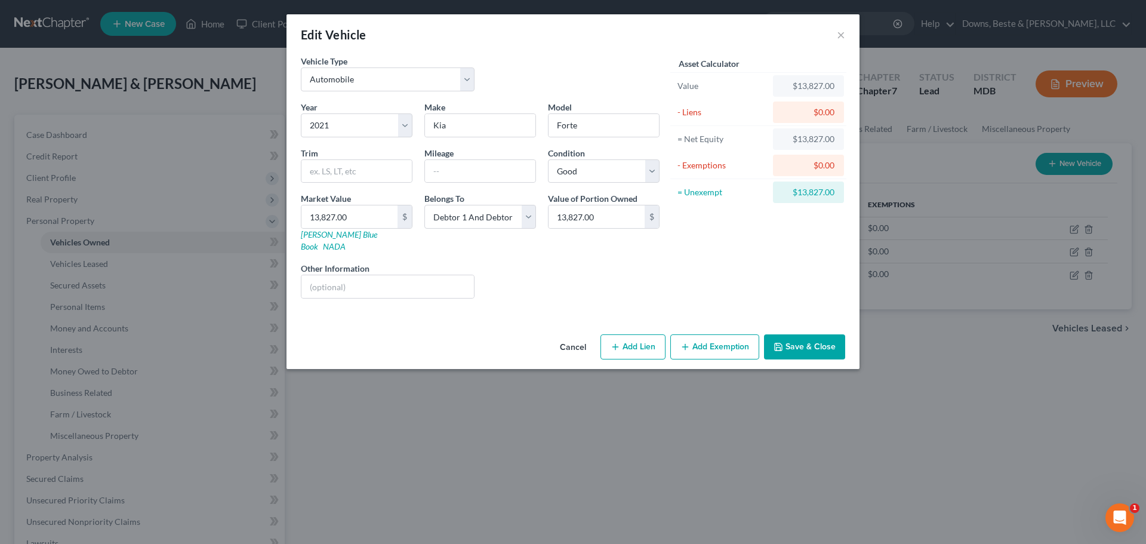
click at [648, 336] on button "Add Lien" at bounding box center [632, 346] width 65 height 25
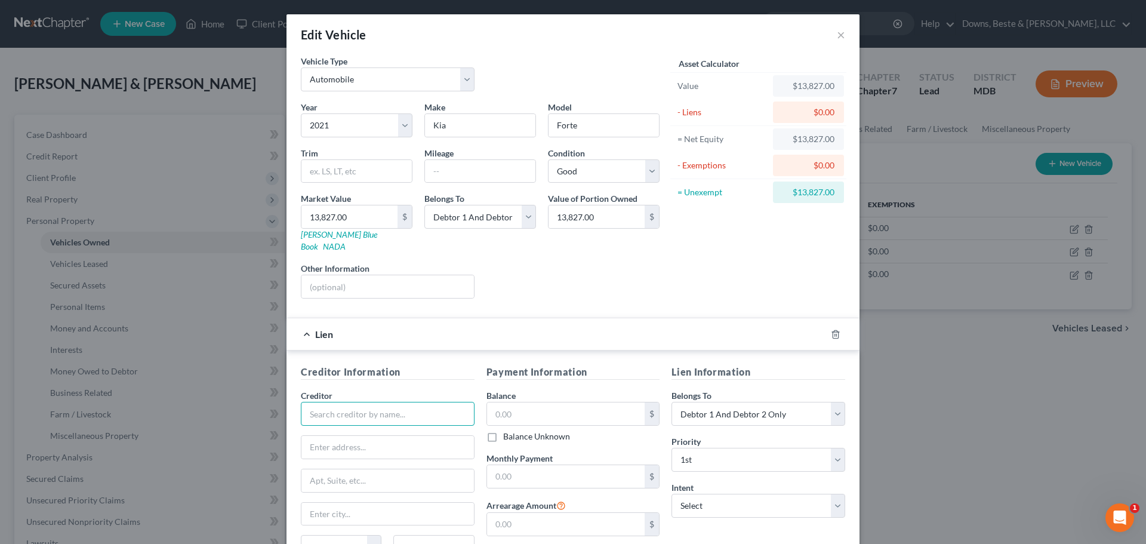
click at [332, 406] on input "text" at bounding box center [388, 414] width 174 height 24
click at [313, 403] on input "text" at bounding box center [388, 414] width 174 height 24
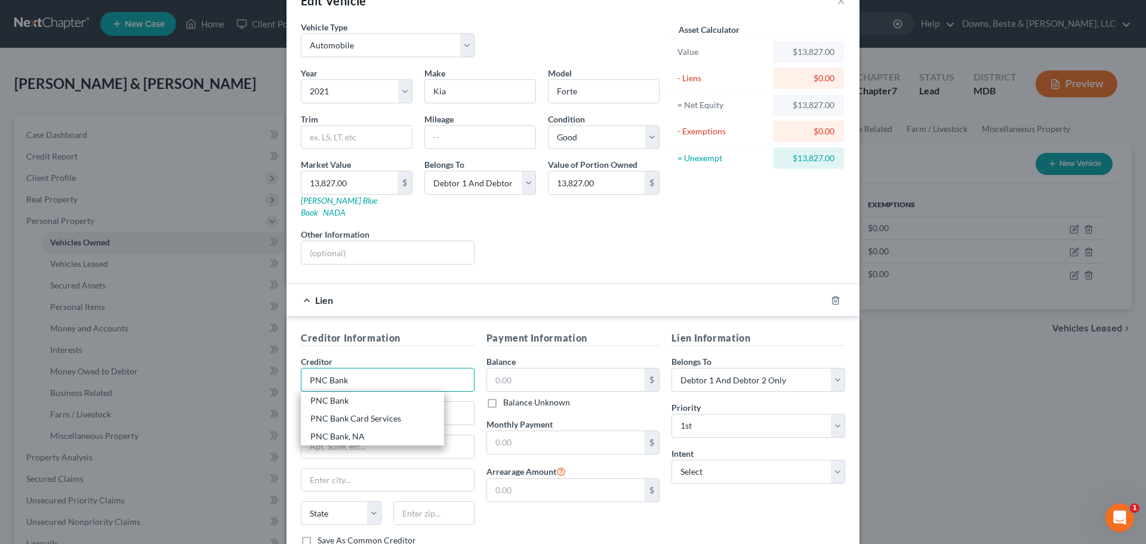
scroll to position [60, 0]
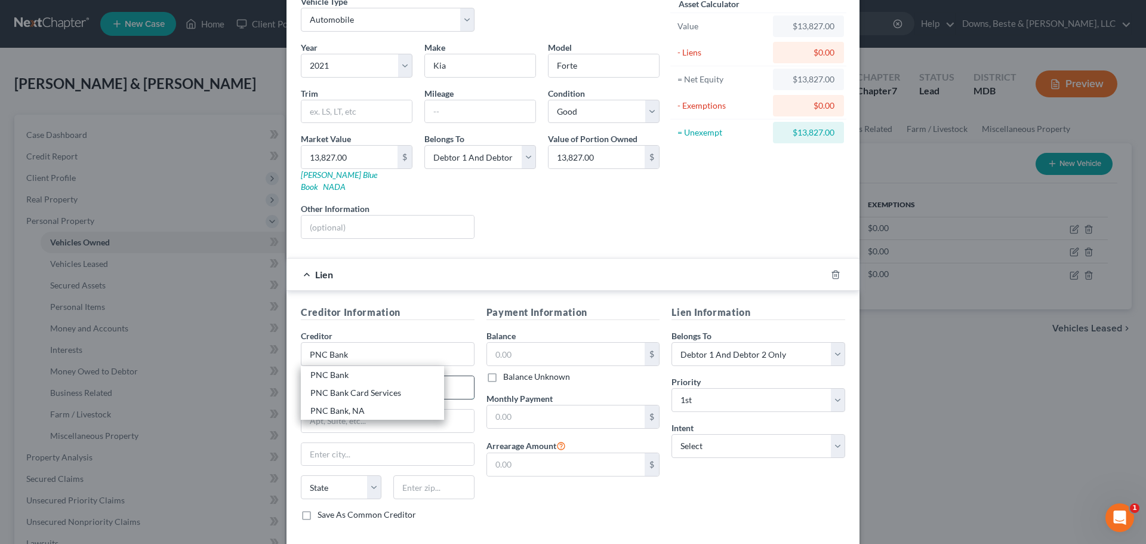
click at [456, 382] on input "text" at bounding box center [387, 387] width 172 height 23
click at [322, 378] on input "text" at bounding box center [387, 387] width 172 height 23
click at [513, 342] on input "text" at bounding box center [566, 353] width 158 height 23
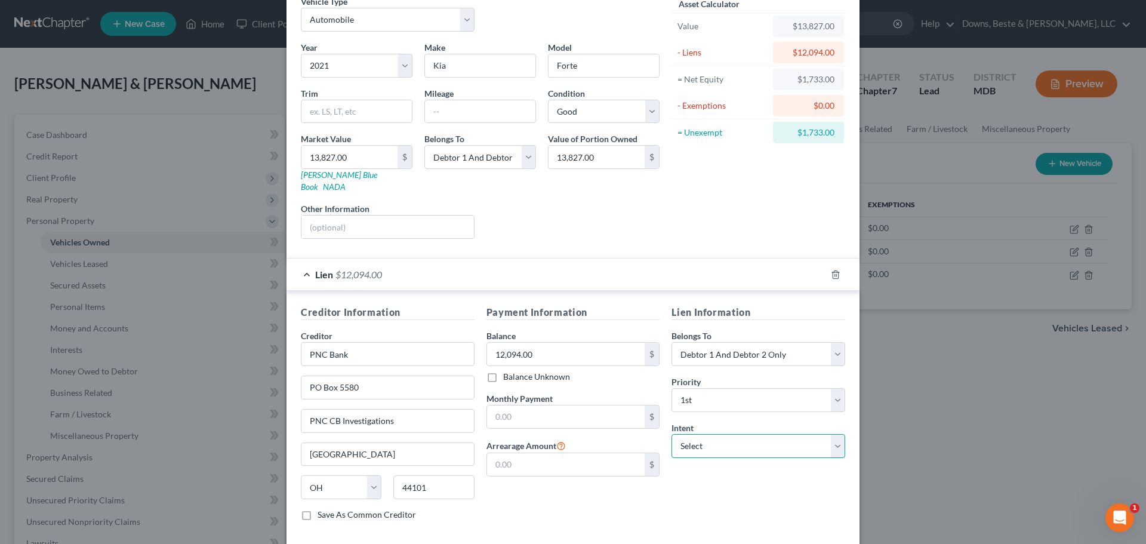
click at [703, 436] on select "Select Surrender Redeem Reaffirm Avoid Other" at bounding box center [758, 446] width 174 height 24
click at [671, 434] on select "Select Surrender Redeem Reaffirm Avoid Other" at bounding box center [758, 446] width 174 height 24
click at [695, 480] on input "text" at bounding box center [758, 492] width 174 height 24
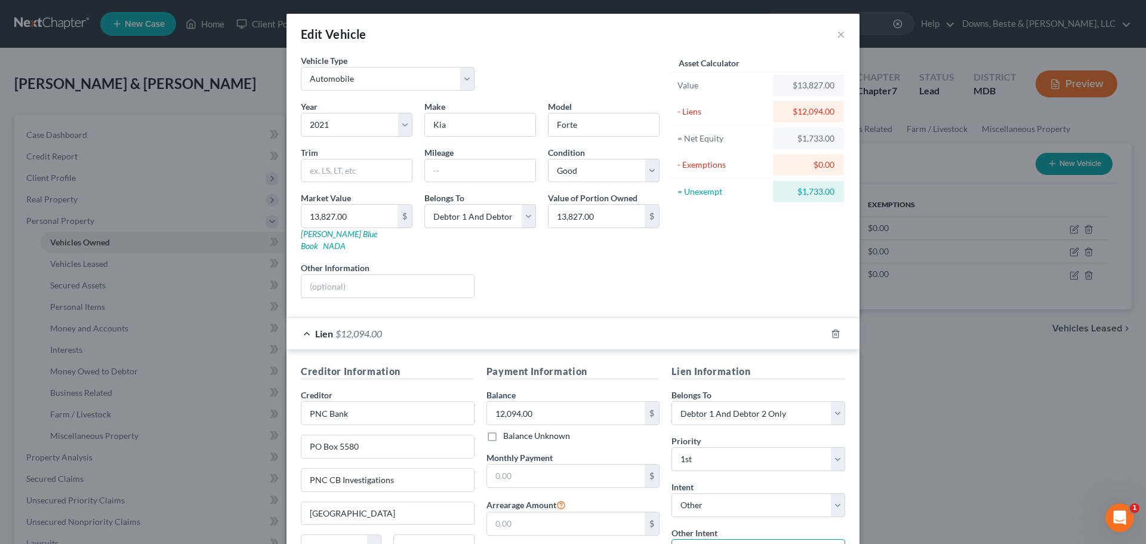
scroll to position [0, 0]
click at [438, 167] on input "text" at bounding box center [480, 171] width 110 height 23
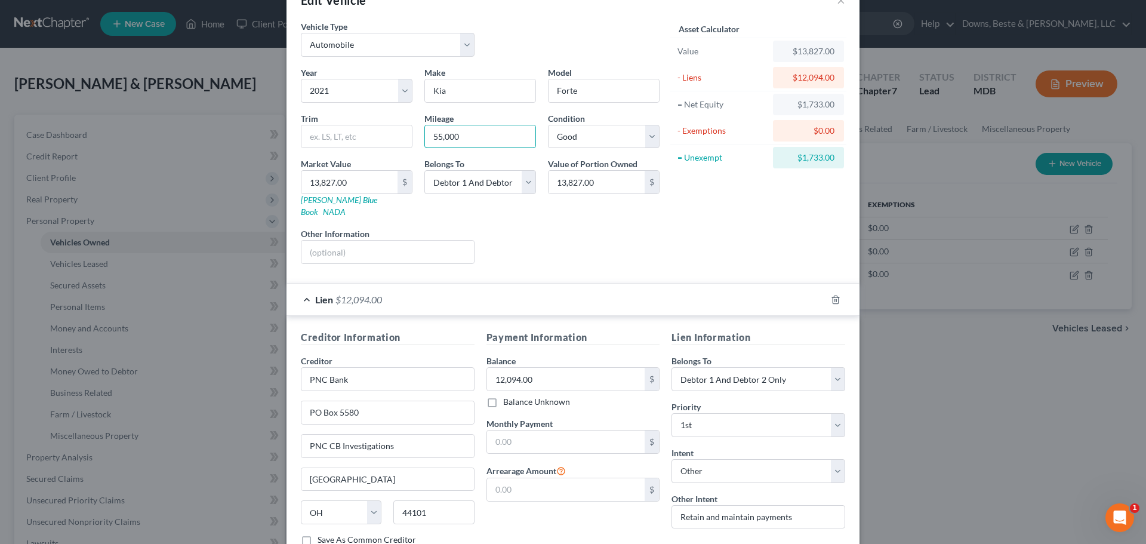
scroll to position [109, 0]
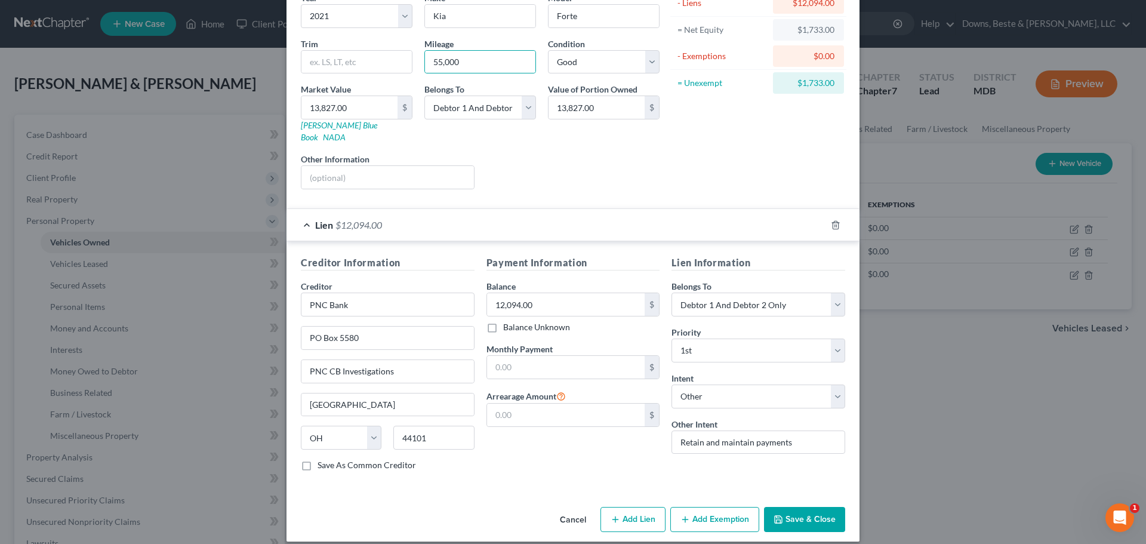
drag, startPoint x: 799, startPoint y: 505, endPoint x: 802, endPoint y: 498, distance: 8.0
click at [799, 507] on button "Save & Close" at bounding box center [804, 519] width 81 height 25
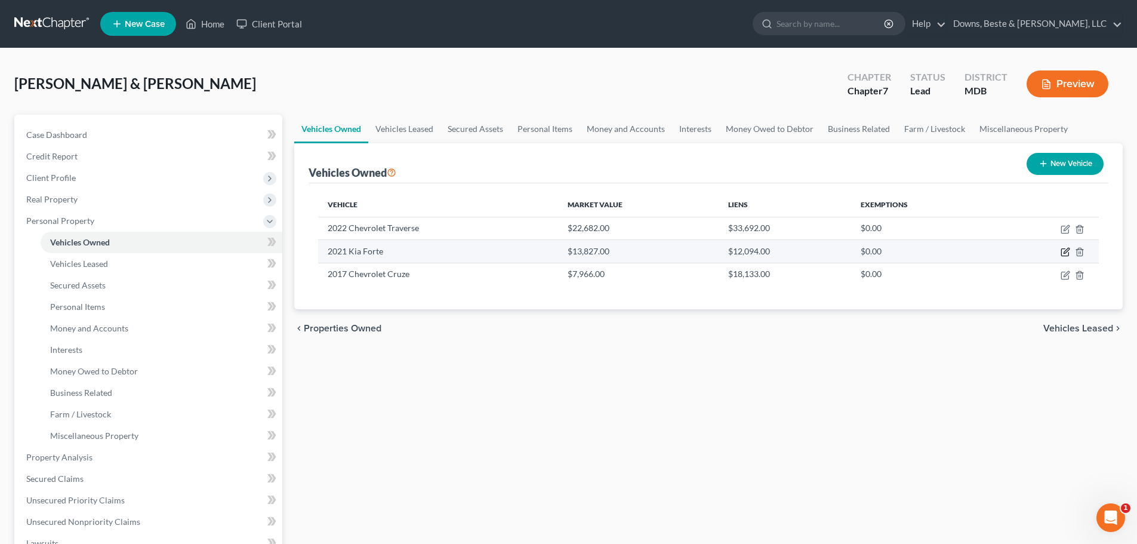
click at [1063, 253] on icon "button" at bounding box center [1065, 252] width 10 height 10
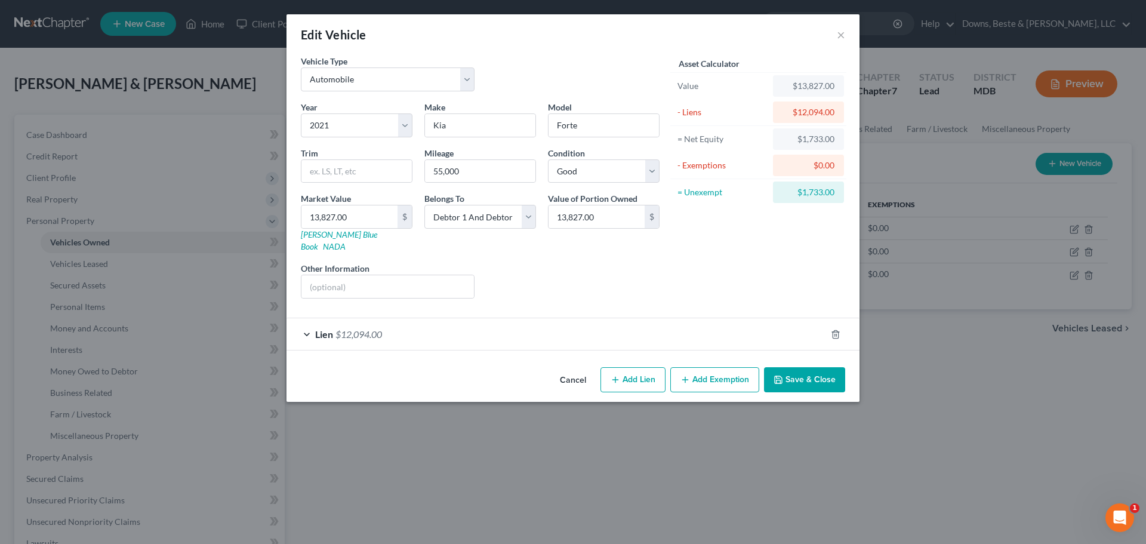
click at [723, 367] on button "Add Exemption" at bounding box center [714, 379] width 89 height 25
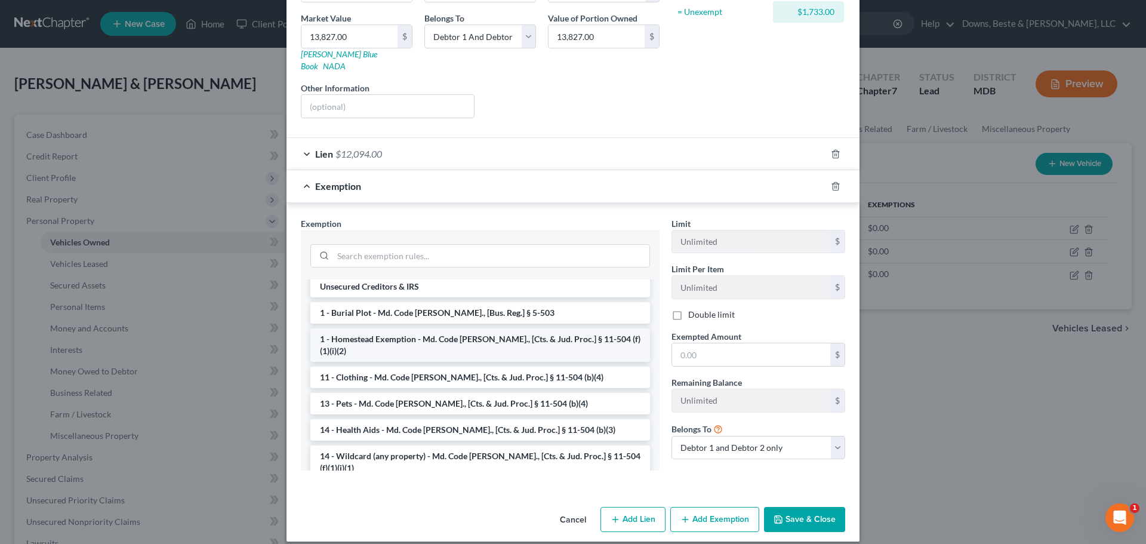
scroll to position [119, 0]
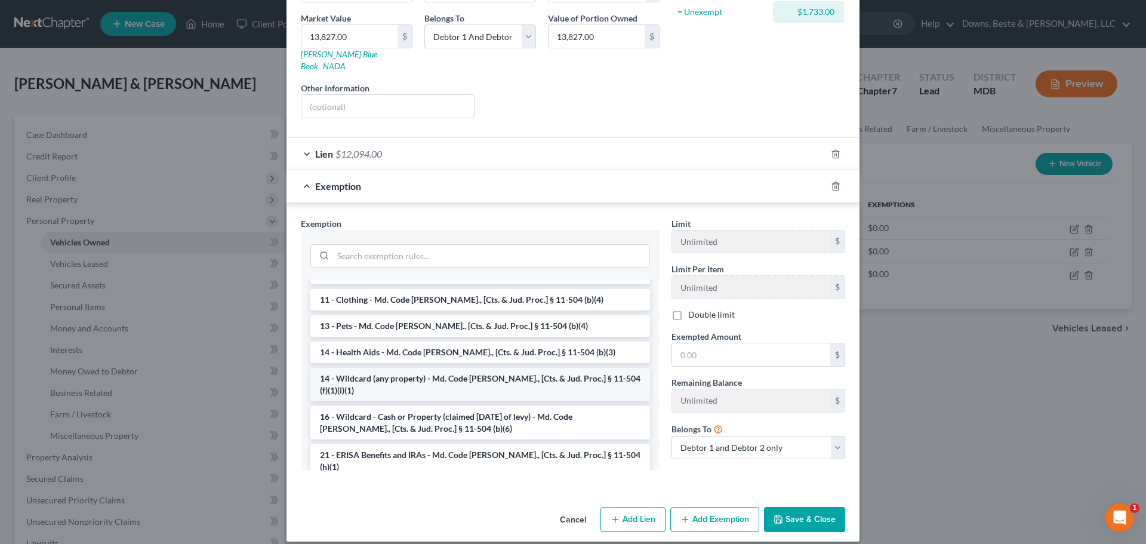
click at [368, 368] on li "14 - Wildcard (any property) - Md. Code Ann., [Cts. & Jud. Proc.] § 11-504 (f)(…" at bounding box center [479, 384] width 339 height 33
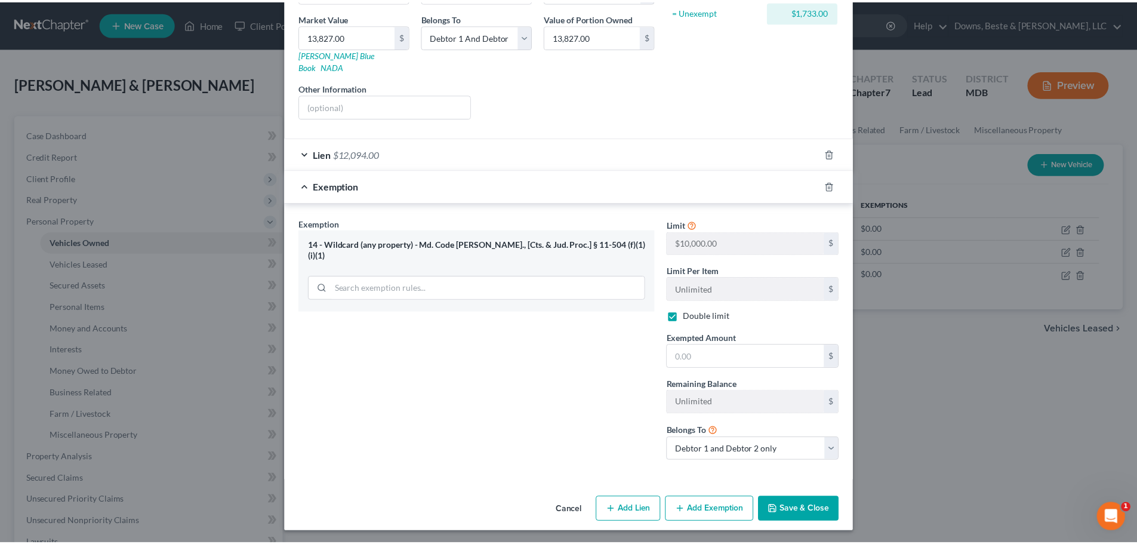
scroll to position [171, 0]
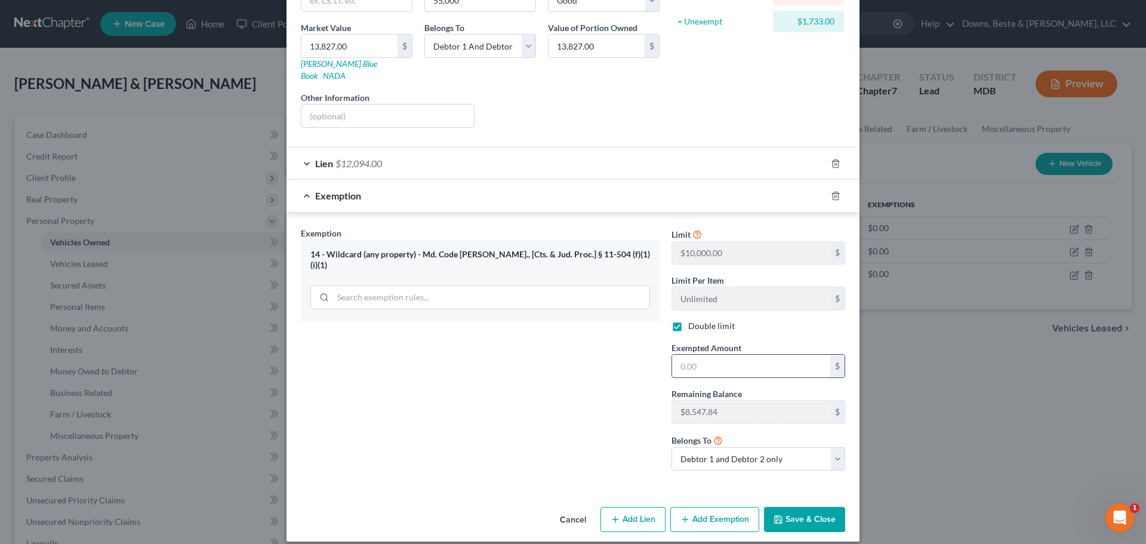
click at [702, 356] on input "text" at bounding box center [751, 365] width 158 height 23
click at [791, 508] on button "Save & Close" at bounding box center [804, 519] width 81 height 25
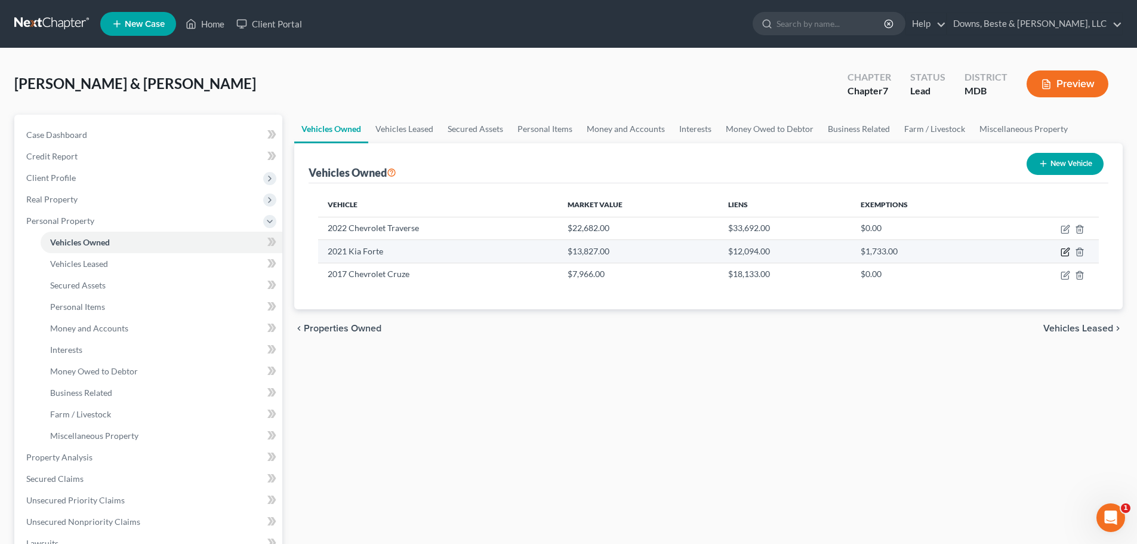
click at [1062, 255] on icon "button" at bounding box center [1065, 252] width 10 height 10
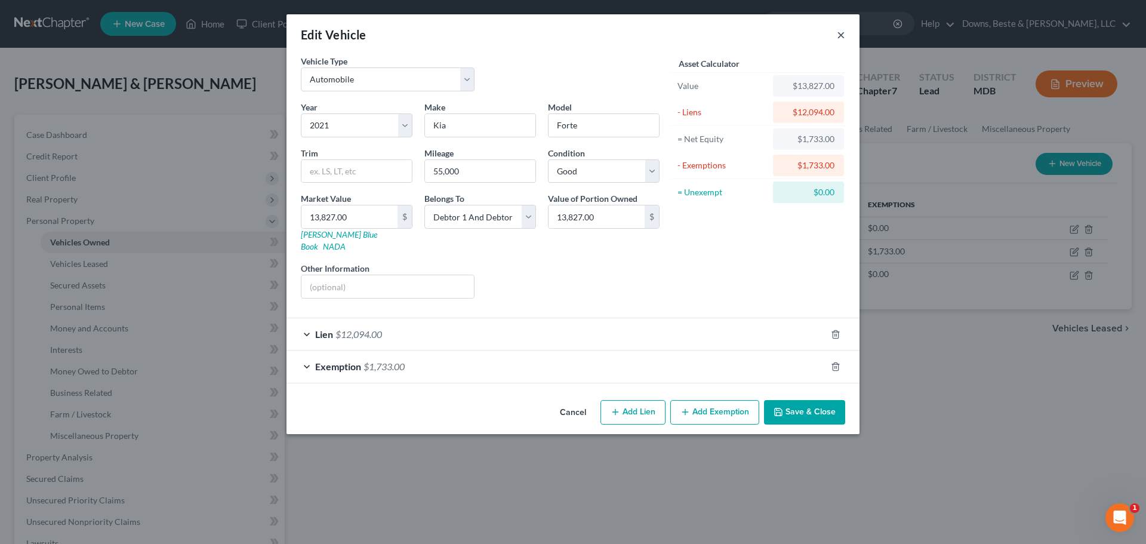
click at [839, 36] on button "×" at bounding box center [840, 34] width 8 height 14
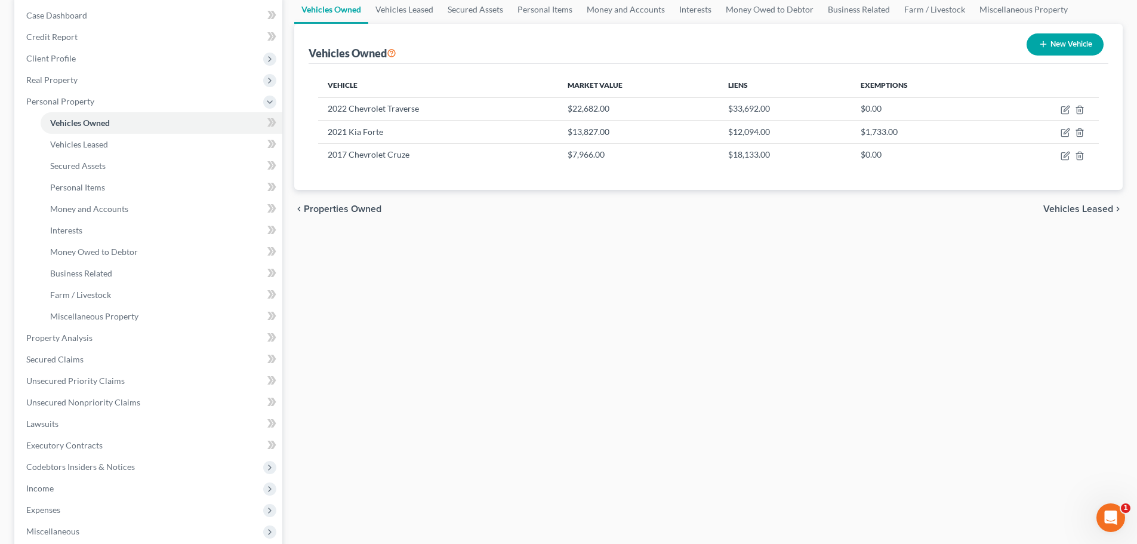
scroll to position [0, 0]
